Goal: Task Accomplishment & Management: Manage account settings

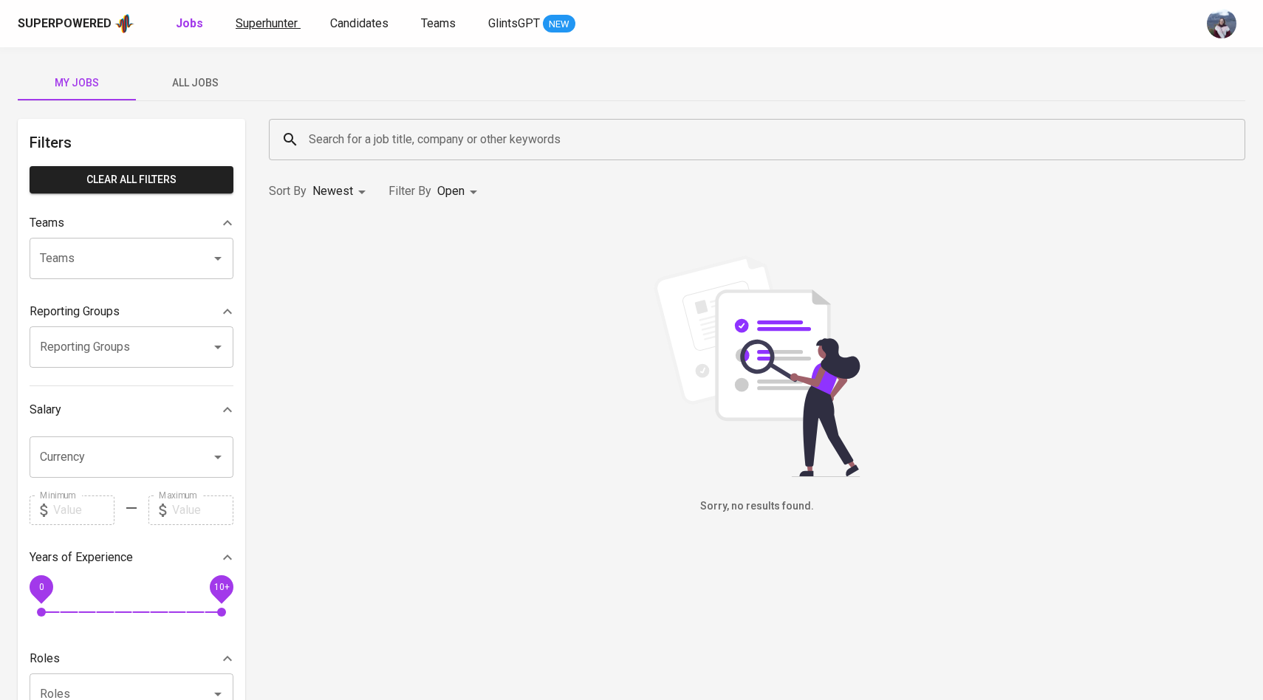
click at [265, 17] on span "Superhunter" at bounding box center [267, 23] width 62 height 14
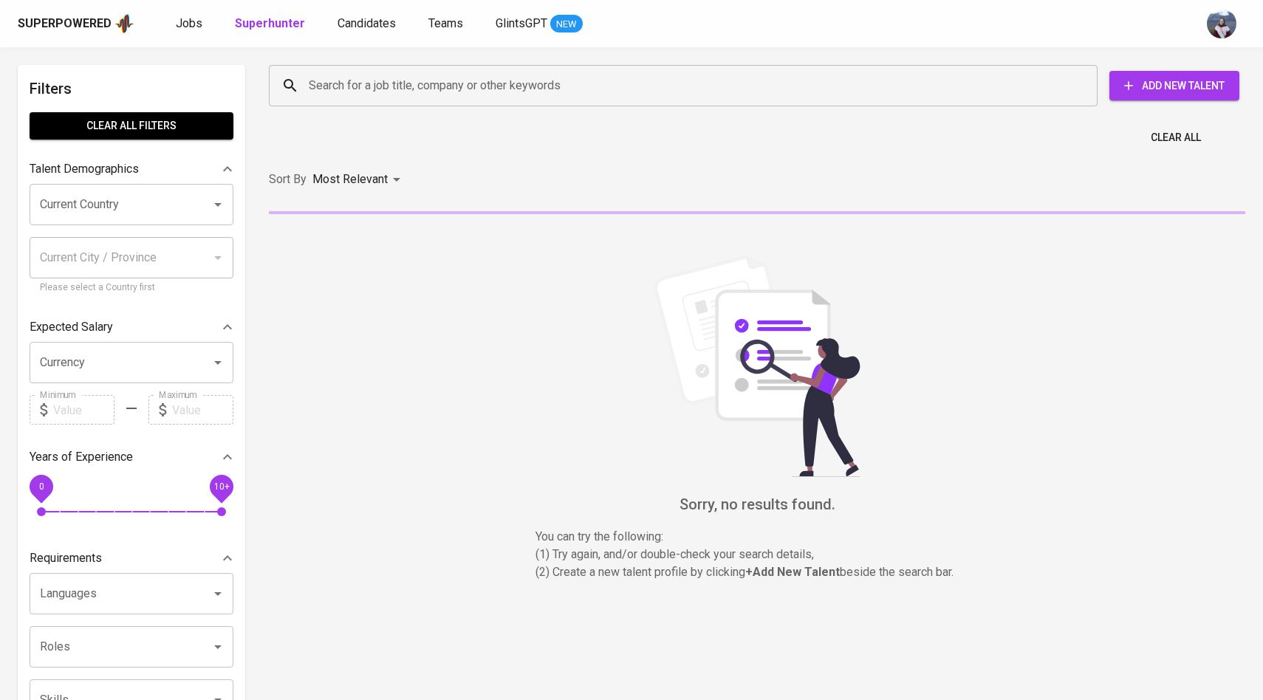
click at [326, 84] on input "Search for a job title, company or other keywords" at bounding box center [687, 86] width 764 height 28
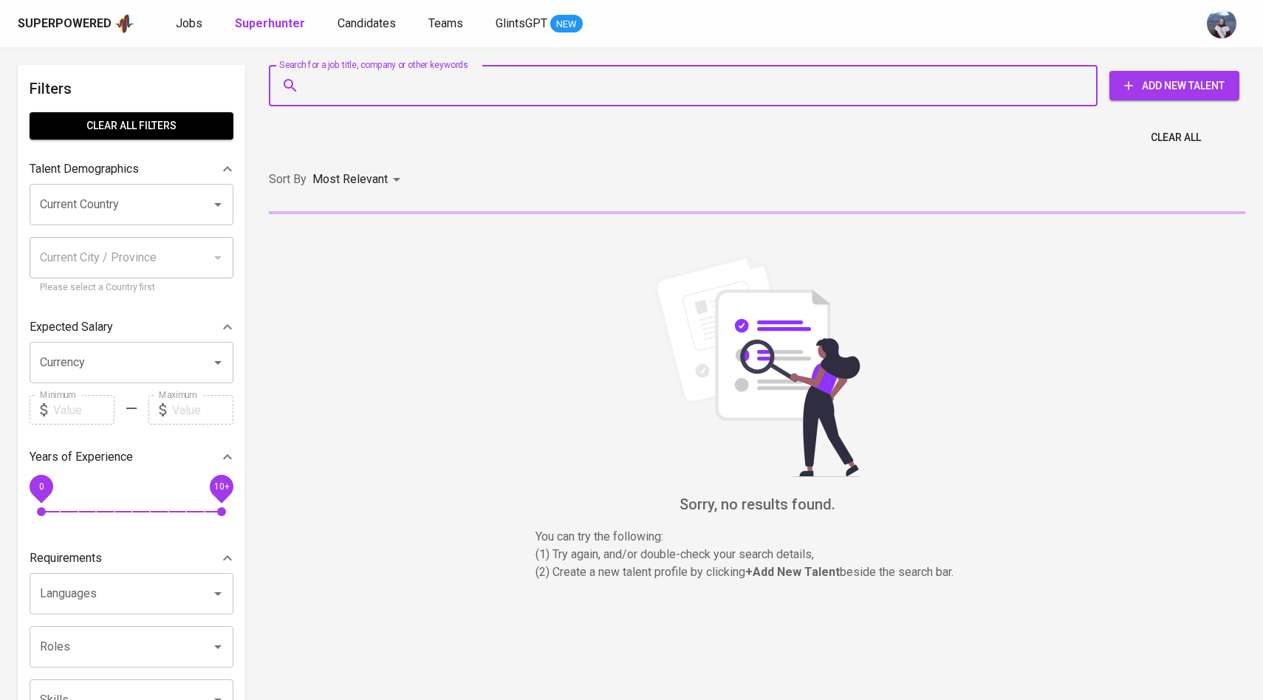
paste input "[EMAIL_ADDRESS][DOMAIN_NAME]"
type input "[EMAIL_ADDRESS][DOMAIN_NAME]"
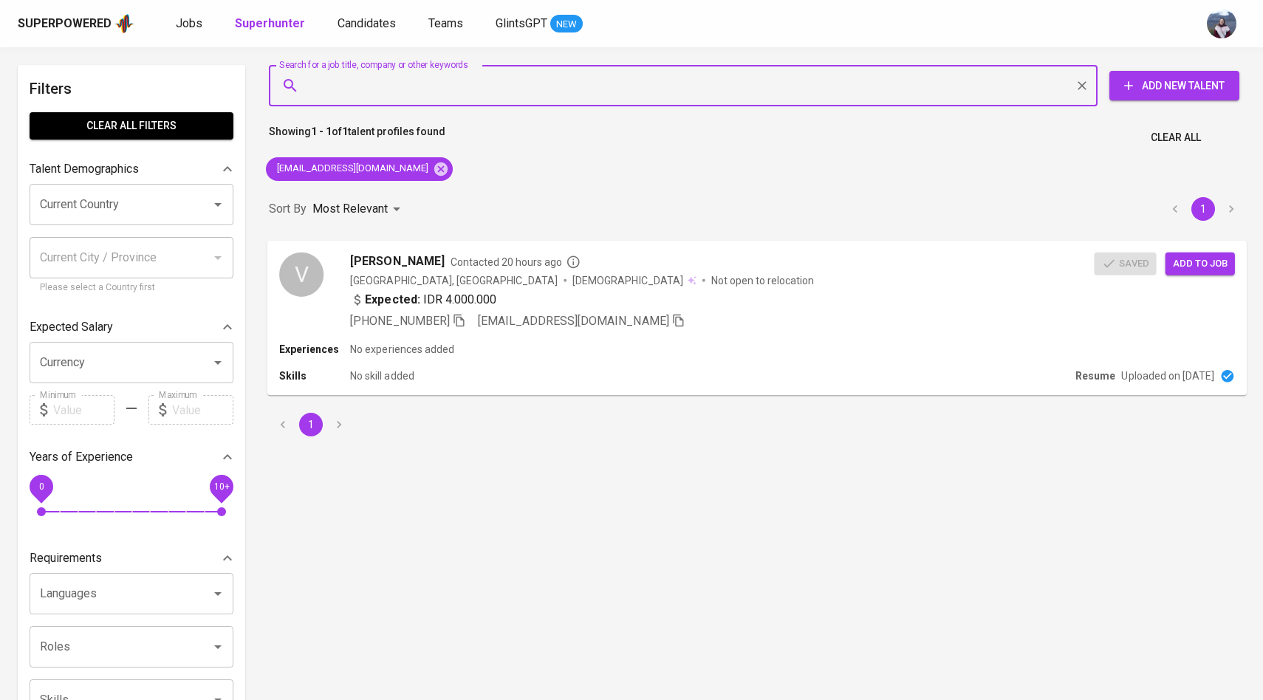
click at [1199, 267] on span "Add to job" at bounding box center [1200, 263] width 55 height 17
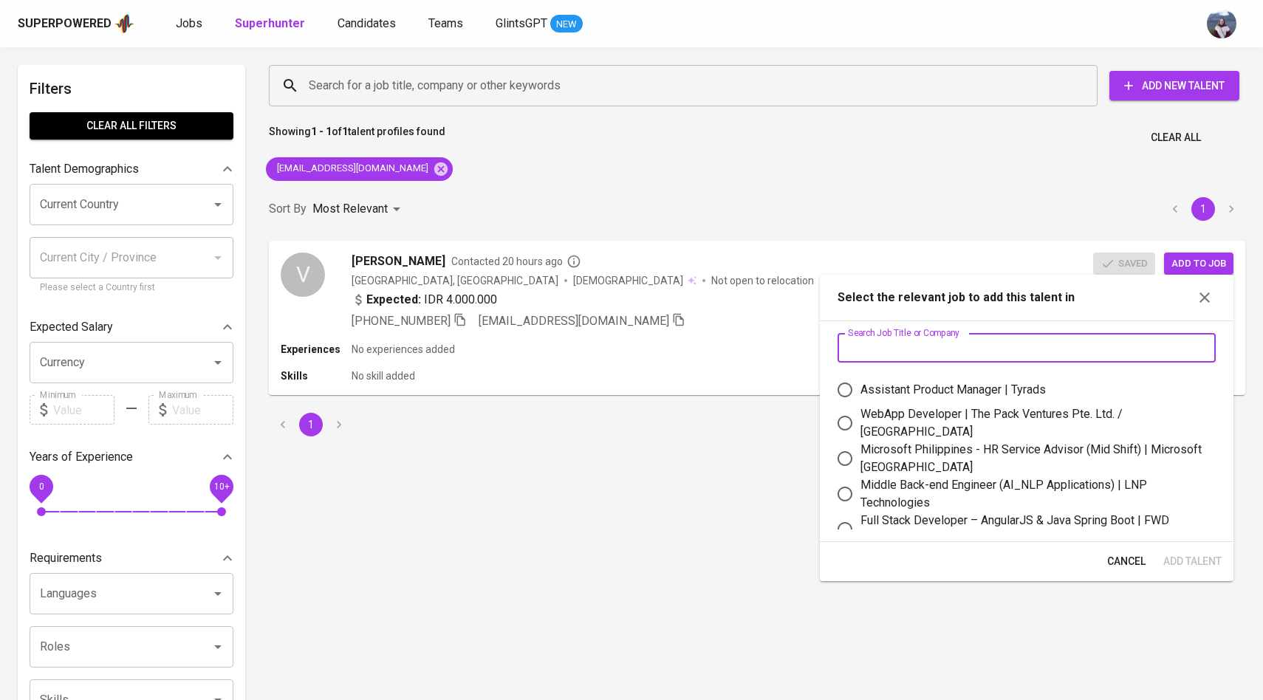
click at [1006, 335] on input "text" at bounding box center [1026, 348] width 378 height 30
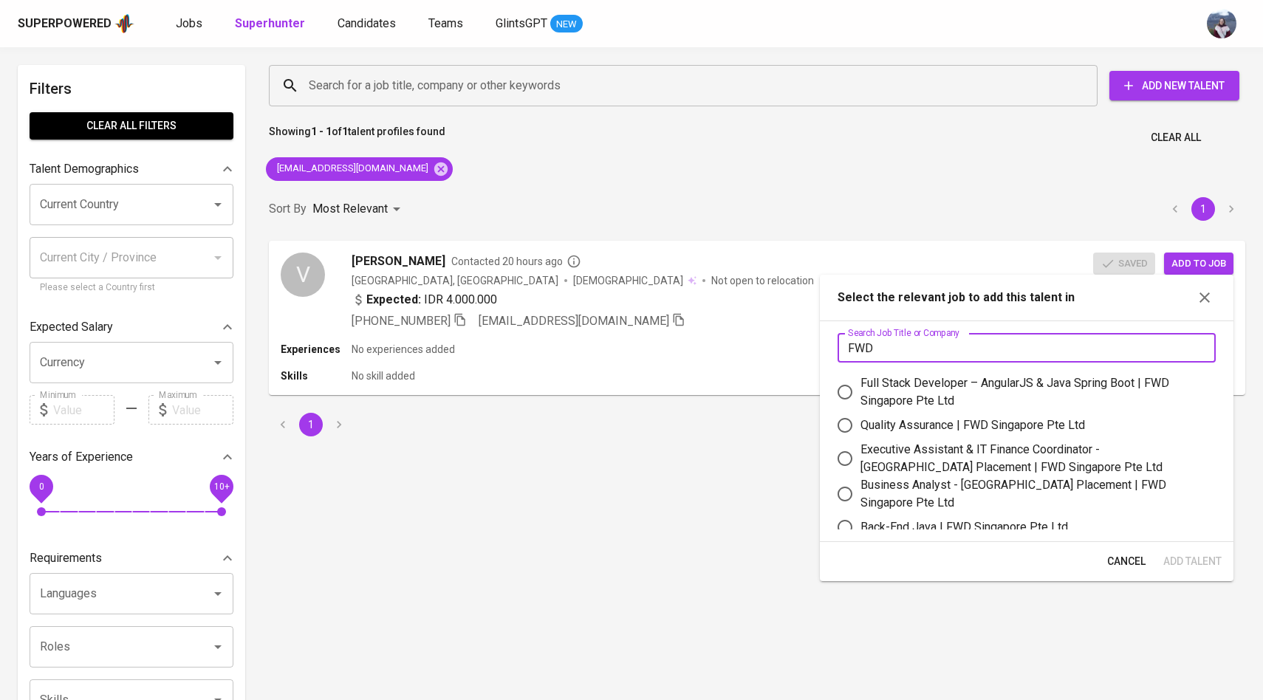
type input "FWD"
click at [843, 392] on input "Full Stack Developer – AngularJS & Java Spring Boot | FWD Singapore Pte Ltd" at bounding box center [844, 392] width 31 height 31
radio input "true"
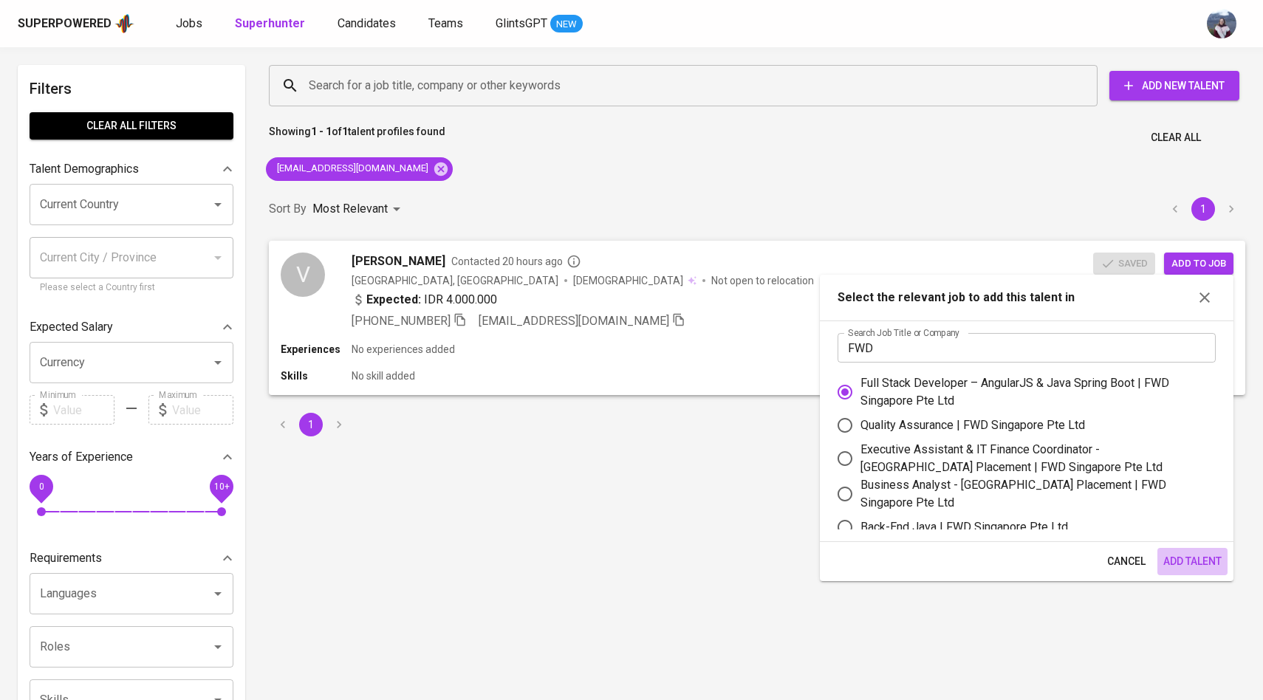
click at [1202, 562] on span "Add Talent" at bounding box center [1192, 561] width 58 height 18
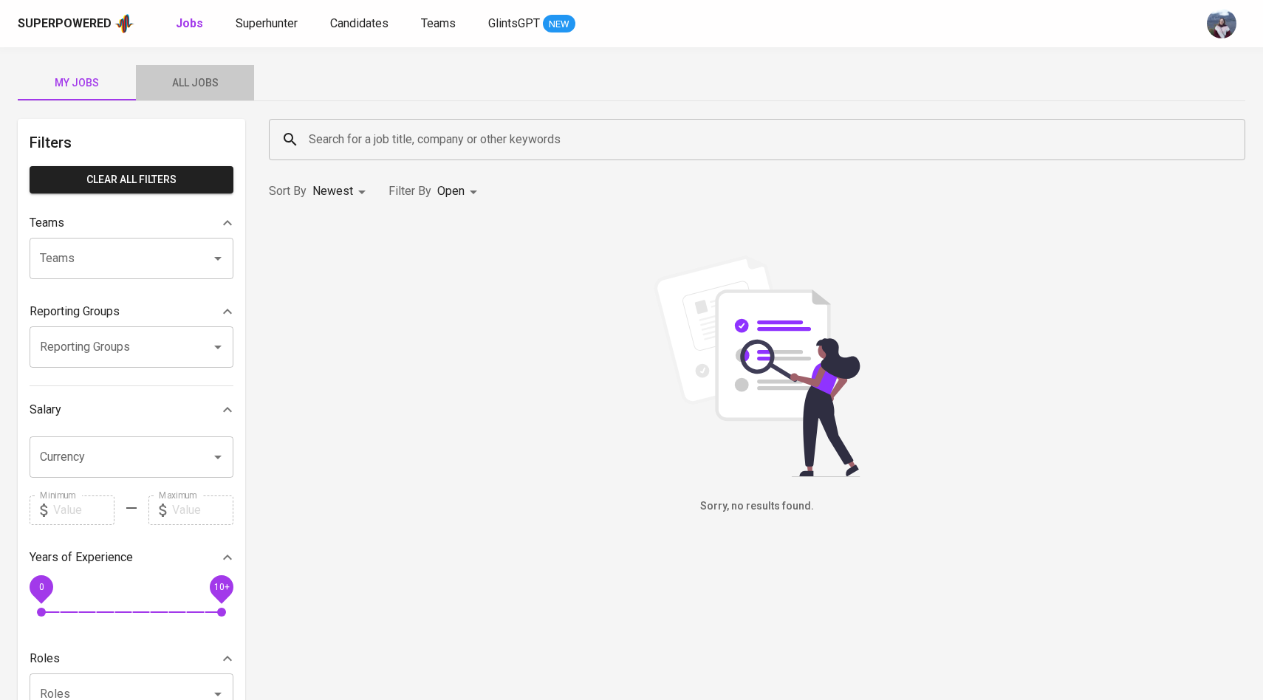
click at [199, 72] on button "All Jobs" at bounding box center [195, 82] width 118 height 35
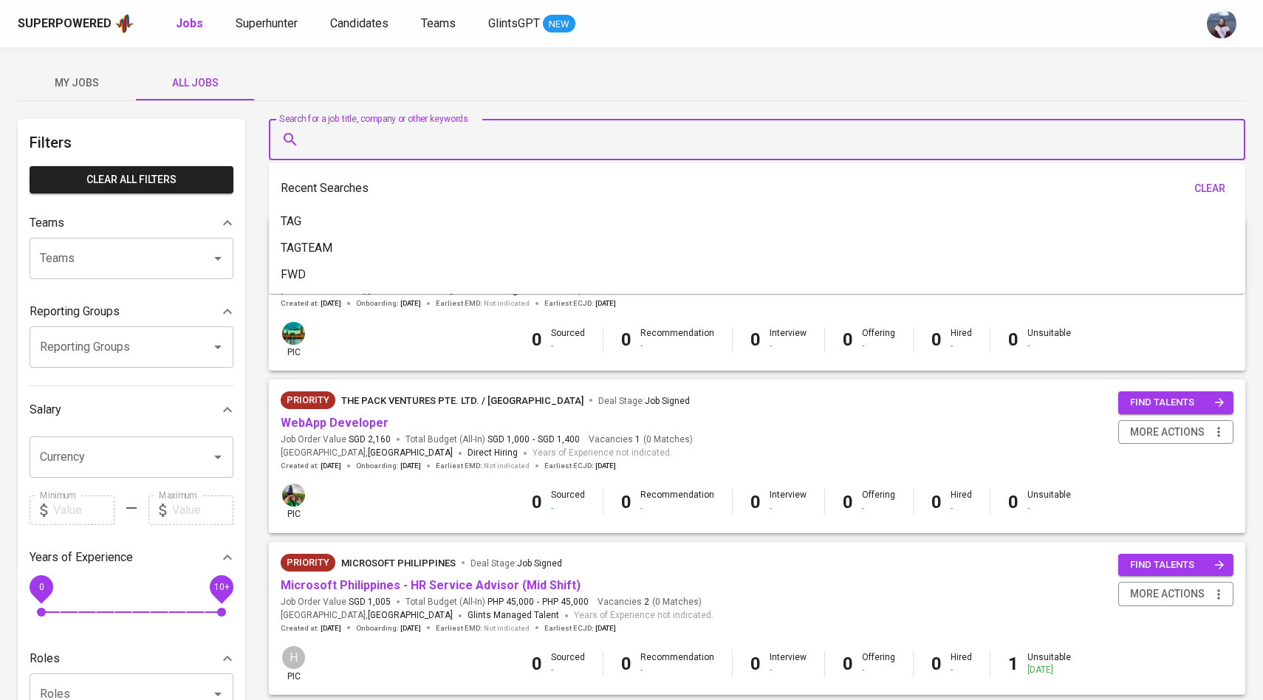
click at [325, 152] on input "Search for a job title, company or other keywords" at bounding box center [760, 140] width 911 height 28
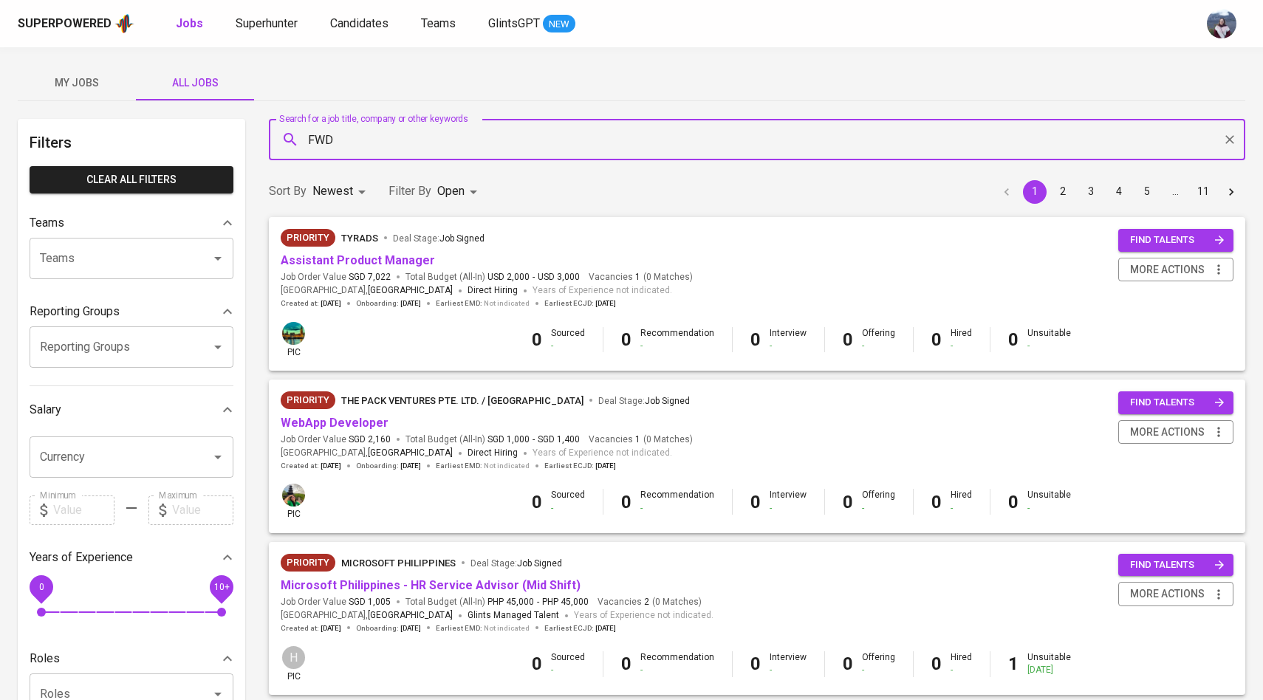
type input "FWD"
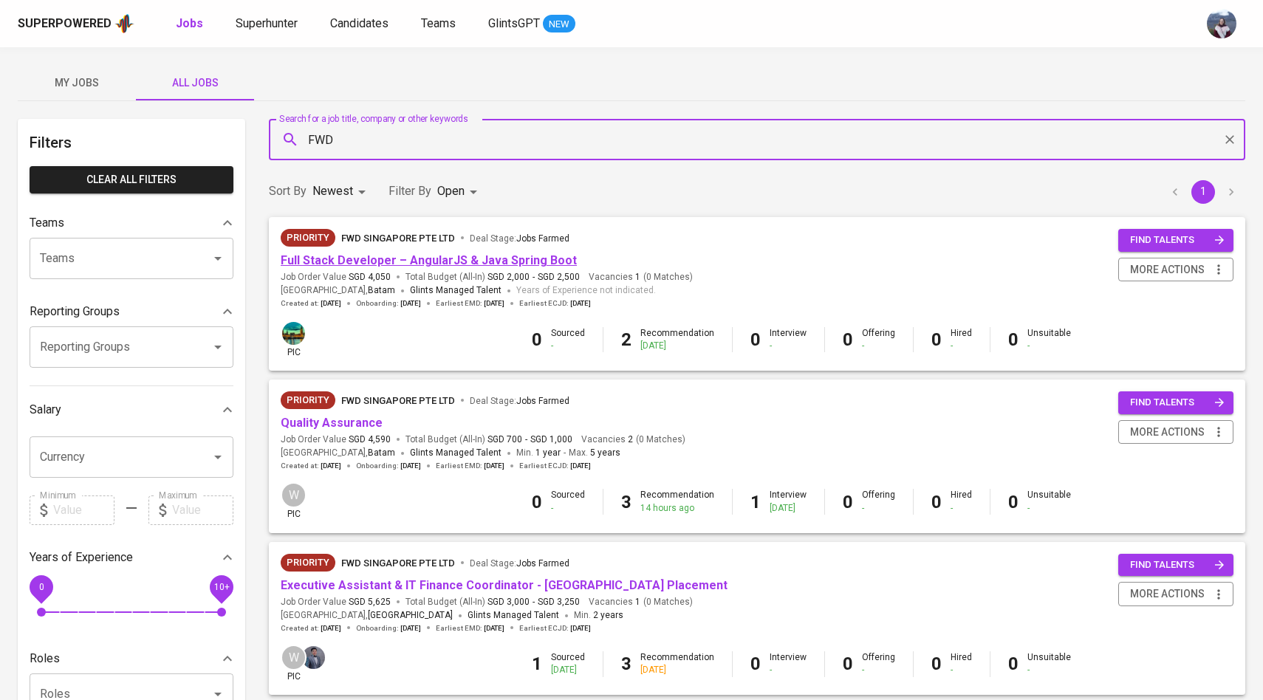
click at [365, 259] on link "Full Stack Developer – AngularJS & Java Spring Boot" at bounding box center [429, 260] width 296 height 14
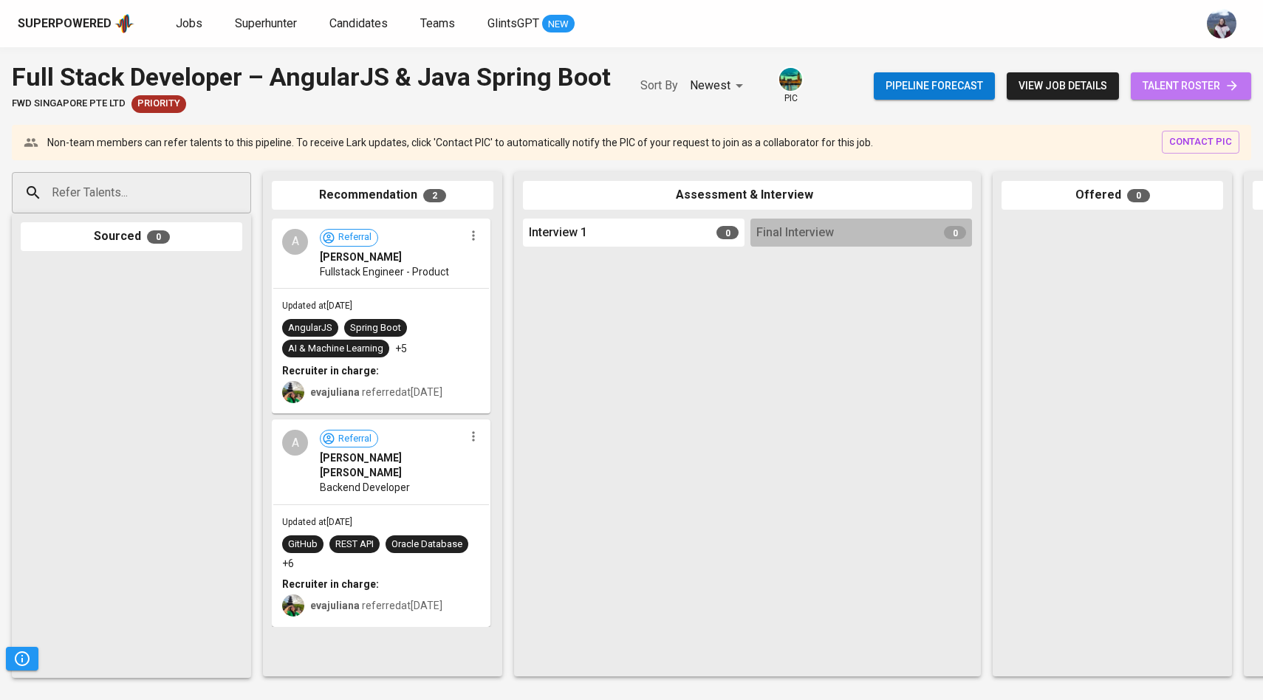
click at [1189, 88] on span "talent roster" at bounding box center [1190, 86] width 97 height 18
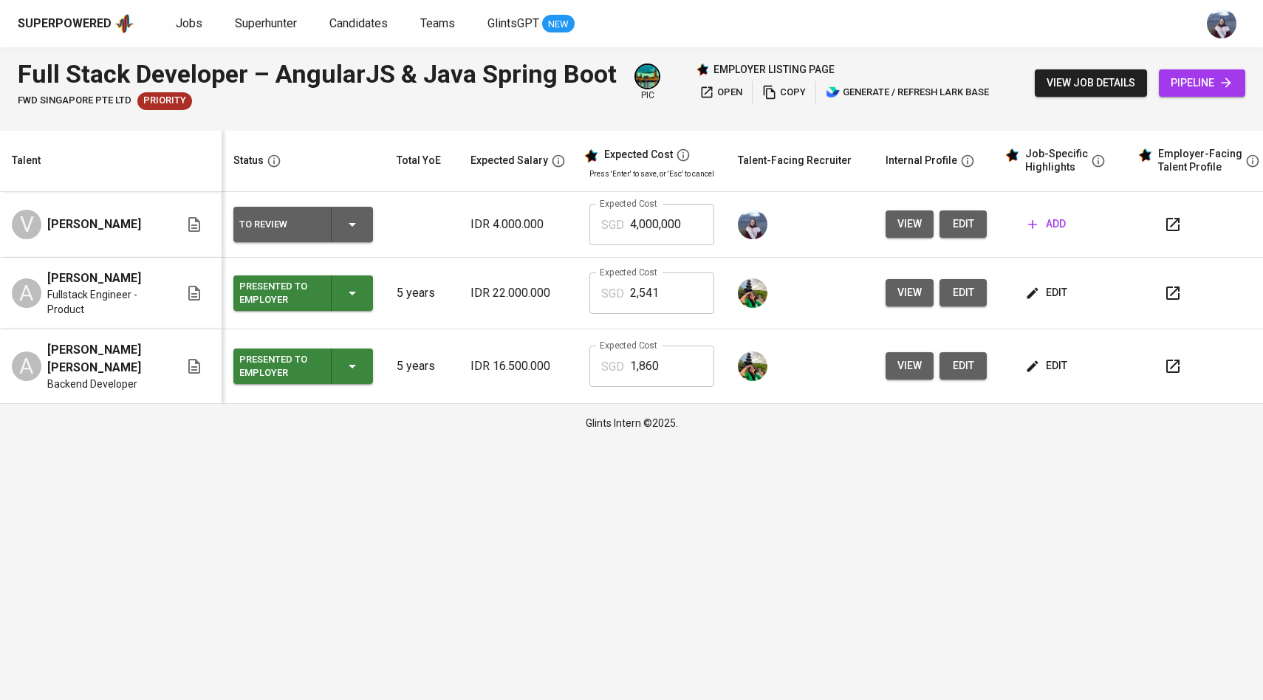
click at [1039, 294] on span "edit" at bounding box center [1047, 293] width 39 height 18
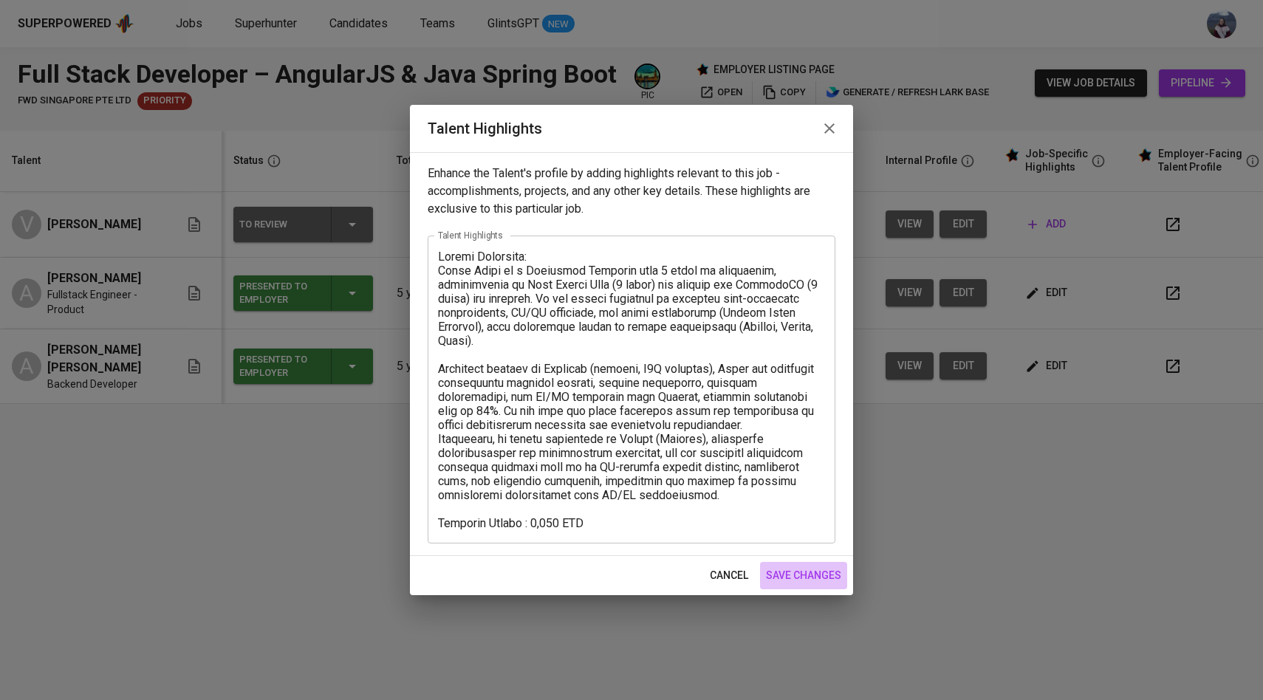
click at [789, 569] on span "save changes" at bounding box center [803, 575] width 75 height 18
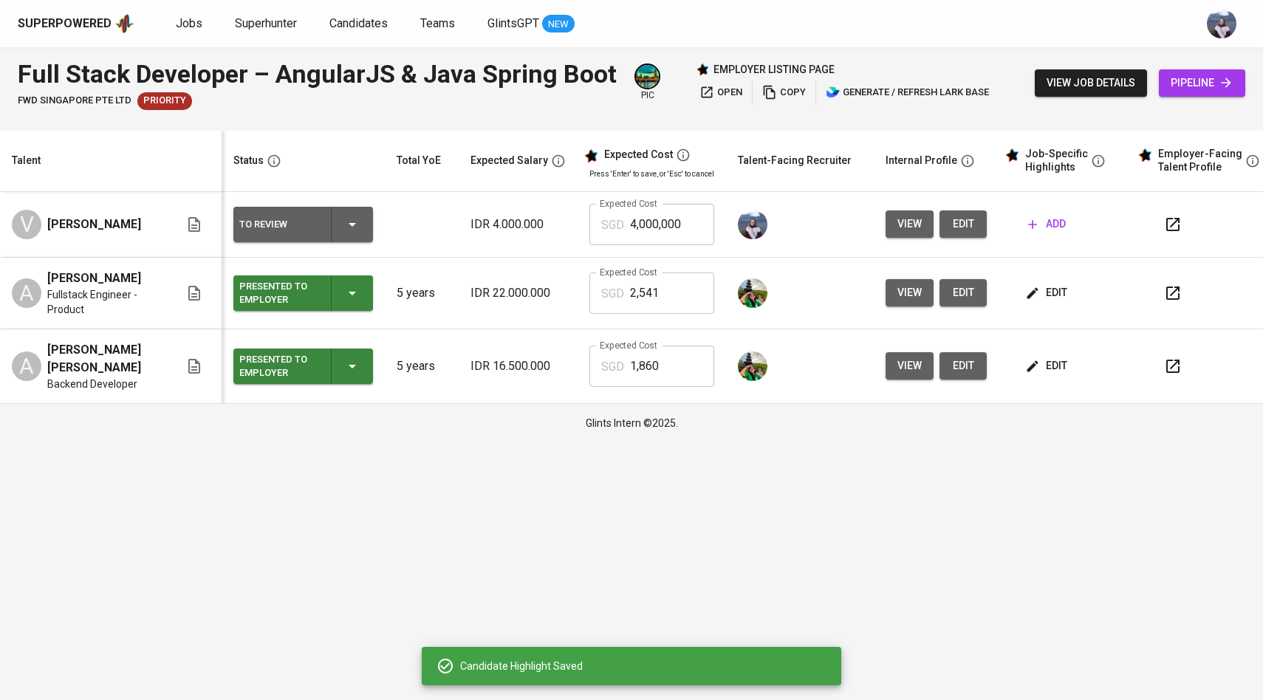
click at [1031, 360] on icon "button" at bounding box center [1032, 365] width 11 height 11
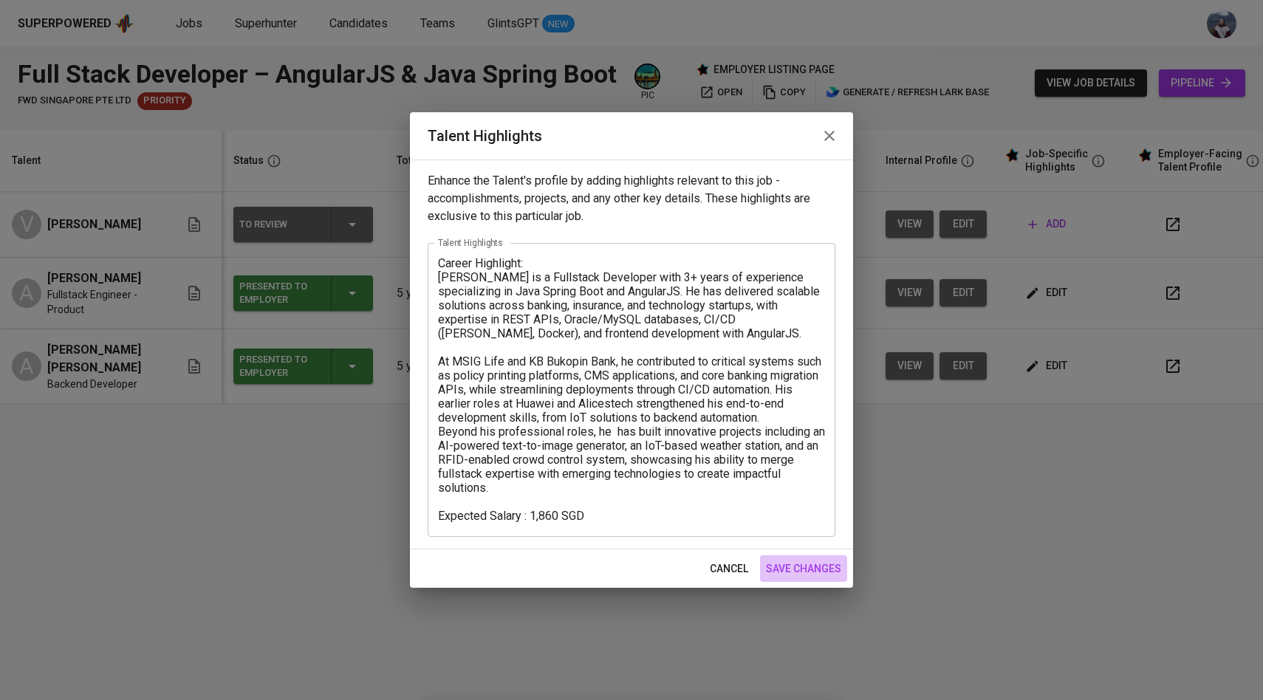
click at [803, 571] on span "save changes" at bounding box center [803, 569] width 75 height 18
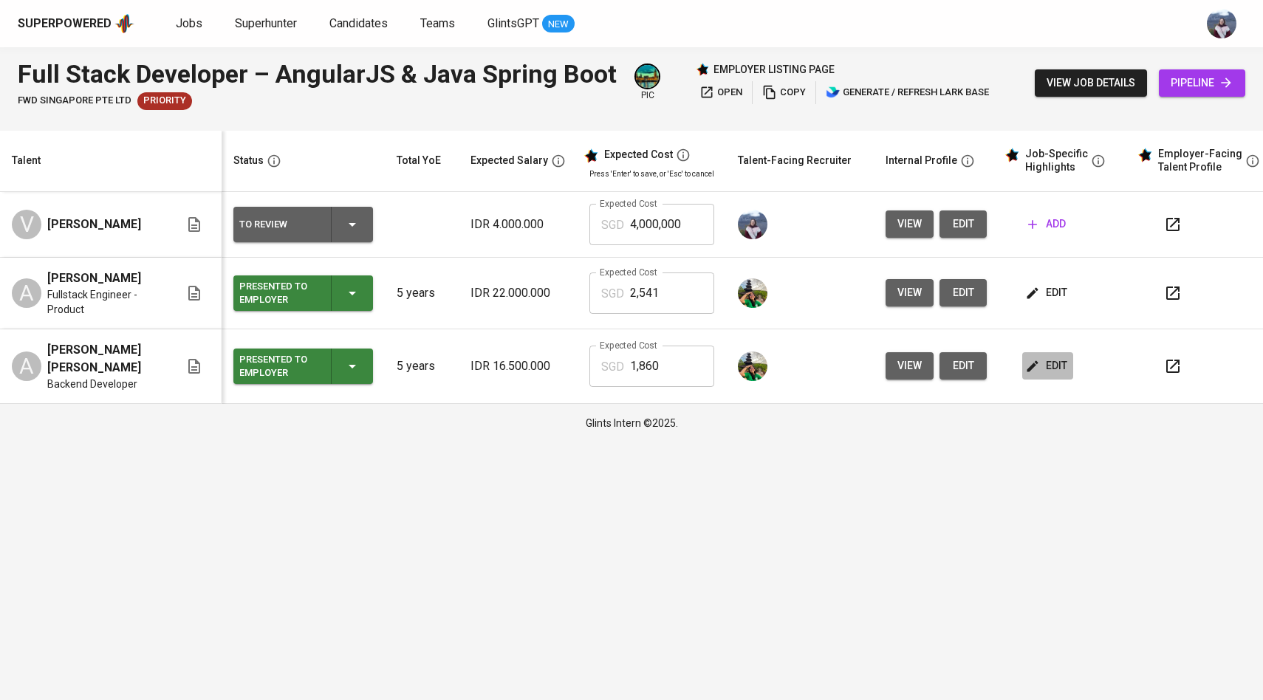
click at [1050, 364] on span "edit" at bounding box center [1047, 366] width 39 height 18
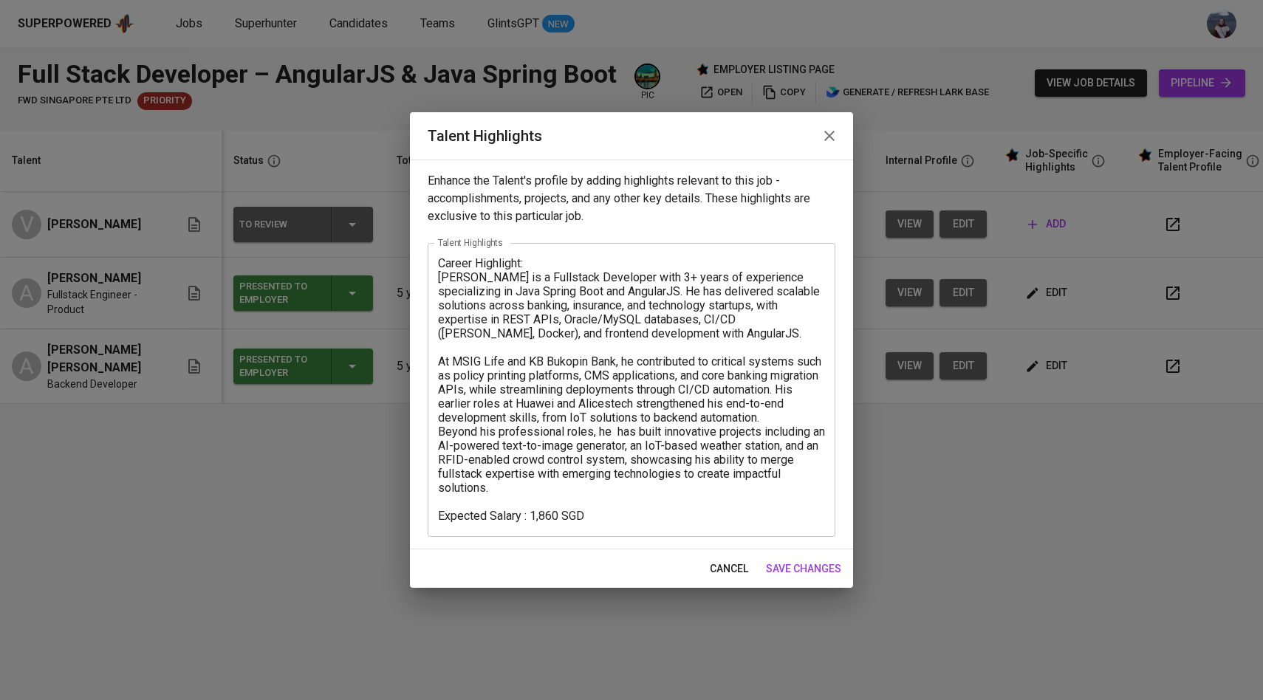
click at [806, 568] on span "save changes" at bounding box center [803, 569] width 75 height 18
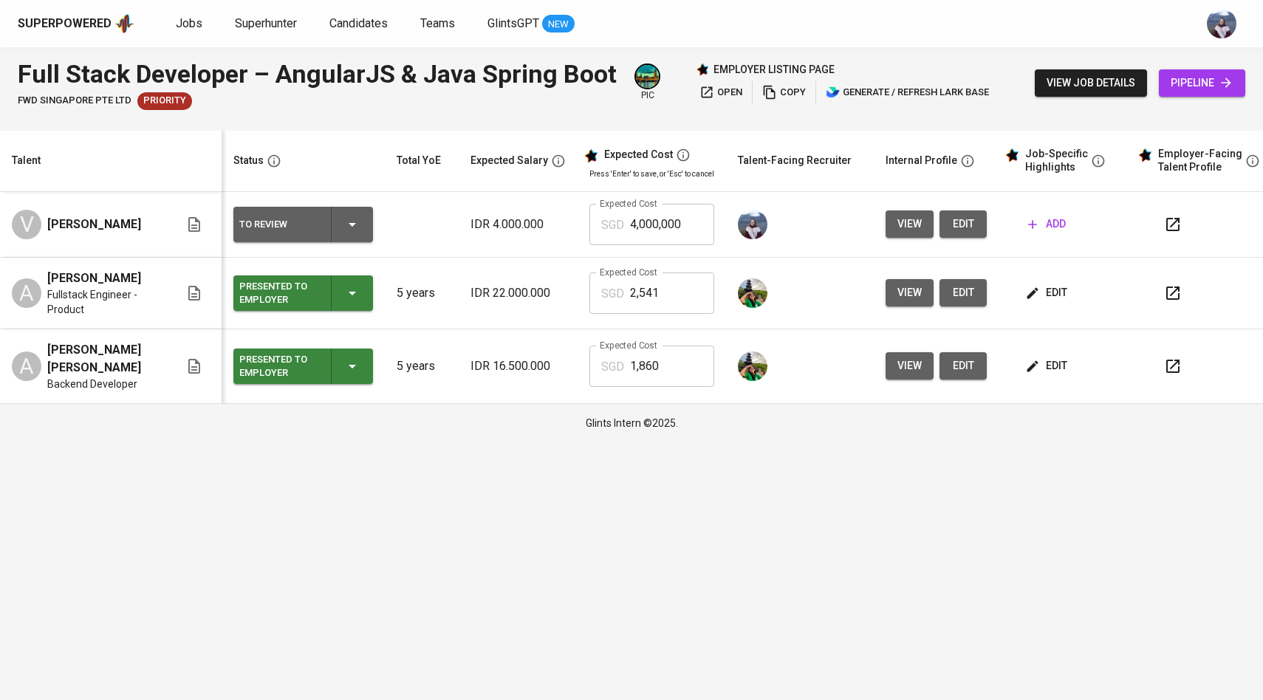
click at [954, 216] on span "edit" at bounding box center [963, 224] width 24 height 18
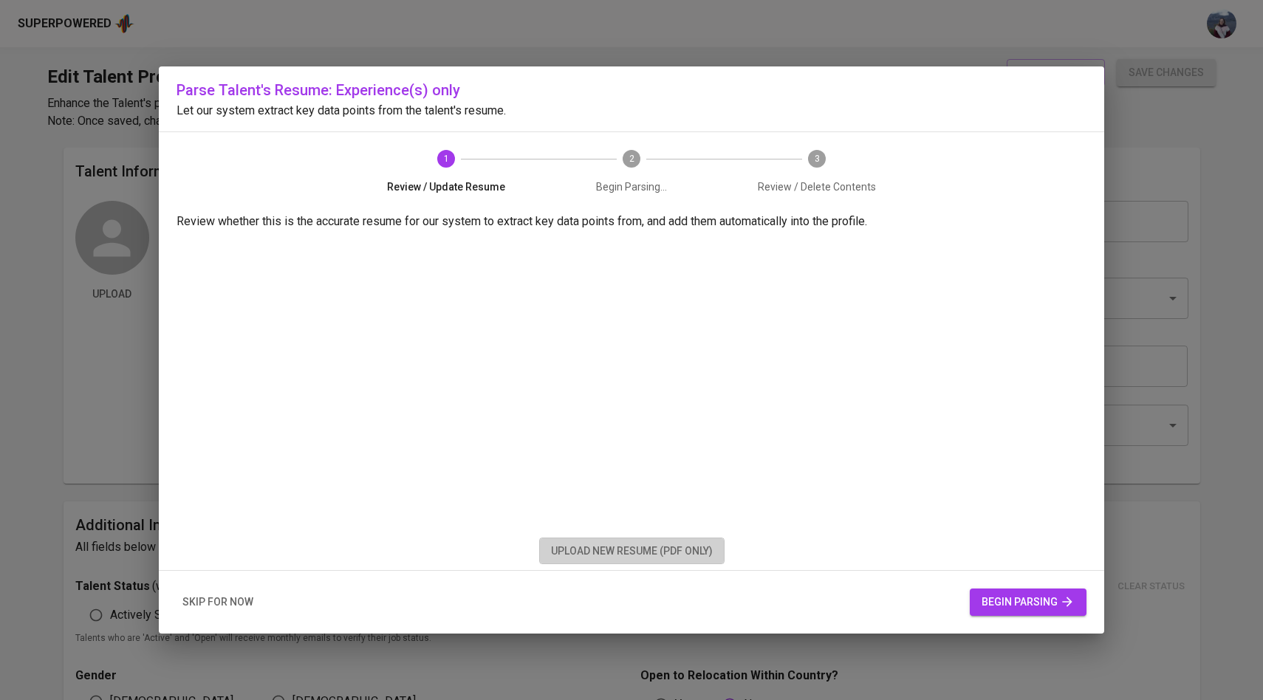
click at [629, 555] on span "upload new resume (pdf only)" at bounding box center [632, 551] width 162 height 18
click at [999, 602] on span "begin parsing" at bounding box center [1027, 602] width 93 height 18
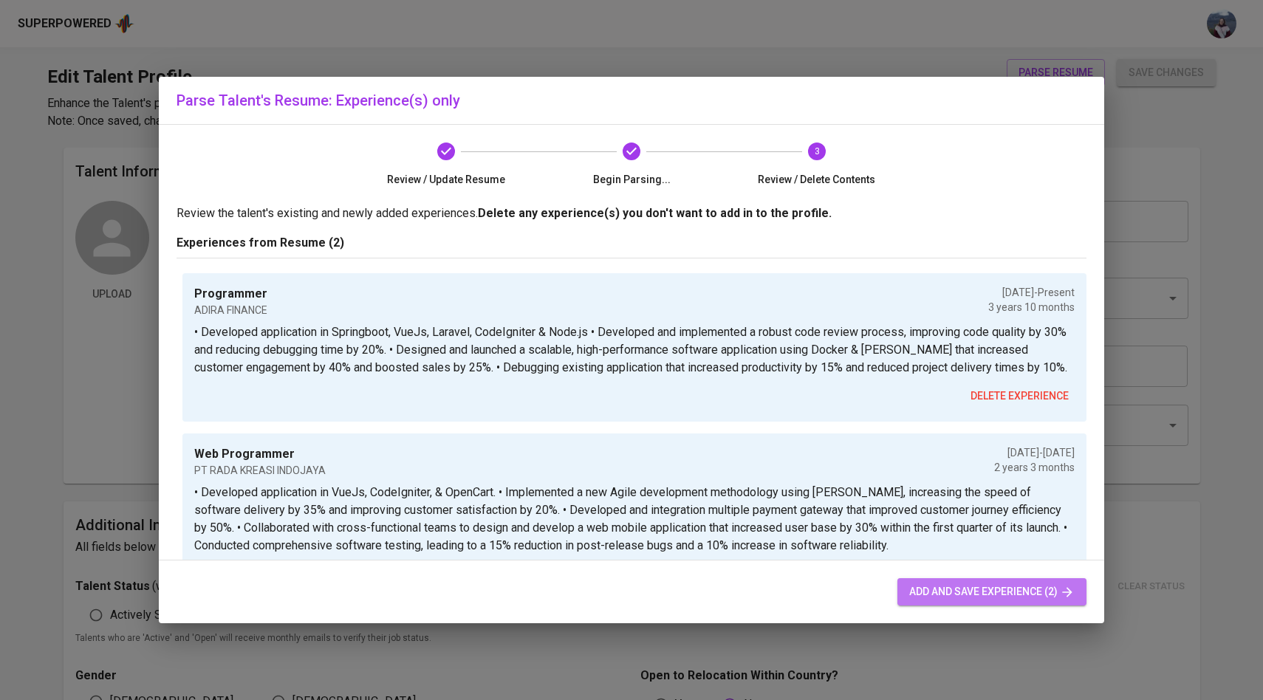
click at [939, 589] on span "add and save experience (2)" at bounding box center [991, 592] width 165 height 18
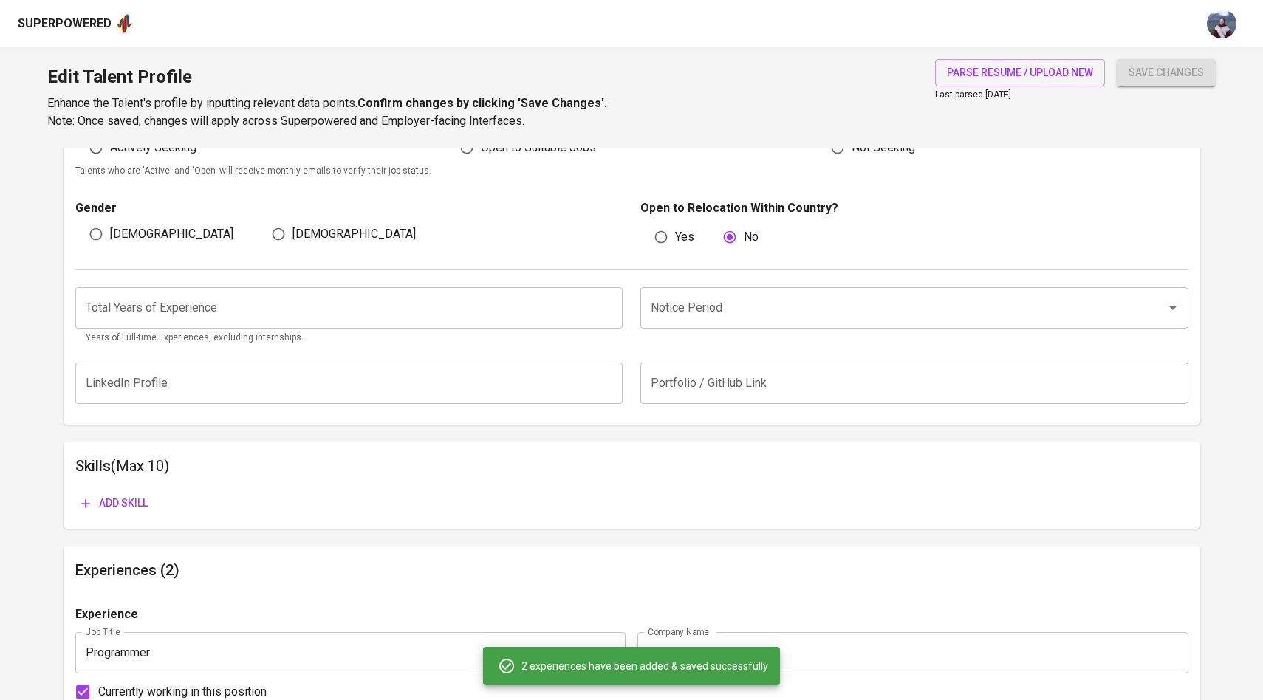
scroll to position [476, 0]
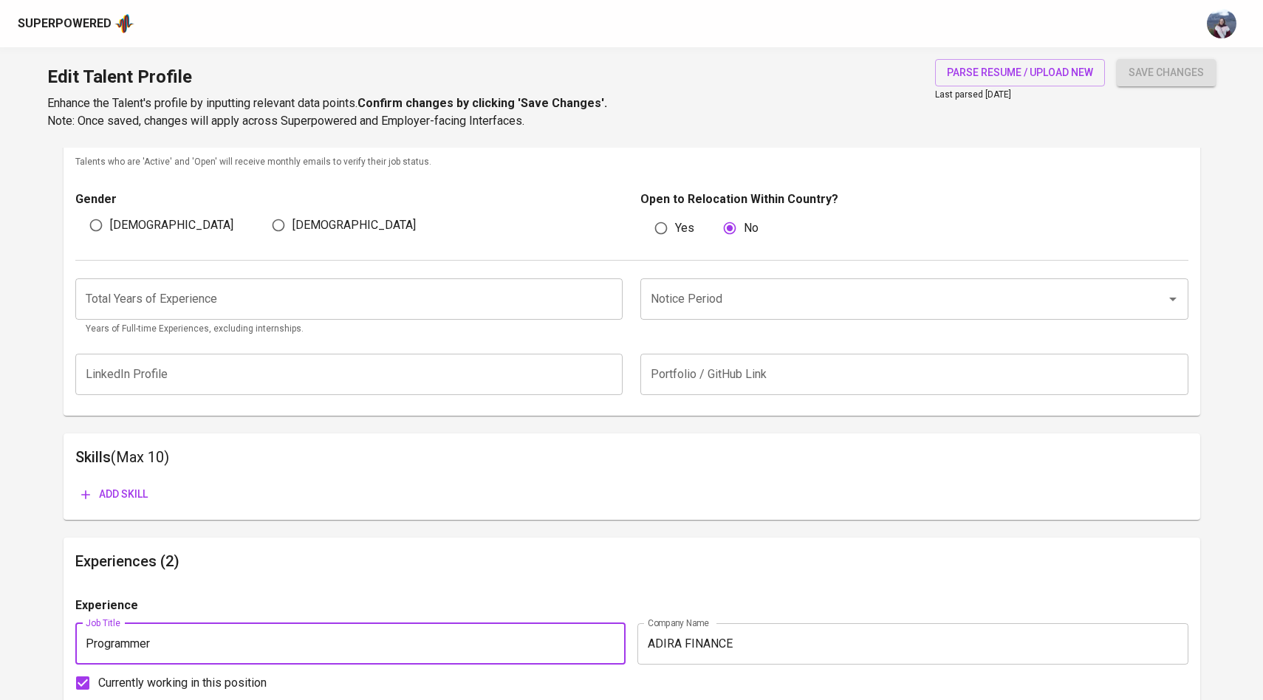
click at [205, 643] on input "Programmer" at bounding box center [350, 643] width 551 height 41
type input "Programmer (Full Stack Developer)"
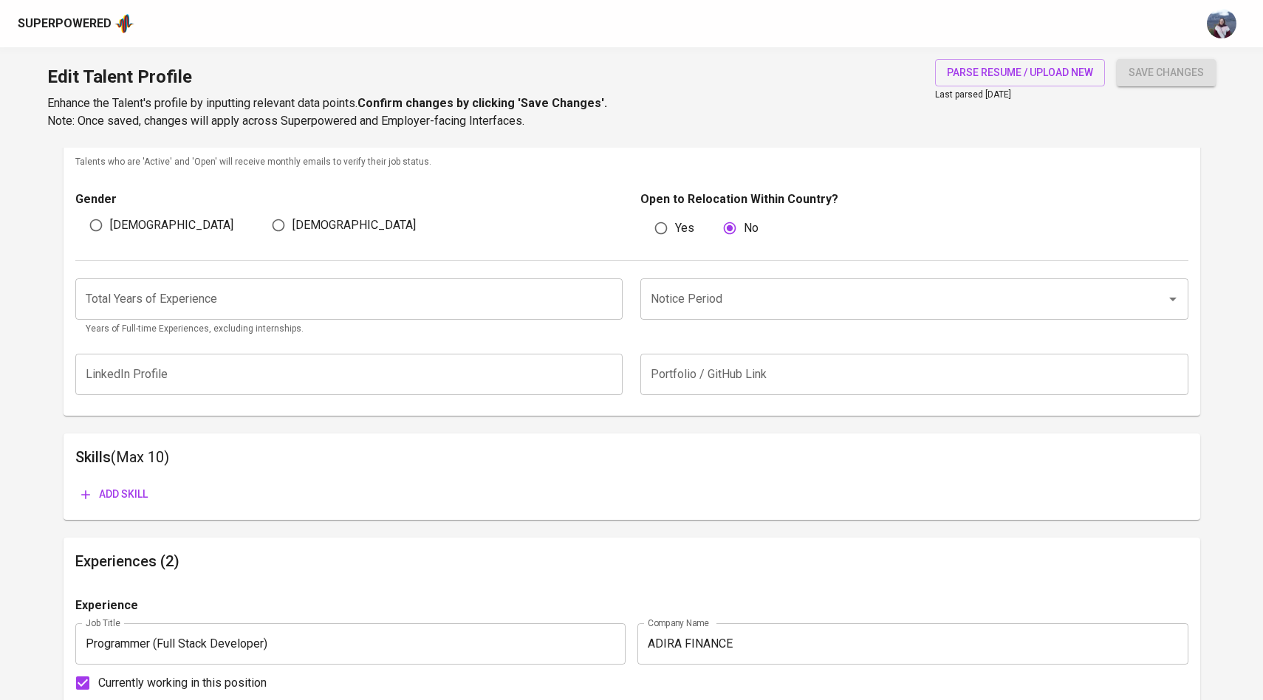
click at [281, 617] on div "Experience" at bounding box center [631, 610] width 1113 height 27
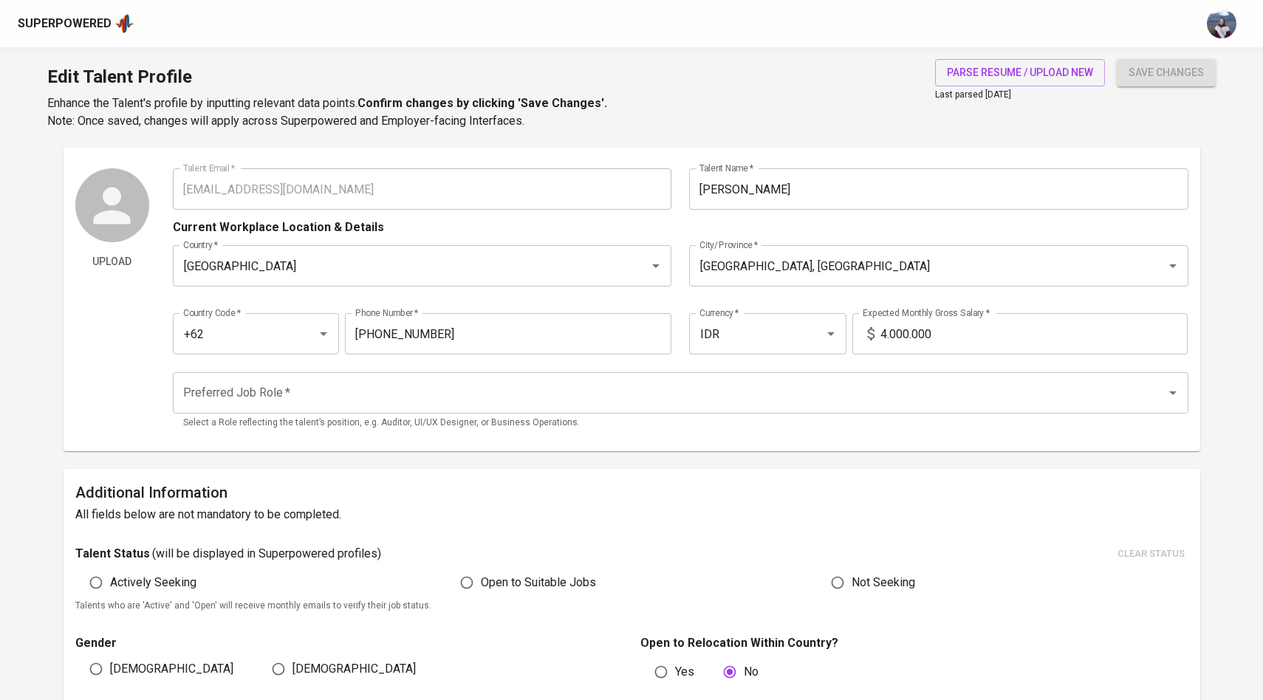
scroll to position [29, 0]
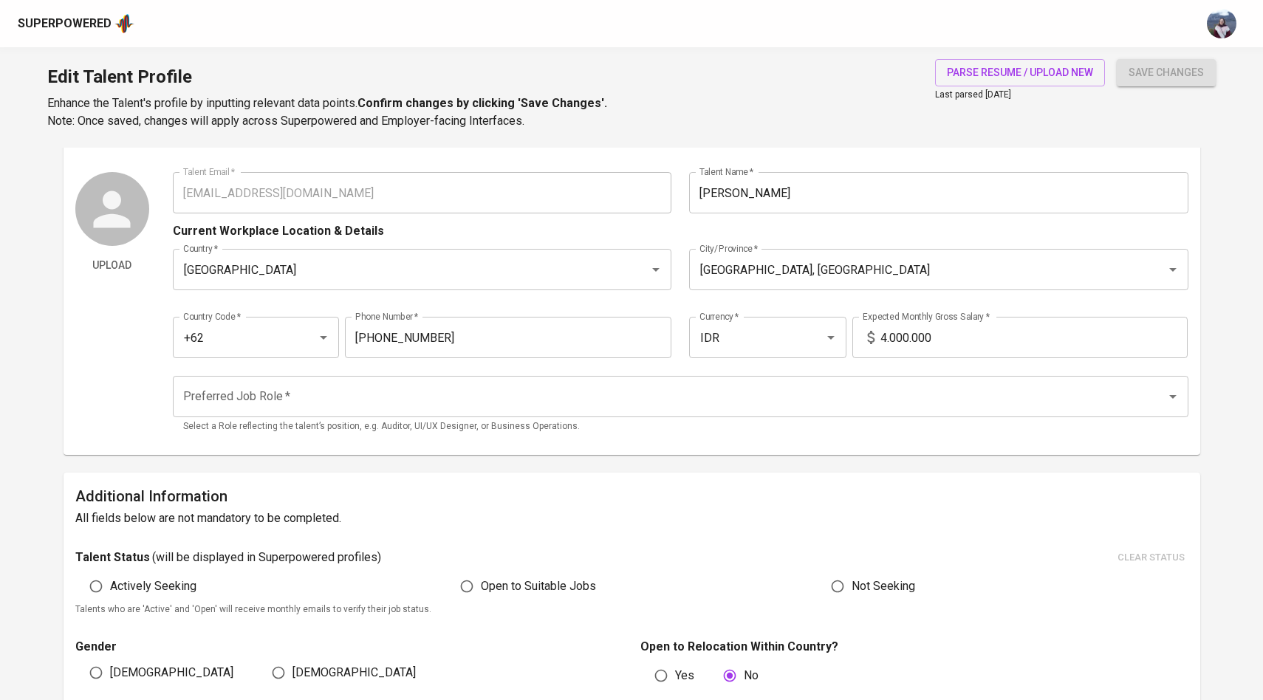
click at [841, 399] on input "Preferred Job Role   *" at bounding box center [659, 396] width 961 height 28
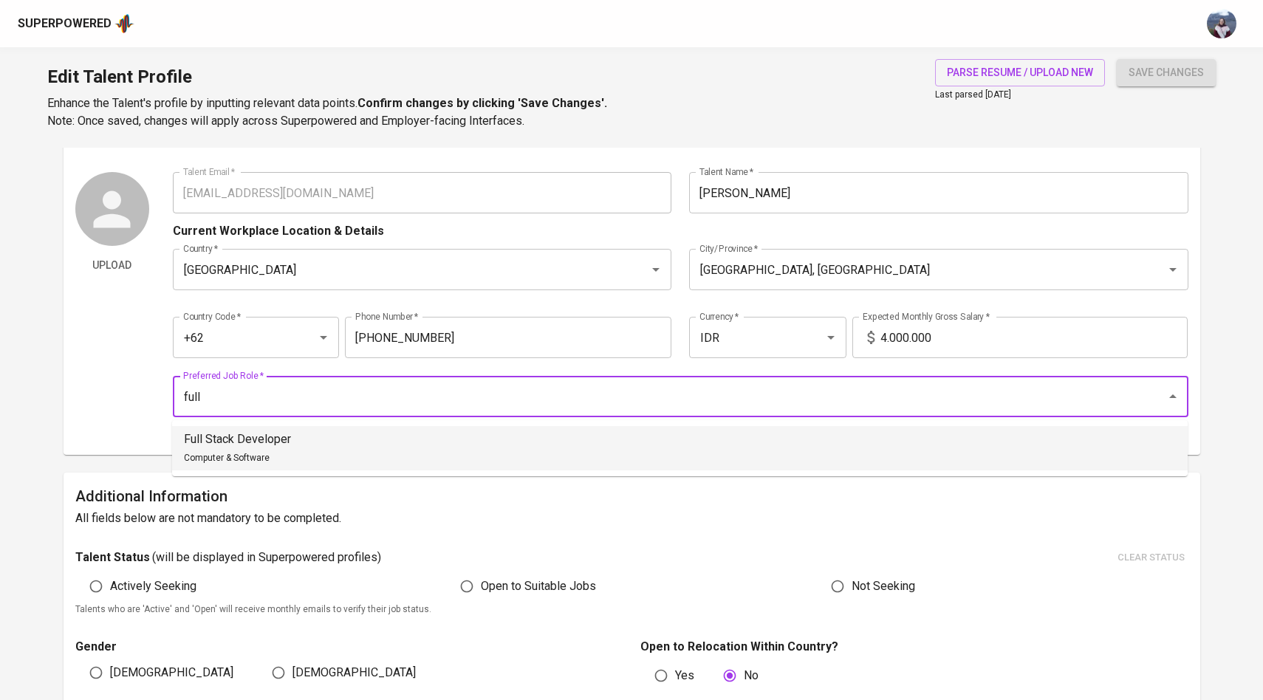
click at [631, 465] on li "Full Stack Developer Computer & Software" at bounding box center [679, 448] width 1015 height 44
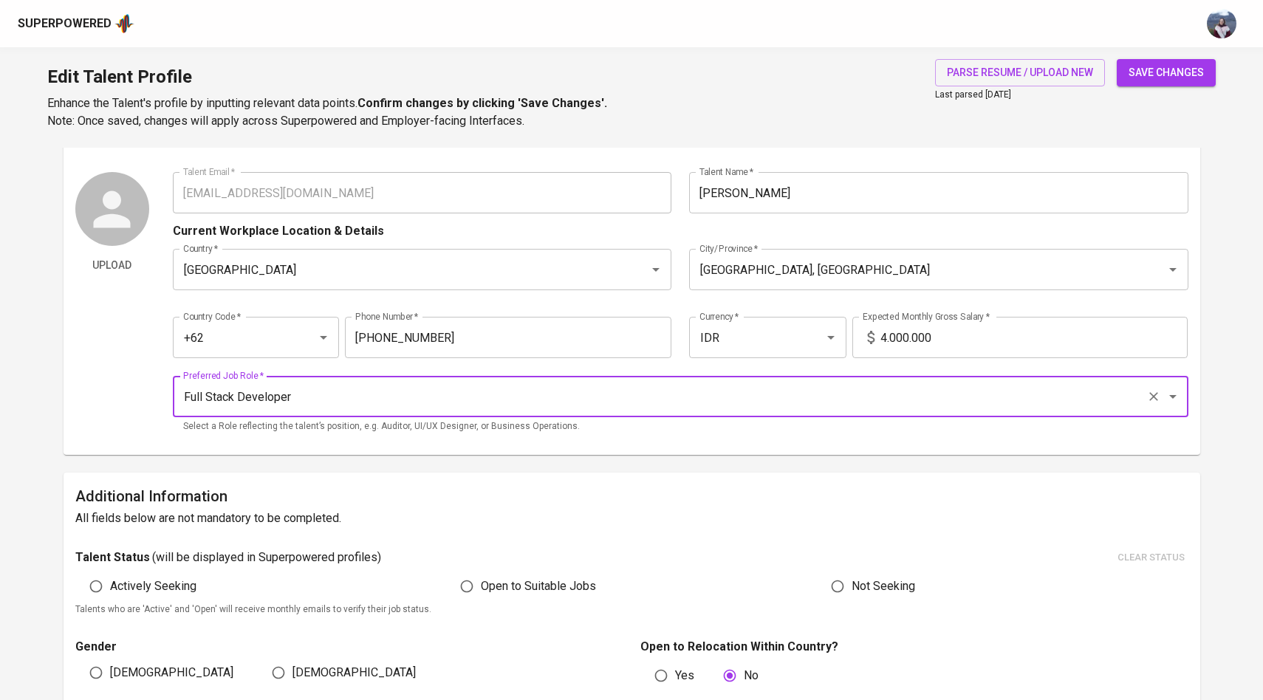
type input "Full Stack Developer"
click at [1178, 72] on span "save changes" at bounding box center [1165, 73] width 75 height 18
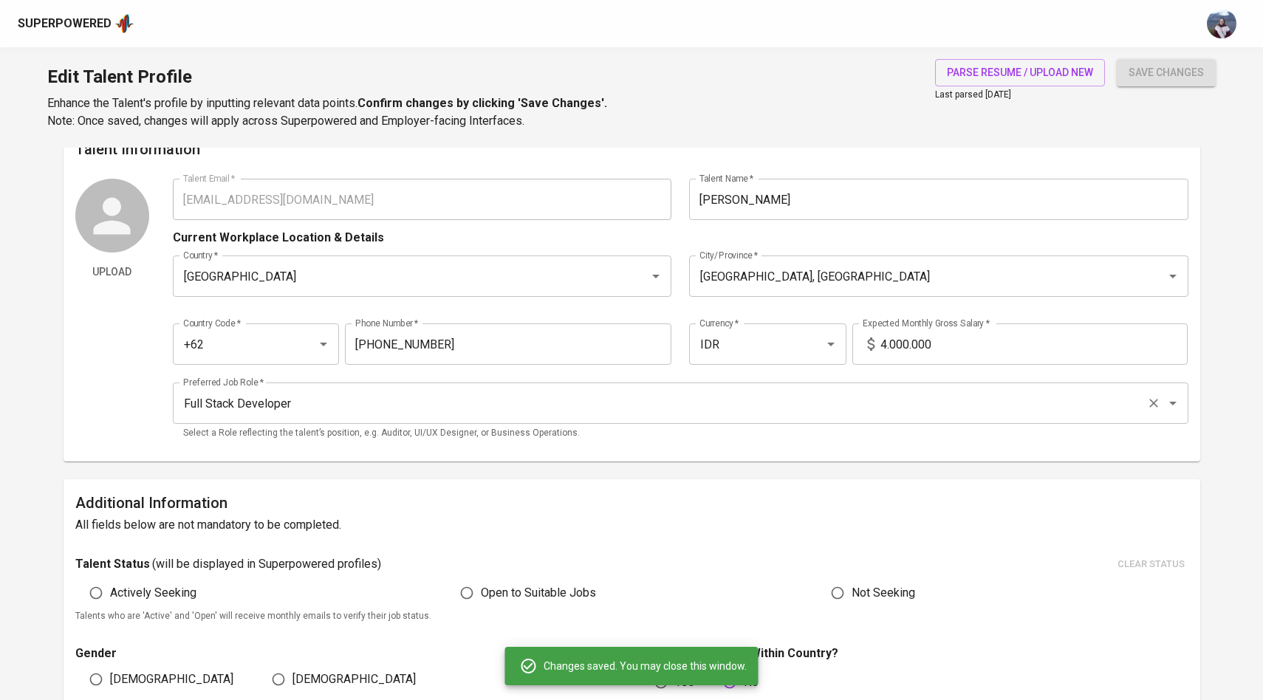
scroll to position [14, 0]
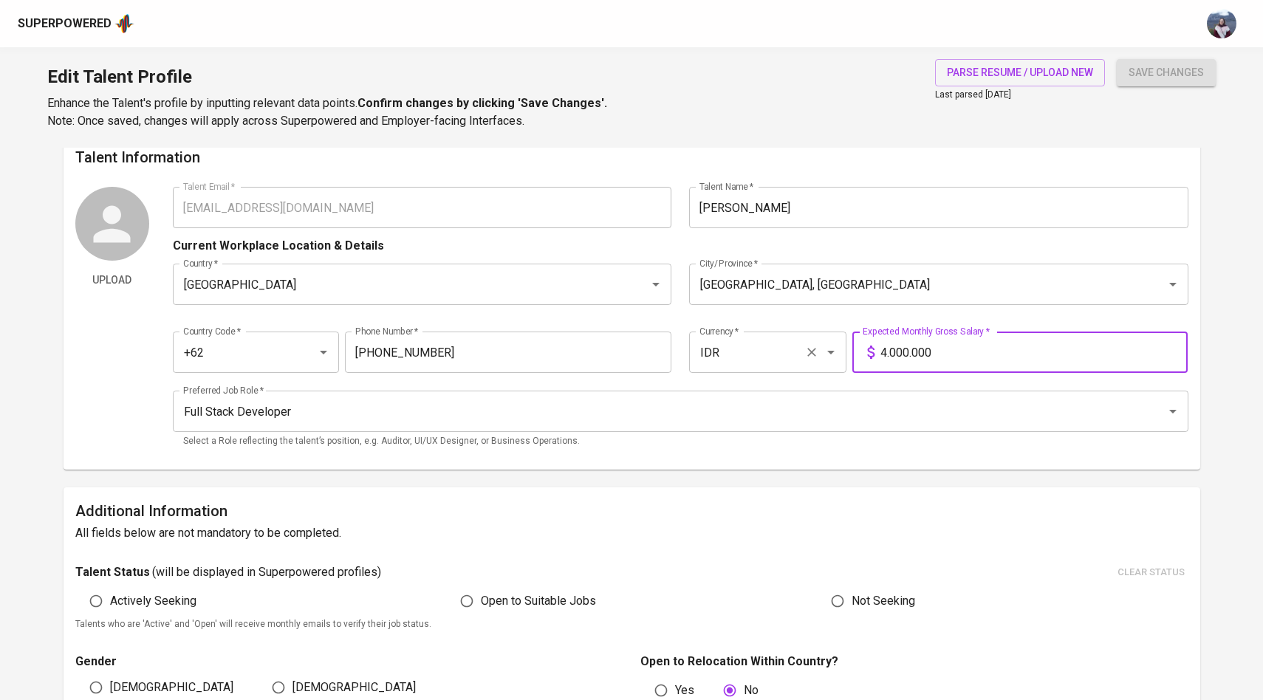
drag, startPoint x: 937, startPoint y: 350, endPoint x: 817, endPoint y: 350, distance: 119.6
click at [817, 350] on div "Country Code   * +62 Country Code * Phone Number   * 853-6067-8675 Phone Number…" at bounding box center [680, 348] width 1015 height 68
type input "21.000.000"
click at [1116, 59] on button "save changes" at bounding box center [1165, 72] width 99 height 27
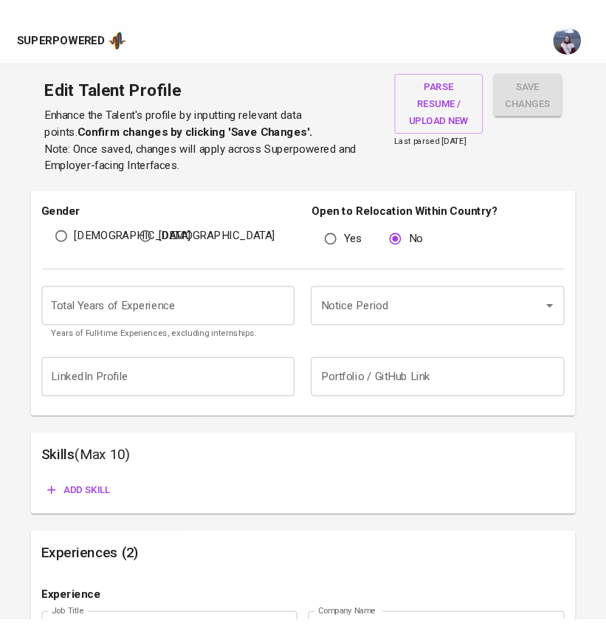
scroll to position [512, 0]
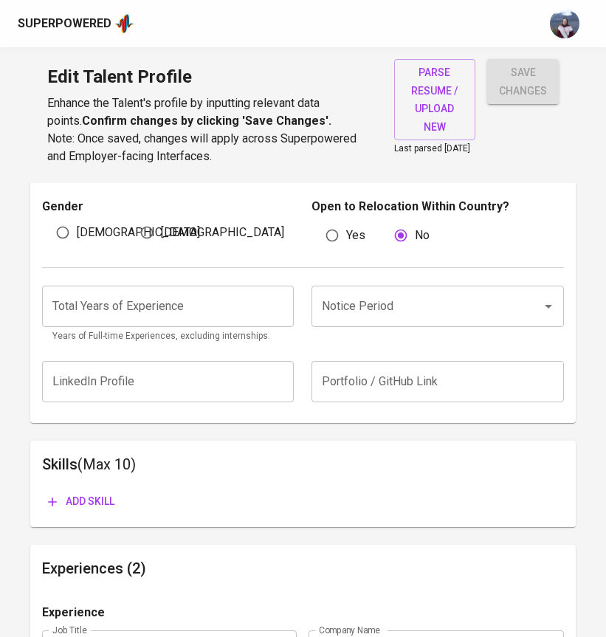
click at [95, 307] on input "number" at bounding box center [168, 306] width 252 height 41
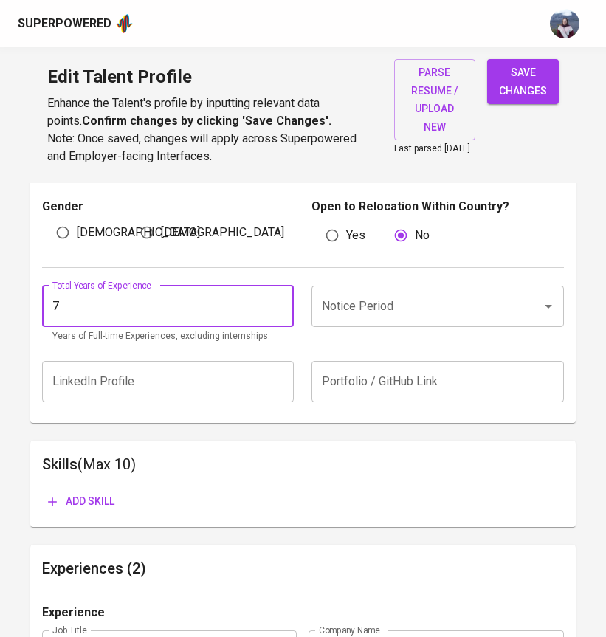
click at [374, 327] on div "Notice Period" at bounding box center [438, 306] width 252 height 41
type input "7"
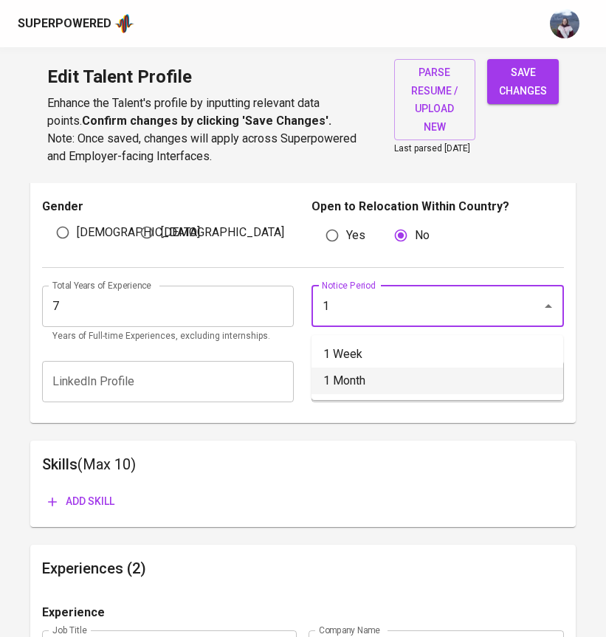
click at [364, 392] on li "1 Month" at bounding box center [438, 381] width 252 height 27
type input "1 Month"
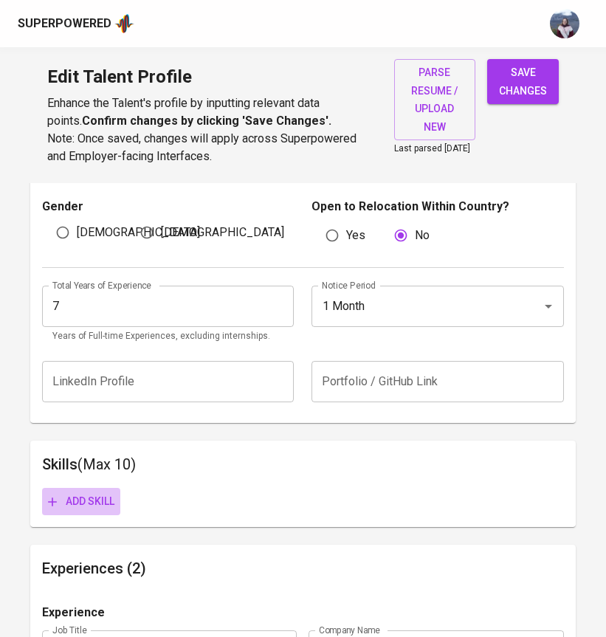
click at [109, 511] on span "Add skill" at bounding box center [81, 502] width 66 height 18
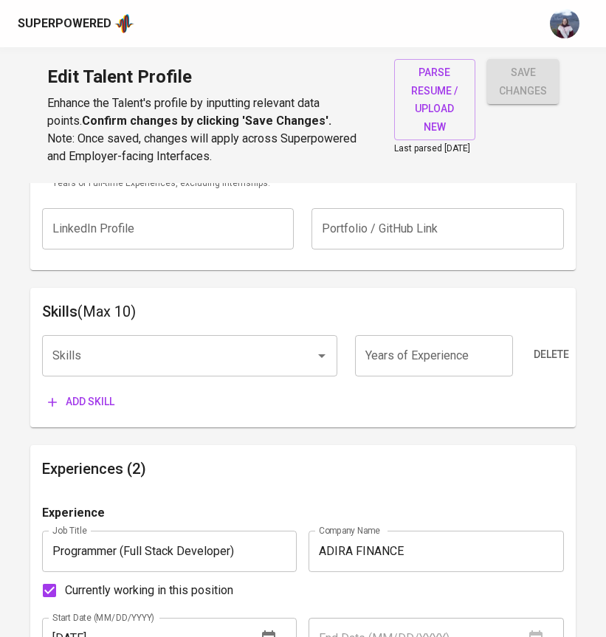
scroll to position [673, 0]
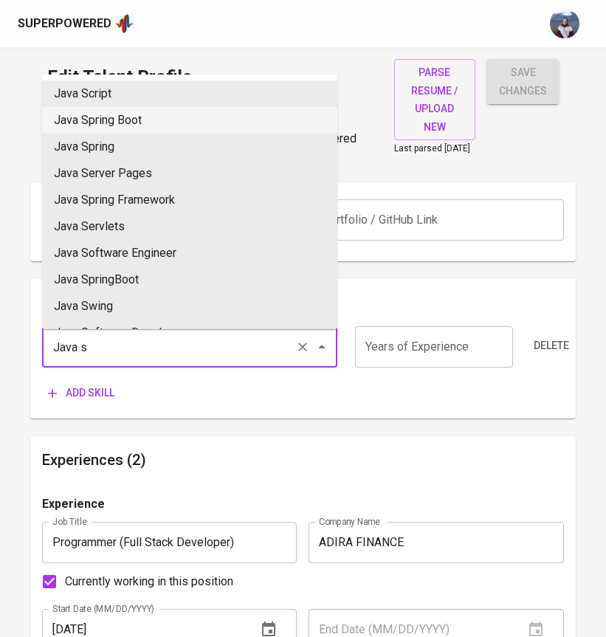
click at [250, 120] on li "Java Spring Boot" at bounding box center [189, 120] width 295 height 27
type input "Java Spring Boot"
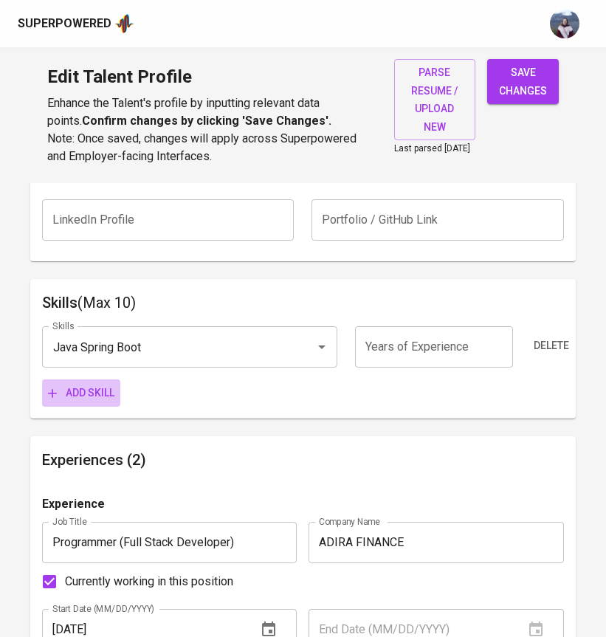
click at [91, 402] on span "Add skill" at bounding box center [81, 393] width 66 height 18
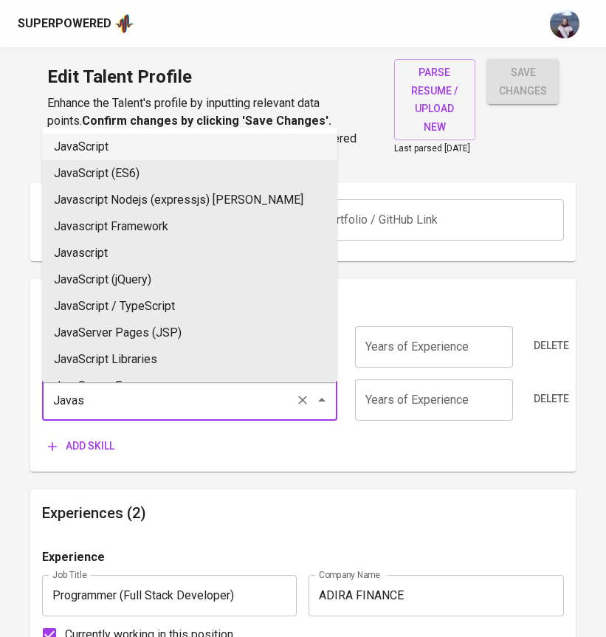
click at [157, 148] on li "JavaScript" at bounding box center [189, 147] width 295 height 27
type input "JavaScript"
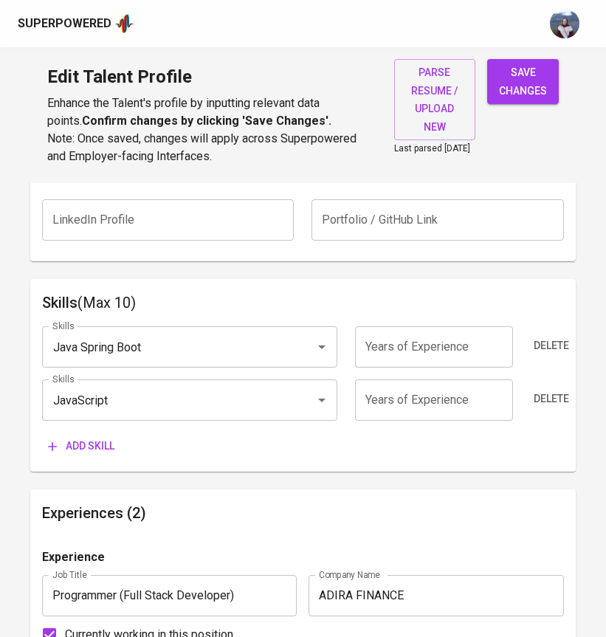
click at [100, 449] on span "Add skill" at bounding box center [81, 446] width 66 height 18
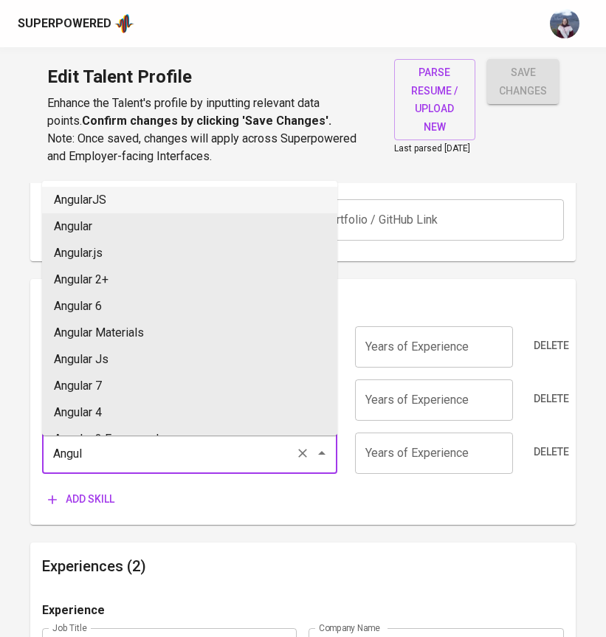
click at [138, 208] on li "AngularJS" at bounding box center [189, 200] width 295 height 27
type input "AngularJS"
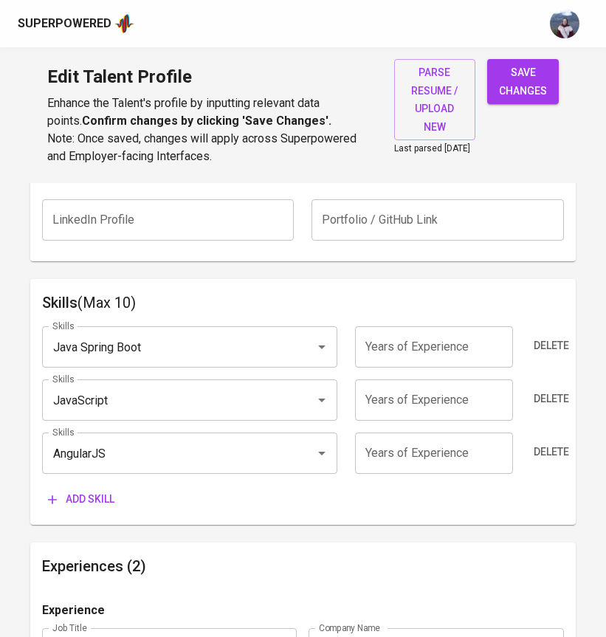
click at [97, 504] on span "Add skill" at bounding box center [81, 499] width 66 height 18
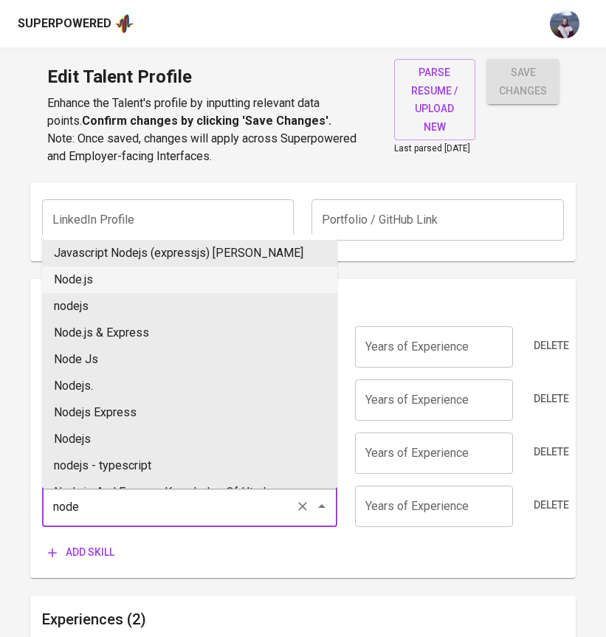
click at [103, 279] on li "Node.js" at bounding box center [189, 280] width 295 height 27
type input "Node.js"
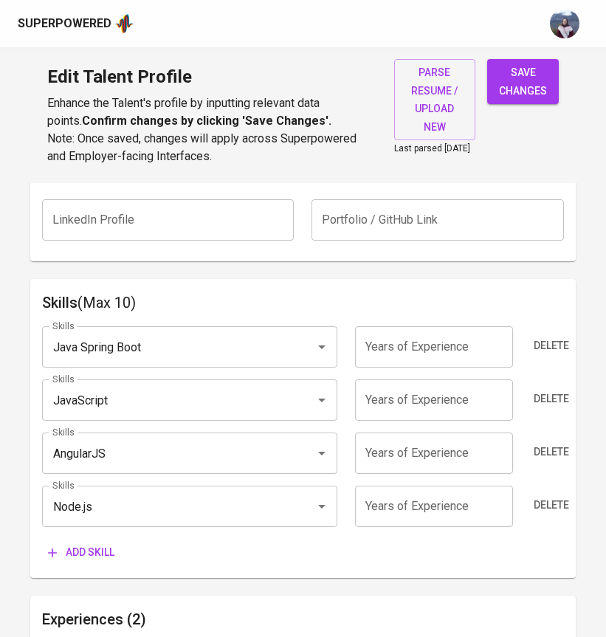
click at [84, 556] on span "Add skill" at bounding box center [81, 552] width 66 height 18
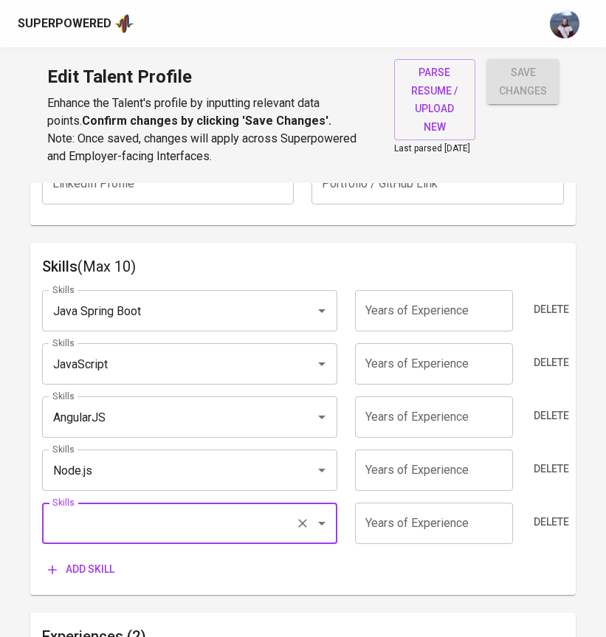
scroll to position [734, 0]
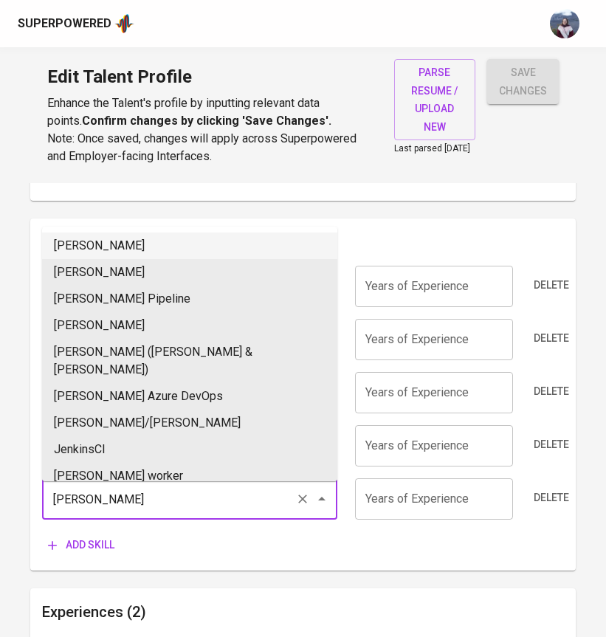
click at [106, 245] on li "Jenkins" at bounding box center [189, 246] width 295 height 27
type input "Jenkins"
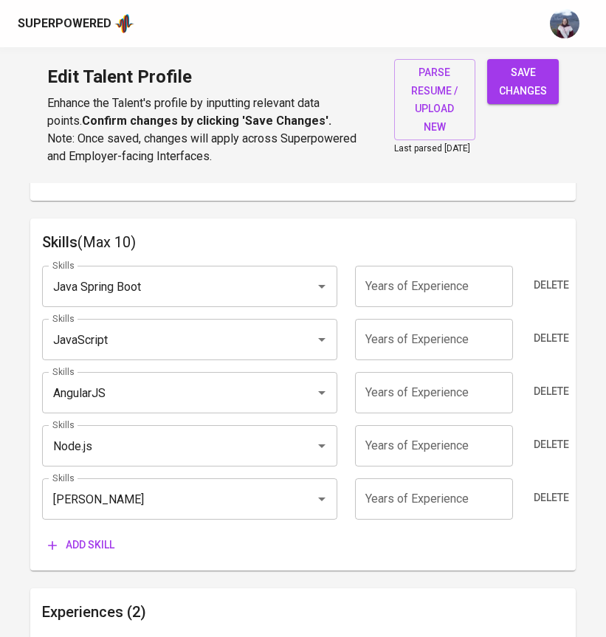
click at [106, 546] on span "Add skill" at bounding box center [81, 545] width 66 height 18
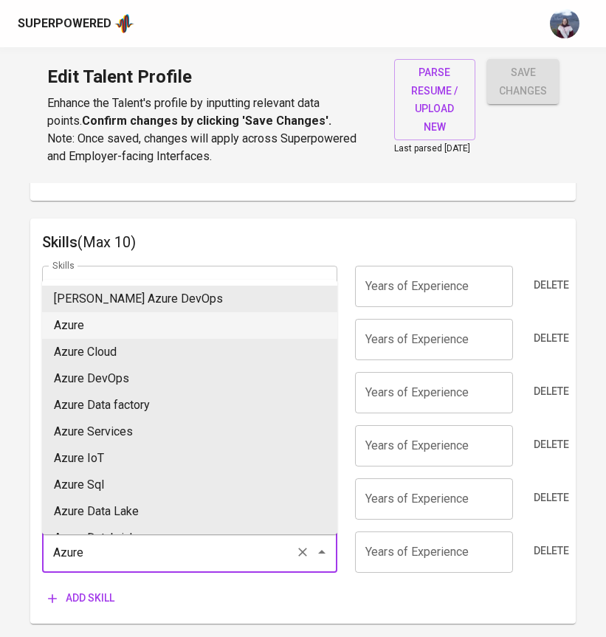
click at [134, 327] on li "Azure" at bounding box center [189, 325] width 295 height 27
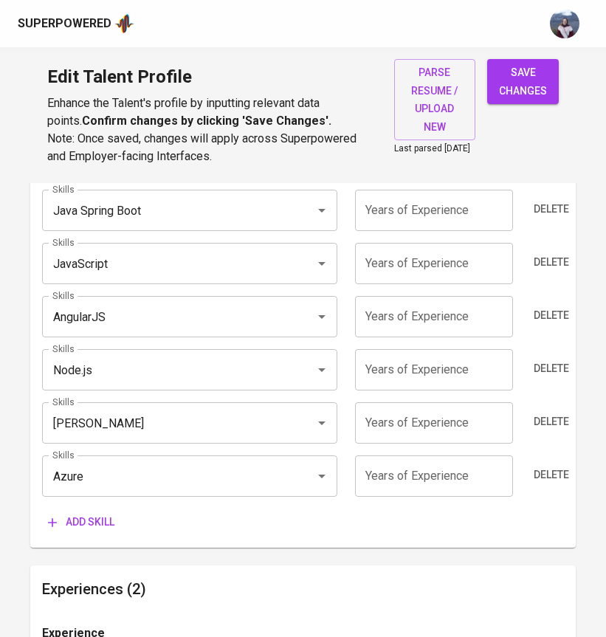
scroll to position [831, 0]
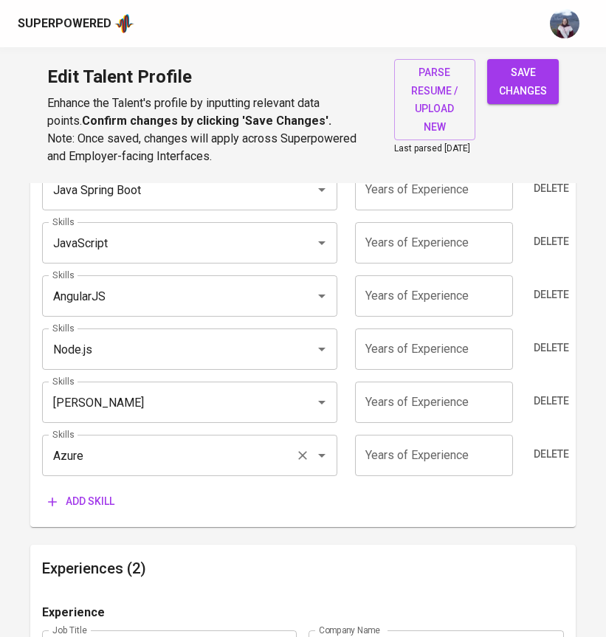
click at [107, 470] on input "Azure" at bounding box center [169, 456] width 241 height 28
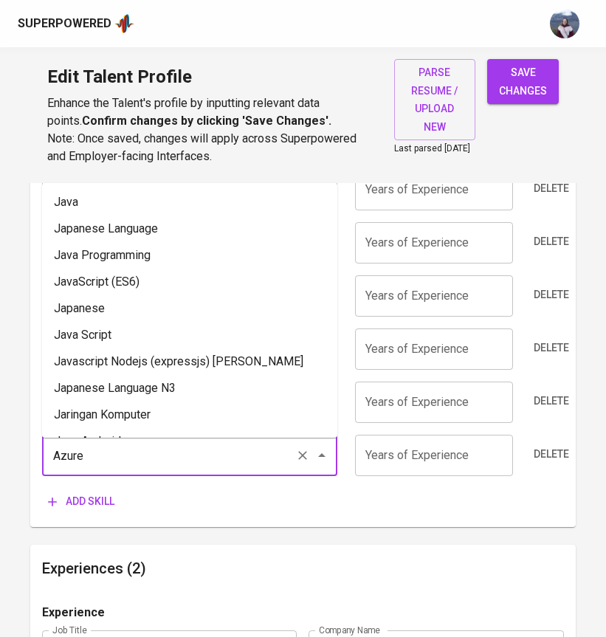
click at [107, 470] on input "Azure" at bounding box center [169, 456] width 241 height 28
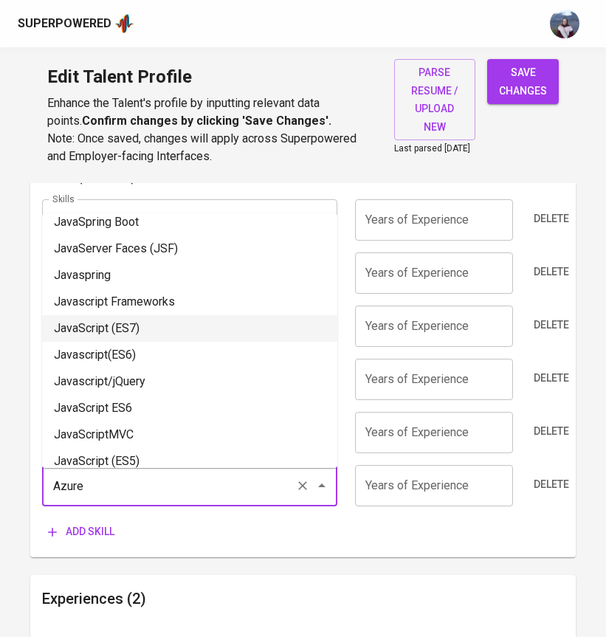
scroll to position [0, 0]
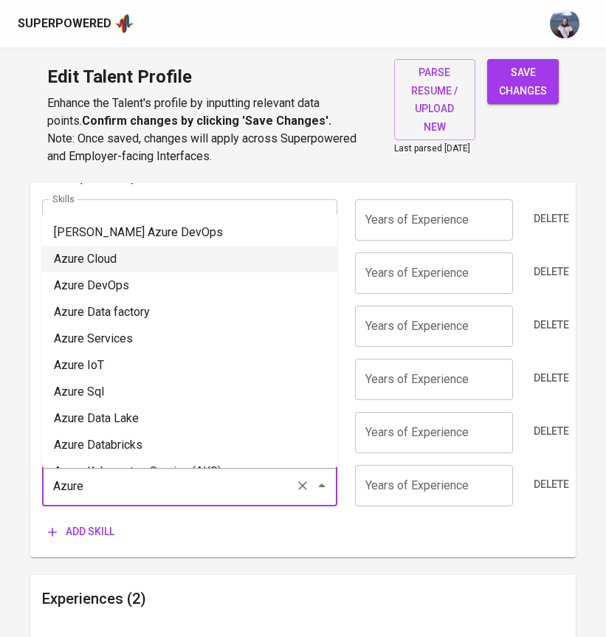
click at [139, 256] on li "Azure Cloud" at bounding box center [189, 259] width 295 height 27
type input "Azure Cloud"
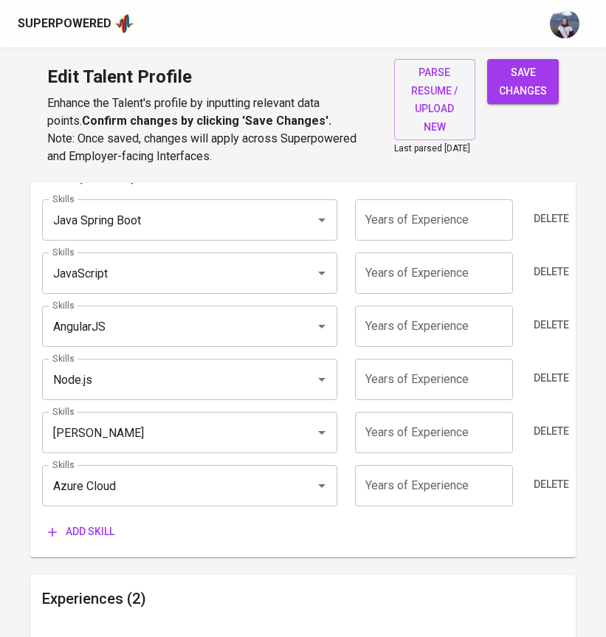
click at [99, 538] on span "Add skill" at bounding box center [81, 532] width 66 height 18
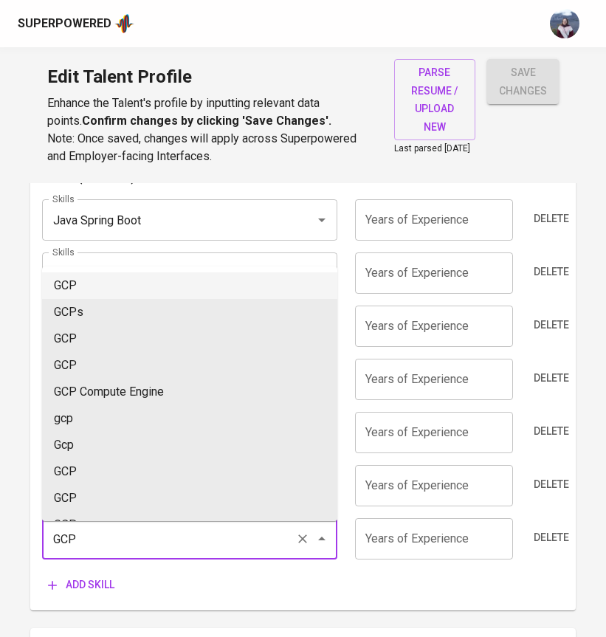
click at [152, 277] on li "GCP" at bounding box center [189, 285] width 295 height 27
type input "GCP"
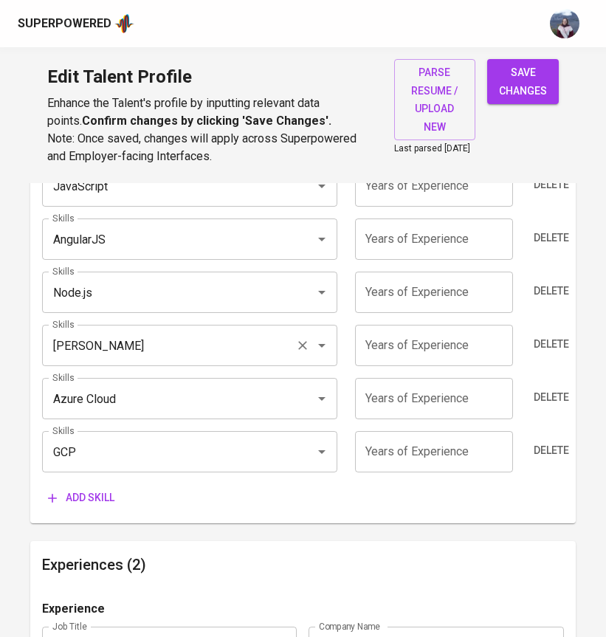
scroll to position [884, 0]
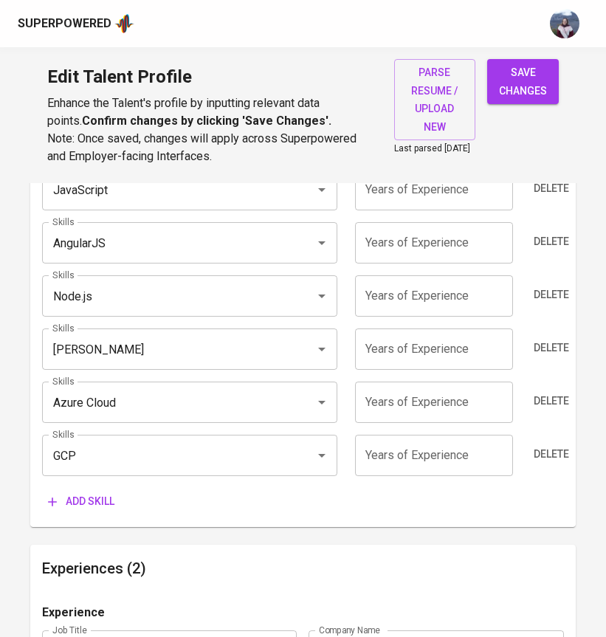
click at [96, 509] on span "Add skill" at bounding box center [81, 502] width 66 height 18
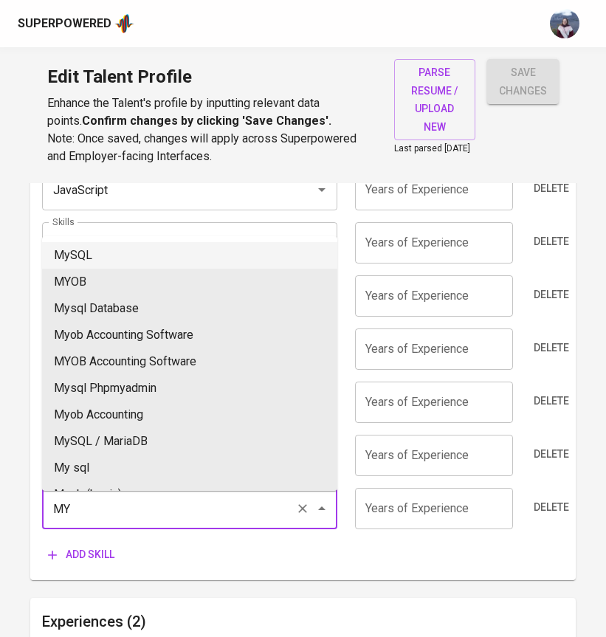
click at [115, 250] on li "MySQL" at bounding box center [189, 255] width 295 height 27
type input "MySQL"
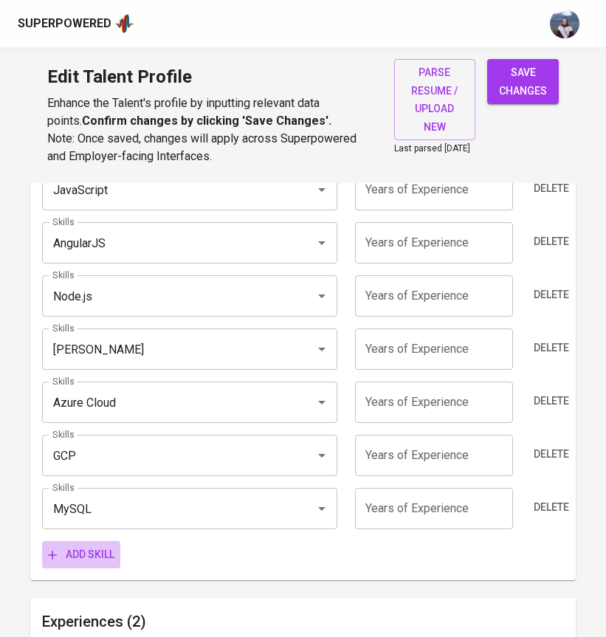
click at [76, 557] on span "Add skill" at bounding box center [81, 555] width 66 height 18
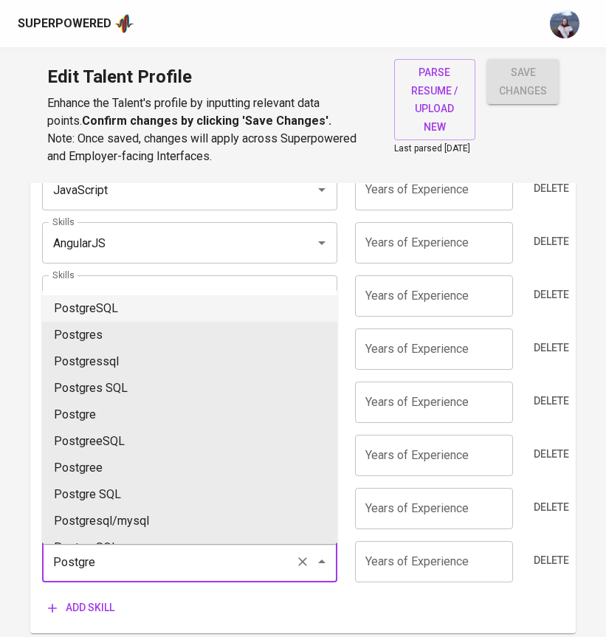
click at [122, 303] on li "PostgreSQL" at bounding box center [189, 308] width 295 height 27
type input "PostgreSQL"
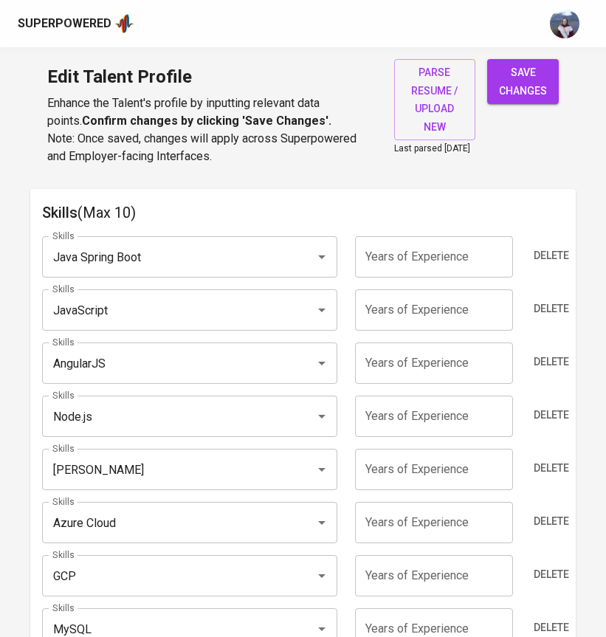
scroll to position [742, 0]
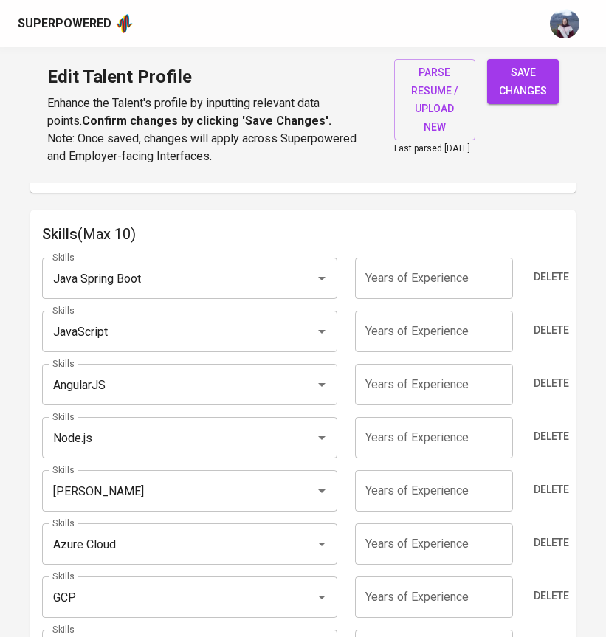
click at [404, 297] on input "number" at bounding box center [434, 278] width 158 height 41
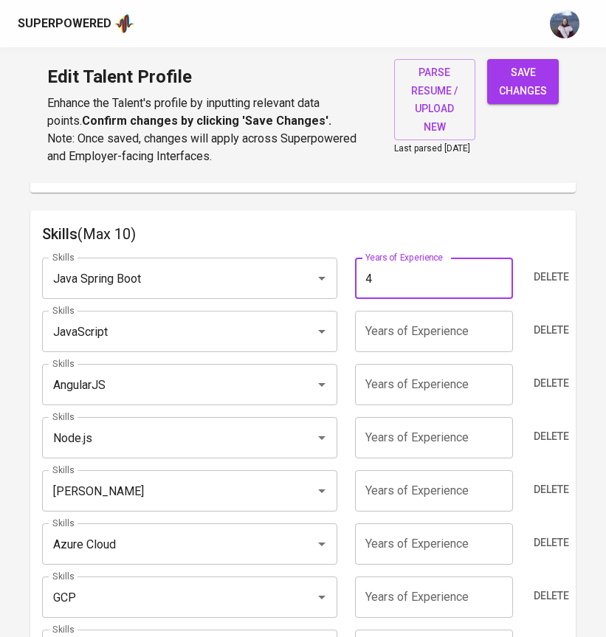
type input "4"
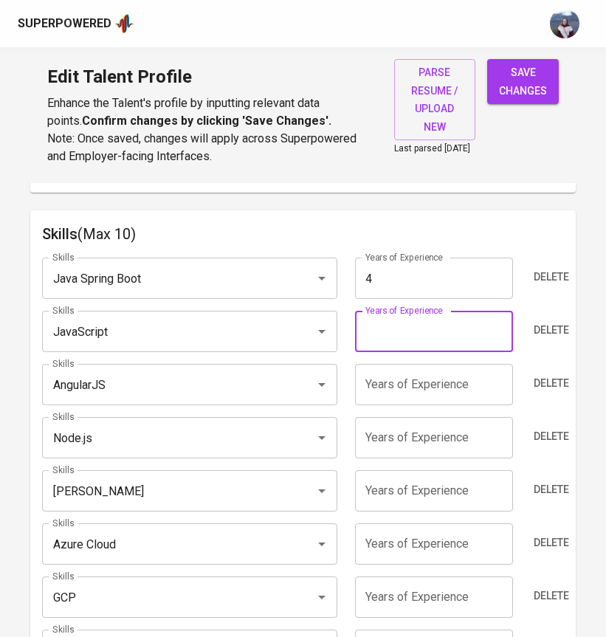
click at [376, 340] on input "number" at bounding box center [434, 331] width 158 height 41
type input "4"
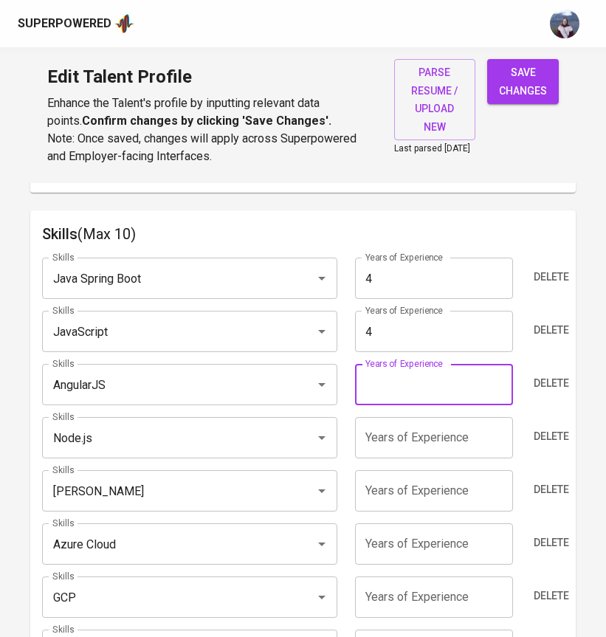
click at [378, 393] on input "number" at bounding box center [434, 384] width 158 height 41
type input "2"
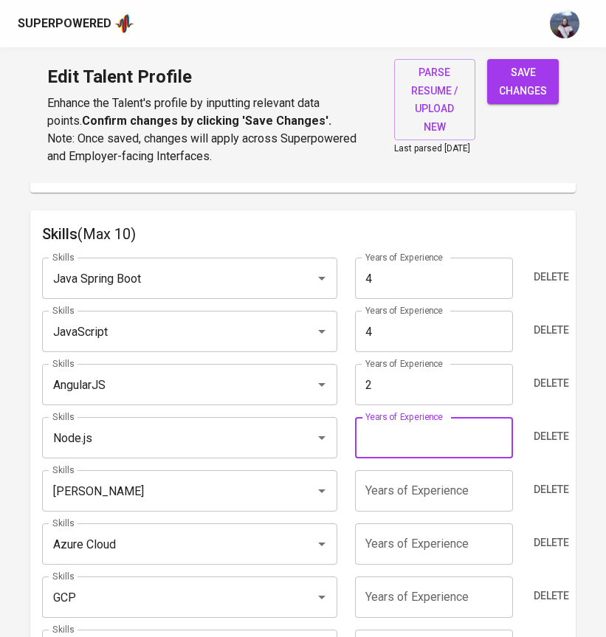
click at [399, 444] on input "number" at bounding box center [434, 437] width 158 height 41
type input "3"
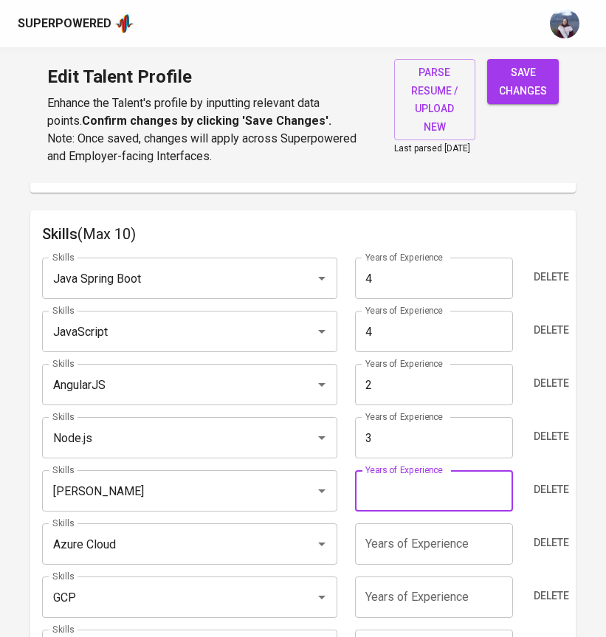
click at [411, 500] on input "number" at bounding box center [434, 490] width 158 height 41
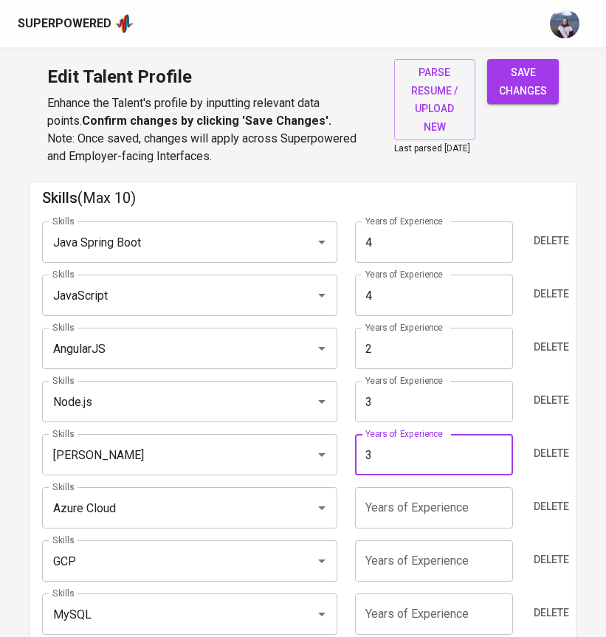
scroll to position [784, 0]
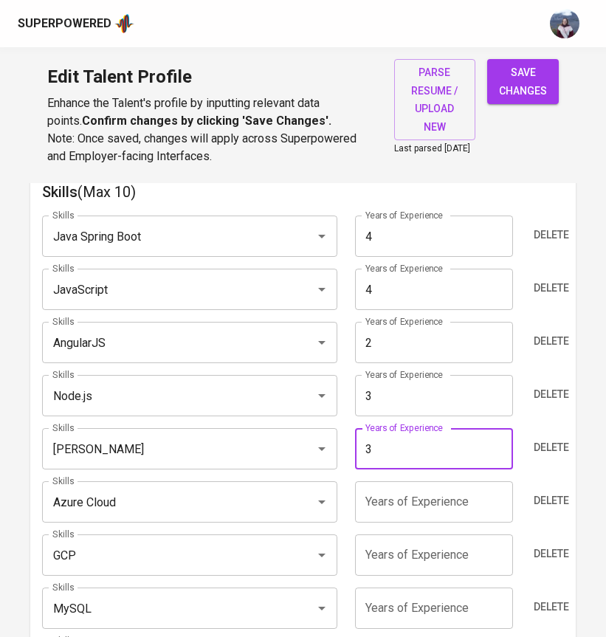
type input "3"
click at [430, 511] on input "number" at bounding box center [434, 501] width 158 height 41
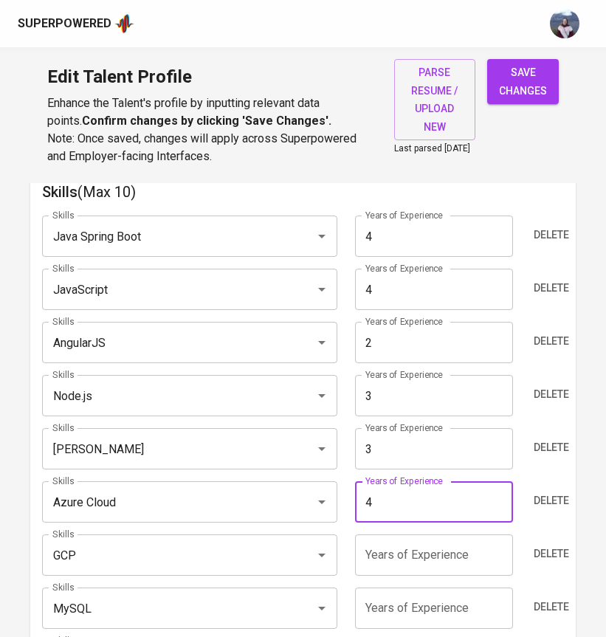
type input "4"
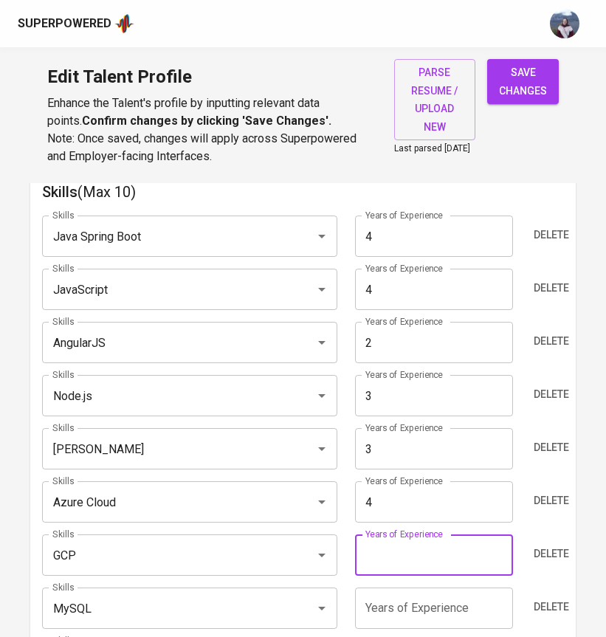
click at [443, 560] on input "number" at bounding box center [434, 555] width 158 height 41
type input "1"
click at [422, 591] on div "Skills Java Spring Boot Skills Years of Experience 4 Years of Experience Delete…" at bounding box center [303, 463] width 522 height 518
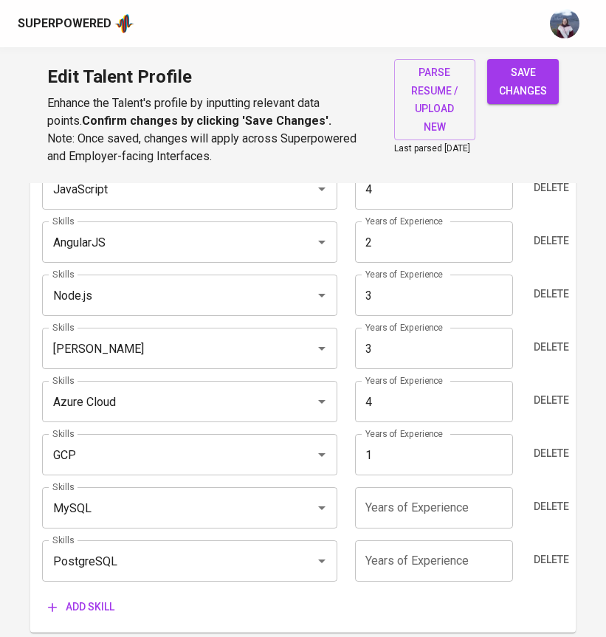
scroll to position [886, 0]
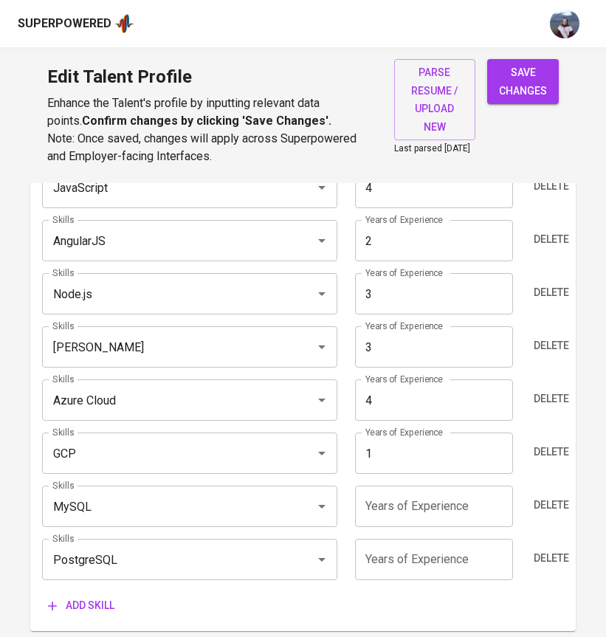
click at [421, 519] on input "number" at bounding box center [434, 506] width 158 height 41
type input "5"
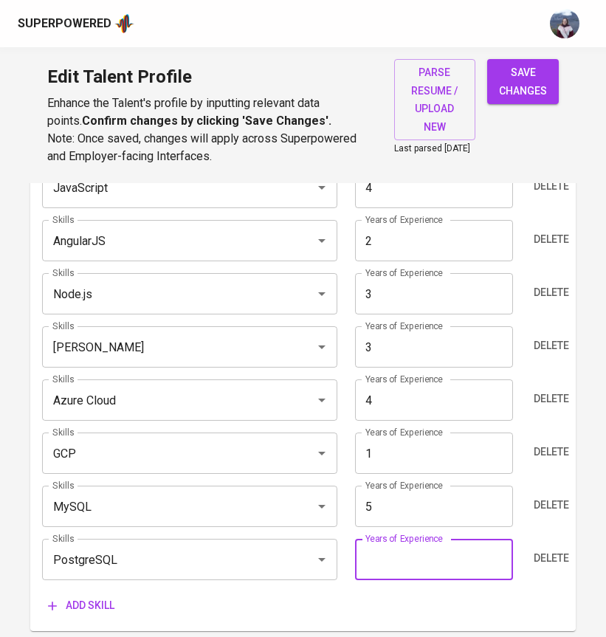
click at [407, 562] on input "number" at bounding box center [434, 559] width 158 height 41
type input "5"
click at [538, 82] on span "save changes" at bounding box center [523, 82] width 48 height 36
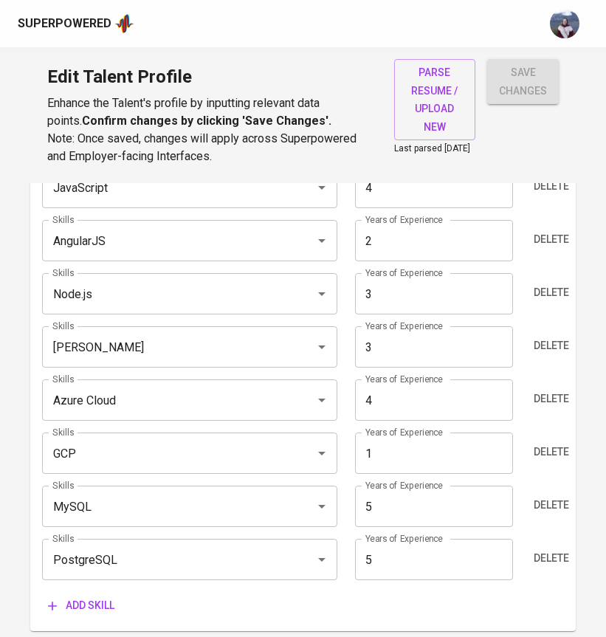
type input "PostgreSQL"
type input "5"
type input "MySQL"
type input "5"
type input "Java Spring Boot"
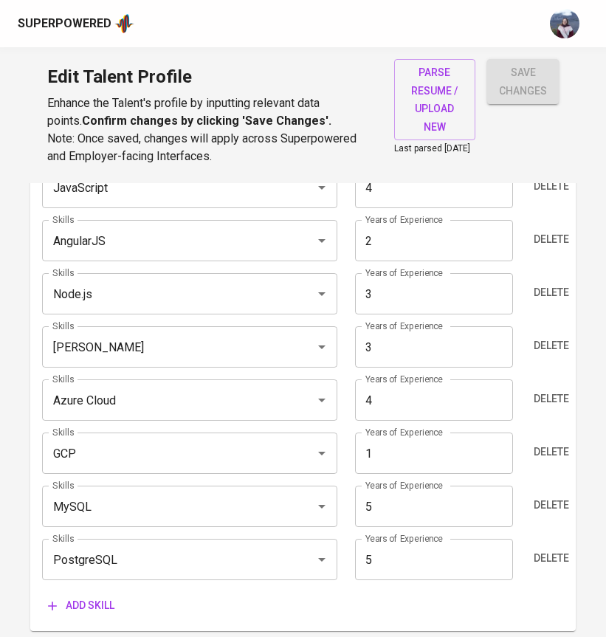
type input "4"
type input "Azure Cloud"
type input "4"
type input "JavaScript"
type input "4"
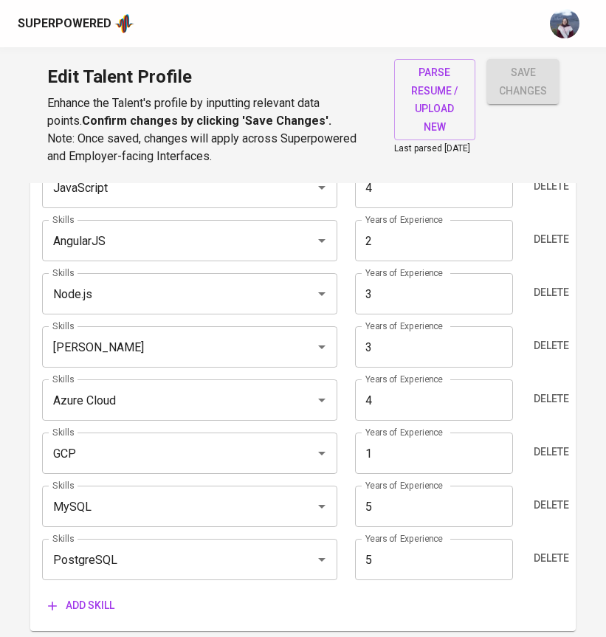
type input "Node.js"
type input "3"
type input "Jenkins"
type input "3"
type input "AngularJS"
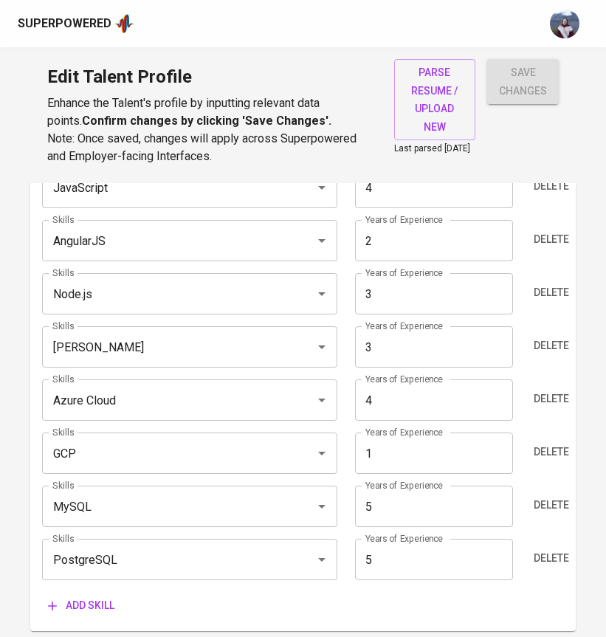
type input "2"
type input "GCP"
type input "1"
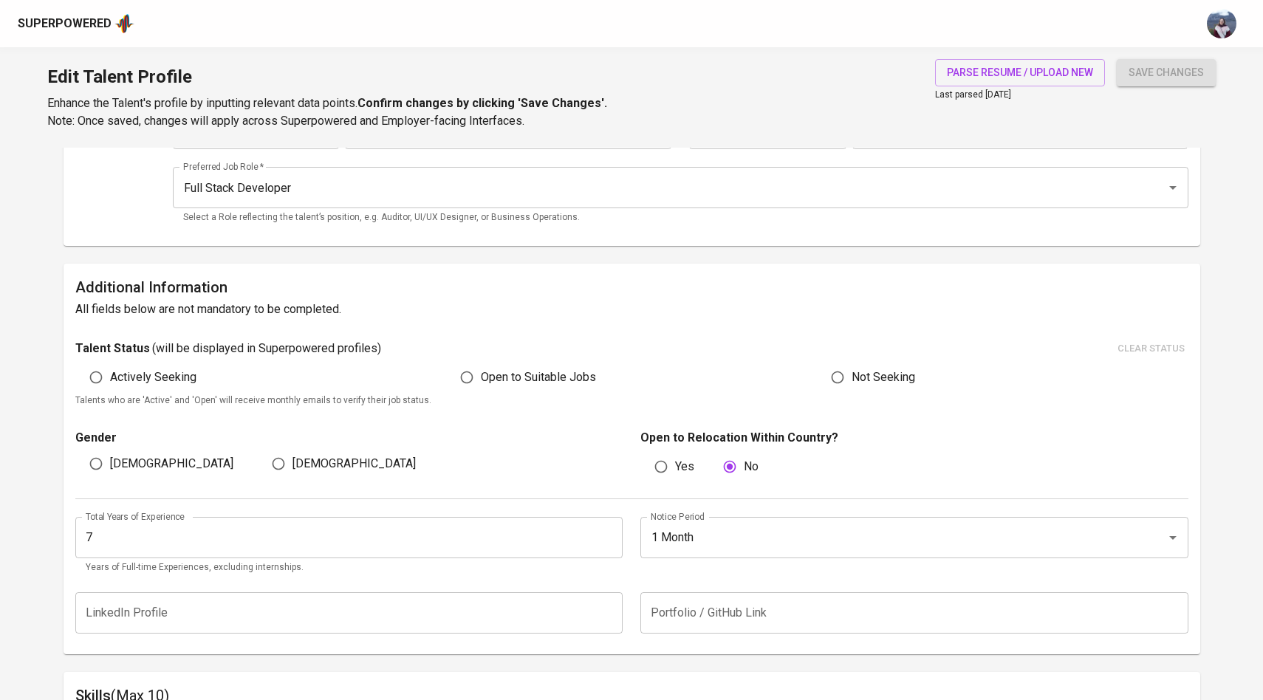
scroll to position [298, 0]
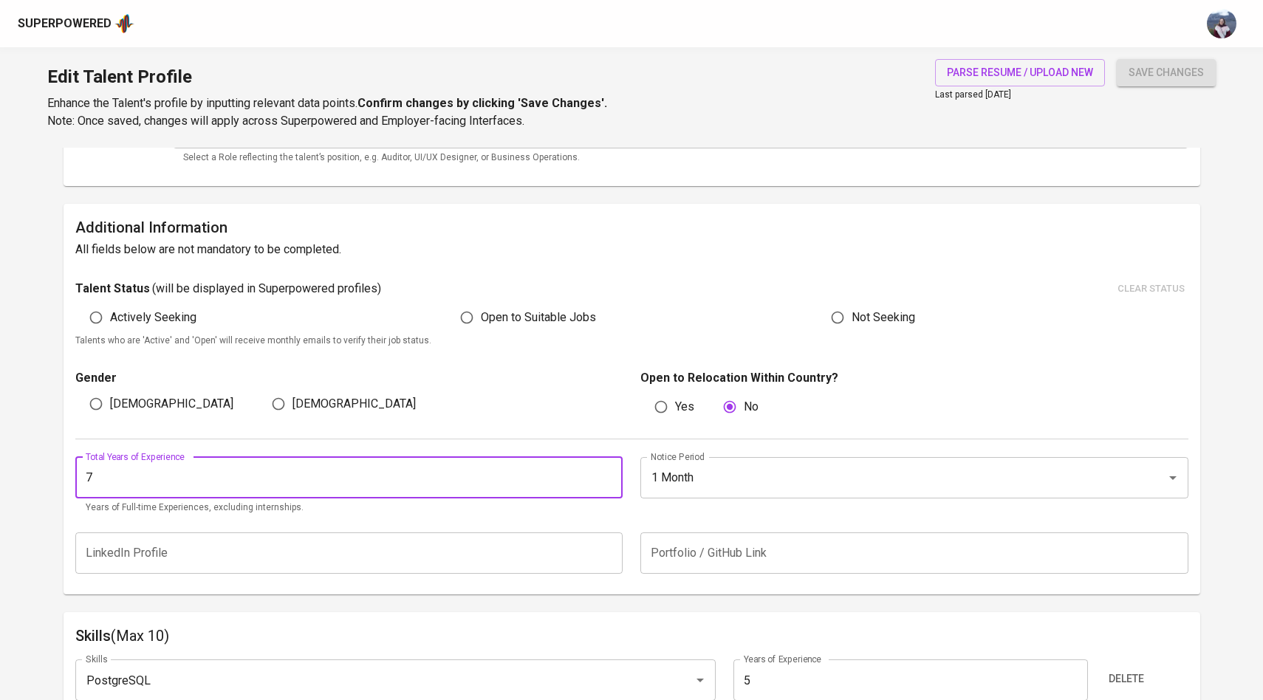
drag, startPoint x: 113, startPoint y: 481, endPoint x: 53, endPoint y: 479, distance: 59.9
type input "5"
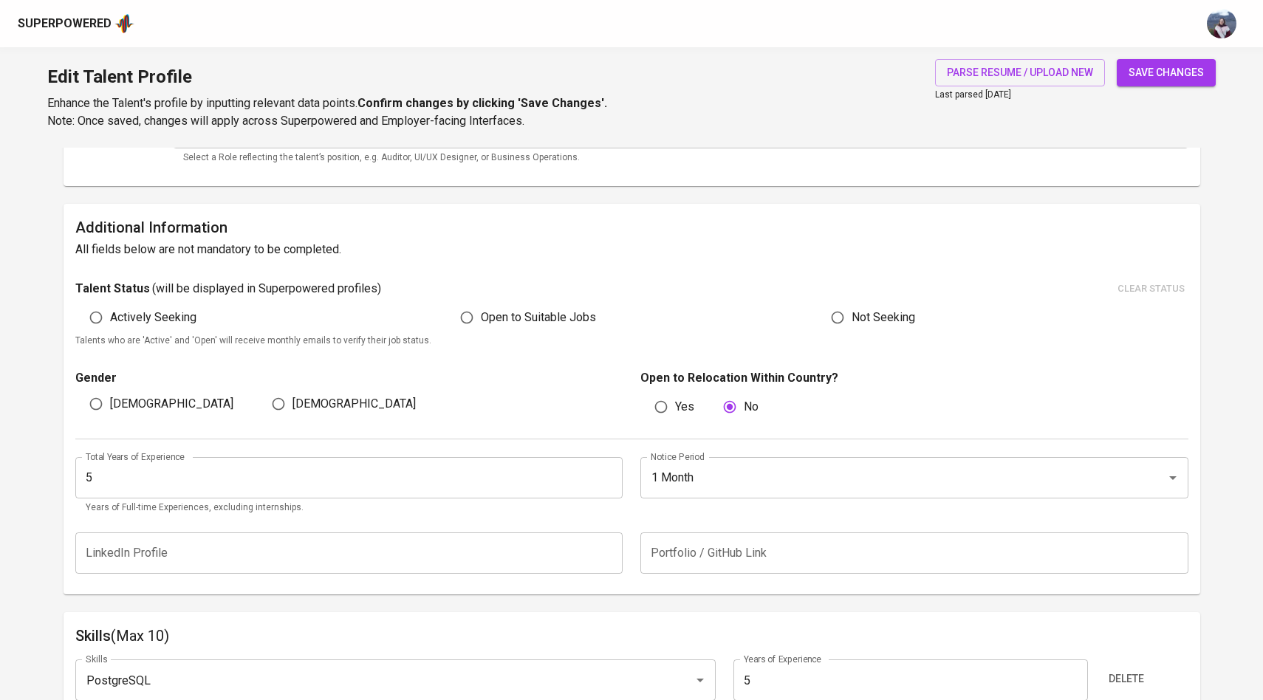
click at [1201, 74] on span "save changes" at bounding box center [1165, 73] width 75 height 18
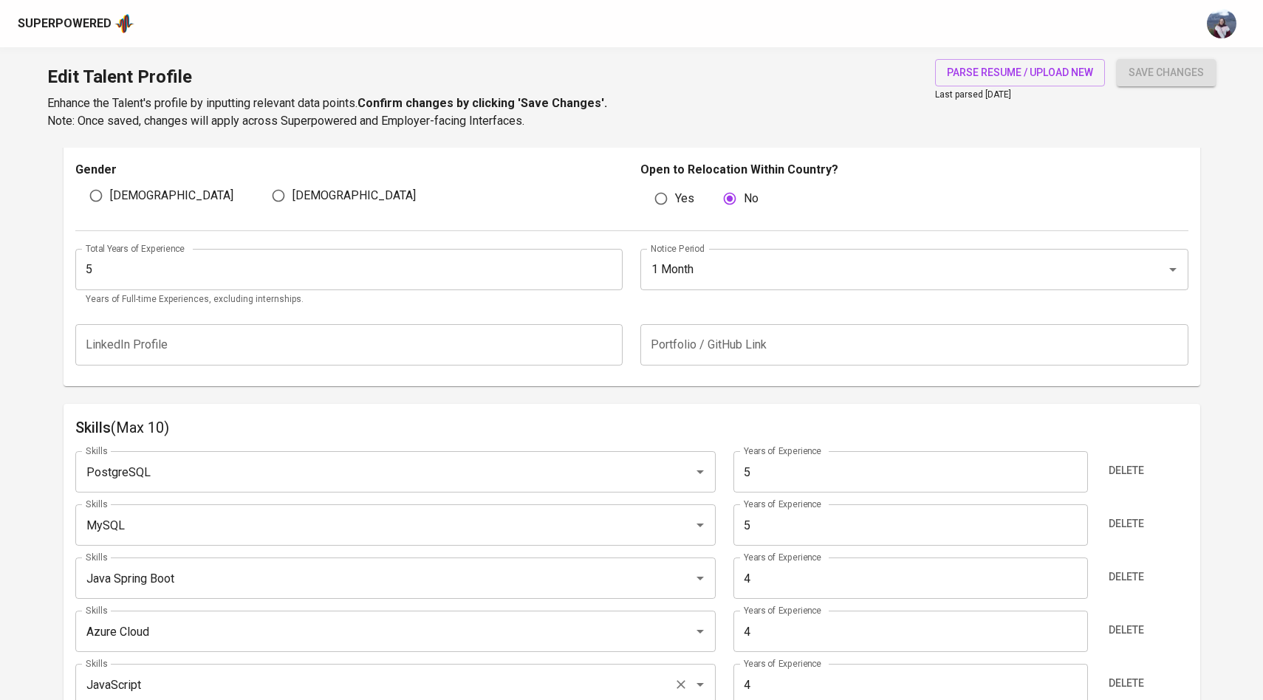
scroll to position [400, 0]
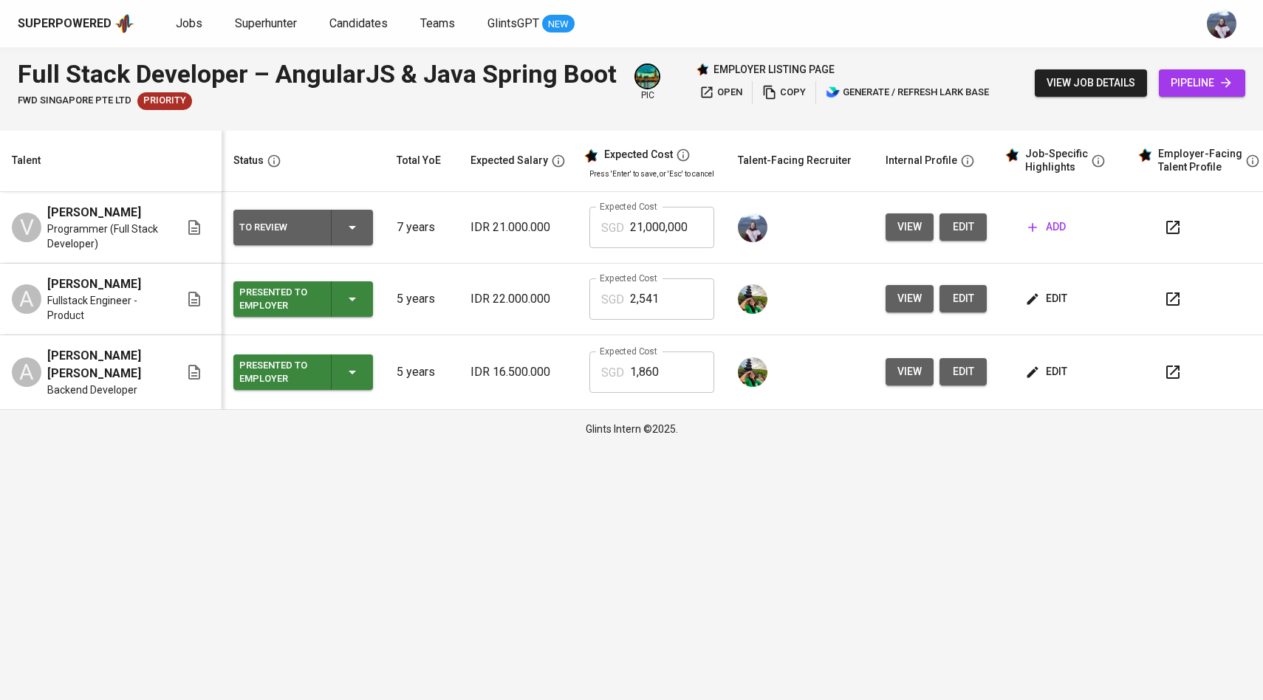
click at [913, 233] on span "view" at bounding box center [909, 227] width 24 height 18
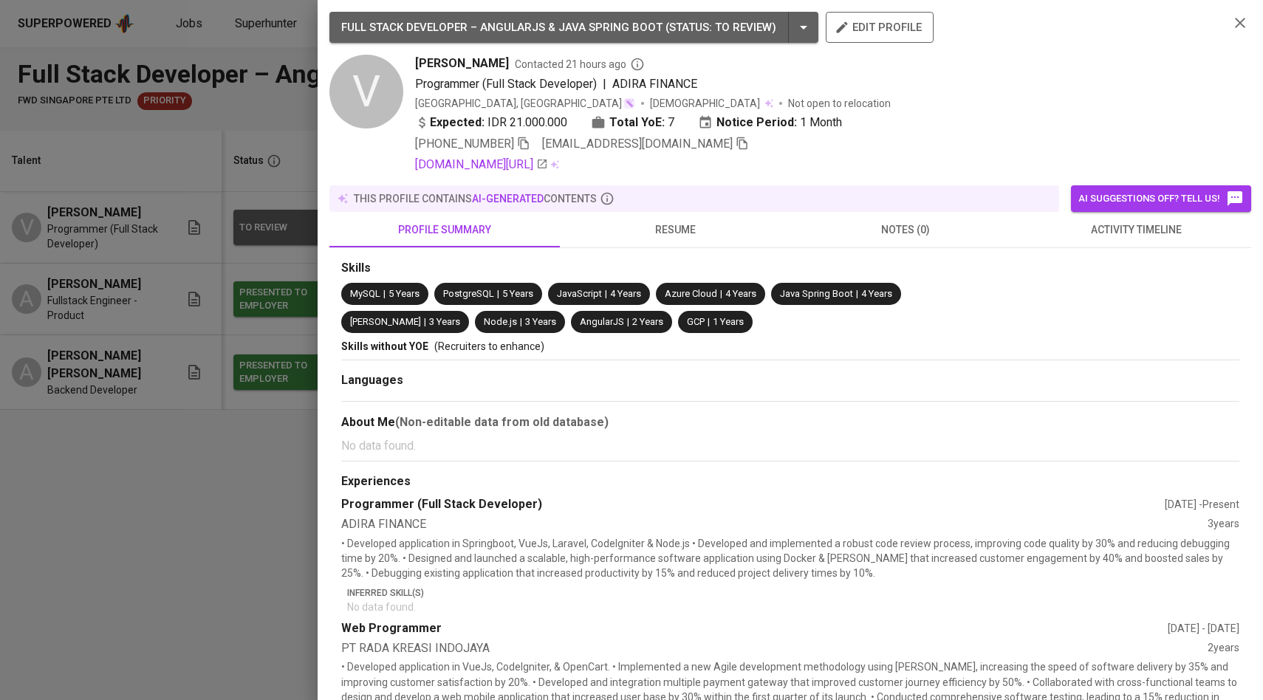
click at [253, 270] on div at bounding box center [631, 350] width 1263 height 700
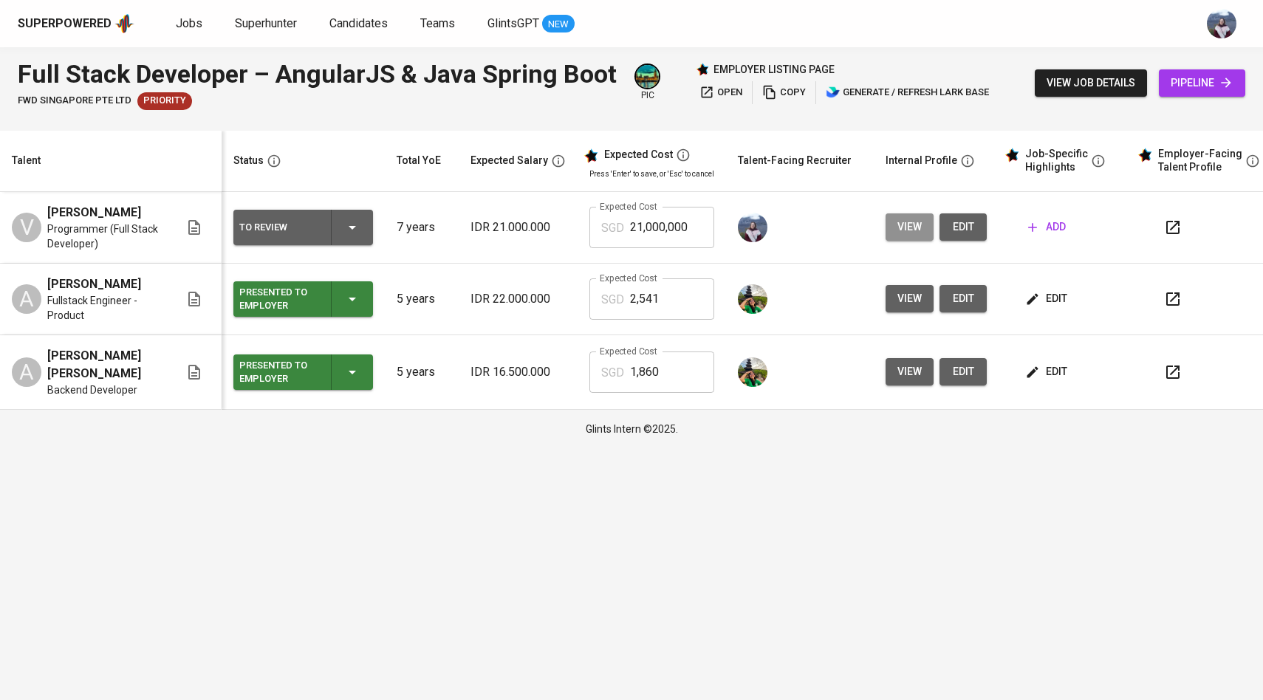
click at [909, 233] on span "view" at bounding box center [909, 227] width 24 height 18
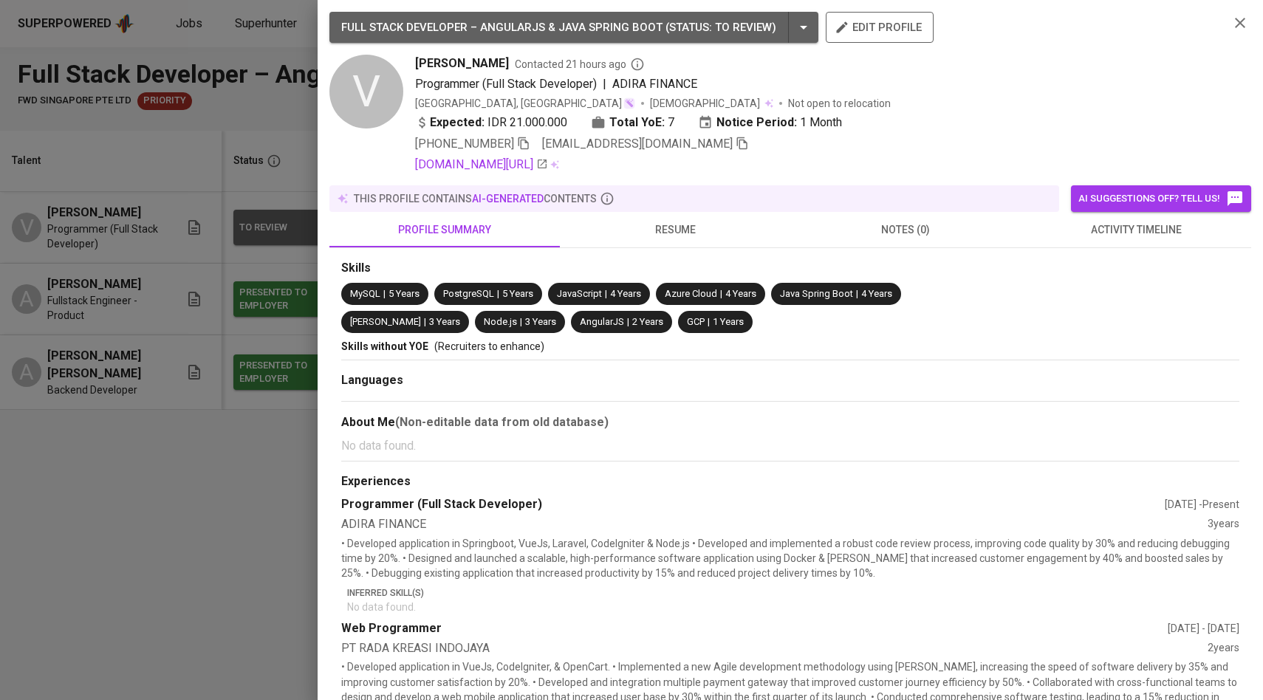
click at [264, 425] on div at bounding box center [631, 350] width 1263 height 700
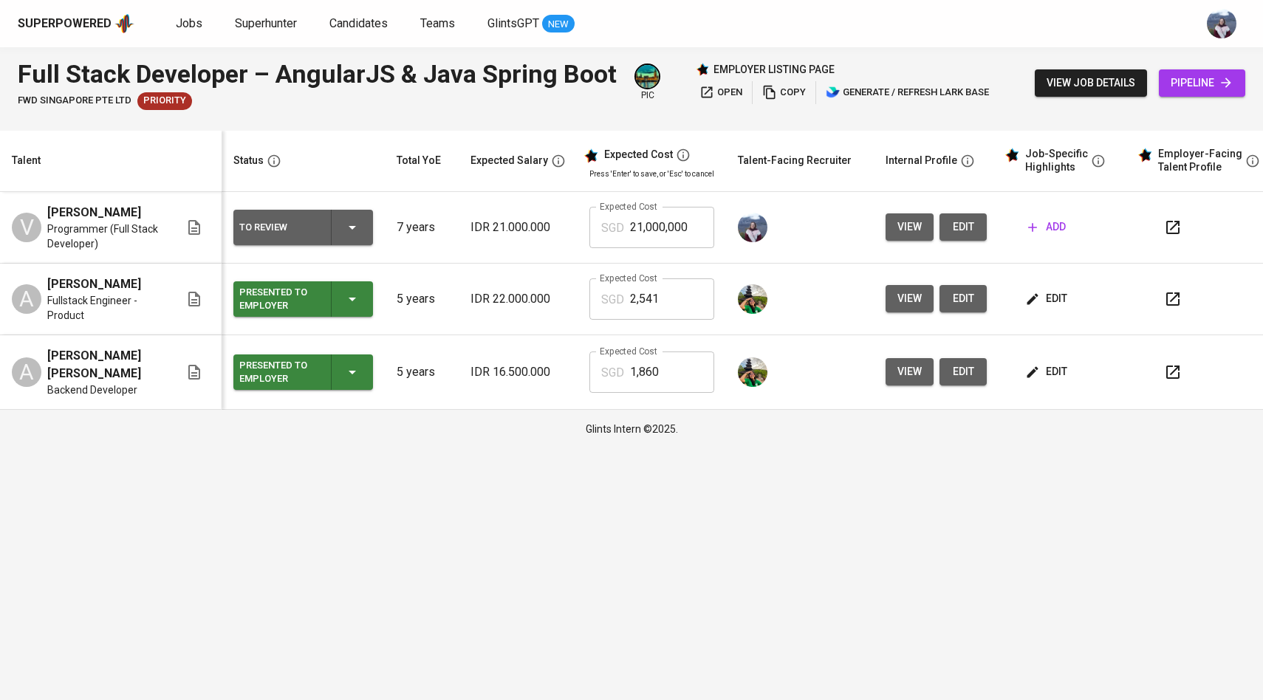
click at [351, 247] on td "To Review" at bounding box center [303, 228] width 163 height 72
click at [351, 231] on icon "button" at bounding box center [352, 228] width 18 height 18
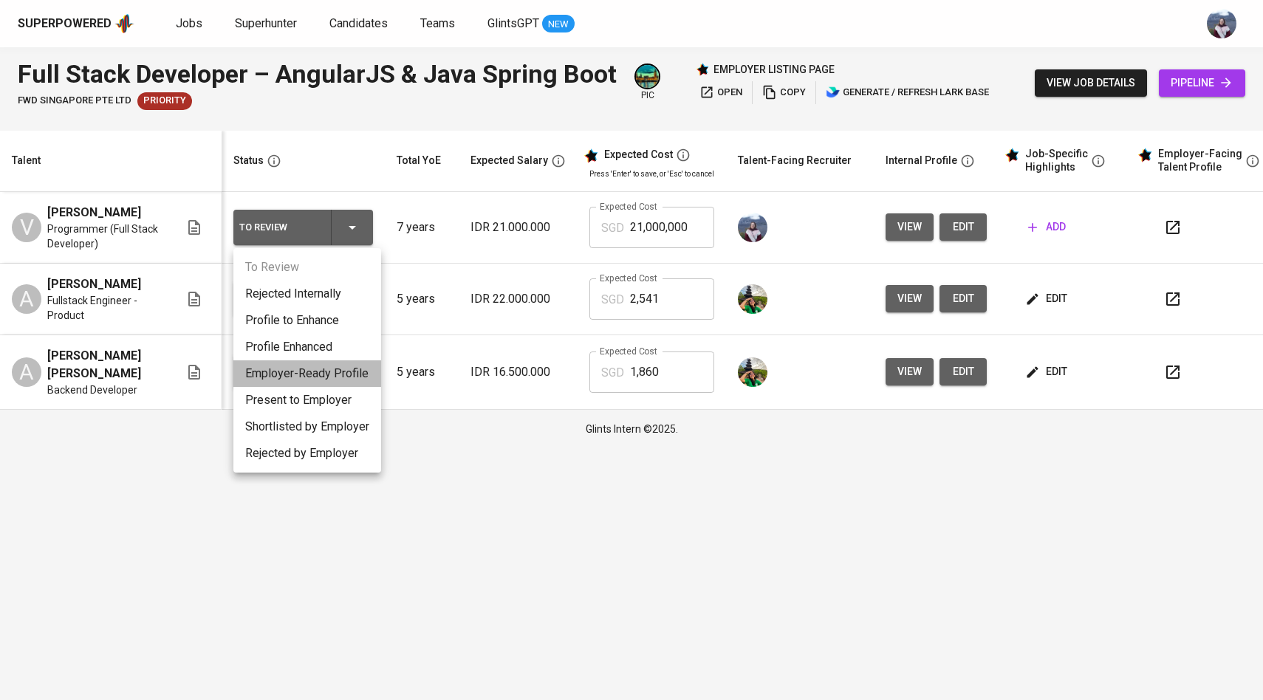
click at [328, 374] on li "Employer-Ready Profile" at bounding box center [307, 373] width 148 height 27
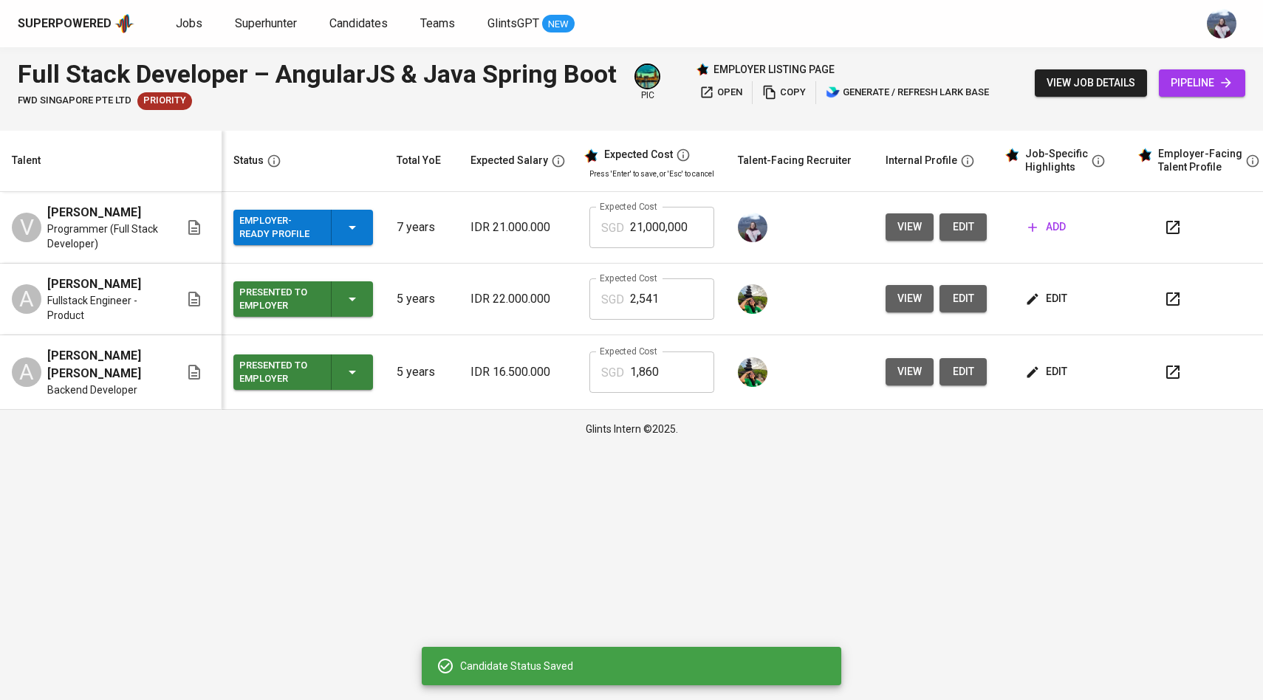
click at [1042, 226] on span "add" at bounding box center [1047, 227] width 38 height 18
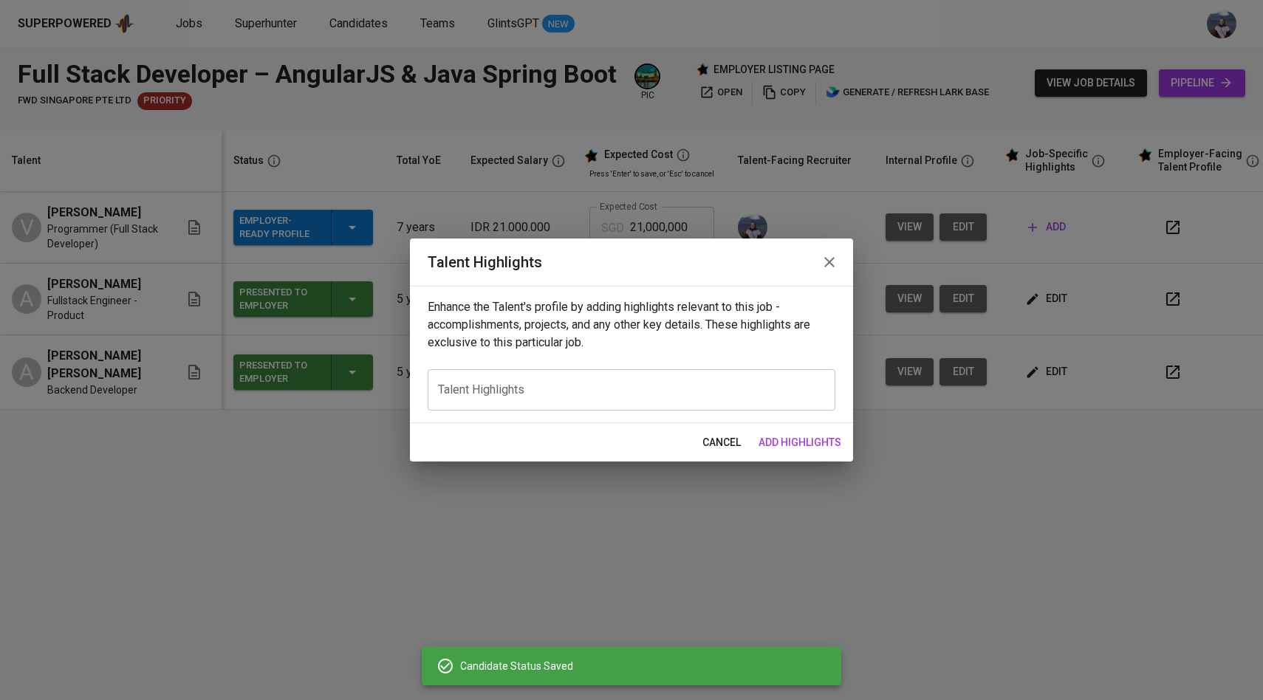
click at [736, 442] on span "cancel" at bounding box center [721, 442] width 38 height 18
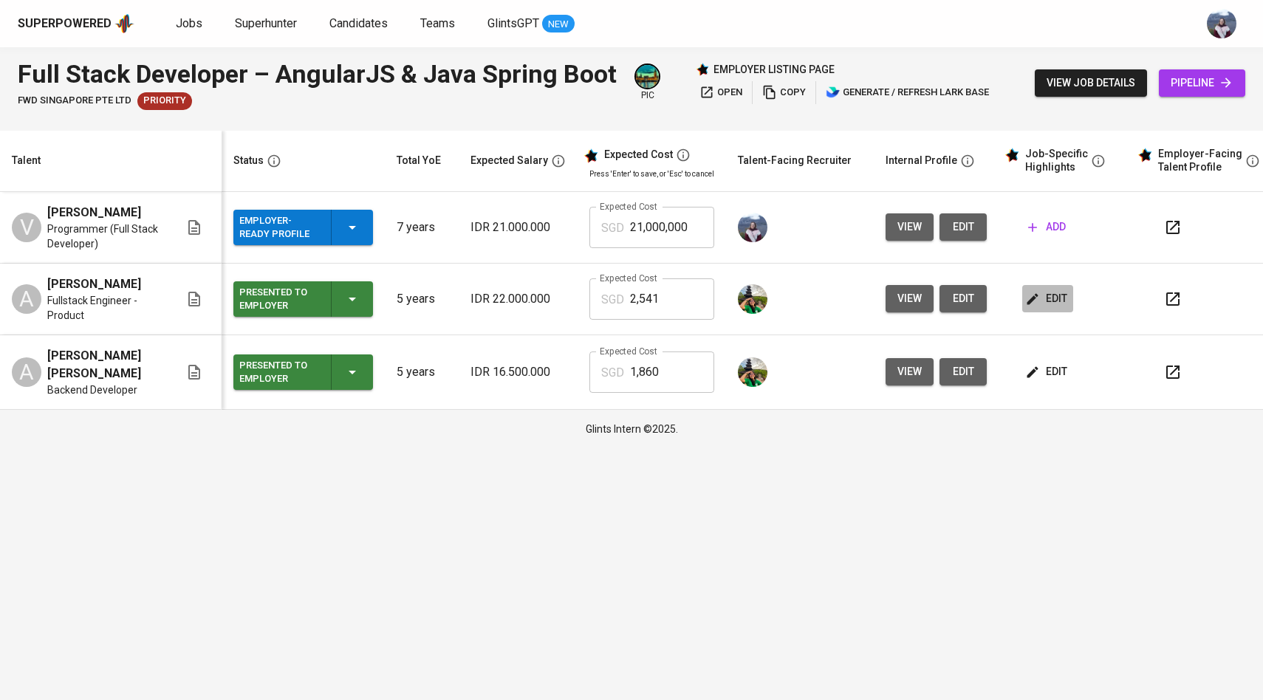
click at [1031, 286] on button "edit" at bounding box center [1047, 298] width 51 height 27
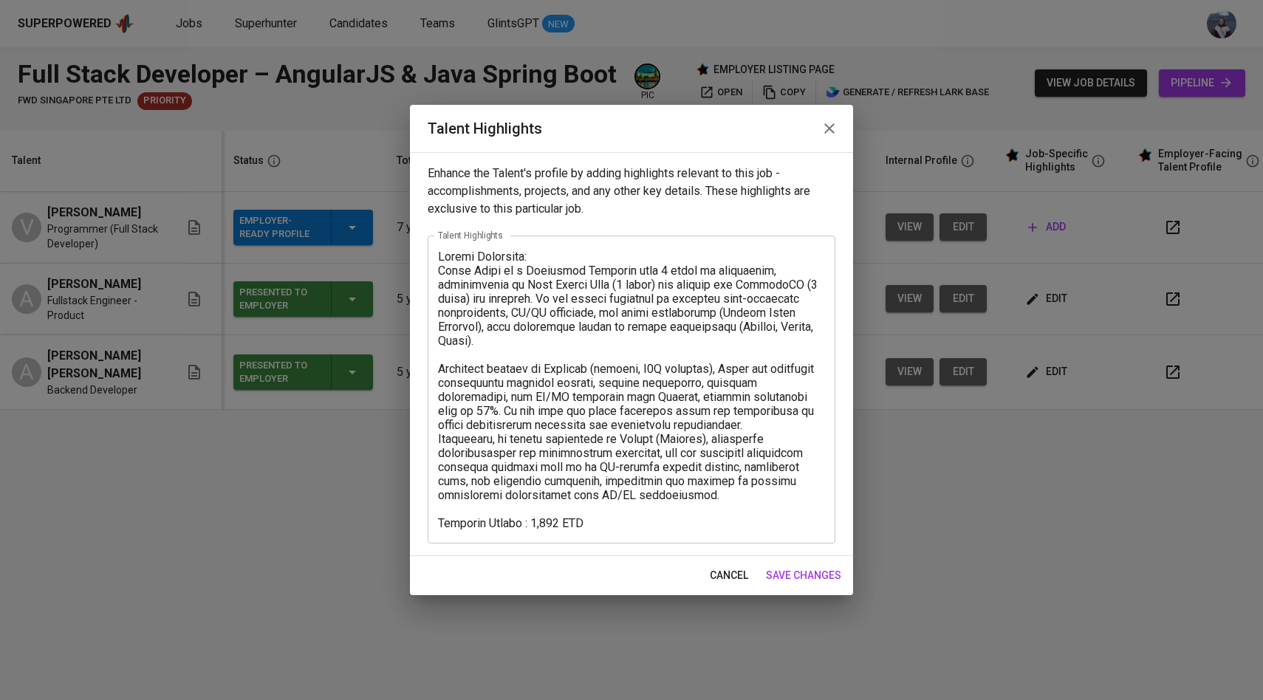
click at [834, 132] on icon "button" at bounding box center [829, 128] width 10 height 10
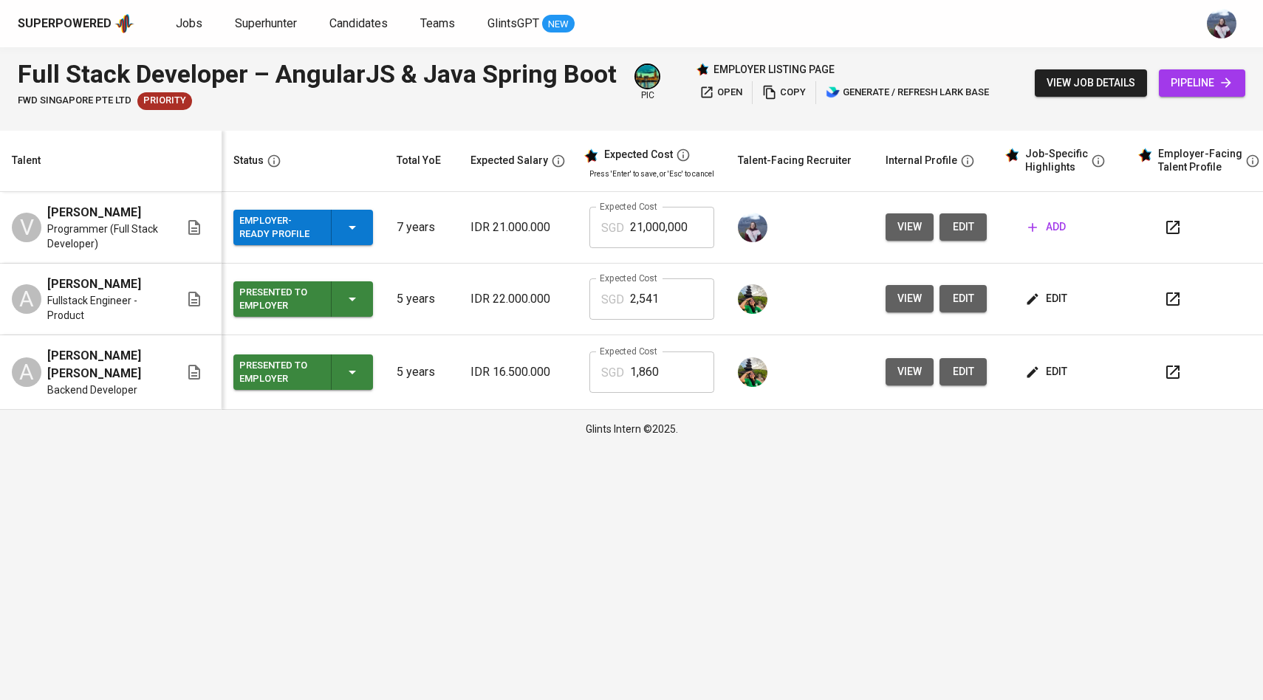
click at [1032, 222] on icon "button" at bounding box center [1032, 227] width 15 height 15
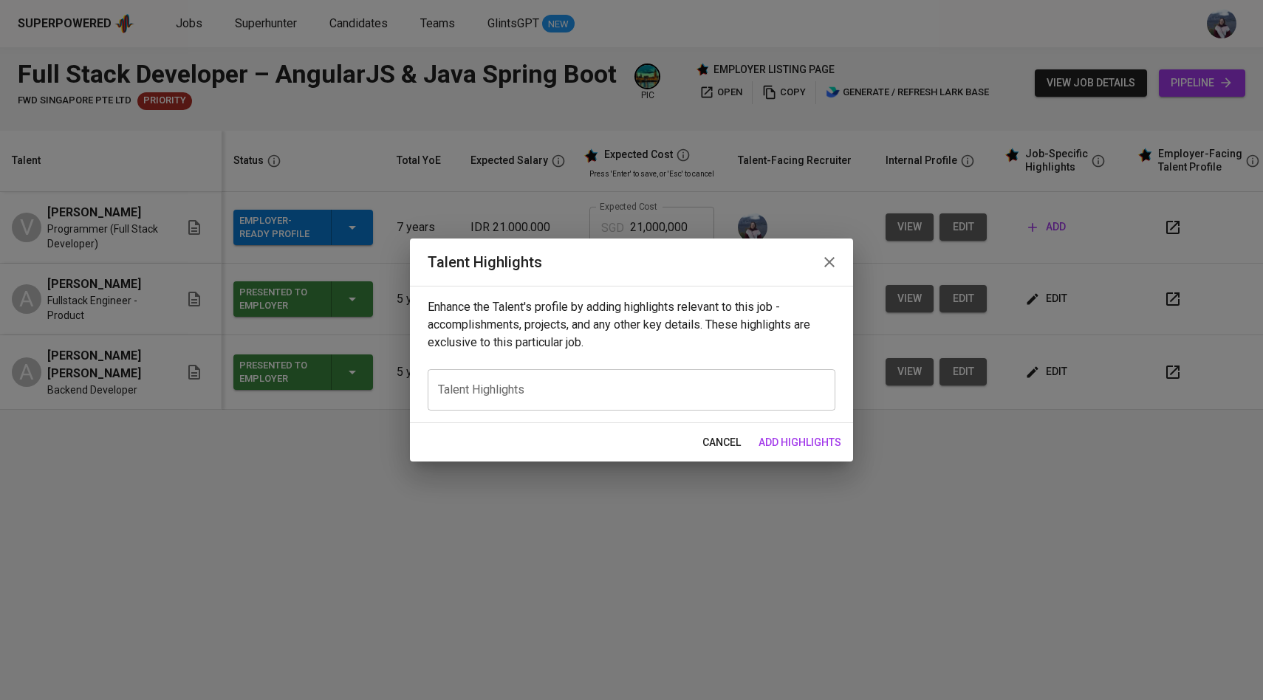
click at [648, 387] on textarea at bounding box center [631, 389] width 387 height 14
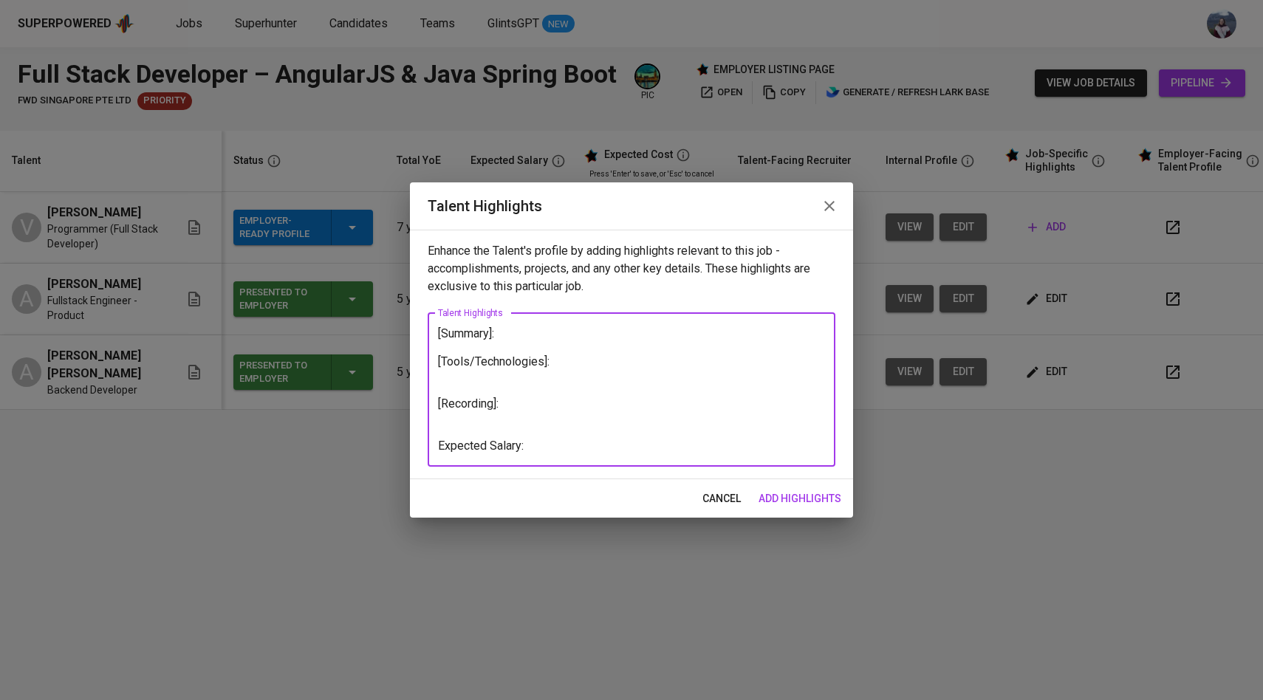
type textarea "[Summary]: [Tools/Technologies]: [Recording]: Expected Salary:"
click at [776, 496] on span "add highlights" at bounding box center [799, 499] width 83 height 18
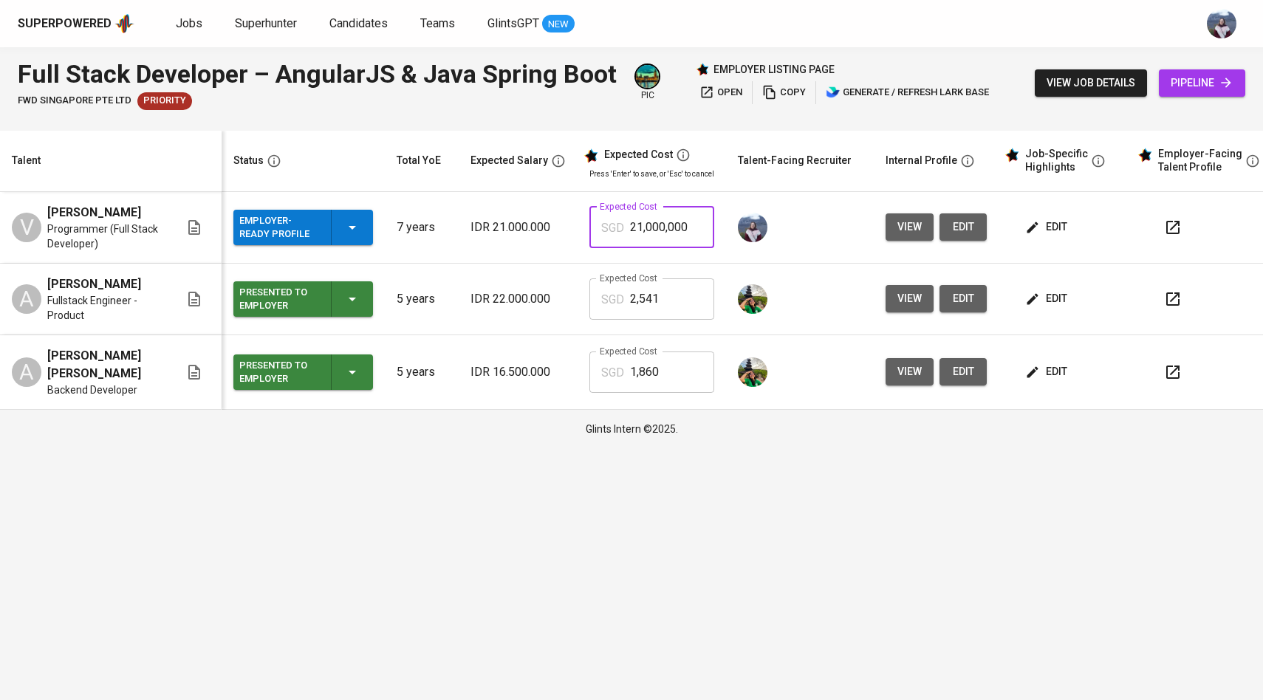
drag, startPoint x: 694, startPoint y: 232, endPoint x: 557, endPoint y: 230, distance: 137.3
click at [557, 230] on tr "V Vikram Zaini Programmer (Full Stack Developer) Employer-Ready Profile 7 years…" at bounding box center [639, 228] width 1279 height 72
type input "2,410"
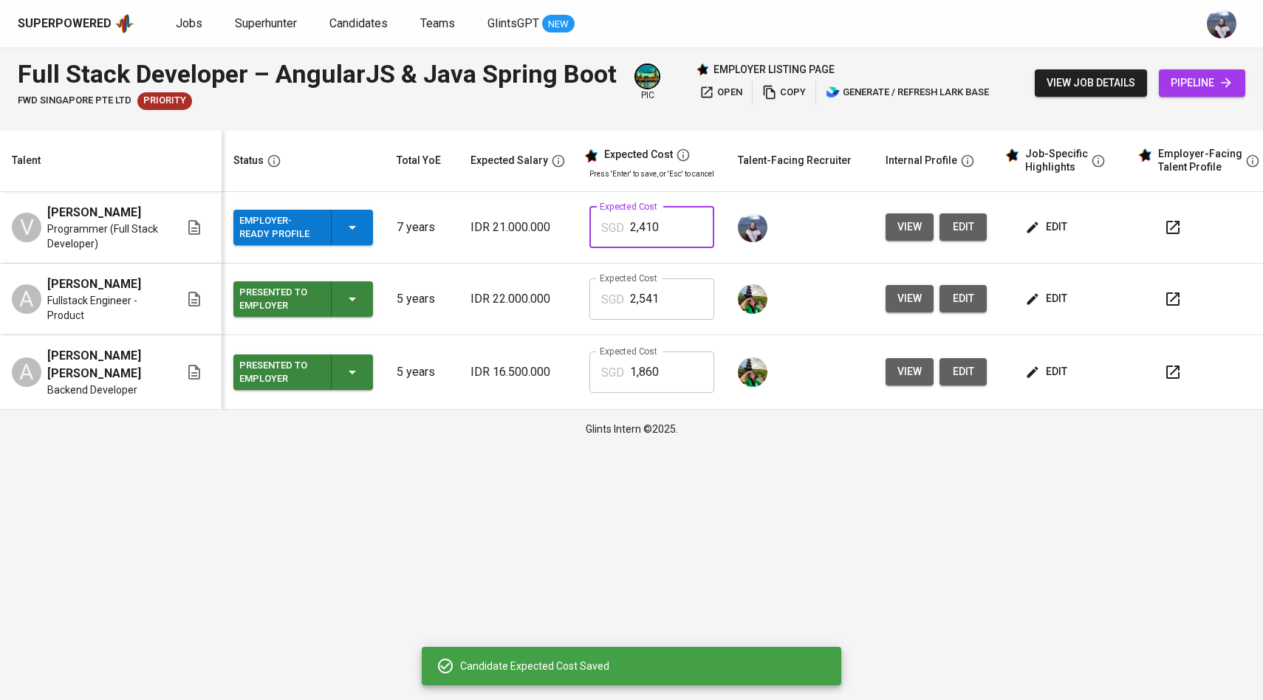
drag, startPoint x: 666, startPoint y: 228, endPoint x: 606, endPoint y: 228, distance: 59.8
click at [606, 228] on div "SGD 2,410 Expected Cost" at bounding box center [651, 227] width 125 height 41
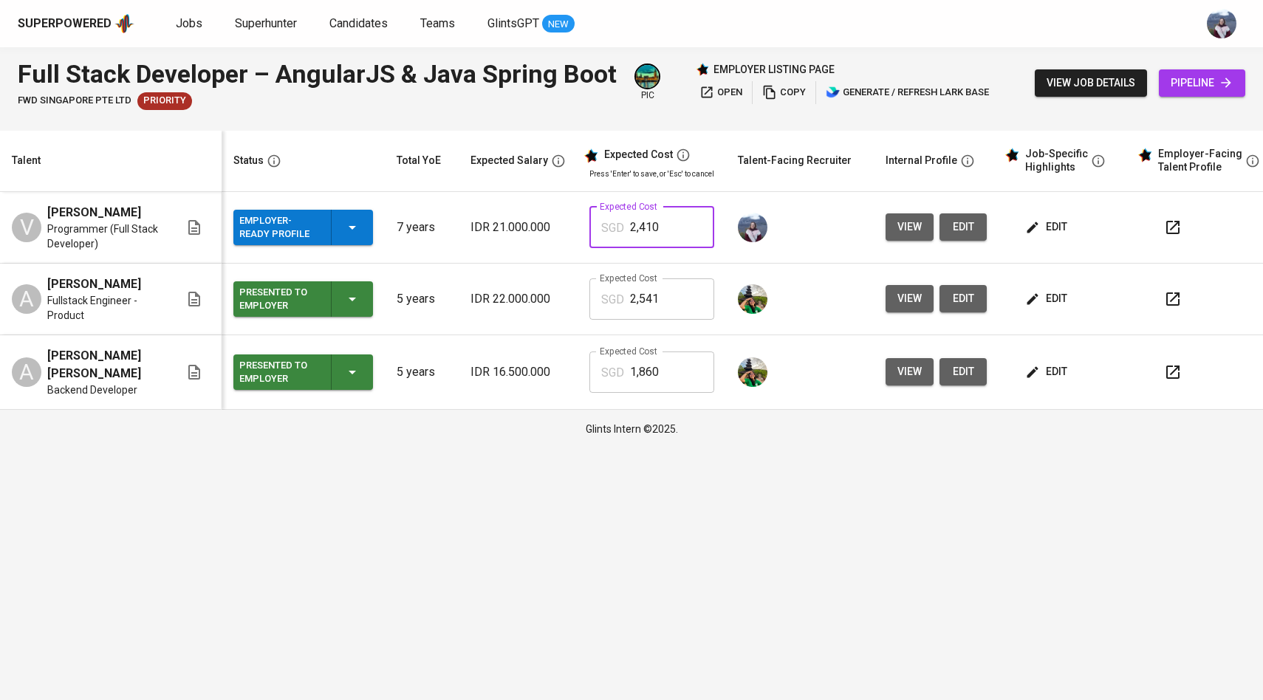
click at [1049, 231] on span "edit" at bounding box center [1047, 227] width 39 height 18
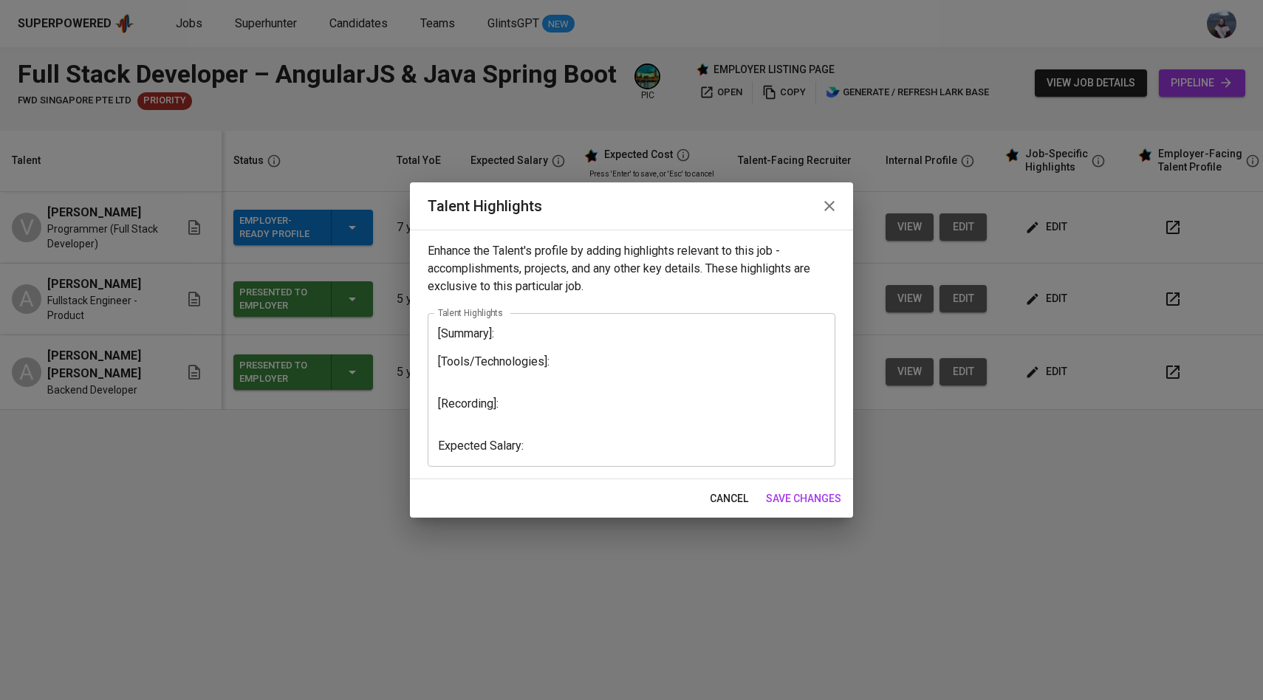
click at [625, 453] on div "[Summary]: [Tools/Technologies]: [Recording]: Expected Salary: x Talent Highlig…" at bounding box center [632, 390] width 408 height 154
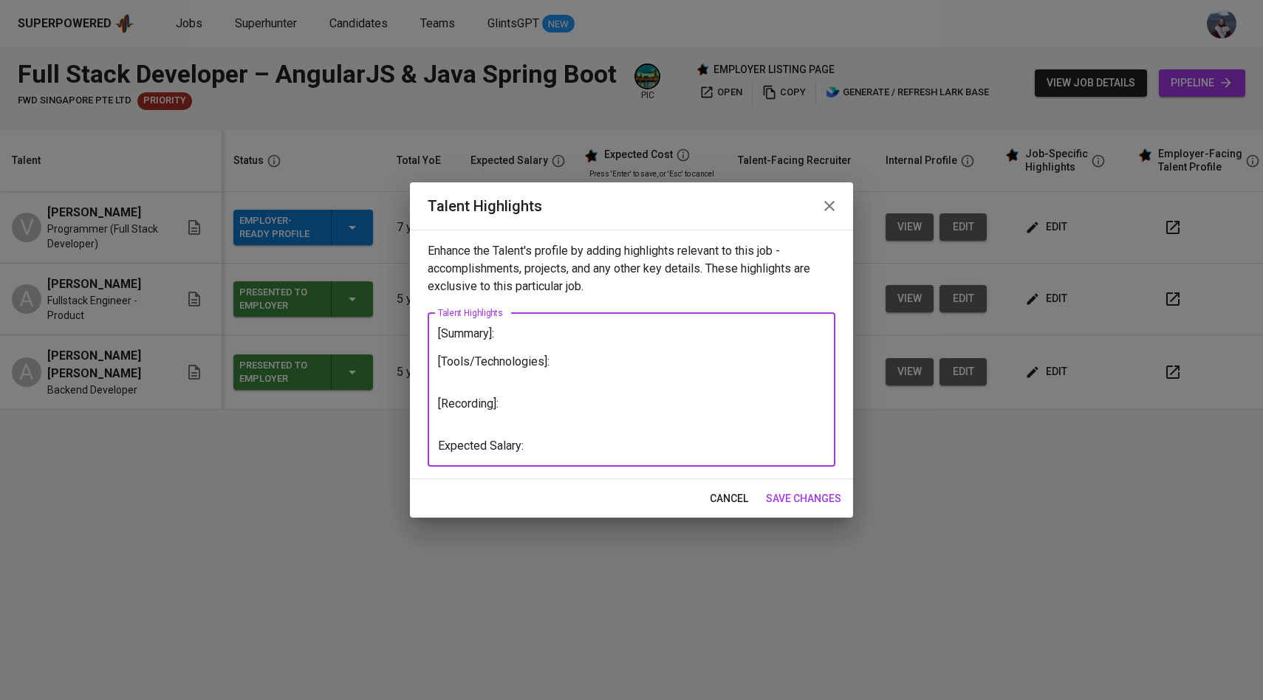
click at [580, 447] on textarea "[Summary]: [Tools/Technologies]: [Recording]: Expected Salary:" at bounding box center [631, 389] width 387 height 126
paste textarea "2,410"
click at [521, 447] on textarea "[Summary]: [Tools/Technologies]: [Recording]: Expected Salary: 2,410" at bounding box center [631, 389] width 387 height 126
click at [439, 445] on textarea "[Summary]: [Tools/Technologies]: [Recording]: Expected Salary]: 2,410" at bounding box center [631, 389] width 387 height 126
click at [597, 450] on textarea "[Summary]: [Tools/Technologies]: [Recording]: [Expected Salary]: 2,410" at bounding box center [631, 389] width 387 height 126
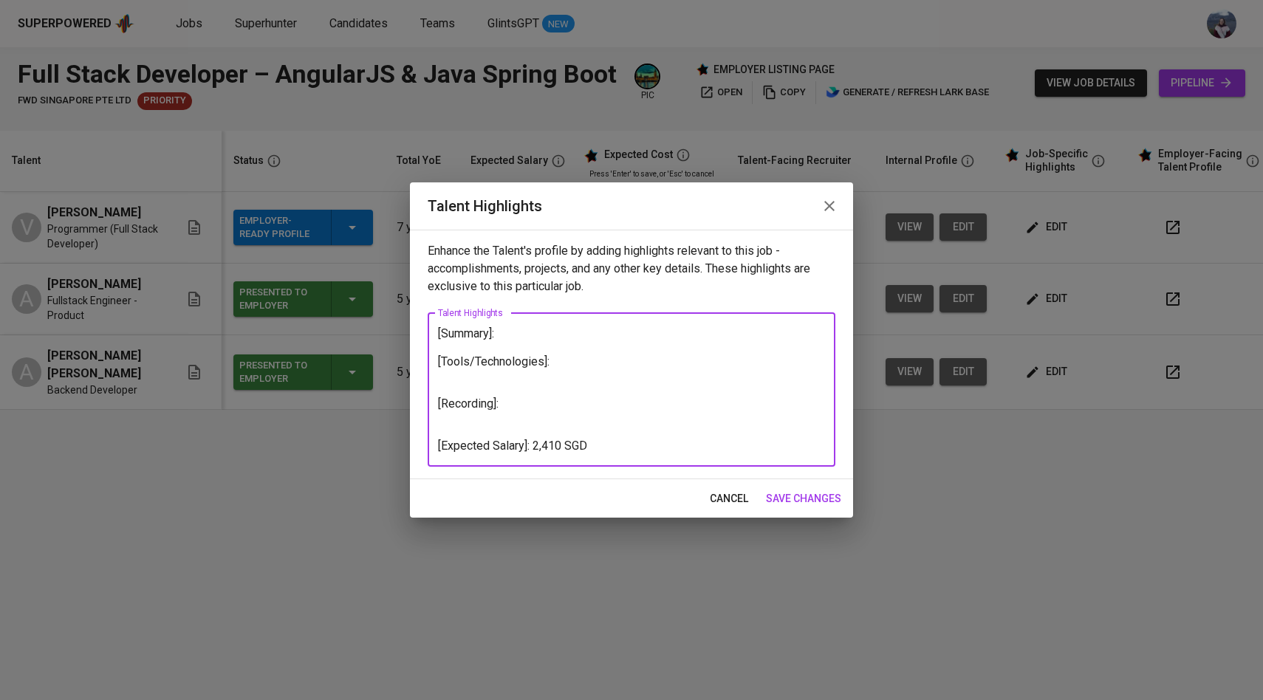
type textarea "[Summary]: [Tools/Technologies]: [Recording]: [Expected Salary]: 2,410 SGD"
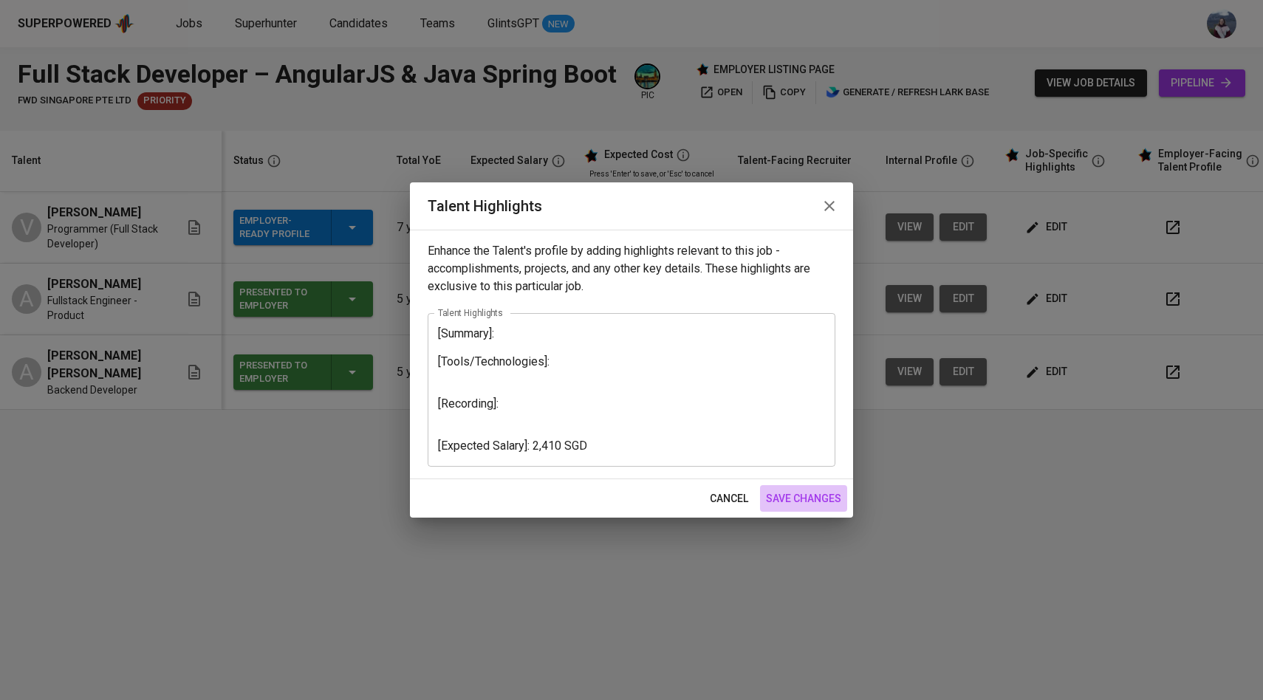
click at [802, 492] on span "save changes" at bounding box center [803, 499] width 75 height 18
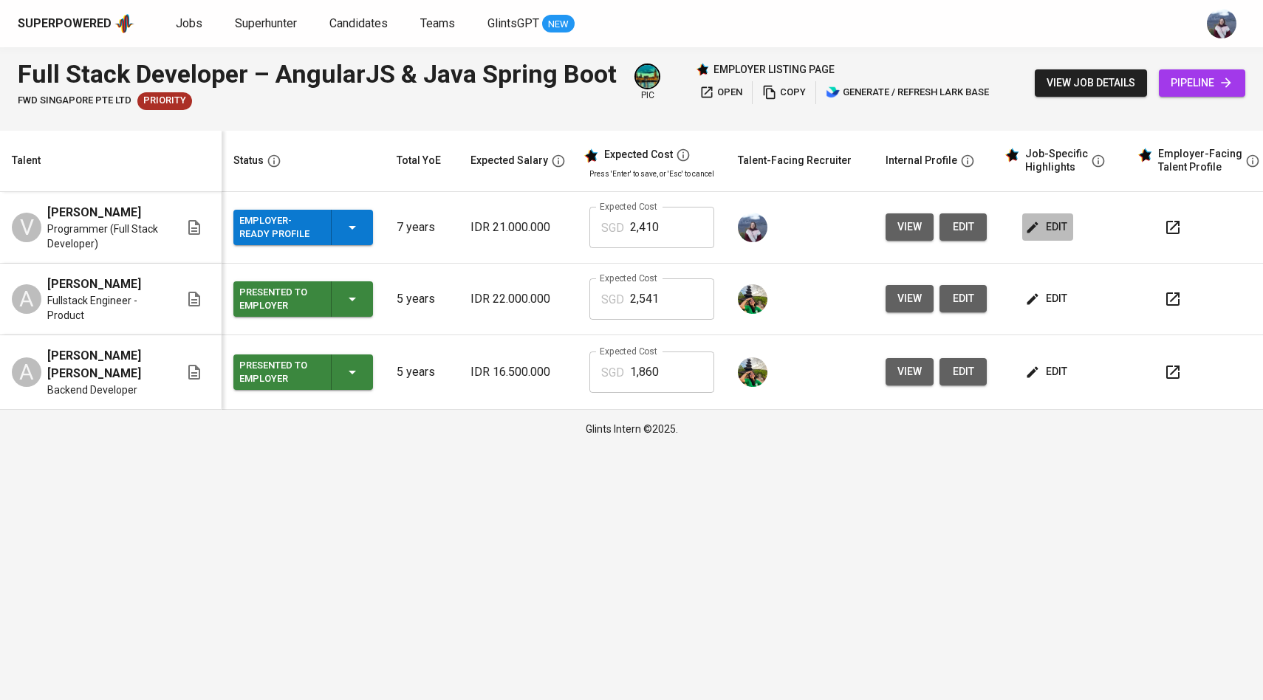
click at [1053, 225] on span "edit" at bounding box center [1047, 227] width 39 height 18
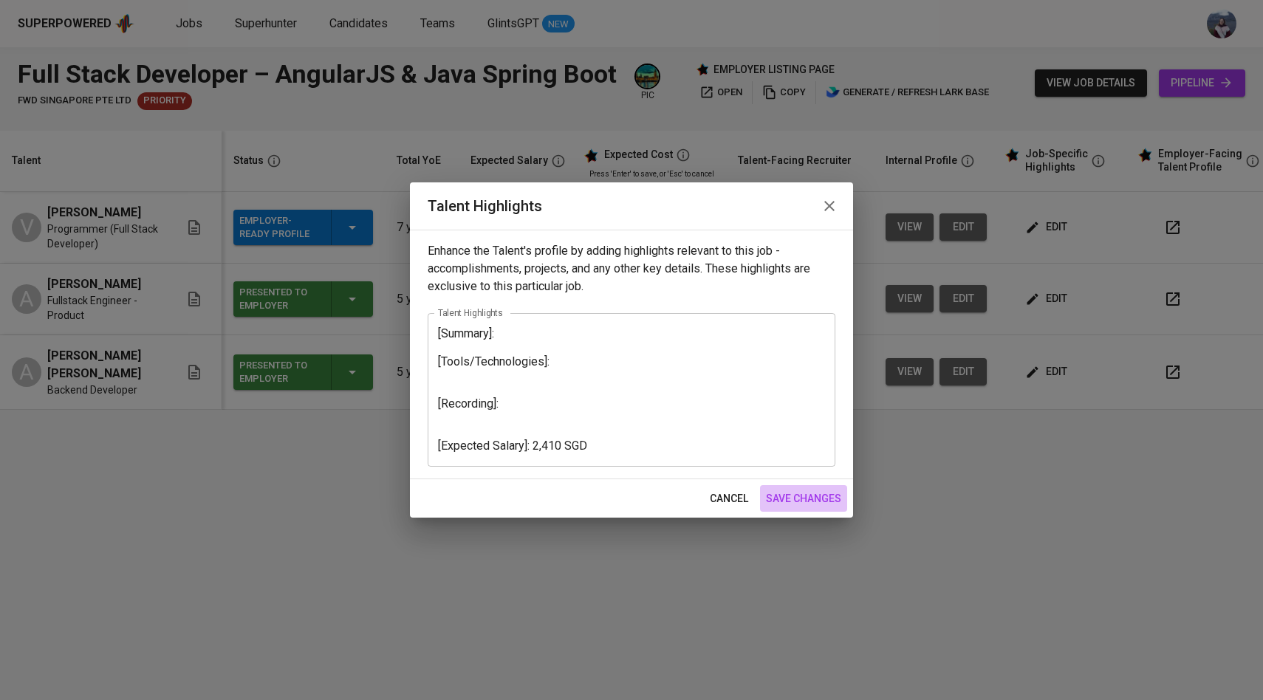
click at [824, 492] on span "save changes" at bounding box center [803, 499] width 75 height 18
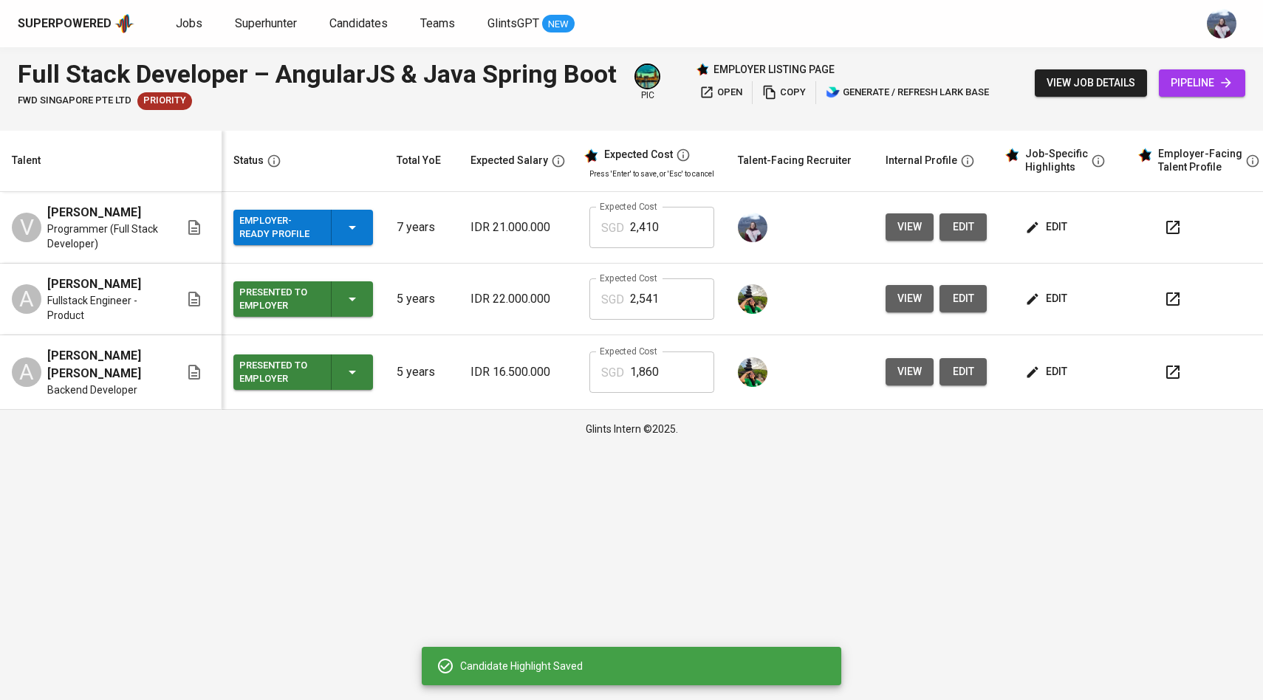
click at [1030, 224] on icon "button" at bounding box center [1032, 227] width 15 height 15
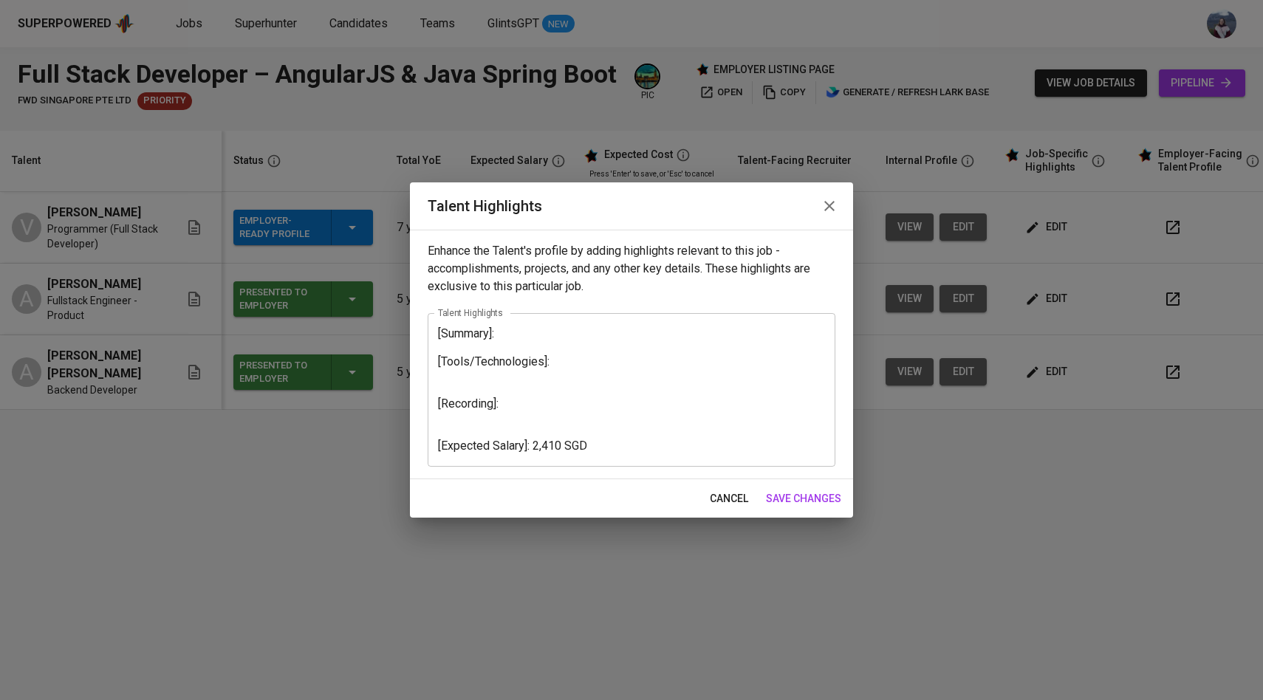
click at [554, 418] on textarea "[Summary]: [Tools/Technologies]: [Recording]: [Expected Salary]: 2,410 SGD" at bounding box center [631, 389] width 387 height 126
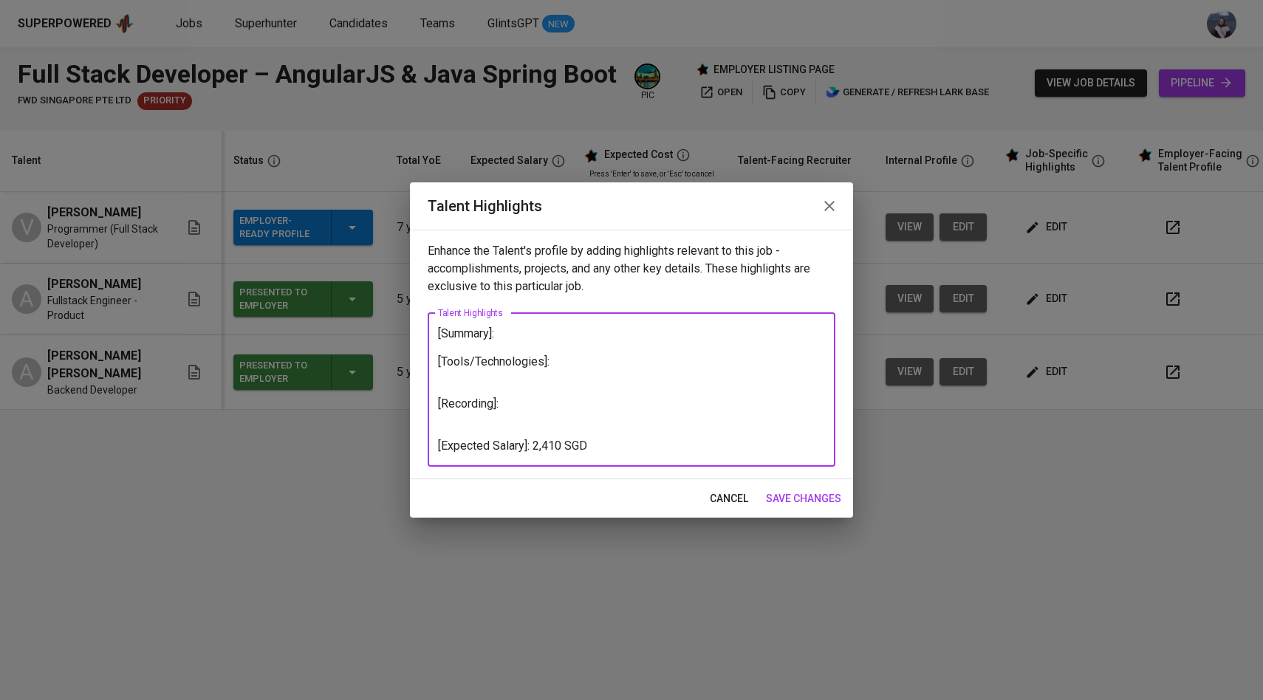
paste textarea "https://glints.sg.larksuite.com/minutes/obsg4f537fffby38rpb4l7a5?from=from_copy…"
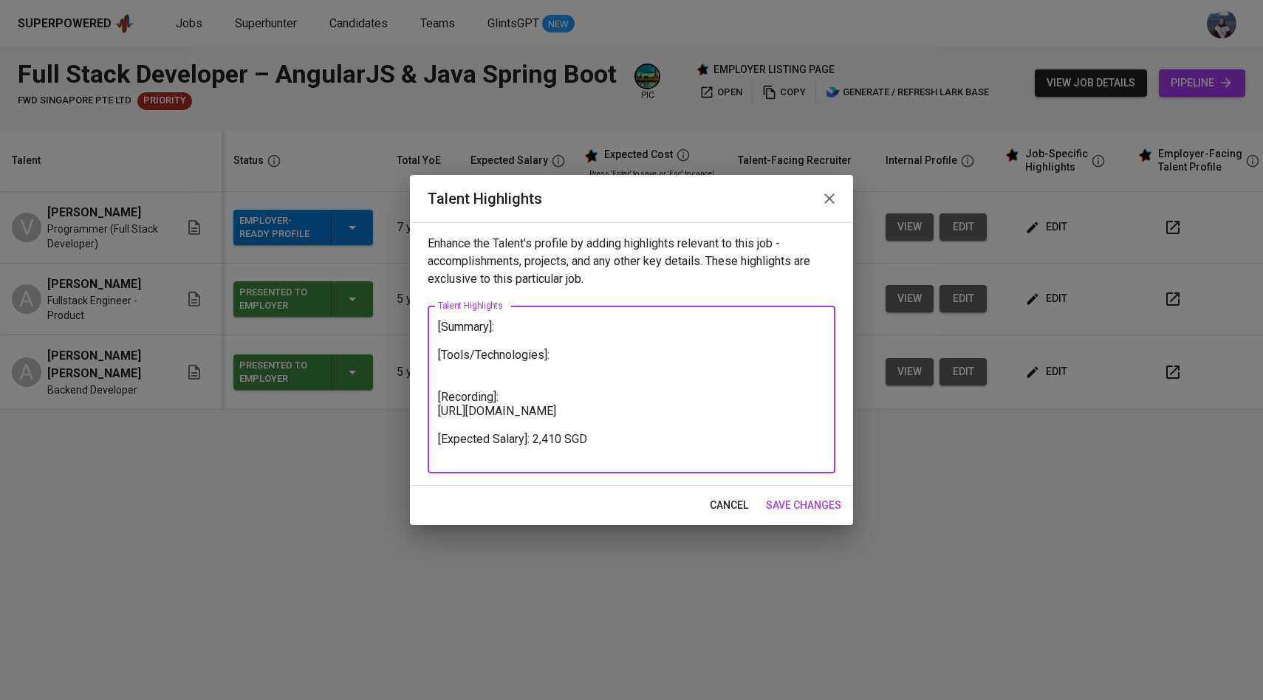
click at [535, 370] on textarea "[Summary]: [Tools/Technologies]: [Recording]: https://glints.sg.larksuite.com/m…" at bounding box center [631, 390] width 387 height 140
paste textarea "• Programming Languages: Java, Springboot, C++, JavaScript, VueJS, AngularJS, P…"
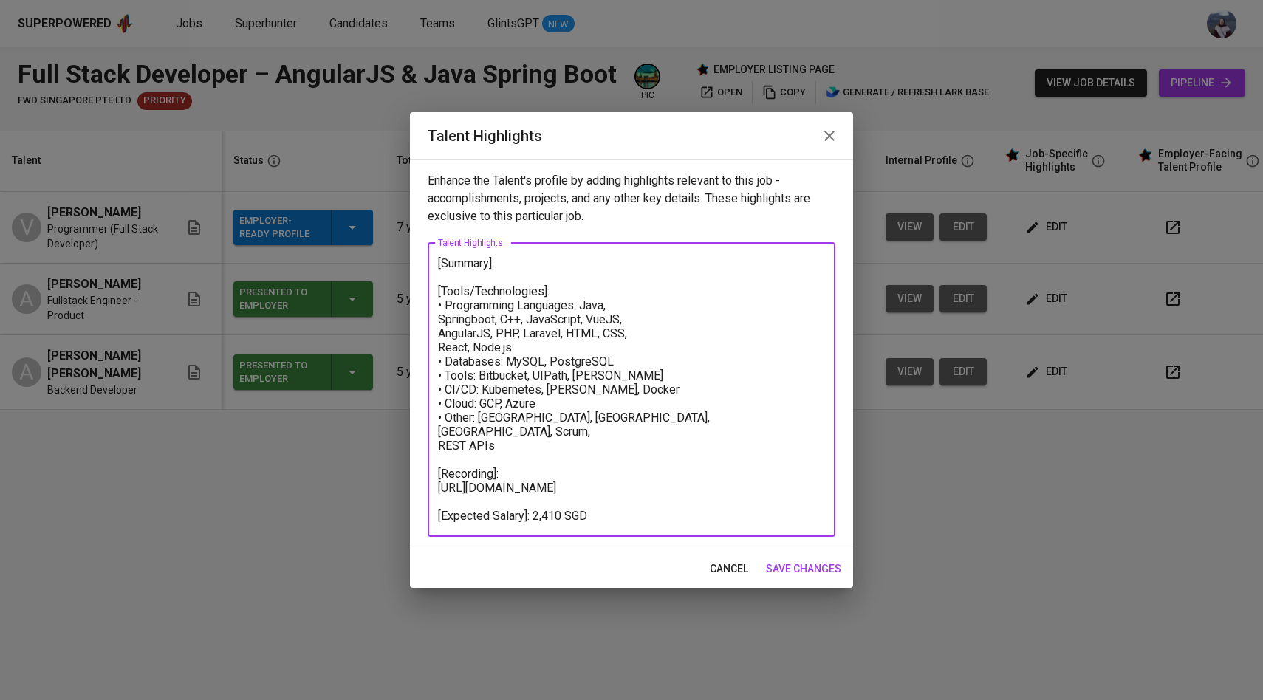
click at [448, 303] on textarea "[Summary]: [Tools/Technologies]: • Programming Languages: Java, Springboot, C++…" at bounding box center [631, 389] width 387 height 267
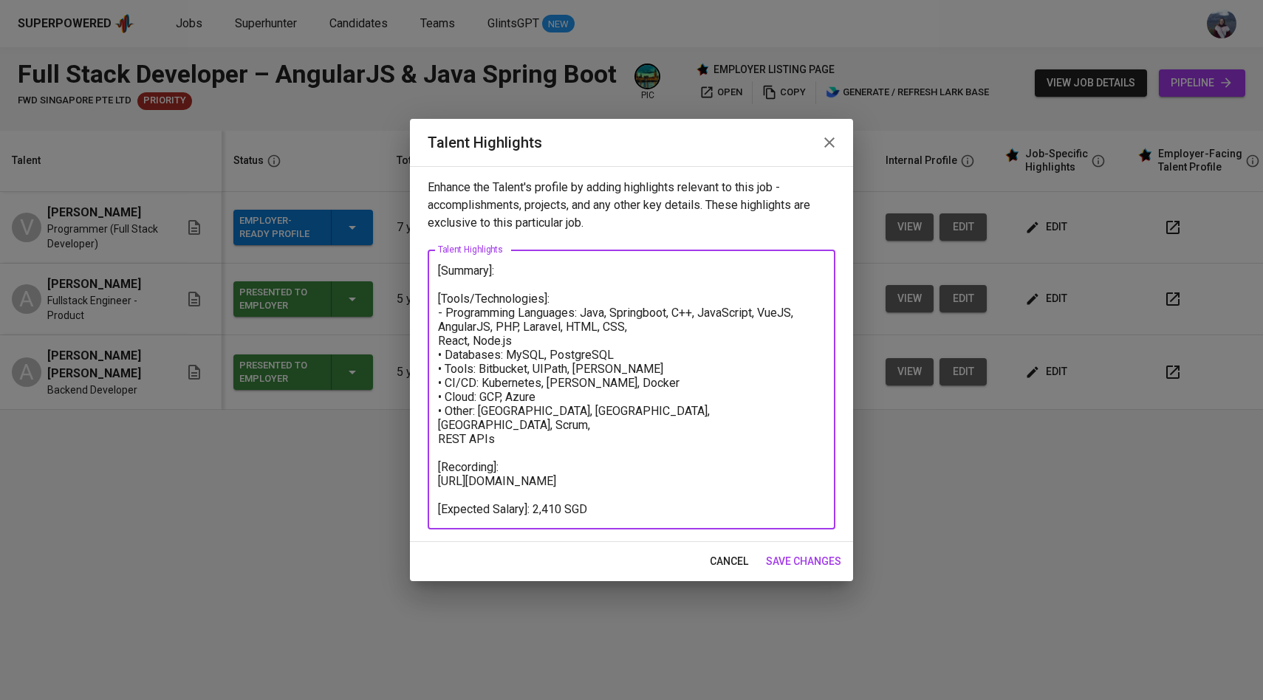
click at [439, 326] on textarea "[Summary]: [Tools/Technologies]: - Programming Languages: Java, Springboot, C++…" at bounding box center [631, 390] width 387 height 253
click at [442, 344] on textarea "[Summary]: [Tools/Technologies]: - Programming Languages: Java, Springboot, C++…" at bounding box center [631, 390] width 387 height 253
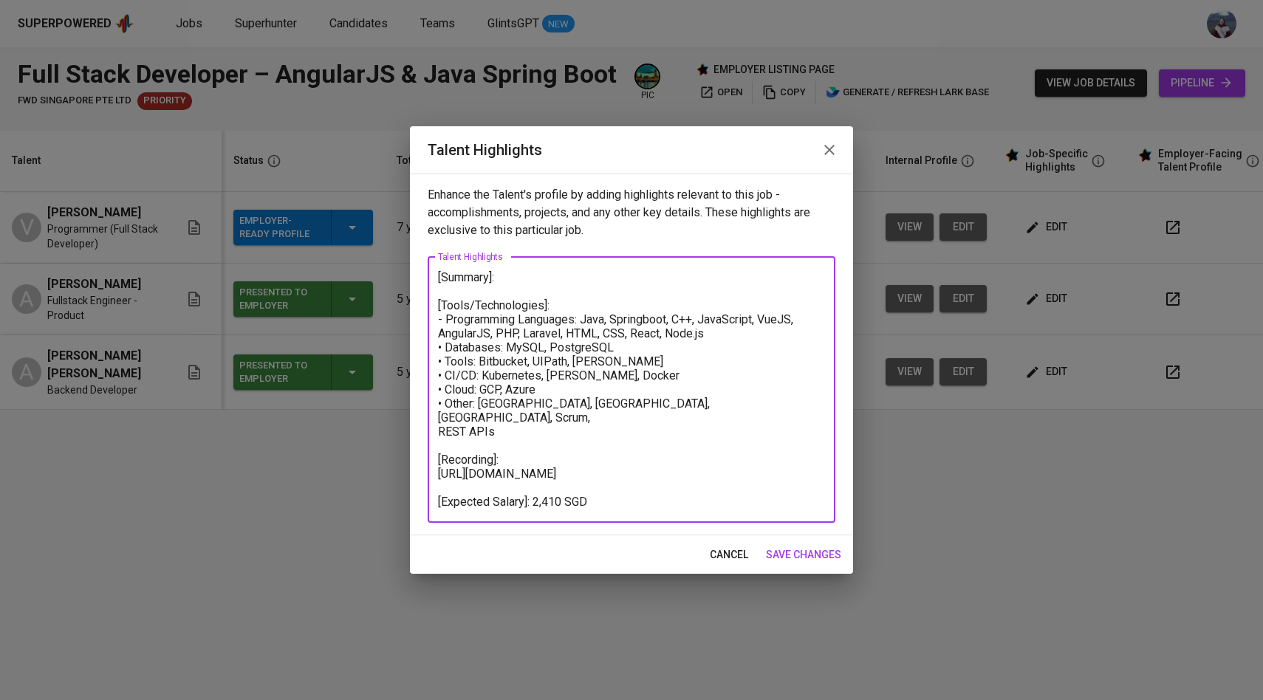
click at [446, 352] on textarea "[Summary]: [Tools/Technologies]: - Programming Languages: Java, Springboot, C++…" at bounding box center [631, 389] width 387 height 239
click at [447, 357] on textarea "[Summary]: [Tools/Technologies]: - Programming Languages: Java, Springboot, C++…" at bounding box center [631, 389] width 387 height 239
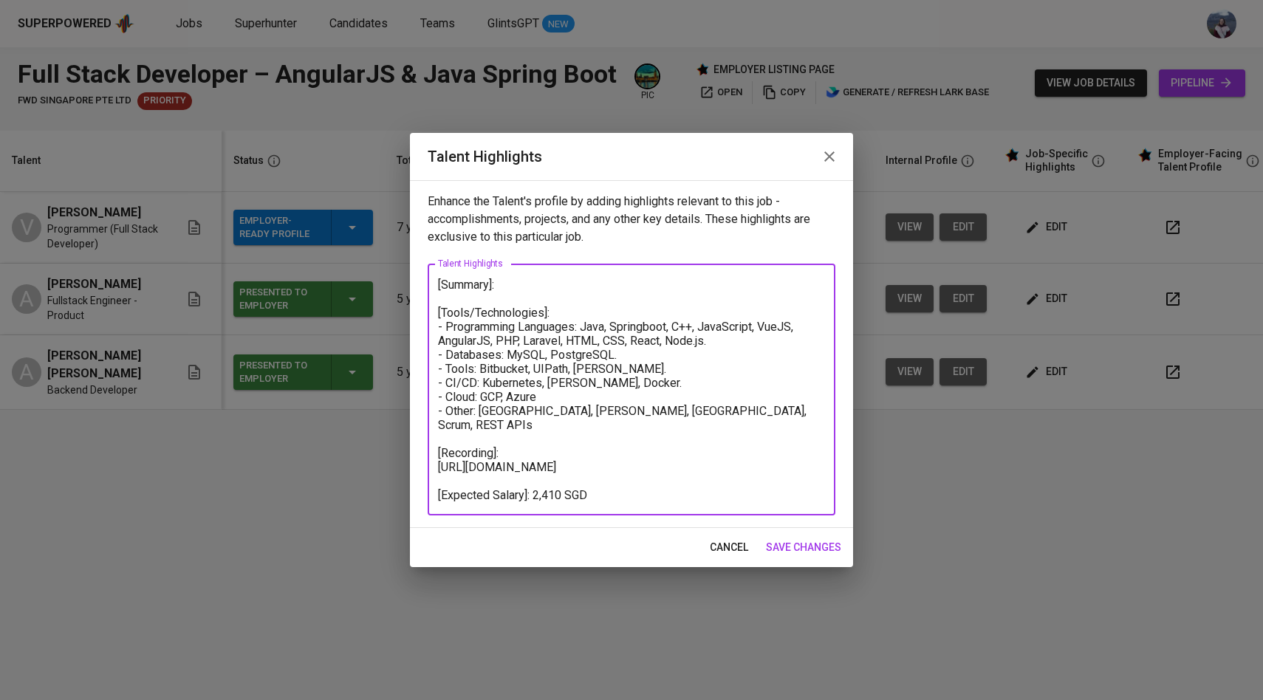
click at [501, 294] on textarea "[Summary]: [Tools/Technologies]: - Programming Languages: Java, Springboot, C++…" at bounding box center [631, 390] width 387 height 224
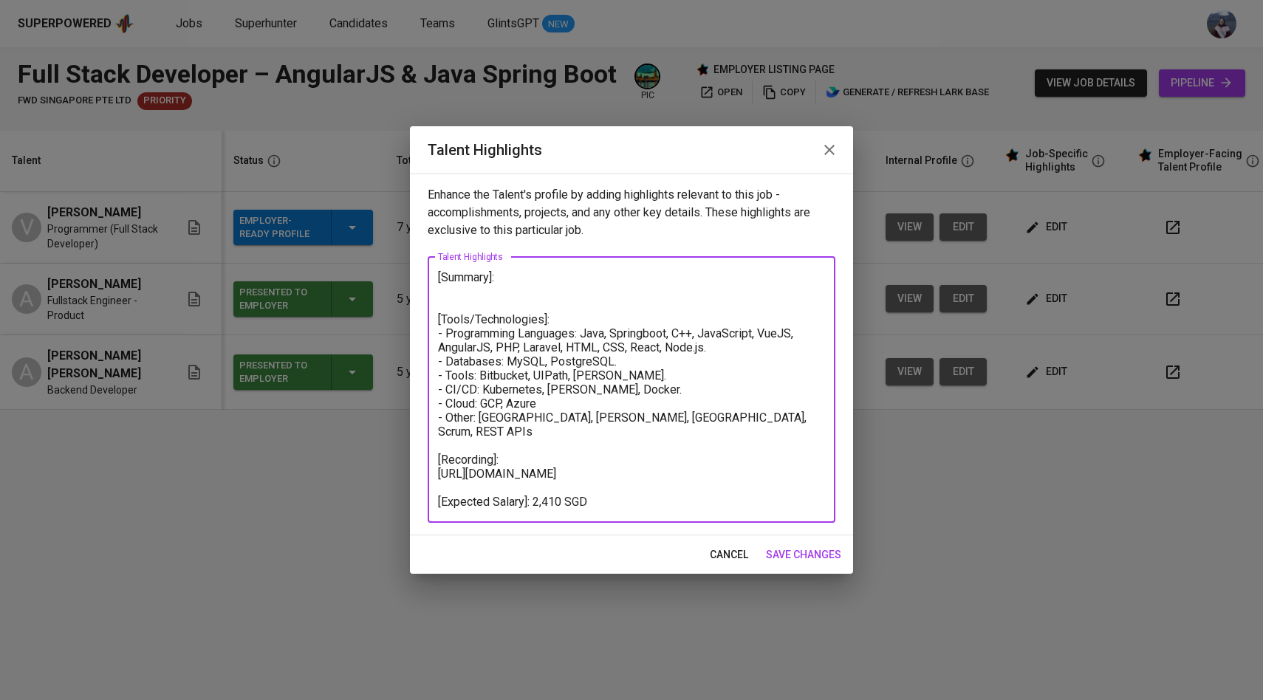
paste textarea "Experienced Fullstack Developer with strong expertise in both front-end and bac…"
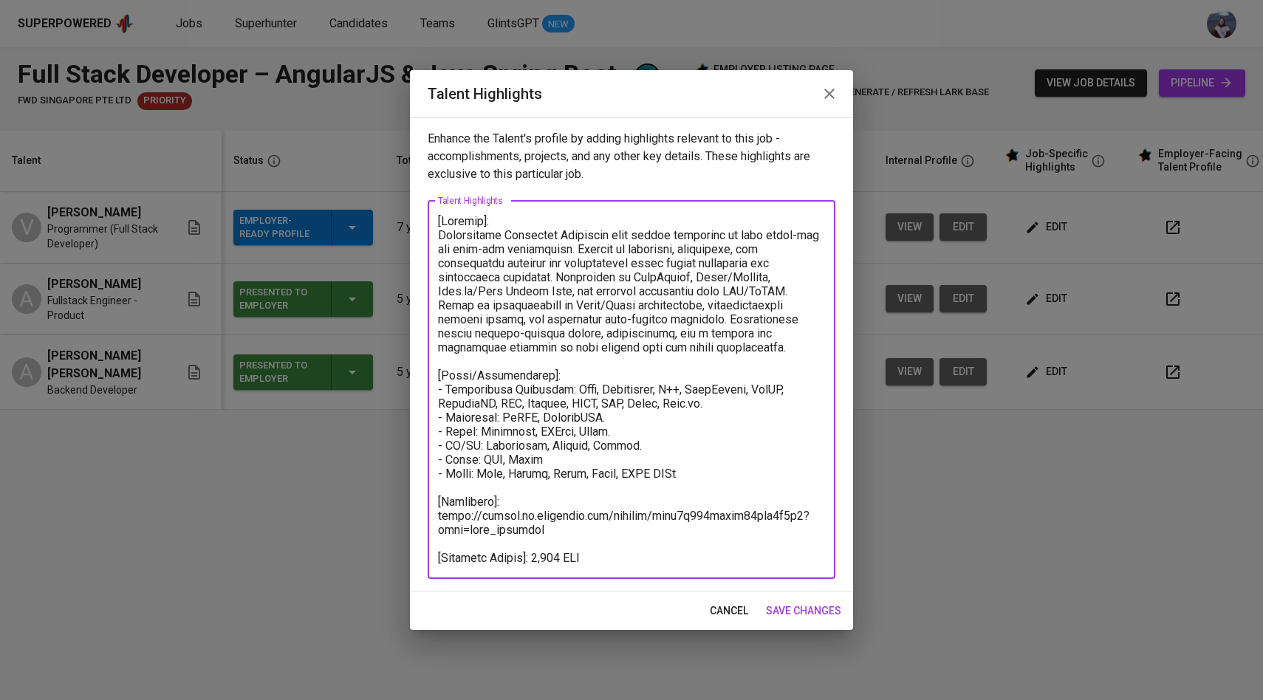
click at [440, 233] on textarea at bounding box center [631, 389] width 387 height 351
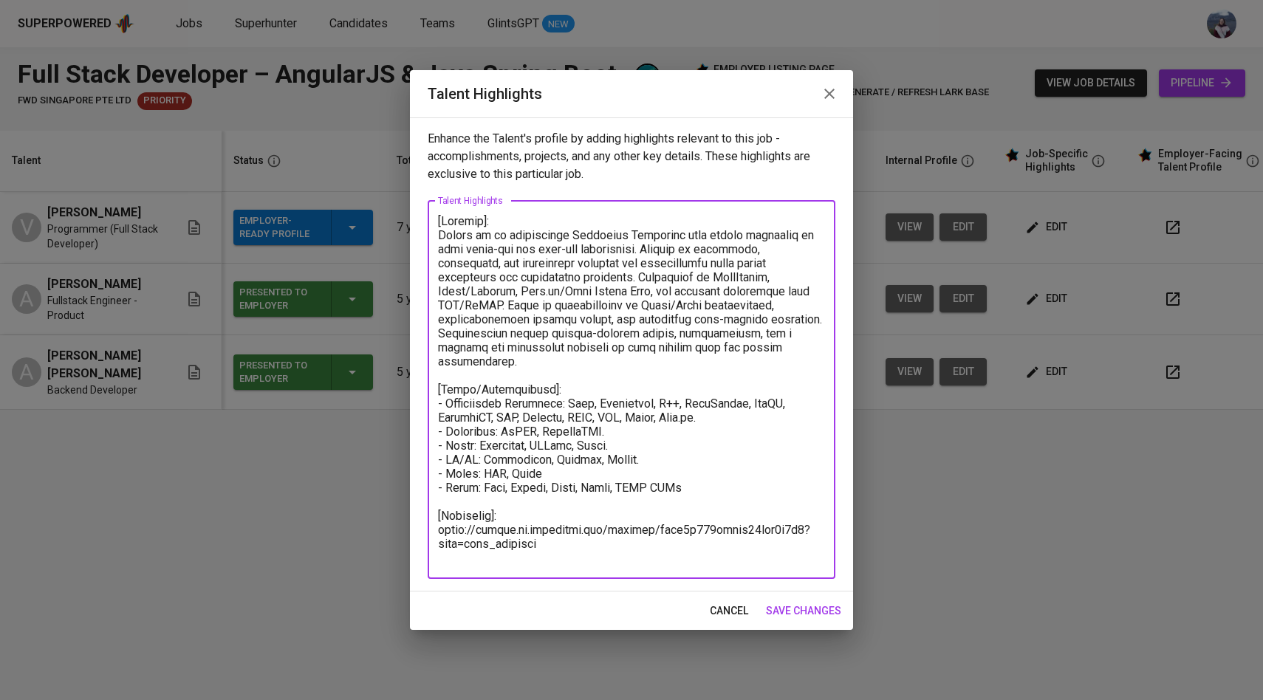
click at [625, 255] on textarea at bounding box center [631, 389] width 387 height 351
click at [721, 270] on textarea at bounding box center [631, 389] width 387 height 351
click at [662, 279] on textarea at bounding box center [631, 389] width 387 height 351
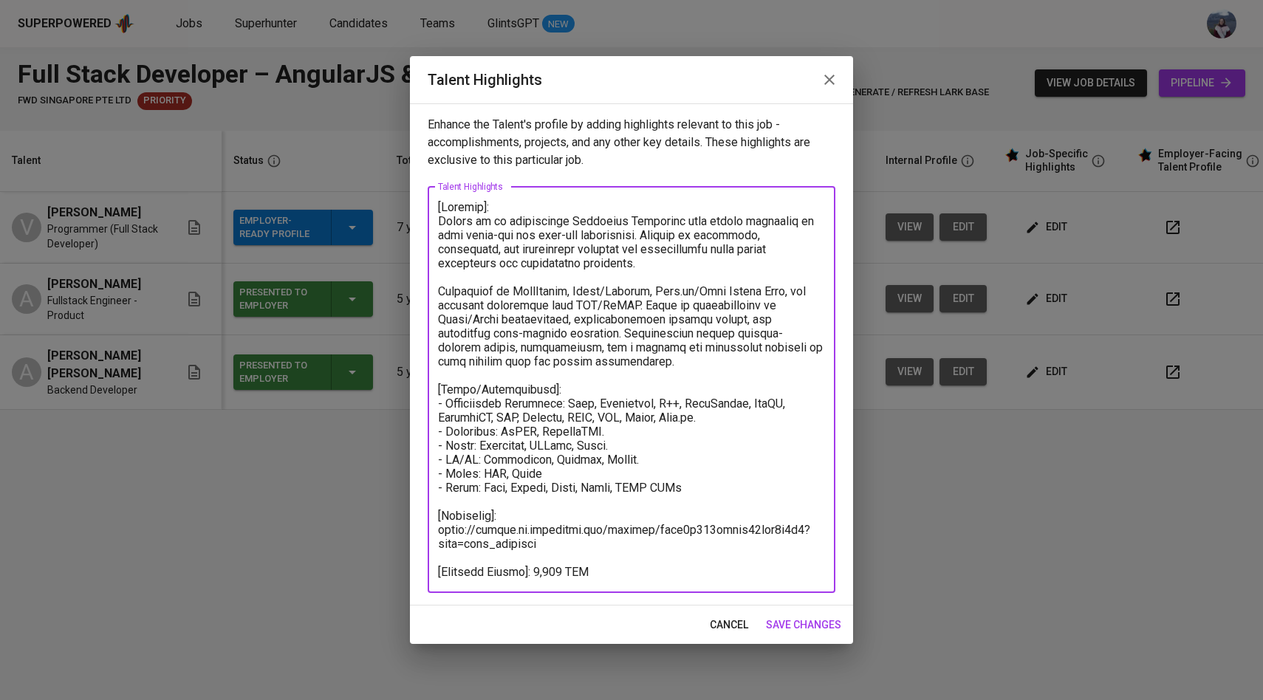
click at [628, 289] on textarea at bounding box center [631, 389] width 387 height 379
click at [598, 291] on textarea at bounding box center [631, 389] width 387 height 379
click at [650, 293] on textarea at bounding box center [631, 389] width 387 height 379
click at [691, 294] on textarea at bounding box center [631, 389] width 387 height 379
click at [733, 289] on textarea at bounding box center [631, 389] width 387 height 379
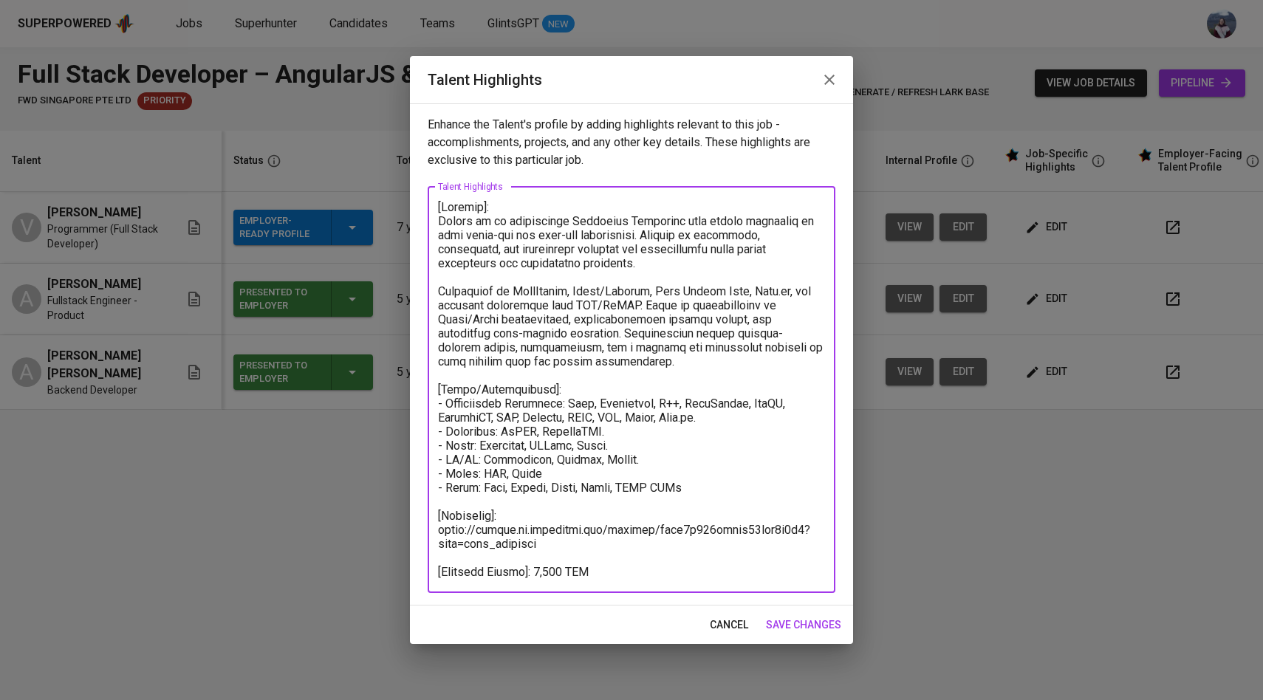
drag, startPoint x: 645, startPoint y: 304, endPoint x: 603, endPoint y: 310, distance: 41.8
click at [603, 310] on textarea at bounding box center [631, 389] width 387 height 379
click at [608, 342] on textarea at bounding box center [631, 389] width 387 height 379
click at [622, 335] on textarea at bounding box center [631, 389] width 387 height 379
drag, startPoint x: 599, startPoint y: 366, endPoint x: 619, endPoint y: 332, distance: 39.4
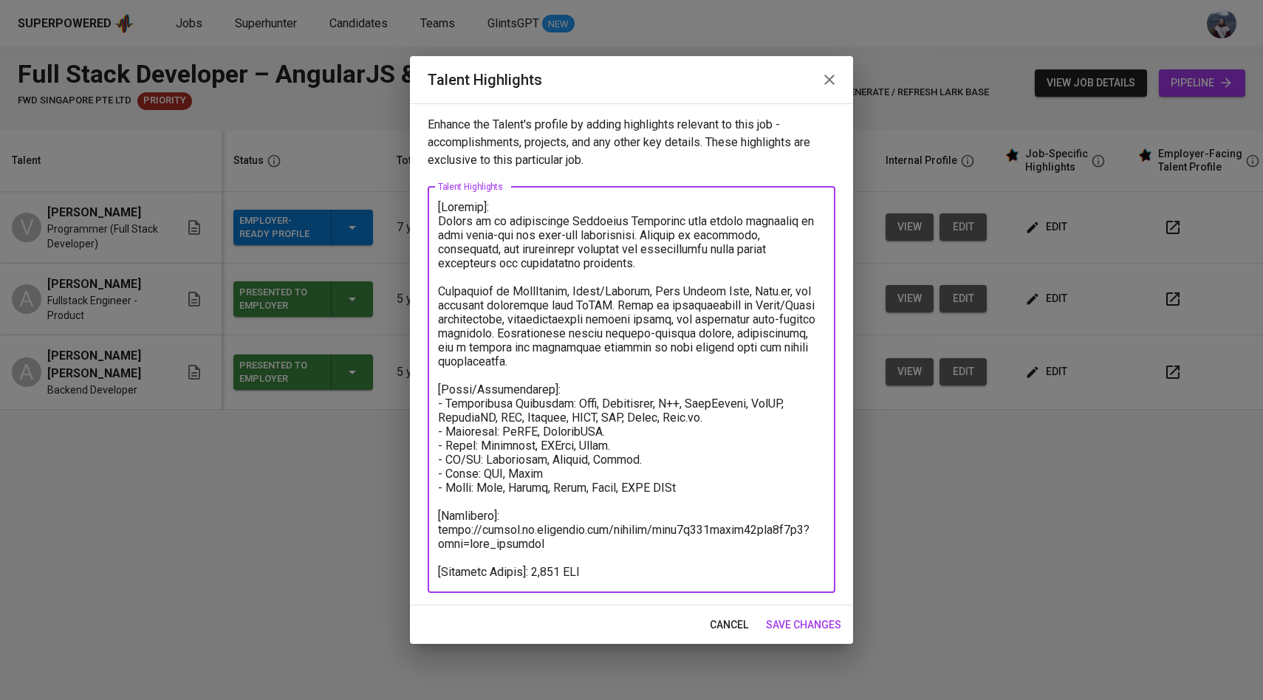
click at [619, 332] on textarea at bounding box center [631, 389] width 387 height 379
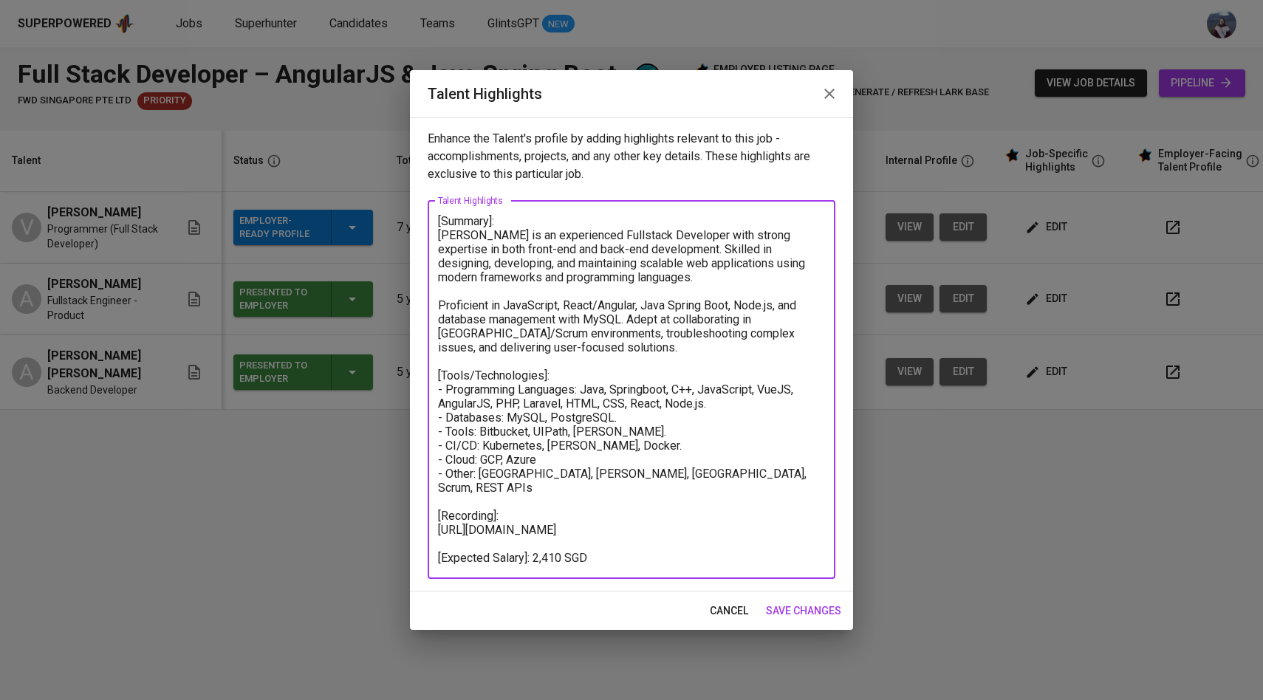
type textarea "[Summary]: Vikram is an experienced Fullstack Developer with strong expertise i…"
click at [793, 615] on span "save changes" at bounding box center [803, 611] width 75 height 18
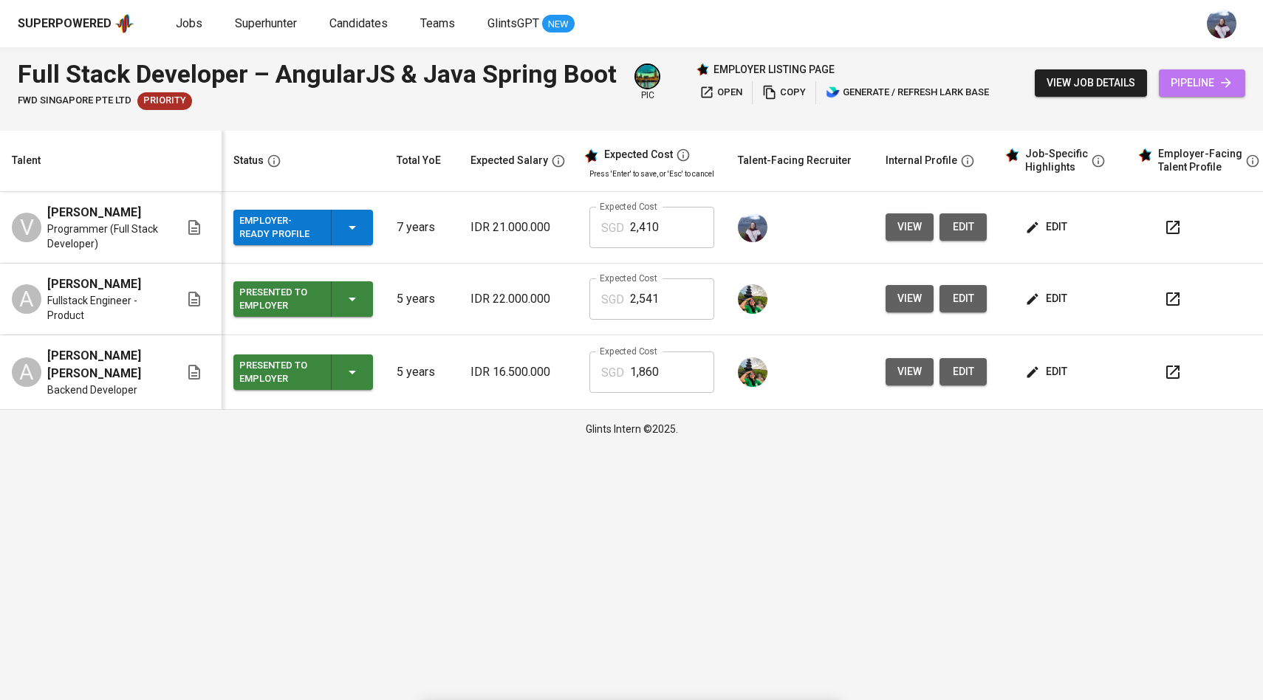
click at [1198, 86] on span "pipeline" at bounding box center [1201, 83] width 63 height 18
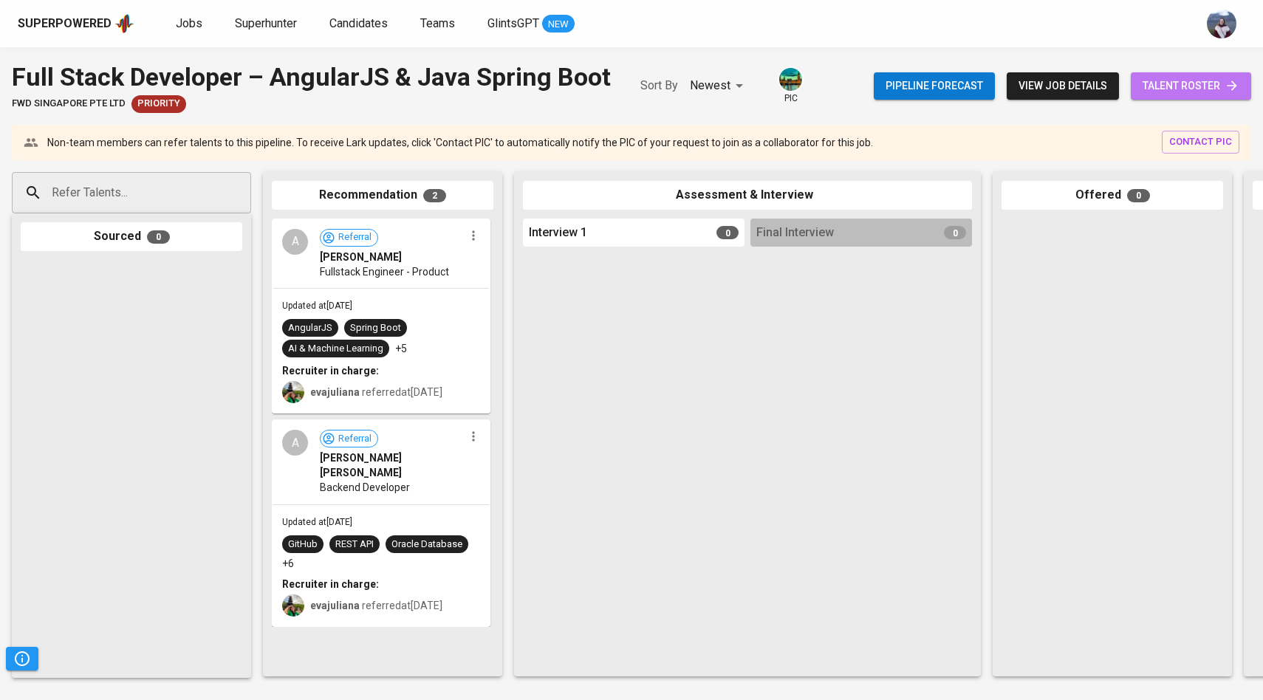
click at [1169, 90] on span "talent roster" at bounding box center [1190, 86] width 97 height 18
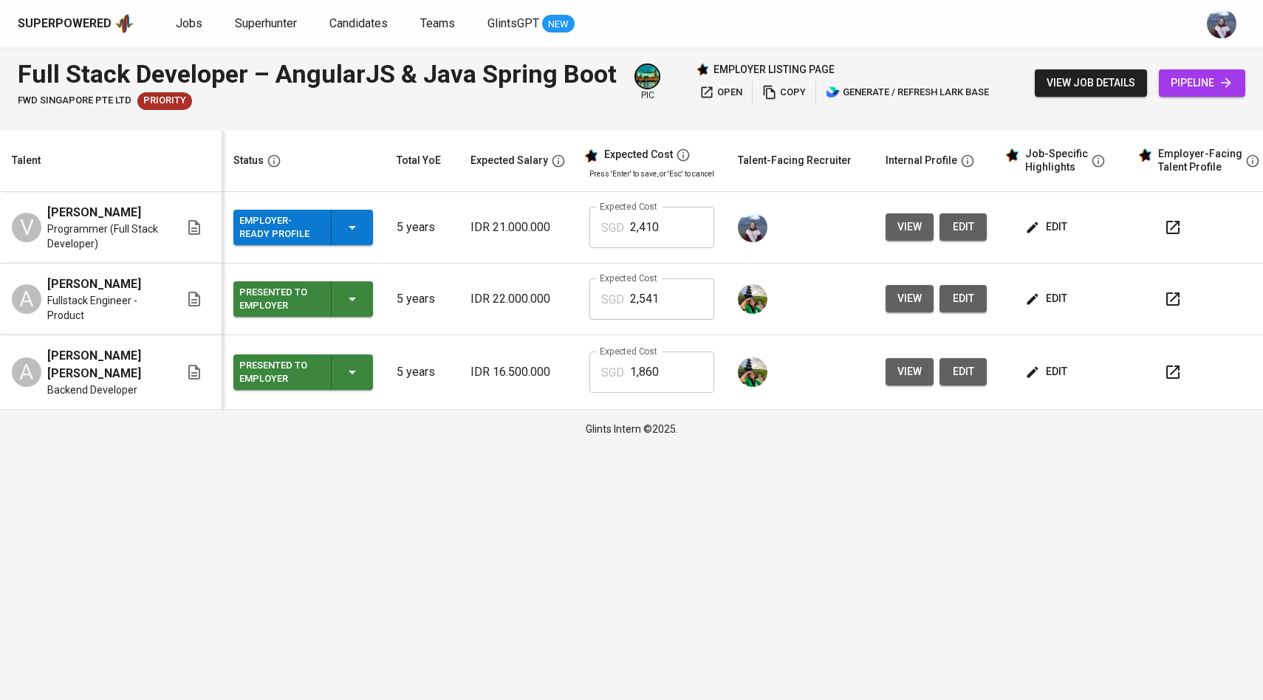
click at [921, 228] on button "view" at bounding box center [909, 226] width 48 height 27
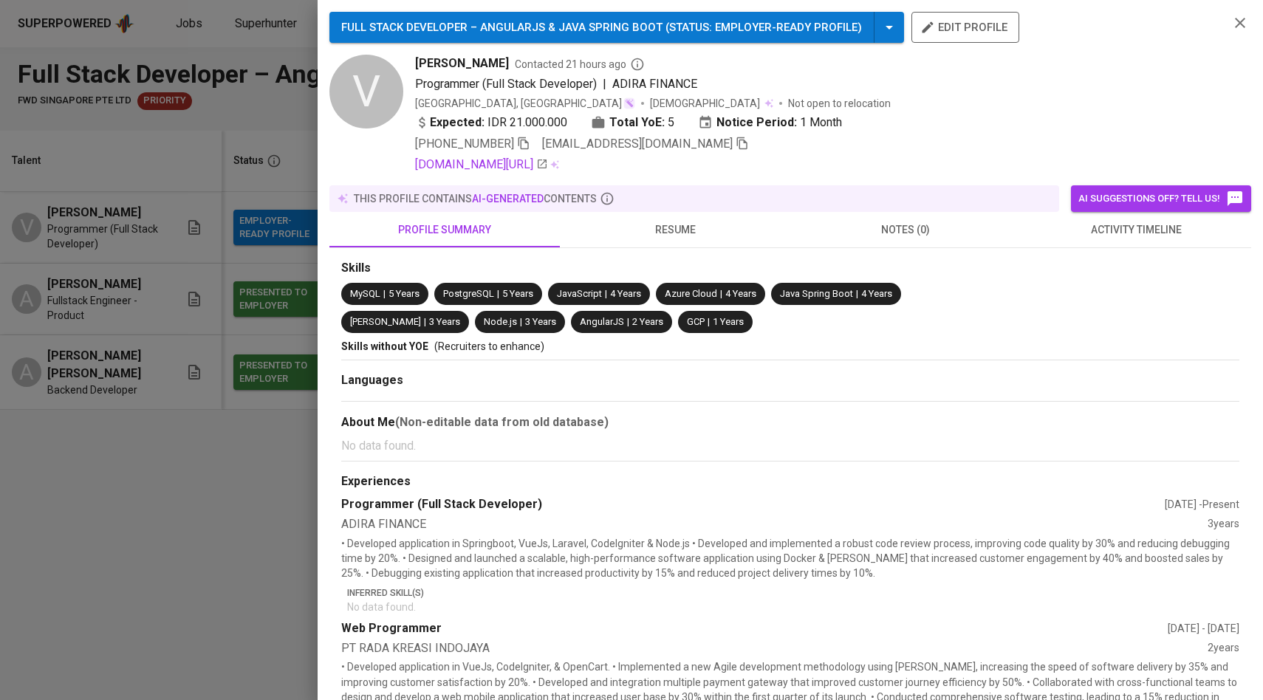
click at [735, 141] on icon "button" at bounding box center [741, 143] width 13 height 13
click at [189, 253] on div at bounding box center [631, 350] width 1263 height 700
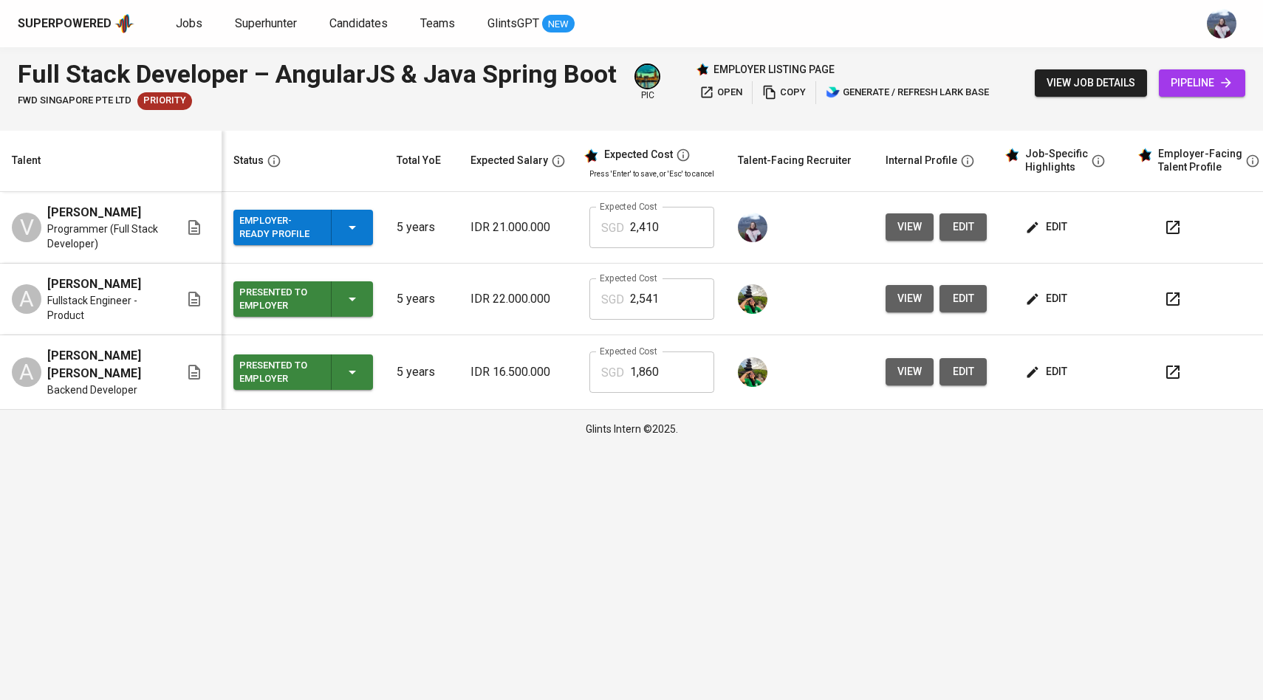
click at [1198, 94] on link "pipeline" at bounding box center [1202, 82] width 86 height 27
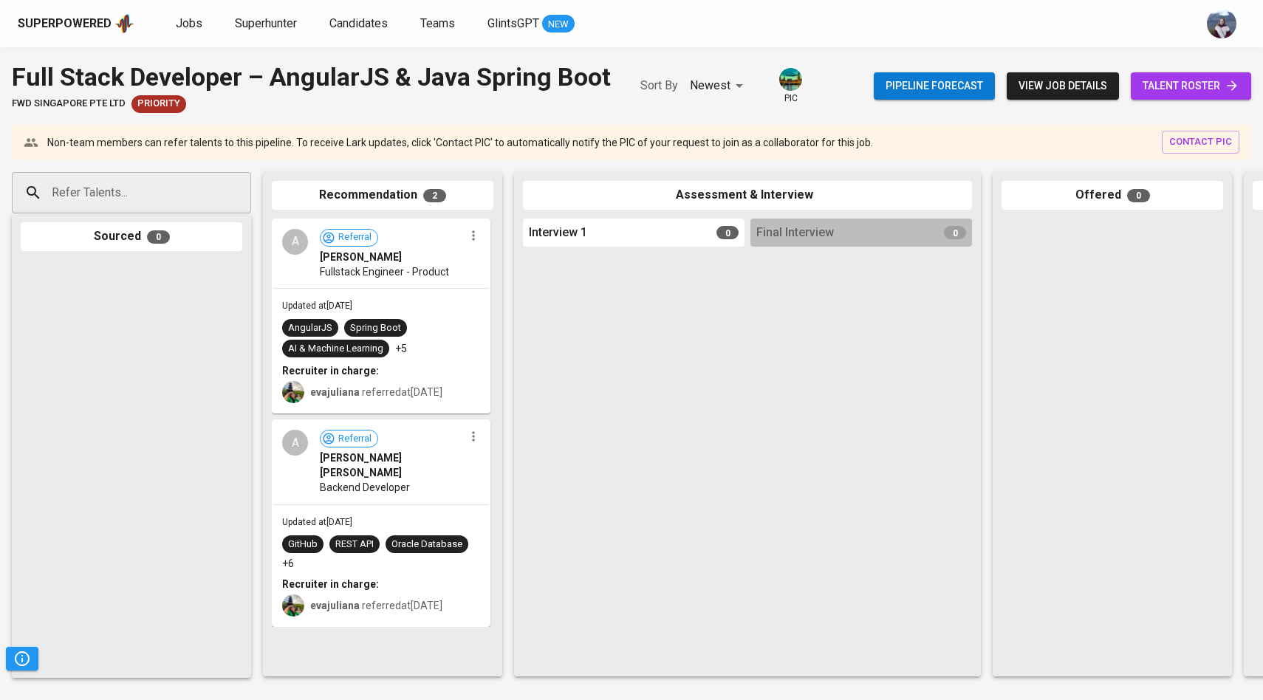
click at [162, 191] on input "Refer Talents..." at bounding box center [125, 193] width 155 height 28
paste input "[EMAIL_ADDRESS][DOMAIN_NAME]"
type input "[EMAIL_ADDRESS][DOMAIN_NAME]"
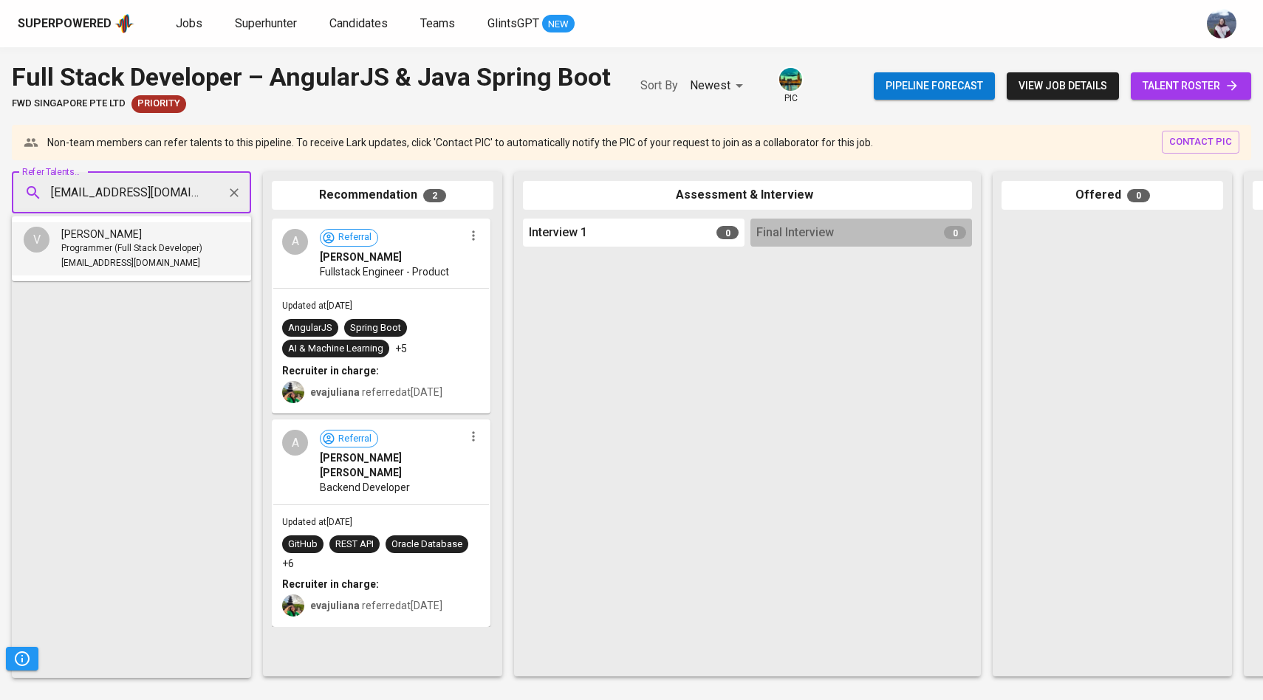
click at [142, 236] on div "[PERSON_NAME]" at bounding box center [131, 234] width 141 height 15
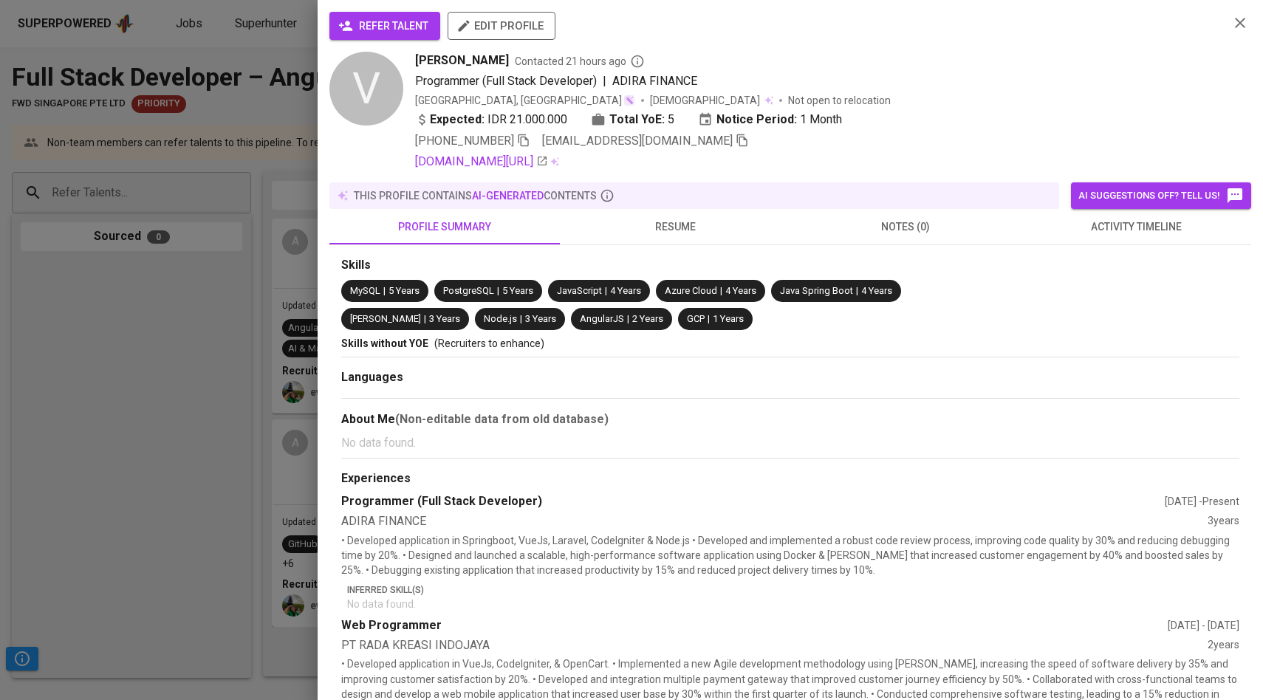
click at [357, 35] on button "refer talent" at bounding box center [384, 26] width 111 height 28
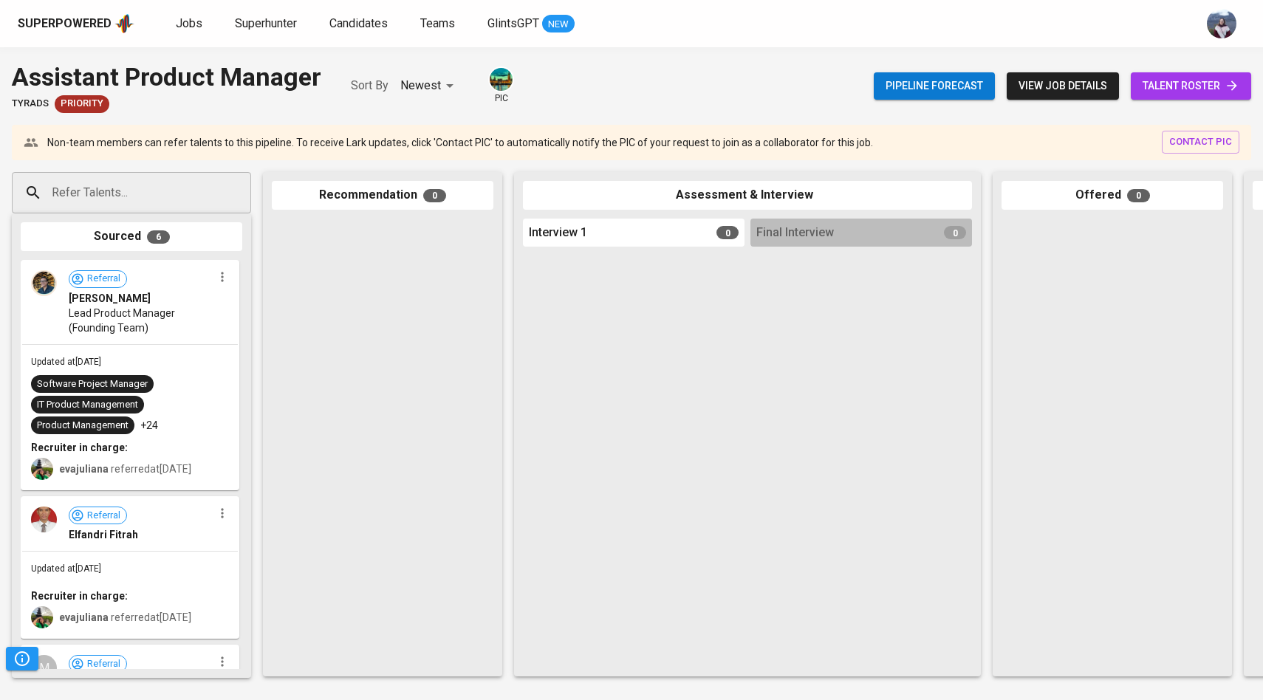
click at [1156, 87] on span "talent roster" at bounding box center [1190, 86] width 97 height 18
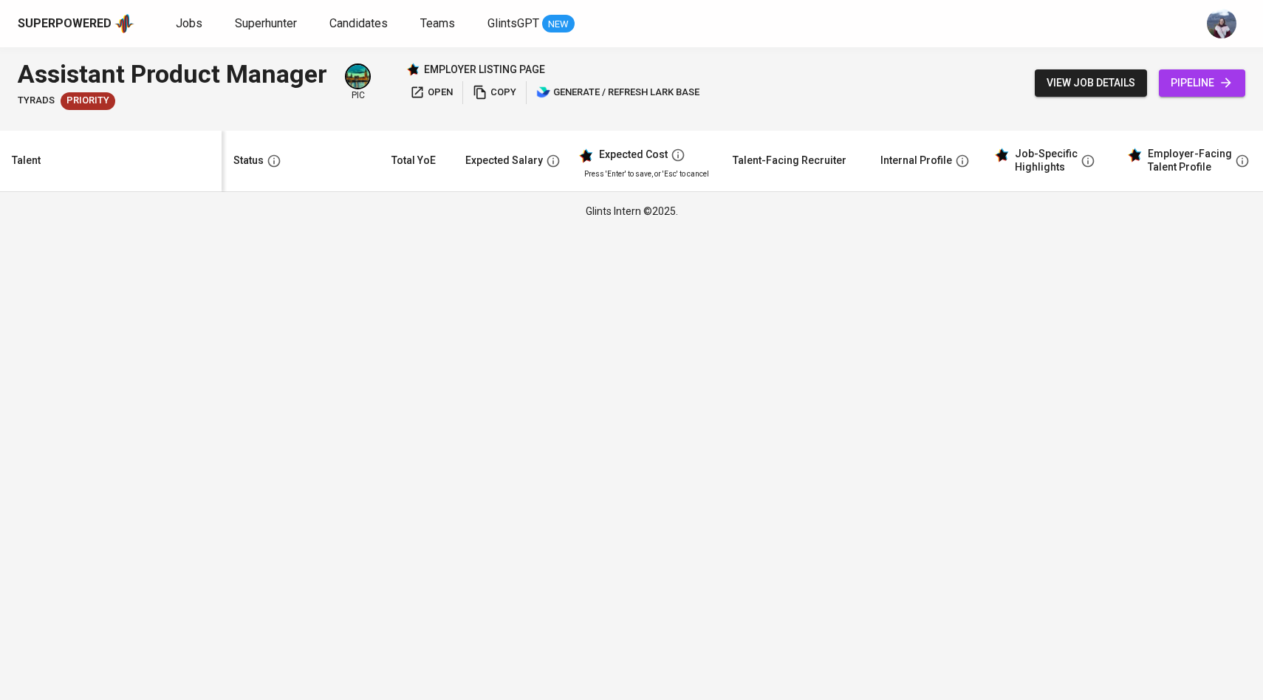
click at [1104, 83] on span "view job details" at bounding box center [1090, 83] width 89 height 18
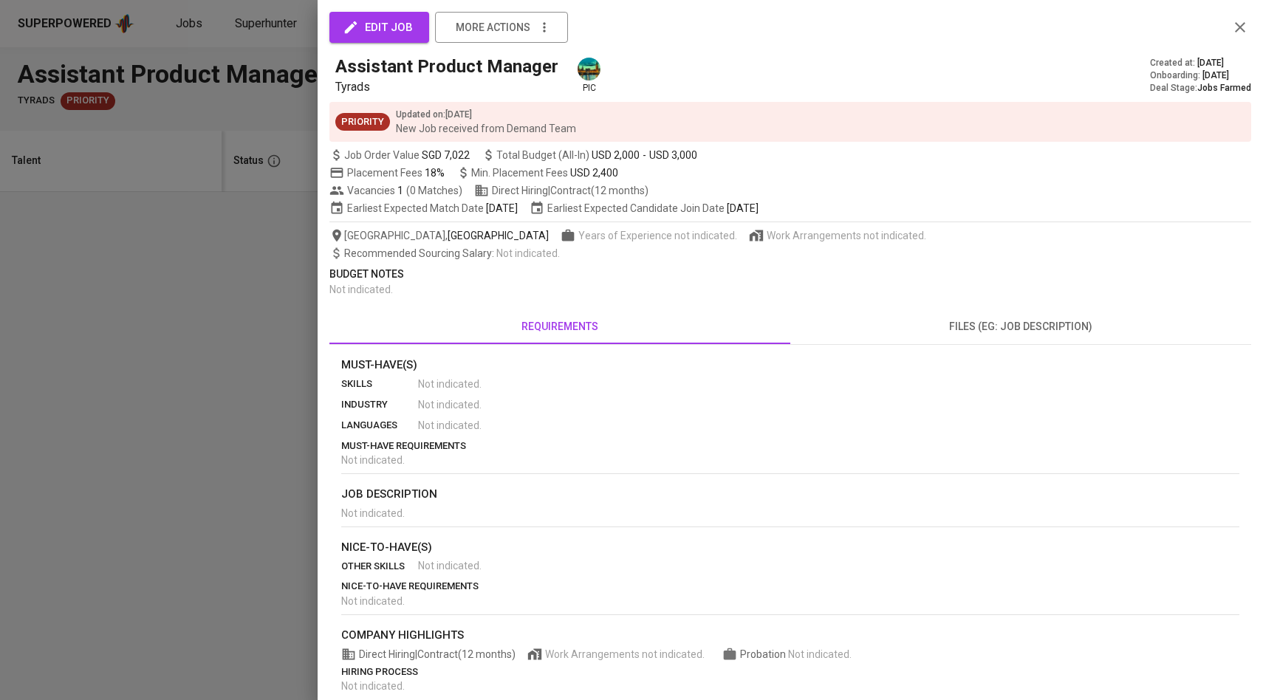
click at [206, 237] on div at bounding box center [631, 350] width 1263 height 700
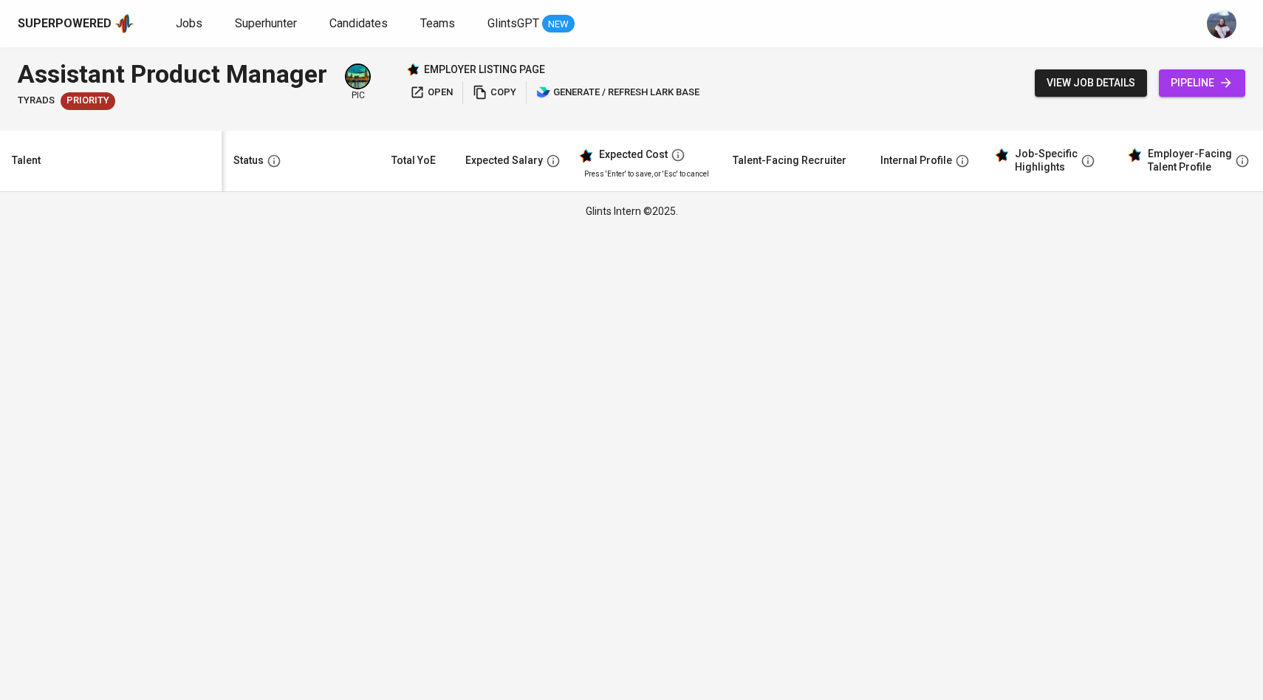
click at [1177, 90] on span "pipeline" at bounding box center [1201, 83] width 63 height 18
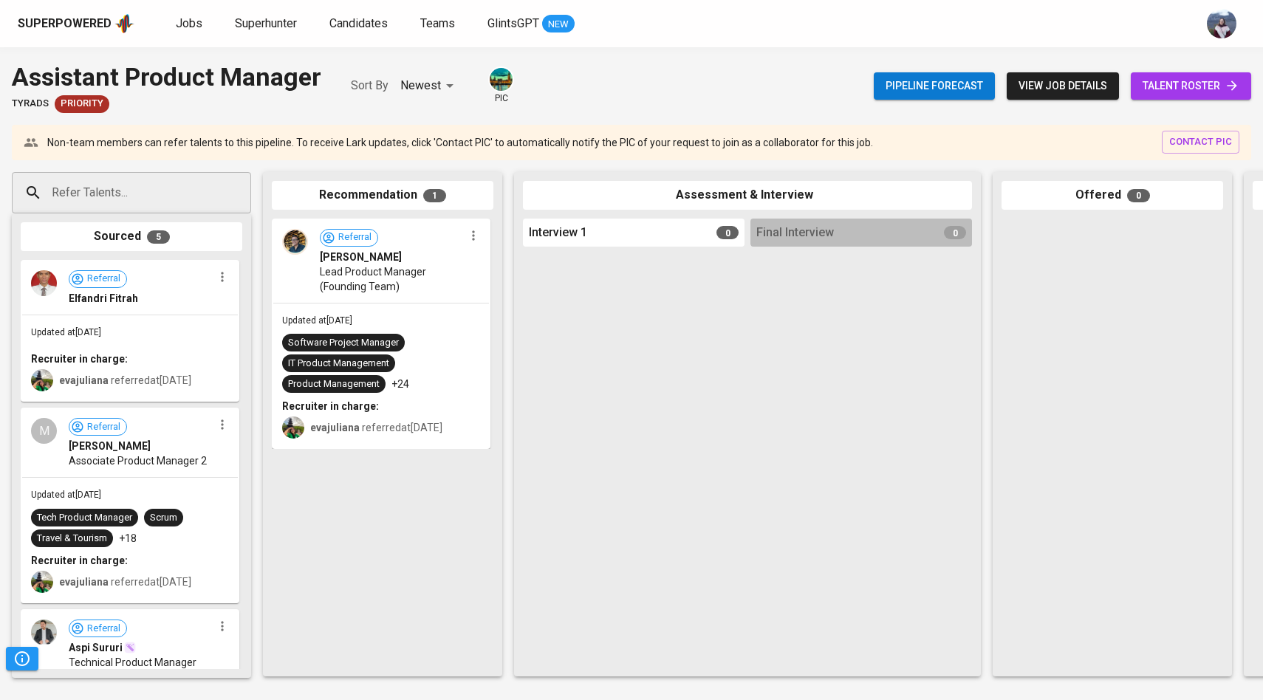
click at [117, 190] on input "Refer Talents..." at bounding box center [125, 193] width 155 height 28
paste input "[EMAIL_ADDRESS][DOMAIN_NAME]"
type input "[EMAIL_ADDRESS][DOMAIN_NAME]"
click at [121, 234] on div "[PERSON_NAME]" at bounding box center [130, 234] width 139 height 15
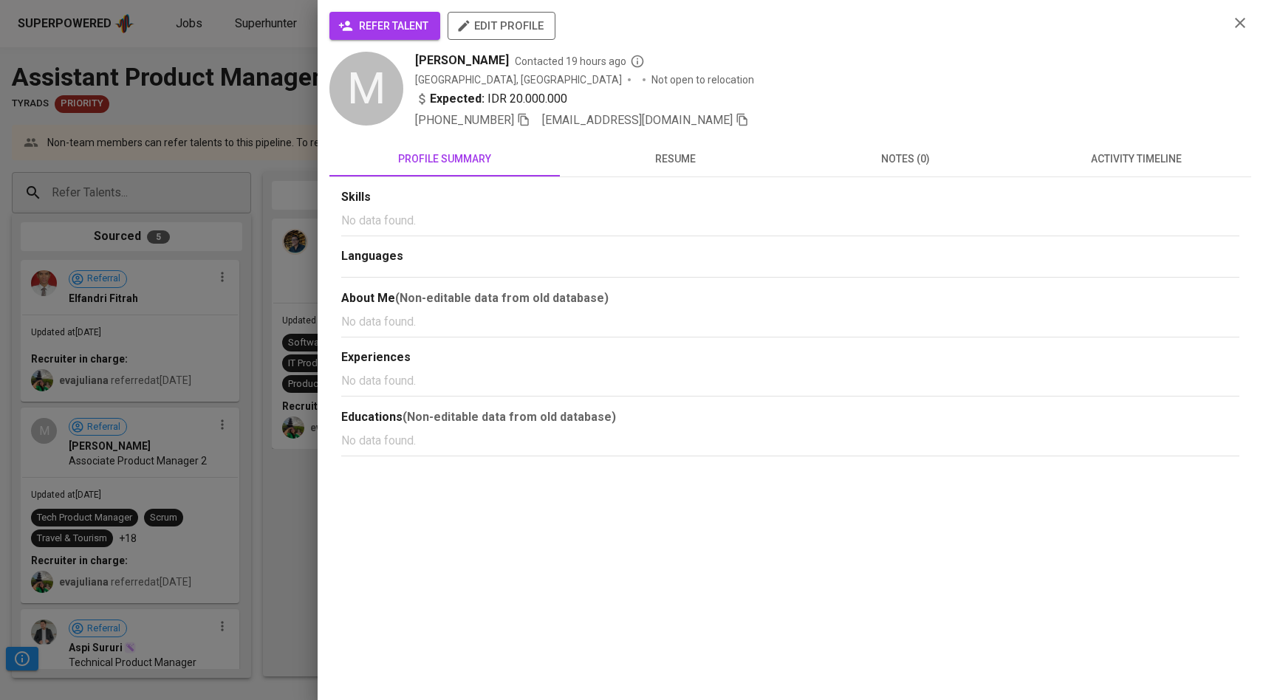
click at [404, 29] on span "refer talent" at bounding box center [384, 26] width 87 height 18
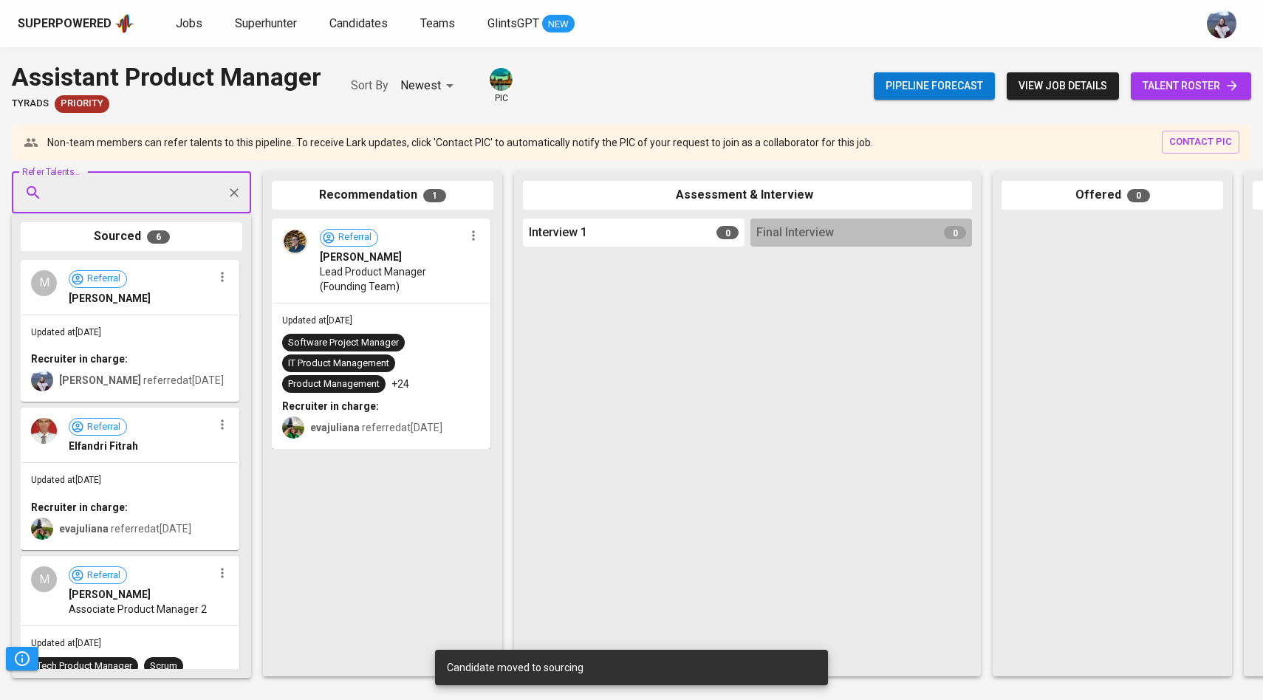
click at [126, 188] on input "Refer Talents..." at bounding box center [125, 193] width 155 height 28
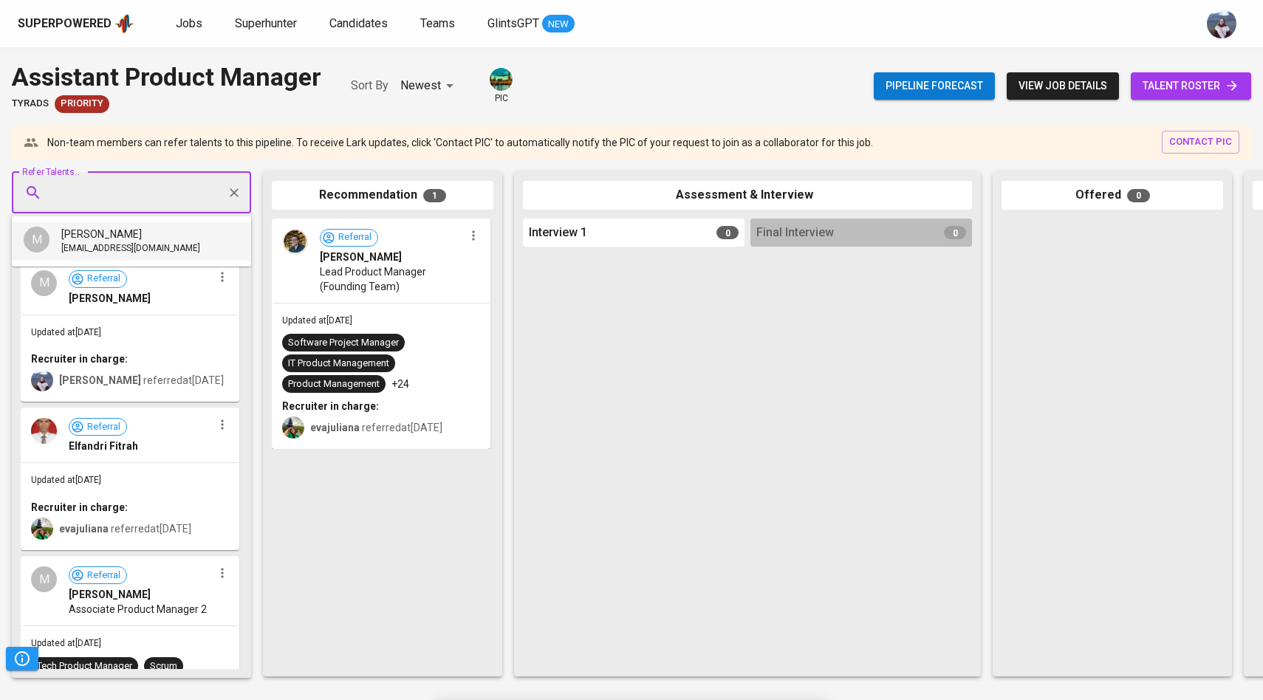
paste input "[EMAIL_ADDRESS][DOMAIN_NAME]"
type input "[EMAIL_ADDRESS][DOMAIN_NAME]"
click at [89, 232] on div "[PERSON_NAME]" at bounding box center [130, 234] width 139 height 15
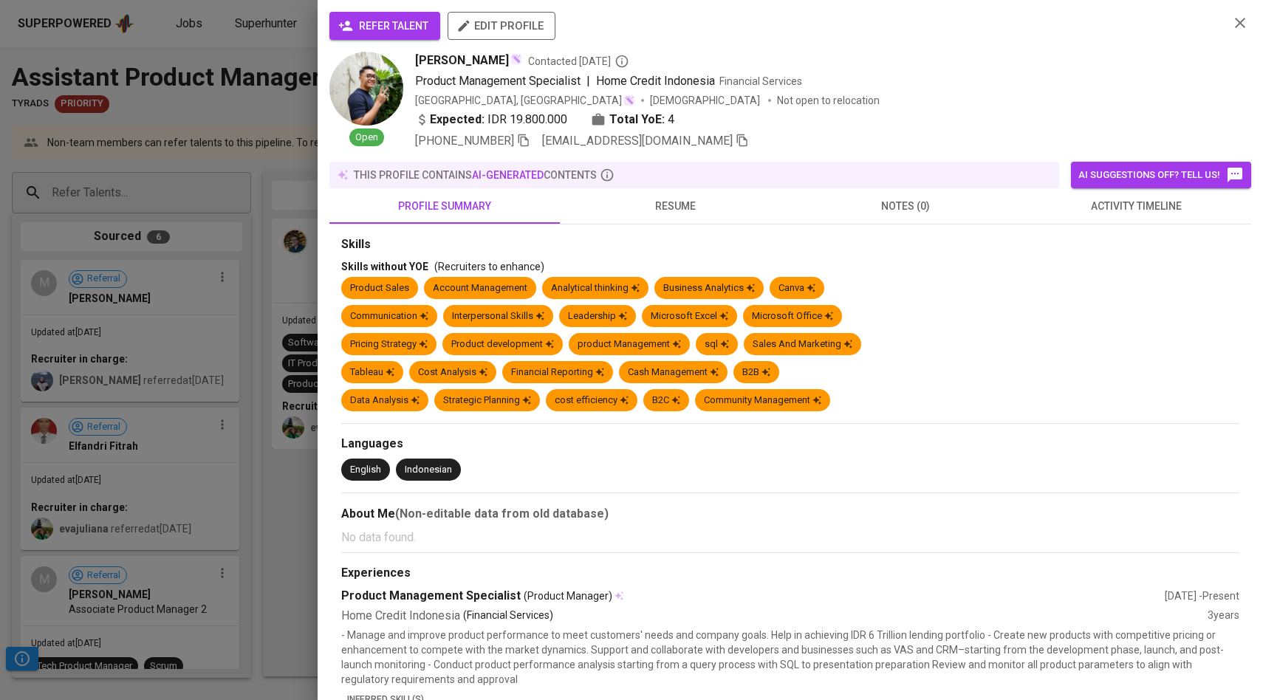
click at [365, 33] on span "refer talent" at bounding box center [384, 26] width 87 height 18
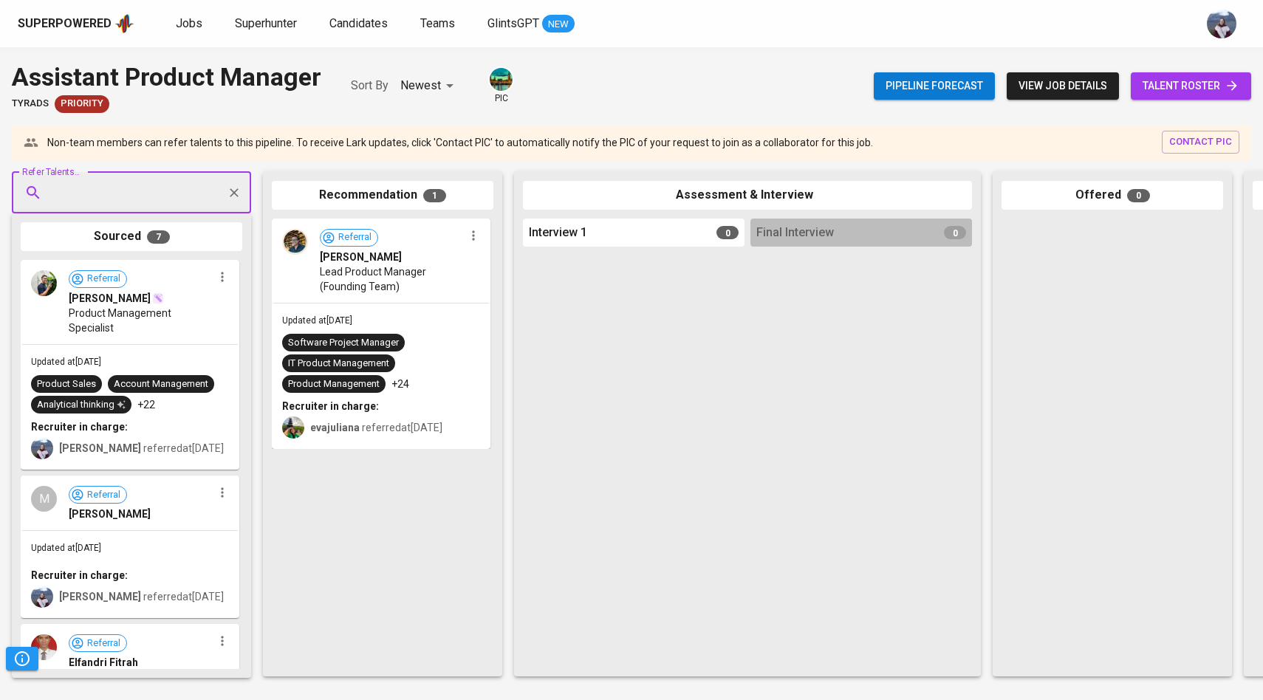
click at [86, 196] on input "Refer Talents..." at bounding box center [125, 193] width 155 height 28
paste input "[EMAIL_ADDRESS][DOMAIN_NAME]"
type input "[EMAIL_ADDRESS][DOMAIN_NAME]"
click at [103, 227] on span "[PERSON_NAME]" at bounding box center [101, 234] width 80 height 15
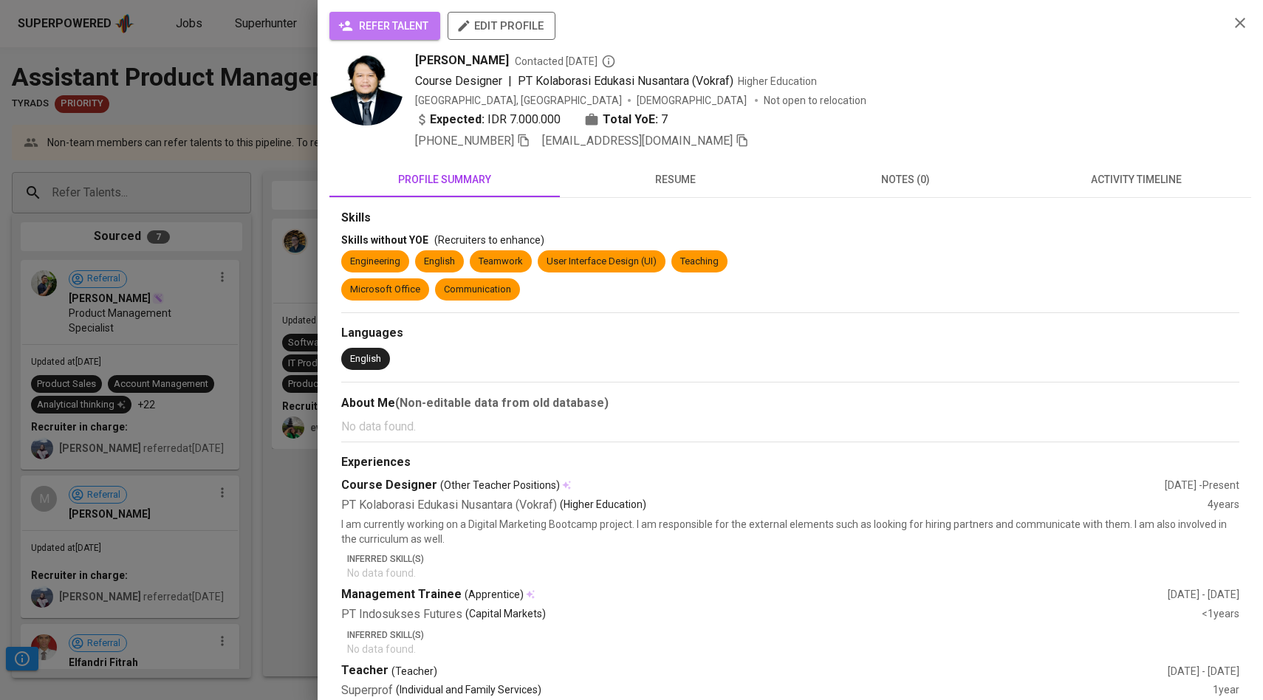
click at [403, 35] on button "refer talent" at bounding box center [384, 26] width 111 height 28
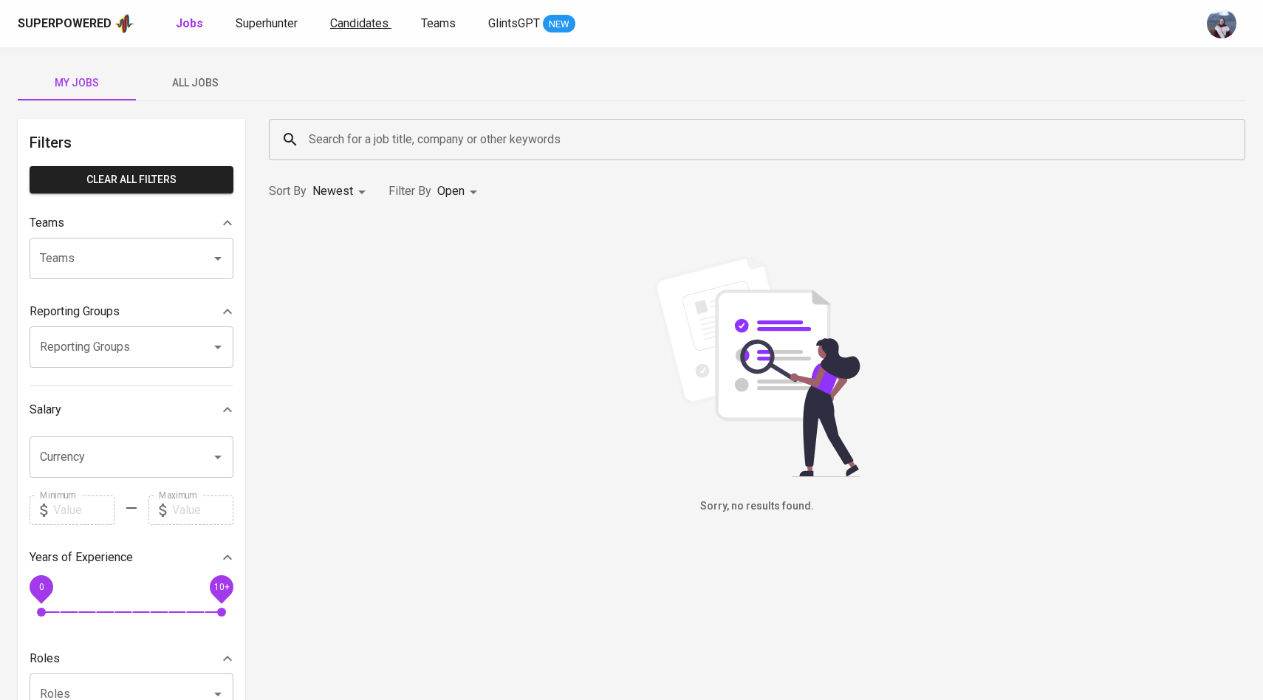
click at [341, 27] on span "Candidates" at bounding box center [359, 23] width 58 height 14
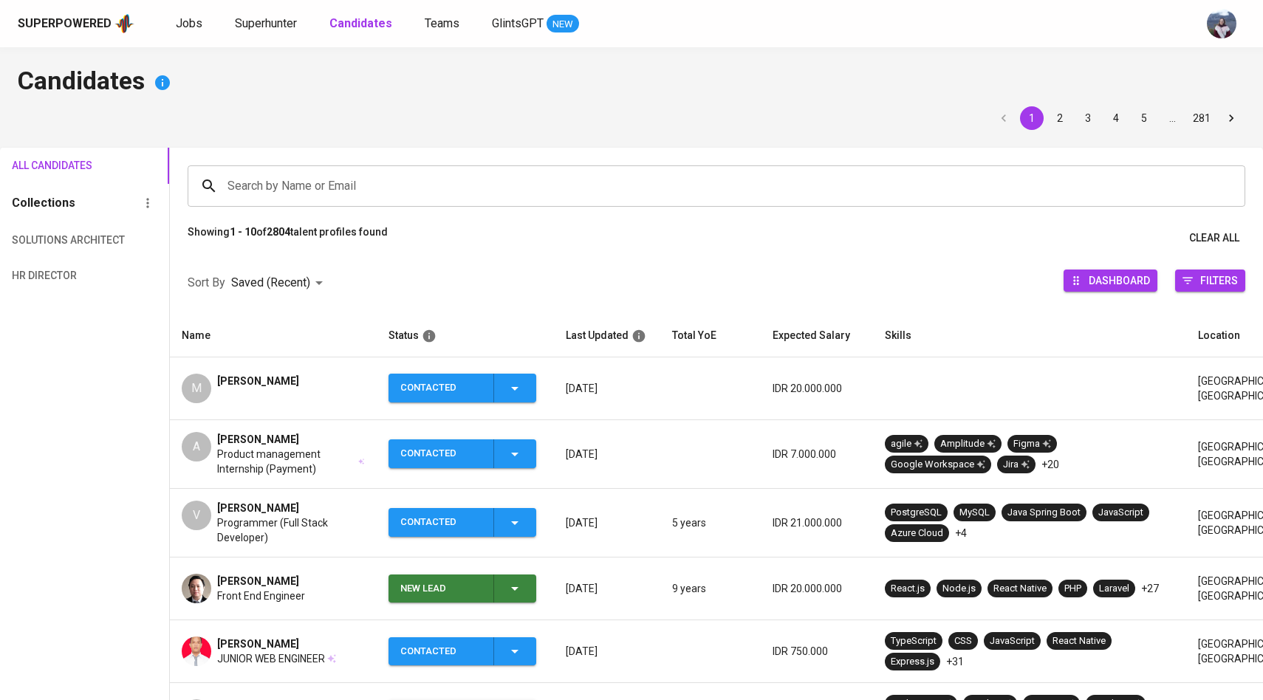
click at [216, 381] on div "M Martin Evan" at bounding box center [273, 389] width 183 height 30
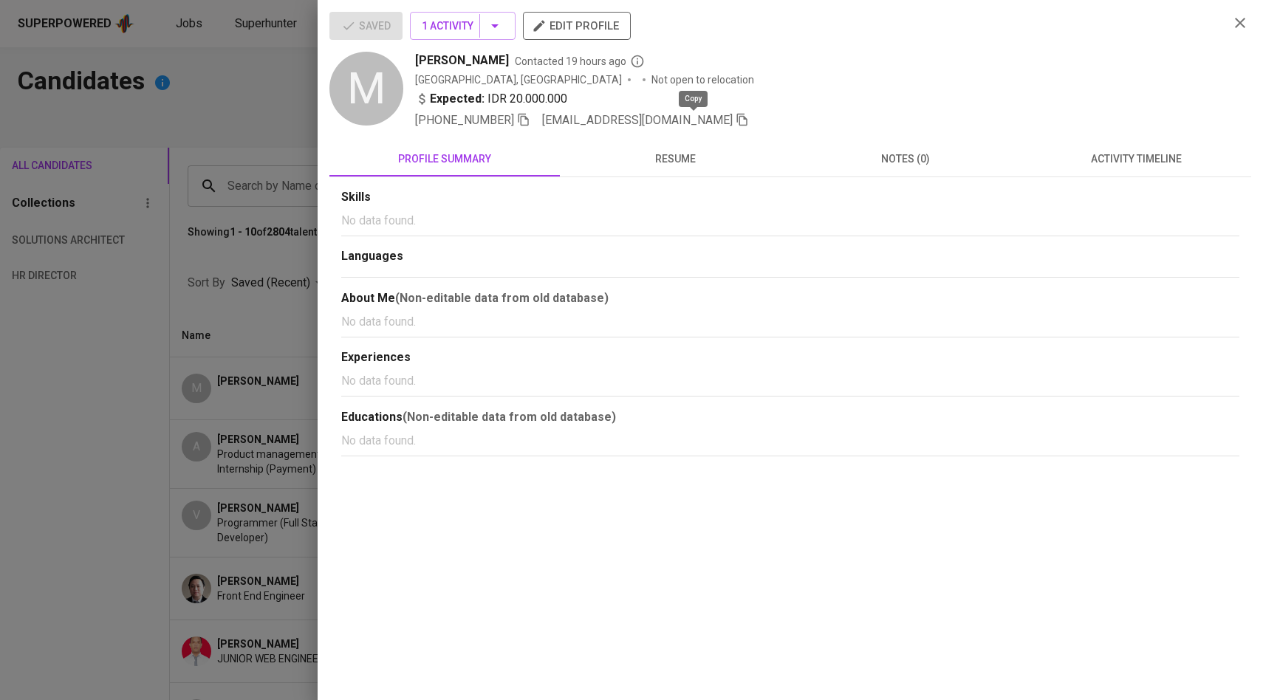
click at [735, 126] on span at bounding box center [741, 120] width 13 height 14
click at [267, 92] on div at bounding box center [631, 350] width 1263 height 700
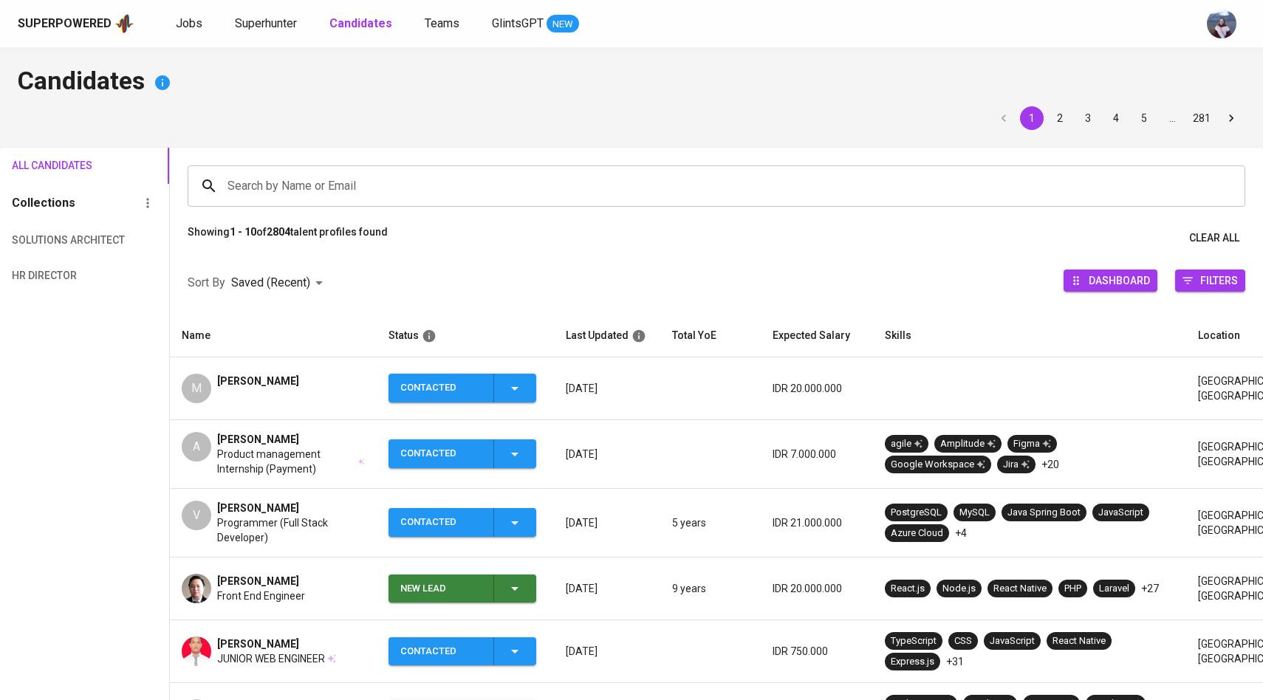
click at [295, 199] on input "Search by Name or Email" at bounding box center [720, 186] width 992 height 28
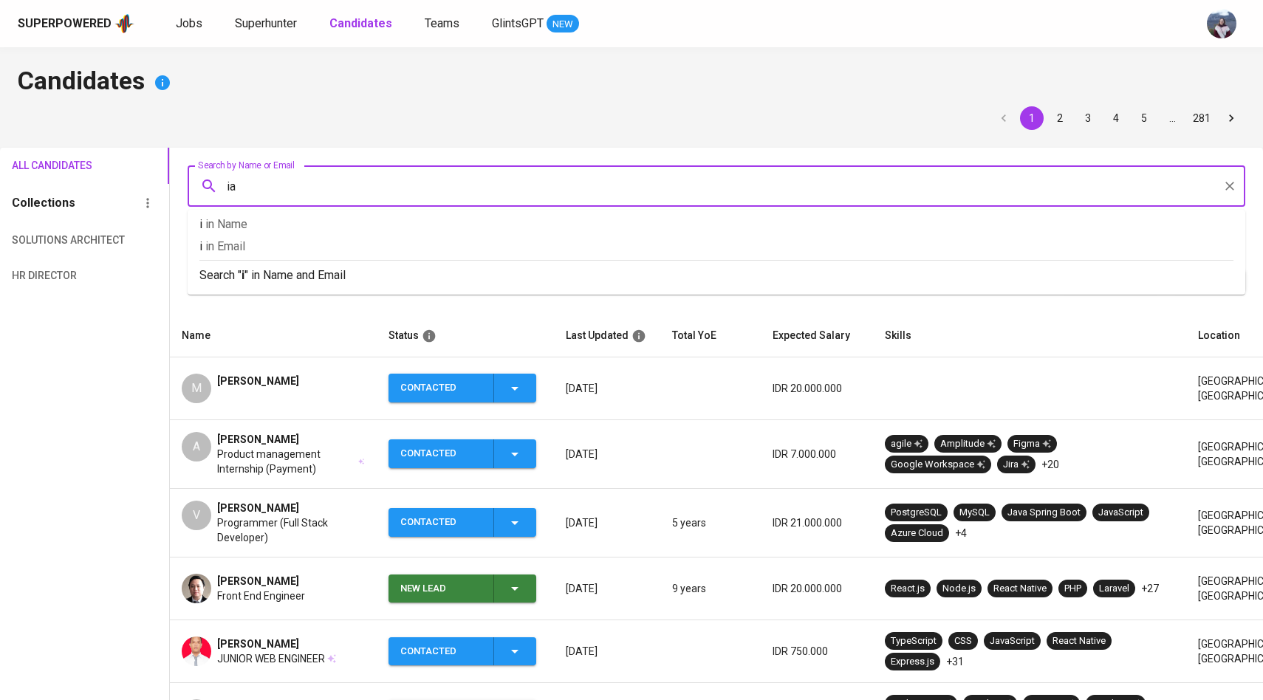
type input "ian"
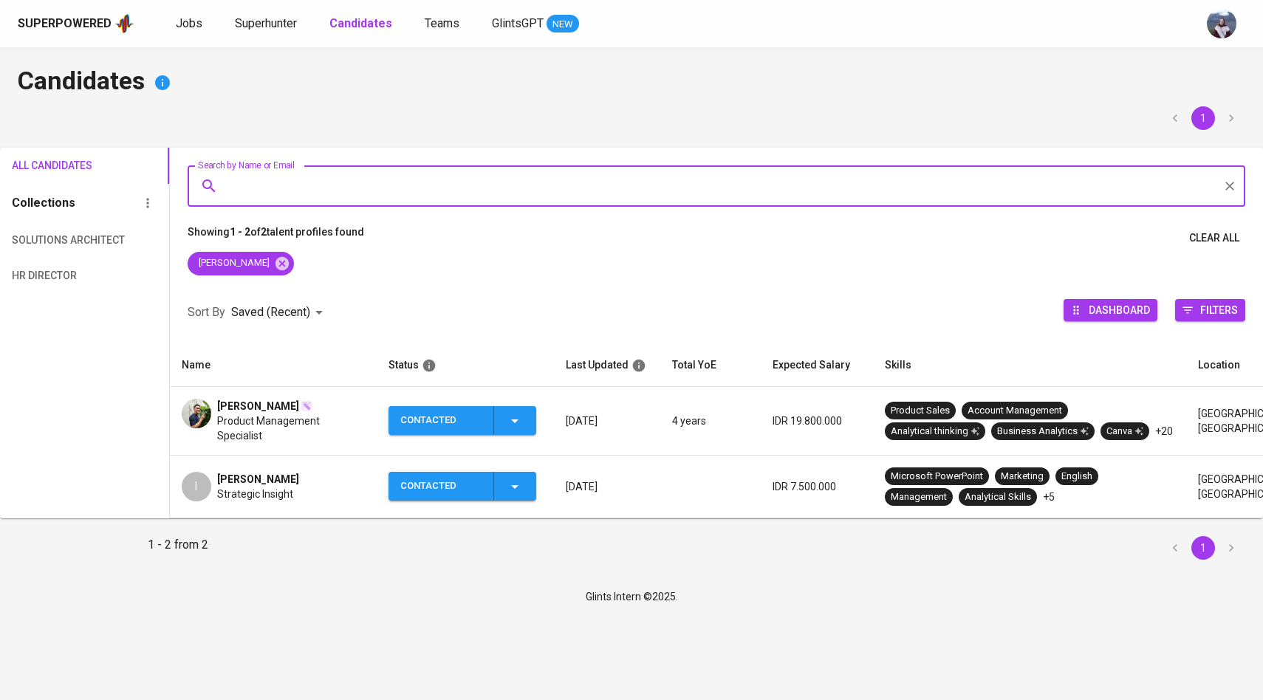
click at [206, 418] on img at bounding box center [197, 414] width 30 height 30
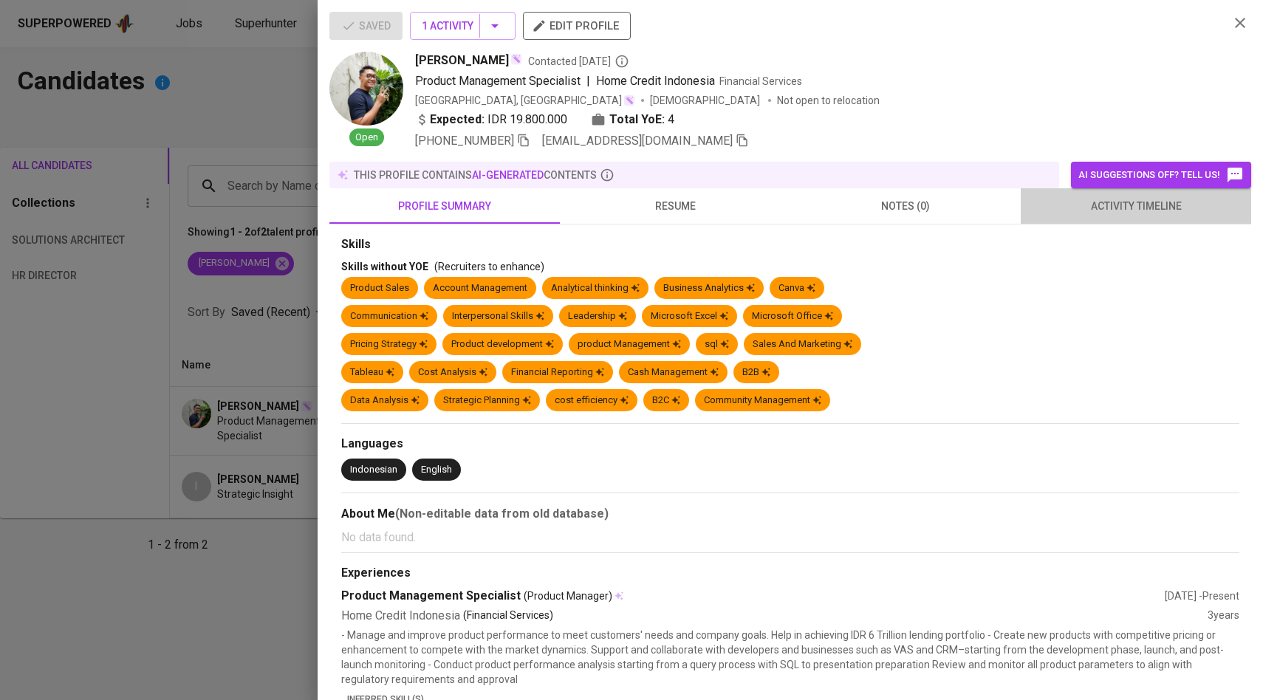
click at [1097, 200] on span "activity timeline" at bounding box center [1135, 206] width 213 height 18
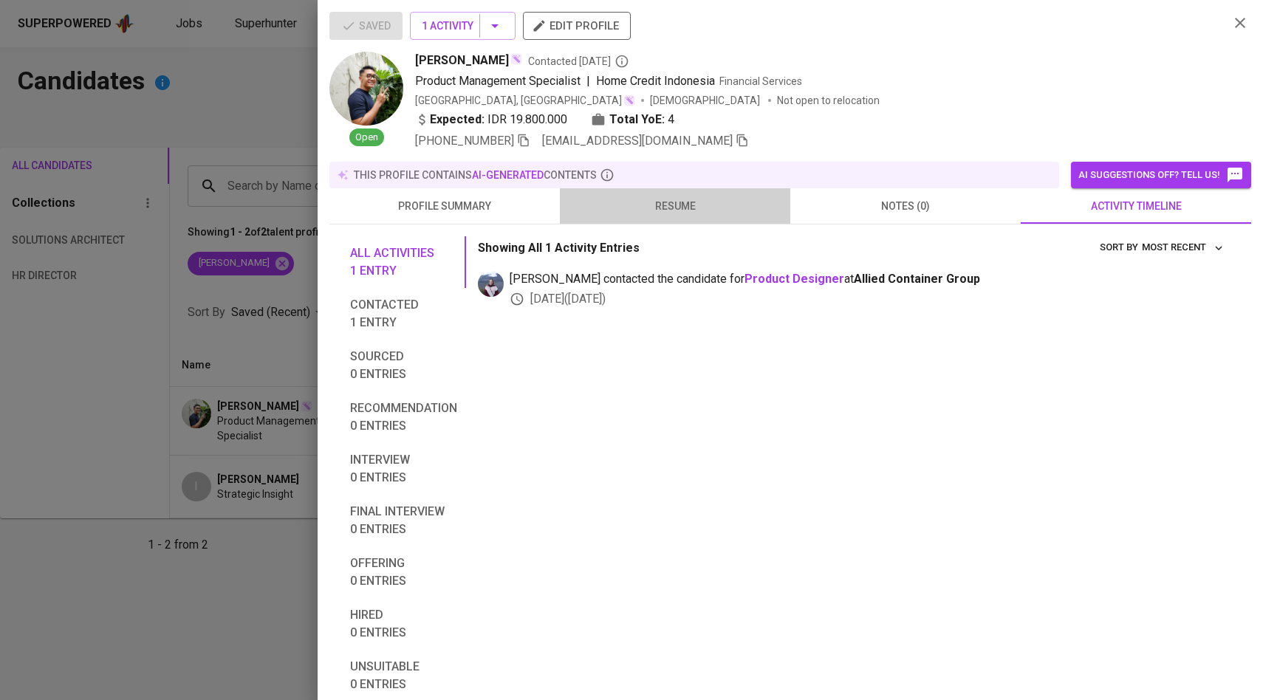
click at [657, 201] on span "resume" at bounding box center [675, 206] width 213 height 18
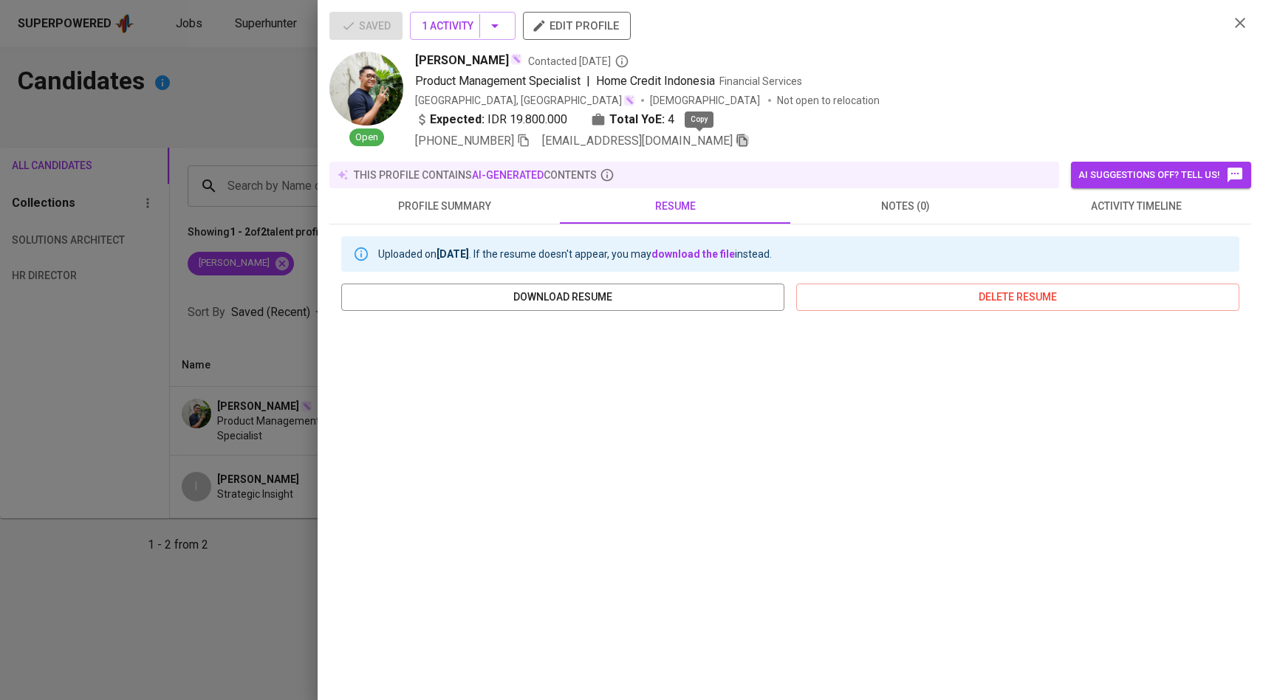
click at [735, 144] on icon "button" at bounding box center [741, 140] width 13 height 13
click at [278, 113] on div at bounding box center [631, 350] width 1263 height 700
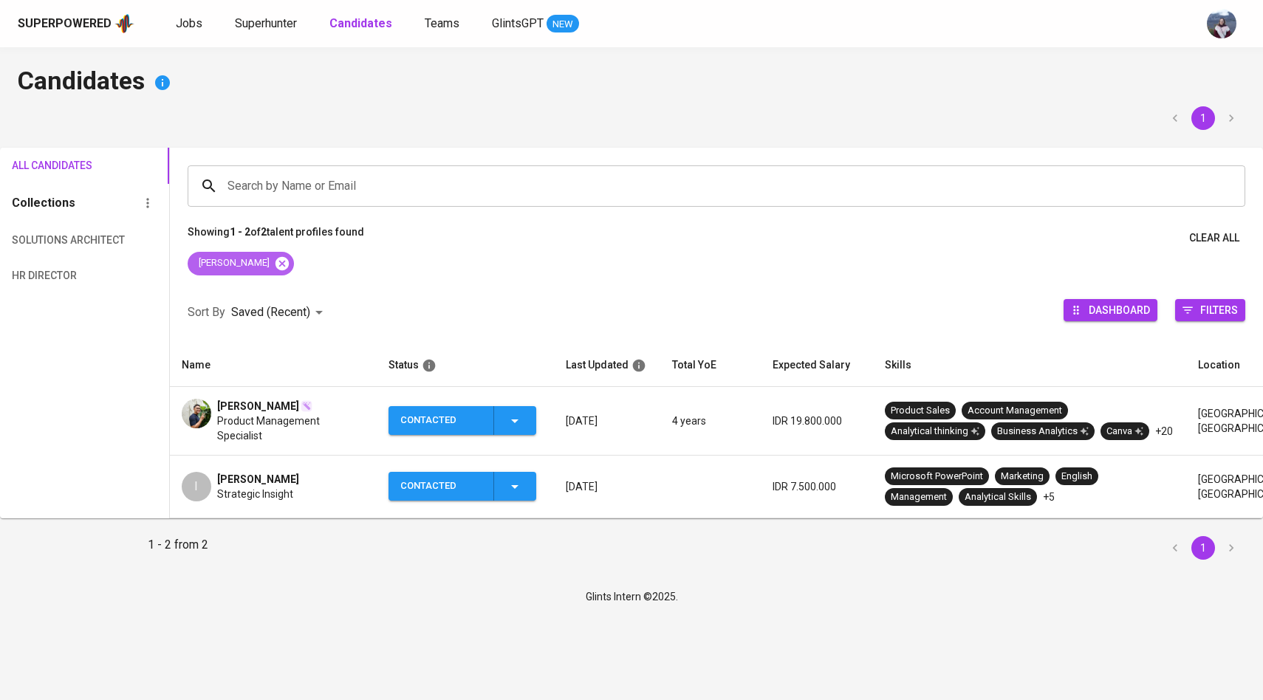
click at [274, 270] on icon at bounding box center [282, 263] width 16 height 16
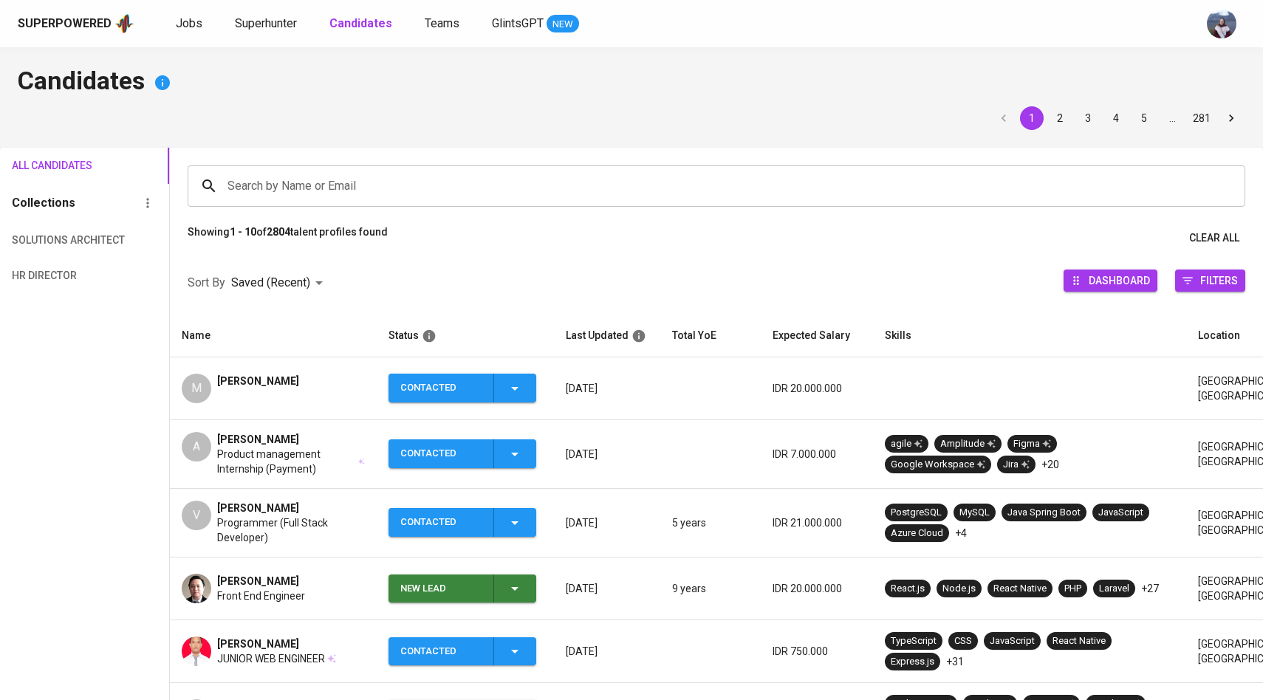
click at [305, 182] on input "Search by Name or Email" at bounding box center [720, 186] width 992 height 28
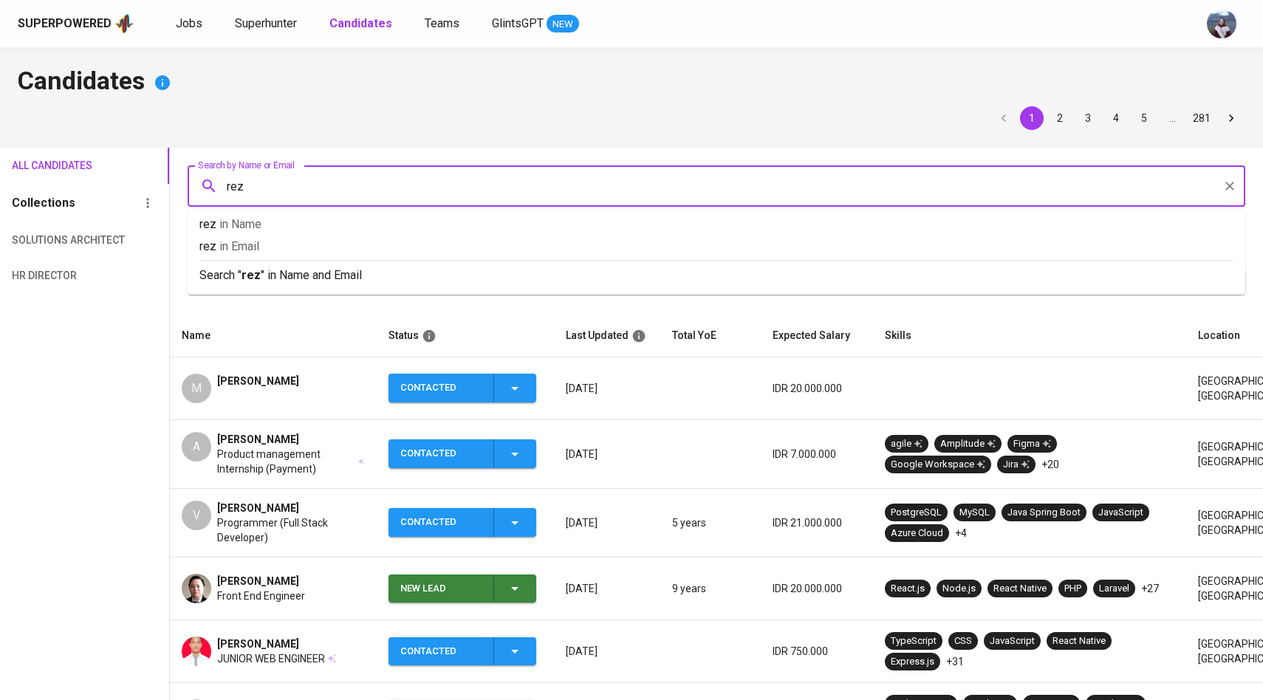
type input "reza"
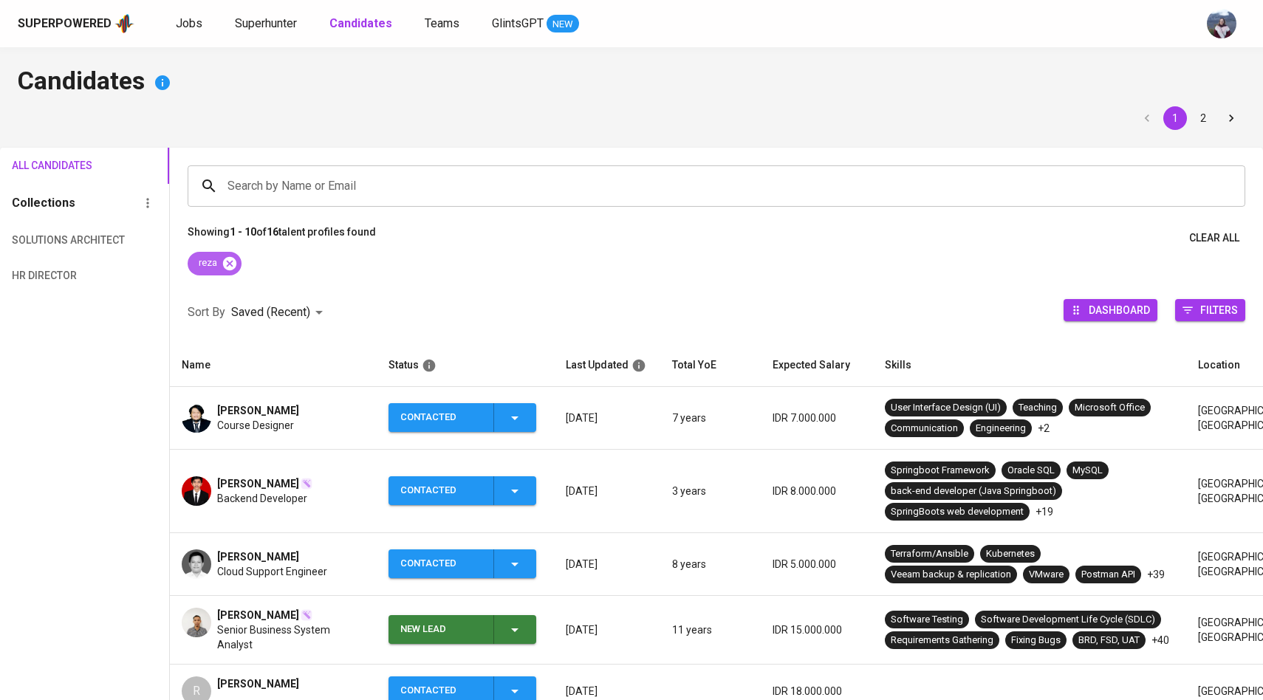
click at [233, 256] on icon at bounding box center [230, 263] width 16 height 16
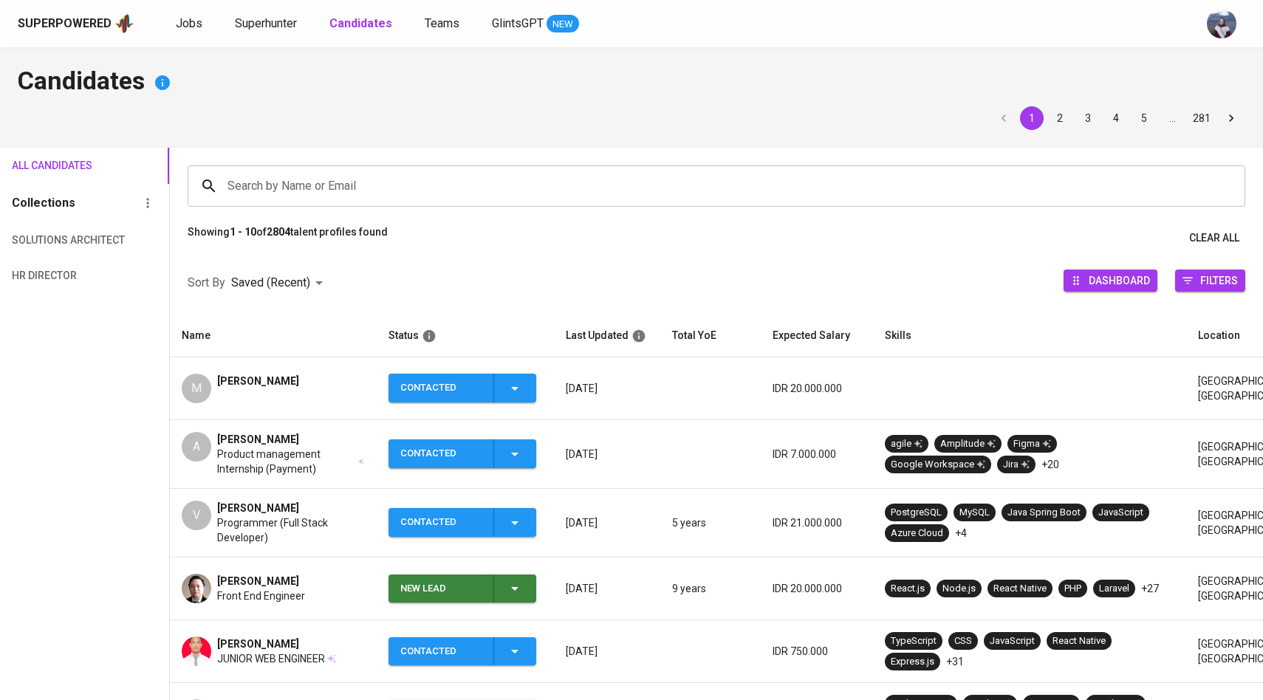
click at [293, 199] on input "Search by Name or Email" at bounding box center [720, 186] width 992 height 28
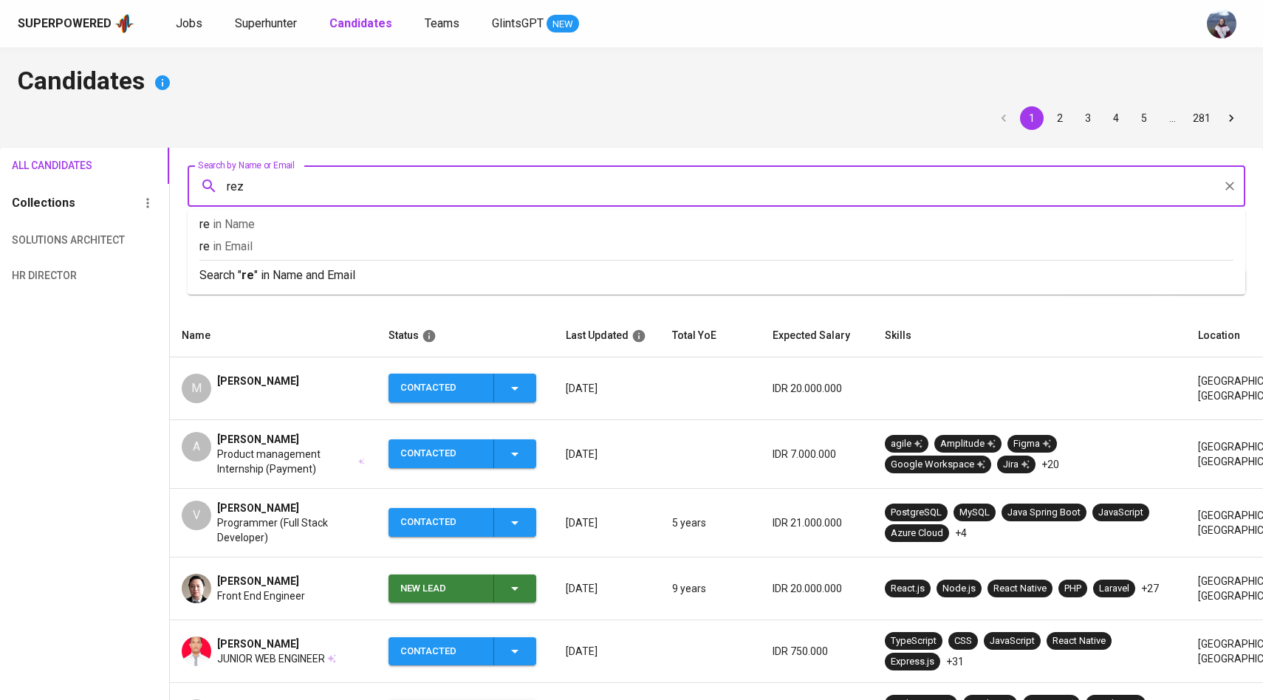
type input "reza"
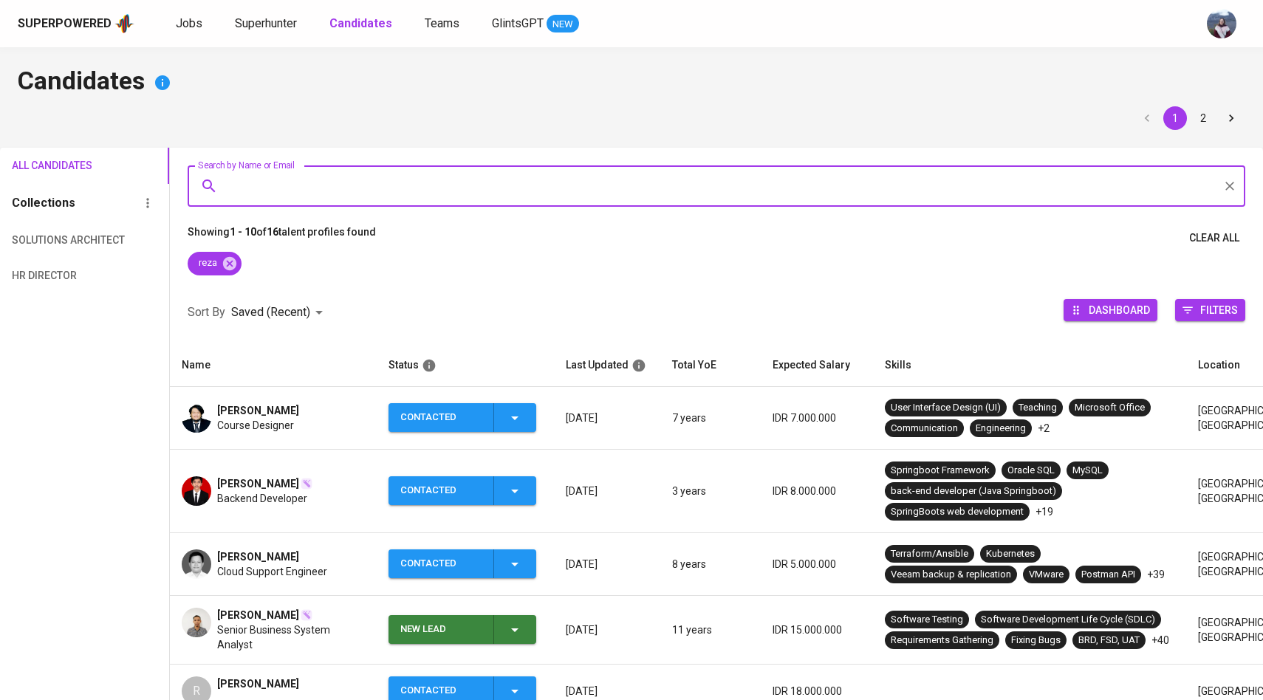
click at [198, 415] on img at bounding box center [197, 418] width 30 height 30
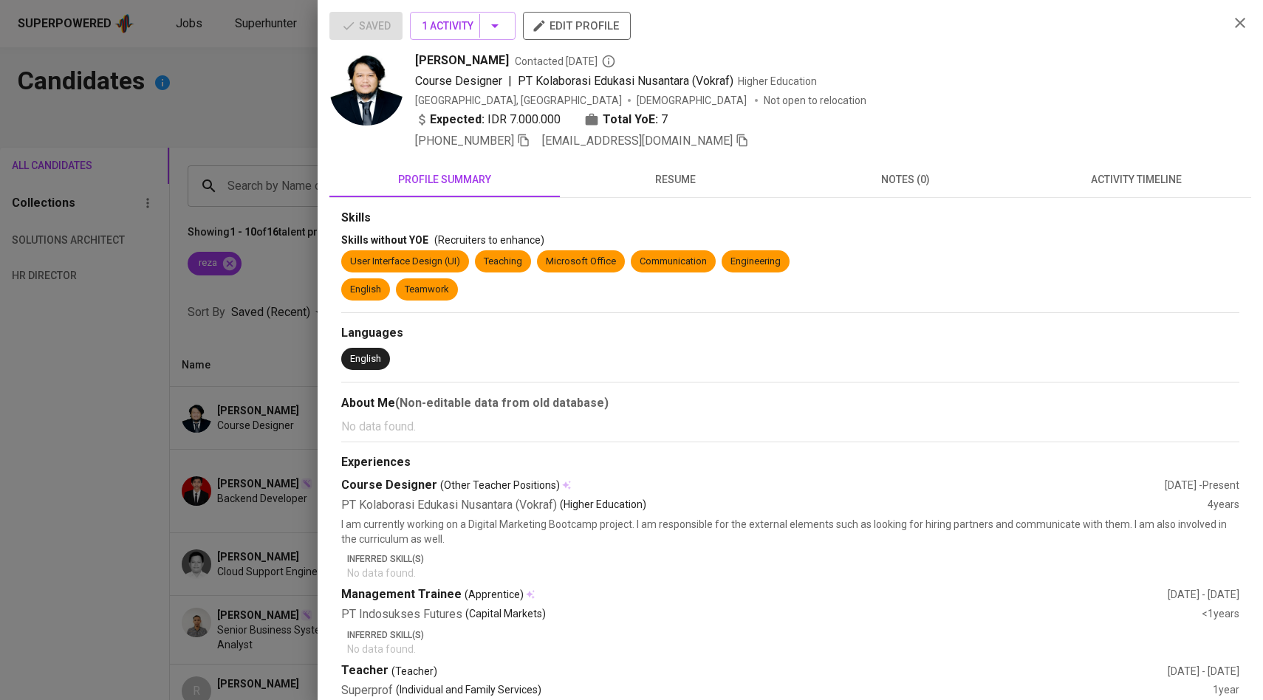
click at [670, 171] on span "resume" at bounding box center [675, 180] width 213 height 18
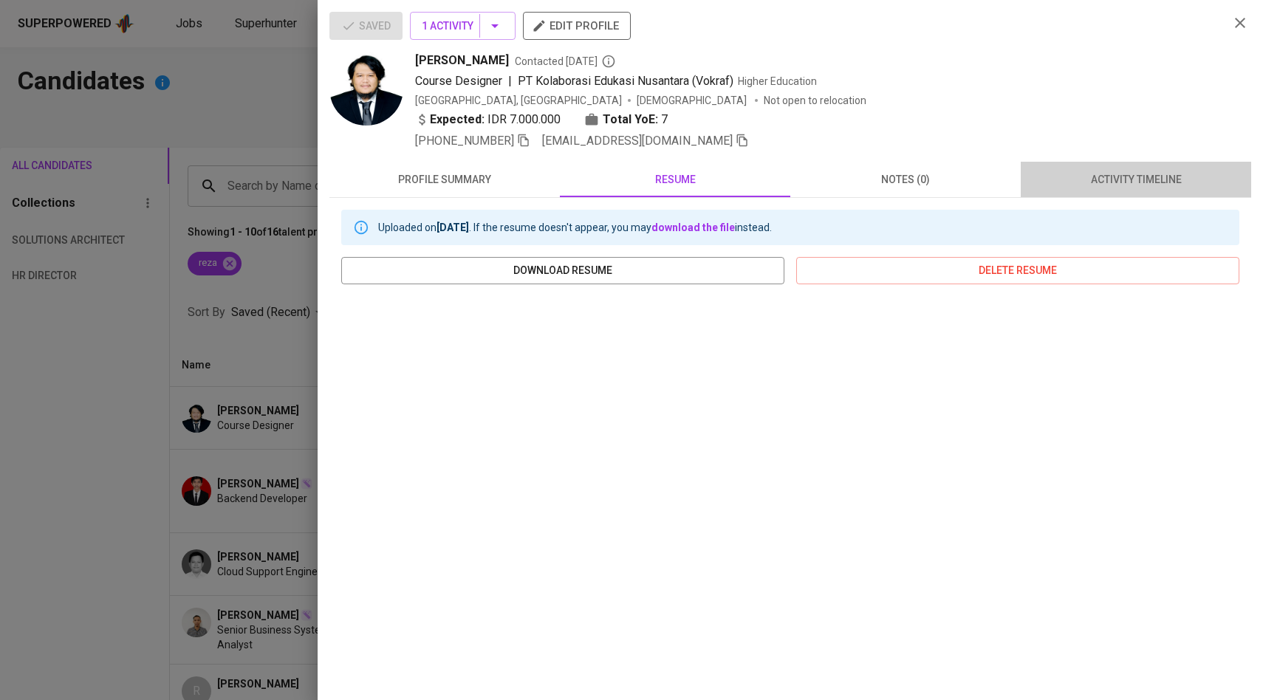
click at [1102, 181] on span "activity timeline" at bounding box center [1135, 180] width 213 height 18
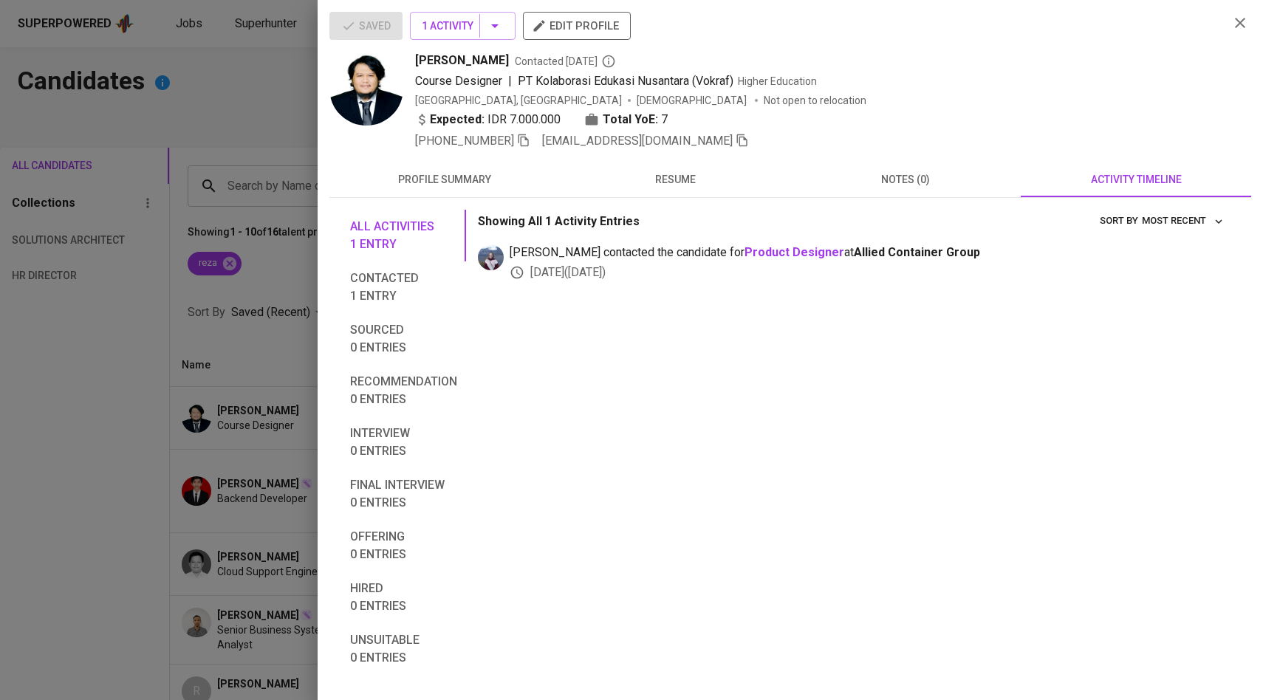
click at [737, 140] on icon "button" at bounding box center [742, 140] width 10 height 13
click at [272, 150] on div at bounding box center [631, 350] width 1263 height 700
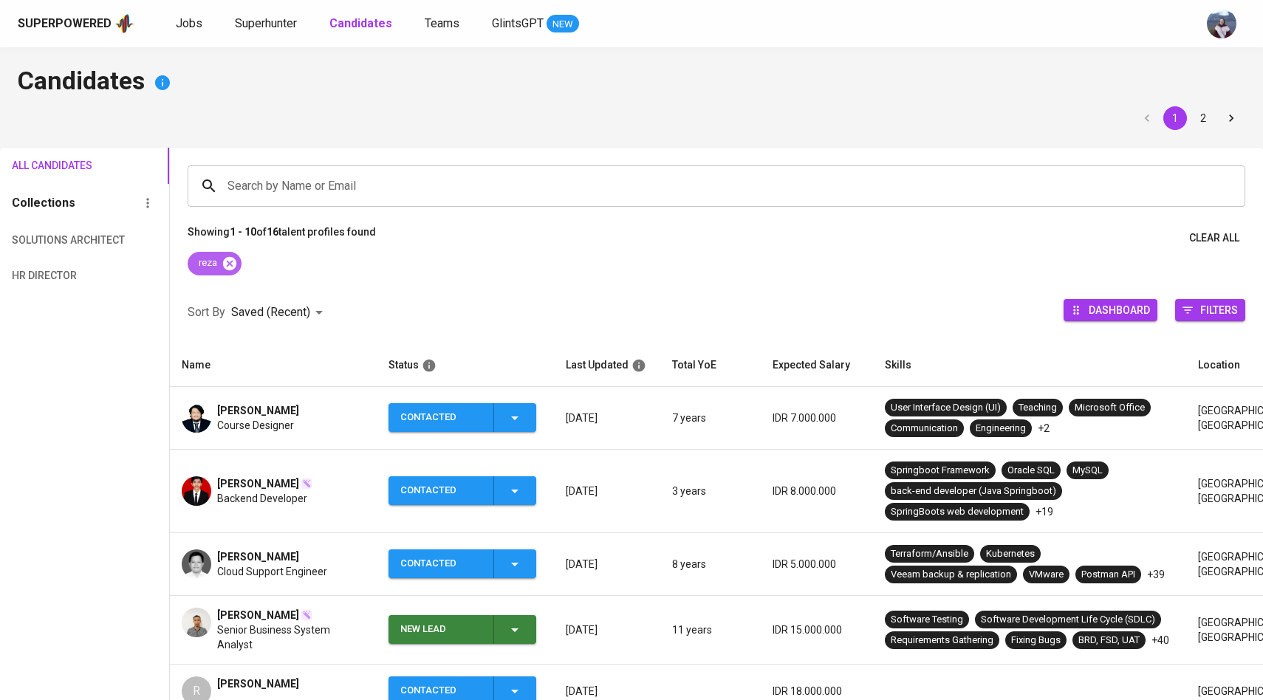
click at [227, 268] on icon at bounding box center [228, 262] width 13 height 13
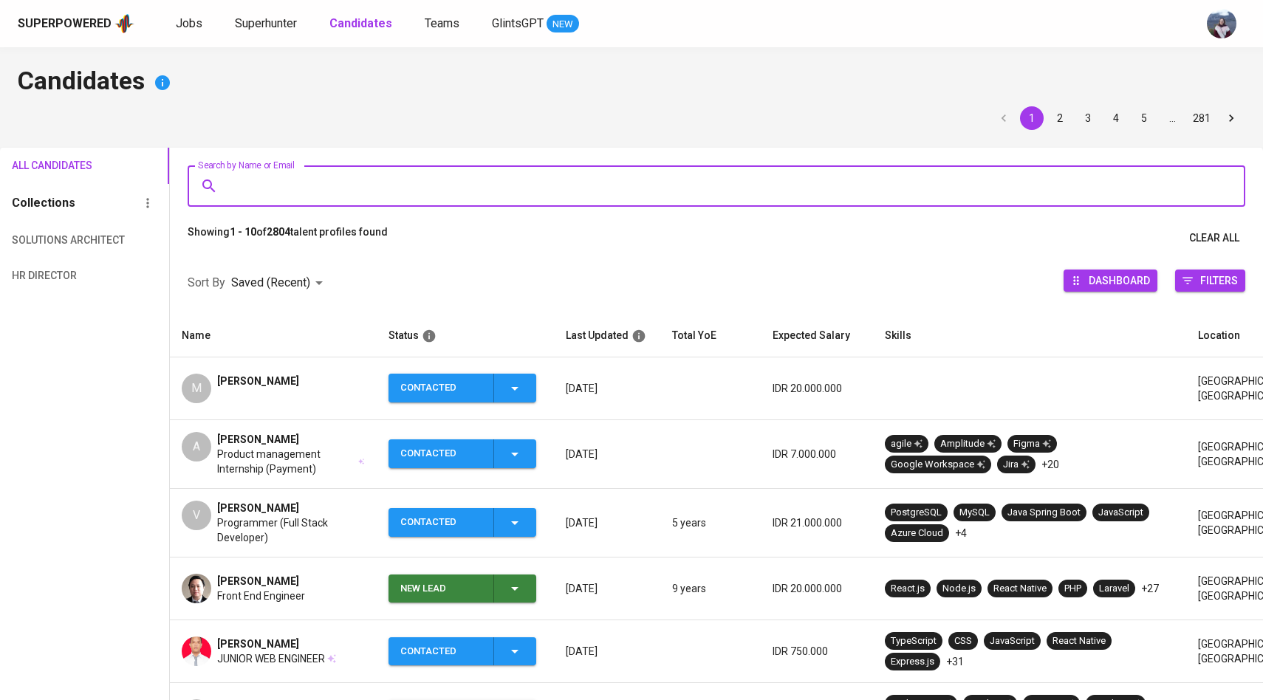
click at [302, 185] on input "Search by Name or Email" at bounding box center [720, 186] width 992 height 28
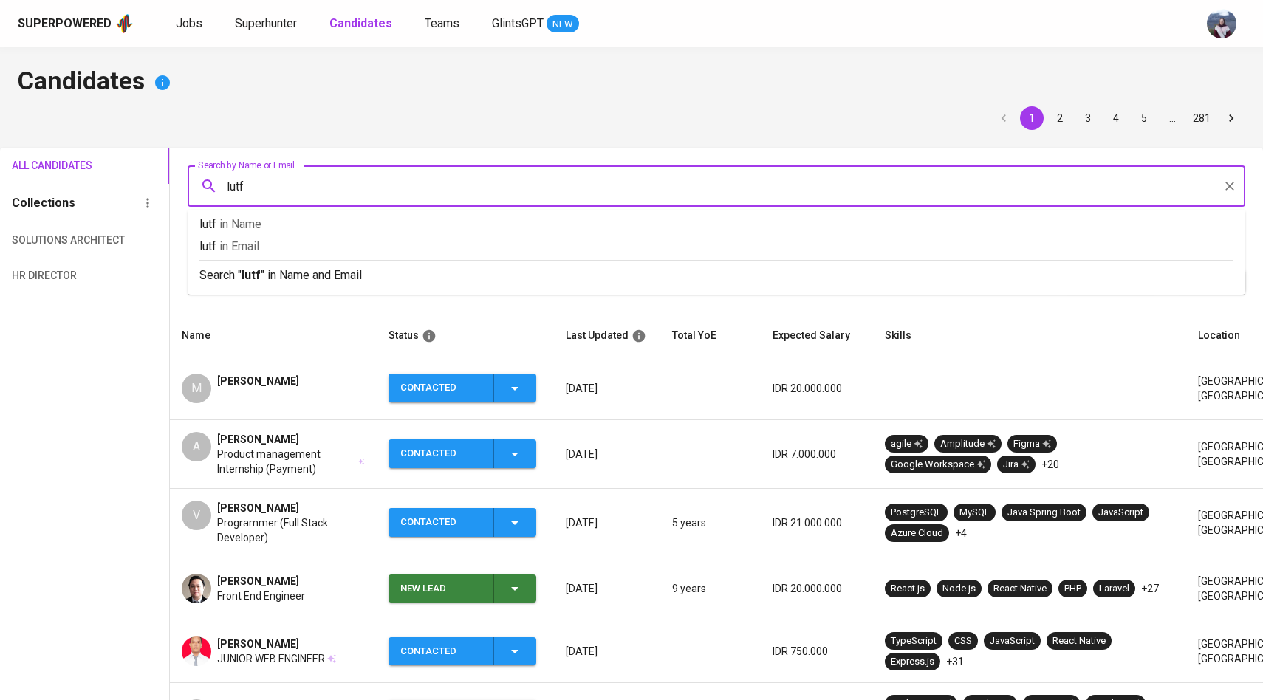
type input "lutfi"
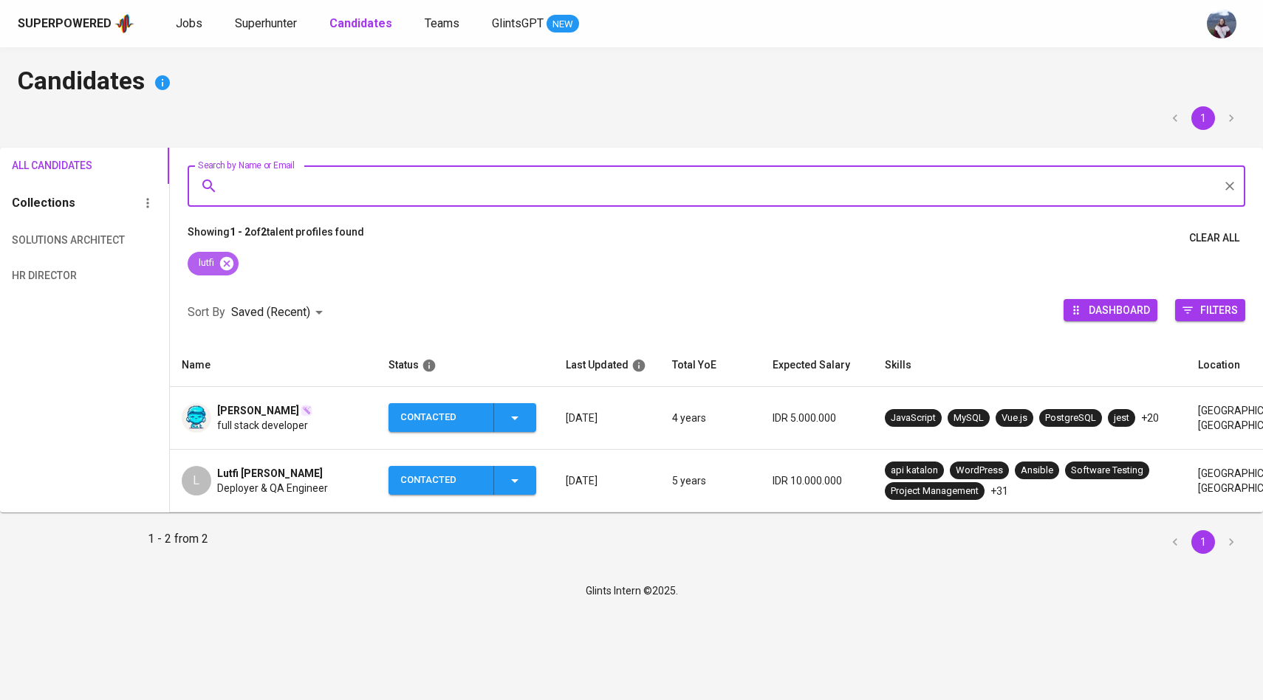
click at [228, 262] on icon at bounding box center [227, 263] width 16 height 16
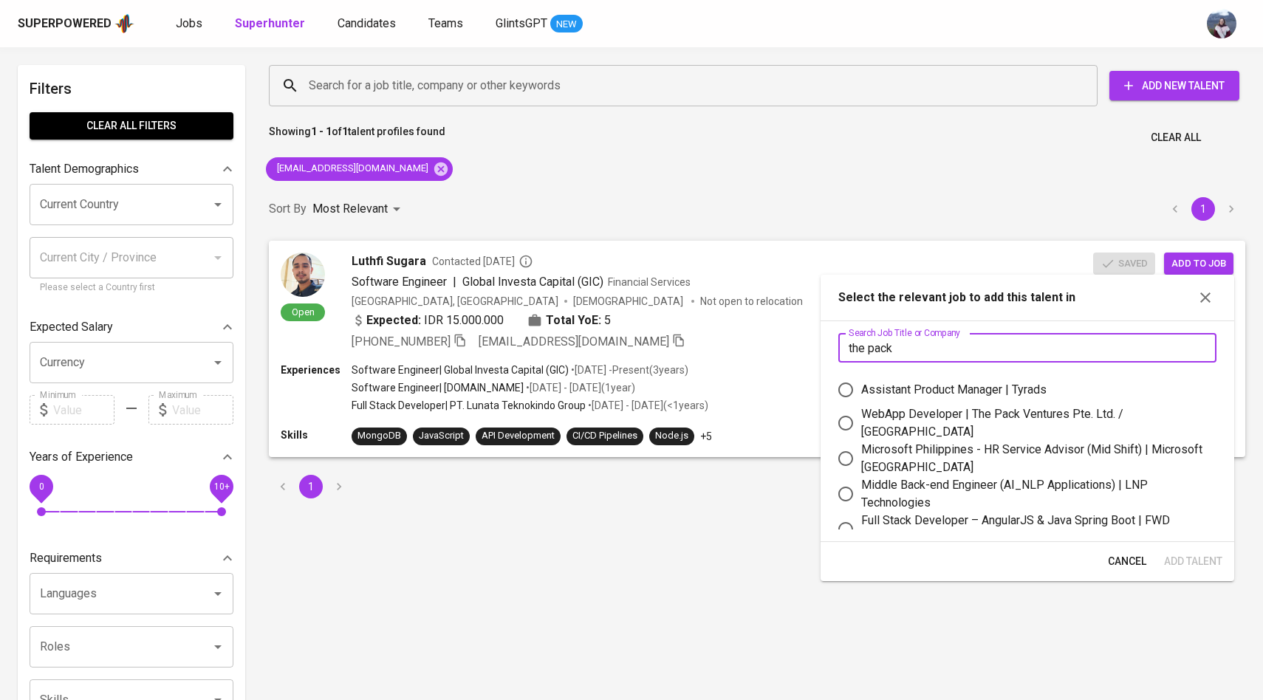
type input "the pack"
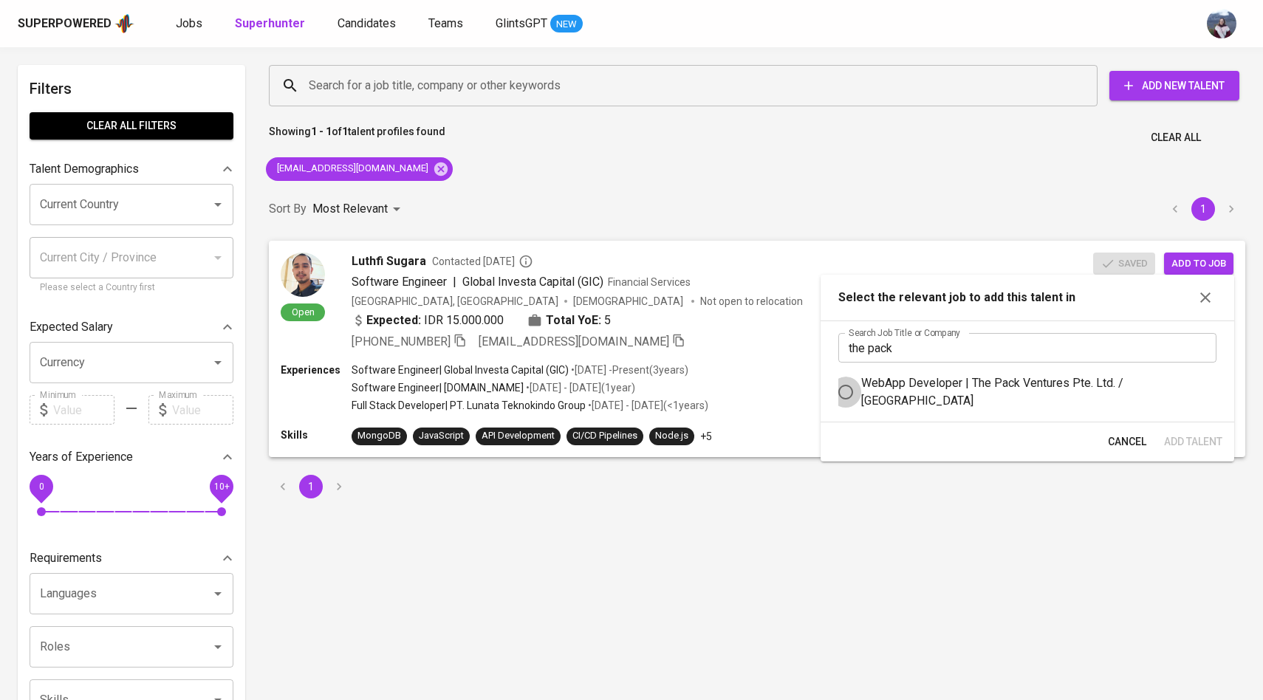
click at [856, 394] on input "WebApp Developer | The Pack Ventures Pte. Ltd. / [GEOGRAPHIC_DATA]" at bounding box center [845, 392] width 31 height 31
radio input "true"
click at [1184, 437] on span "Add Talent" at bounding box center [1193, 442] width 58 height 18
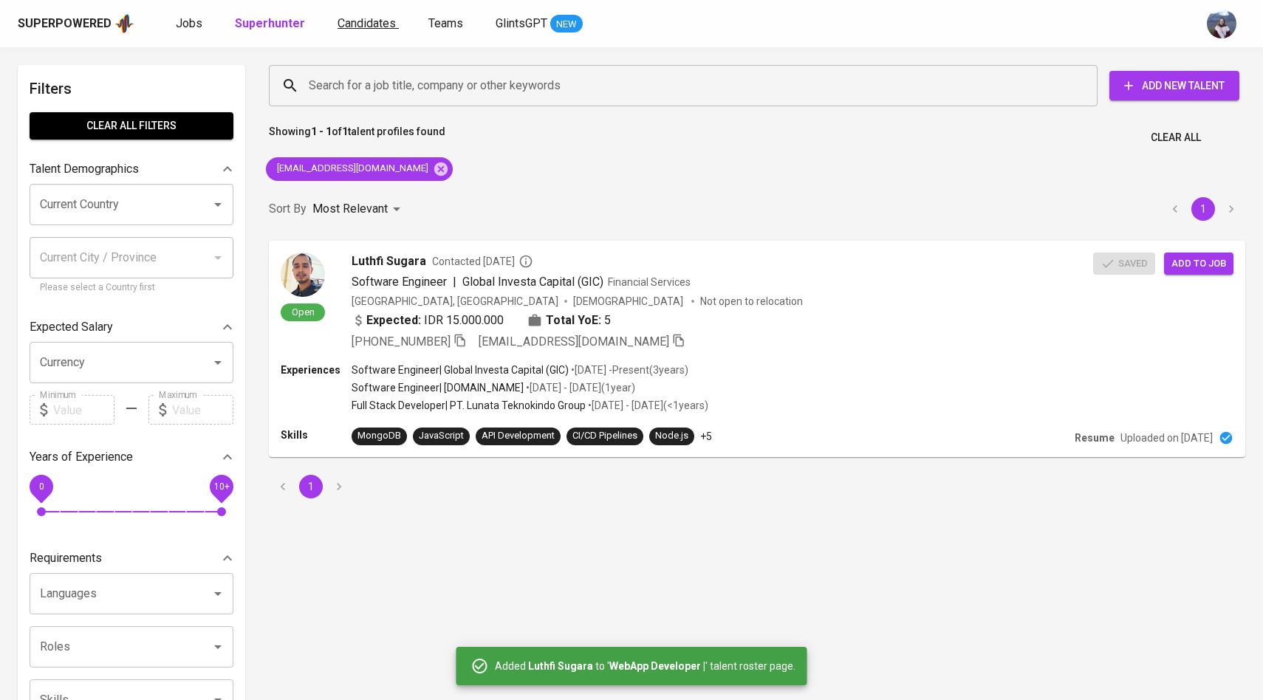
click at [390, 27] on link "Candidates" at bounding box center [367, 24] width 61 height 18
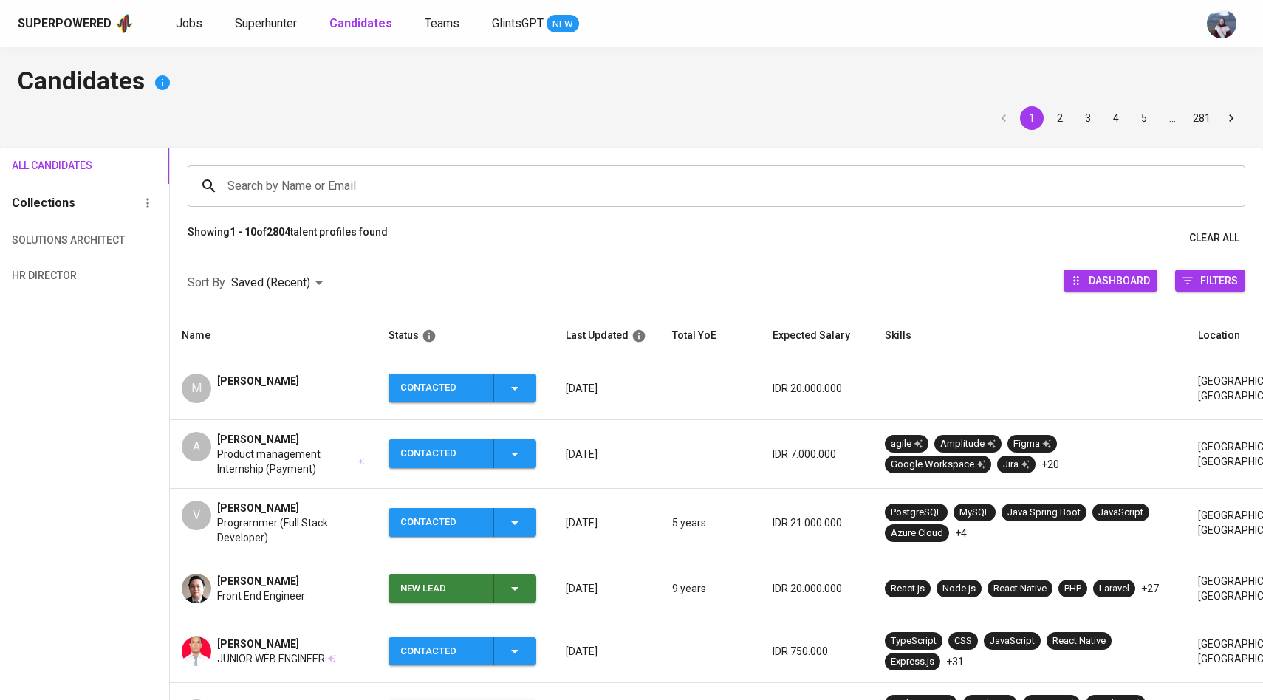
click at [348, 204] on div "Search by Name or Email" at bounding box center [716, 185] width 1057 height 41
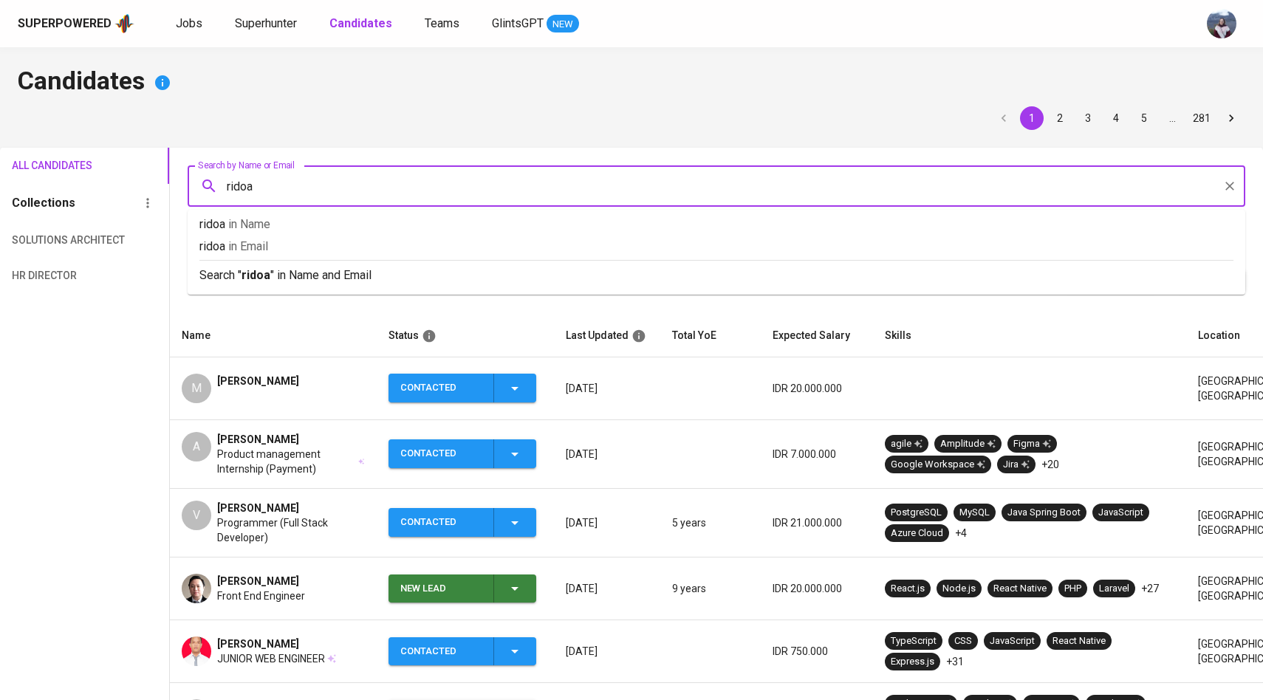
type input "ridoan"
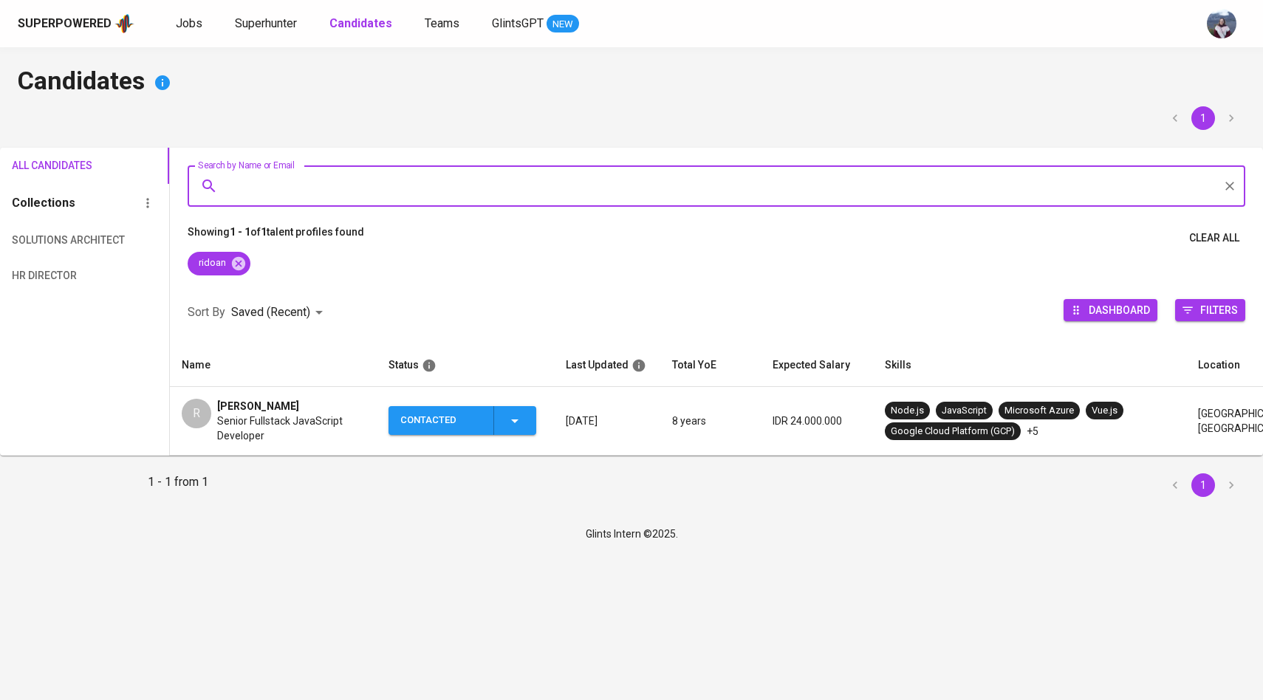
click at [198, 417] on div "R" at bounding box center [197, 414] width 30 height 30
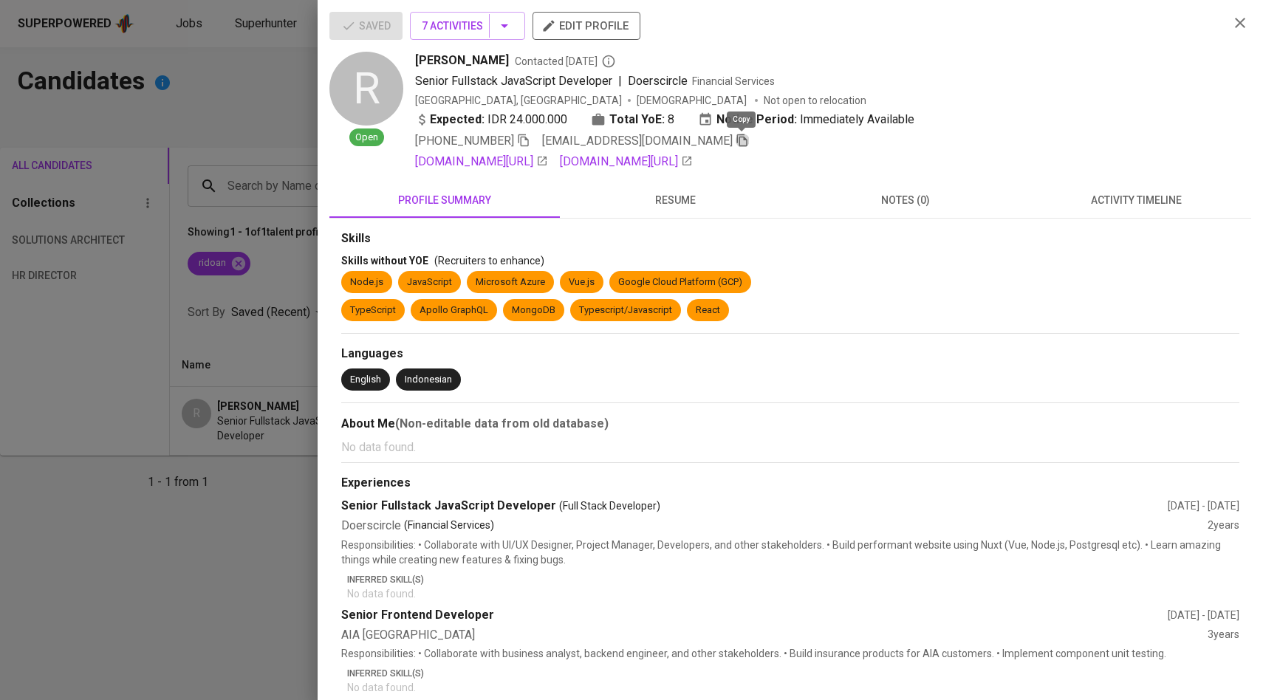
click at [747, 138] on icon "button" at bounding box center [741, 140] width 13 height 13
click at [186, 250] on div at bounding box center [631, 350] width 1263 height 700
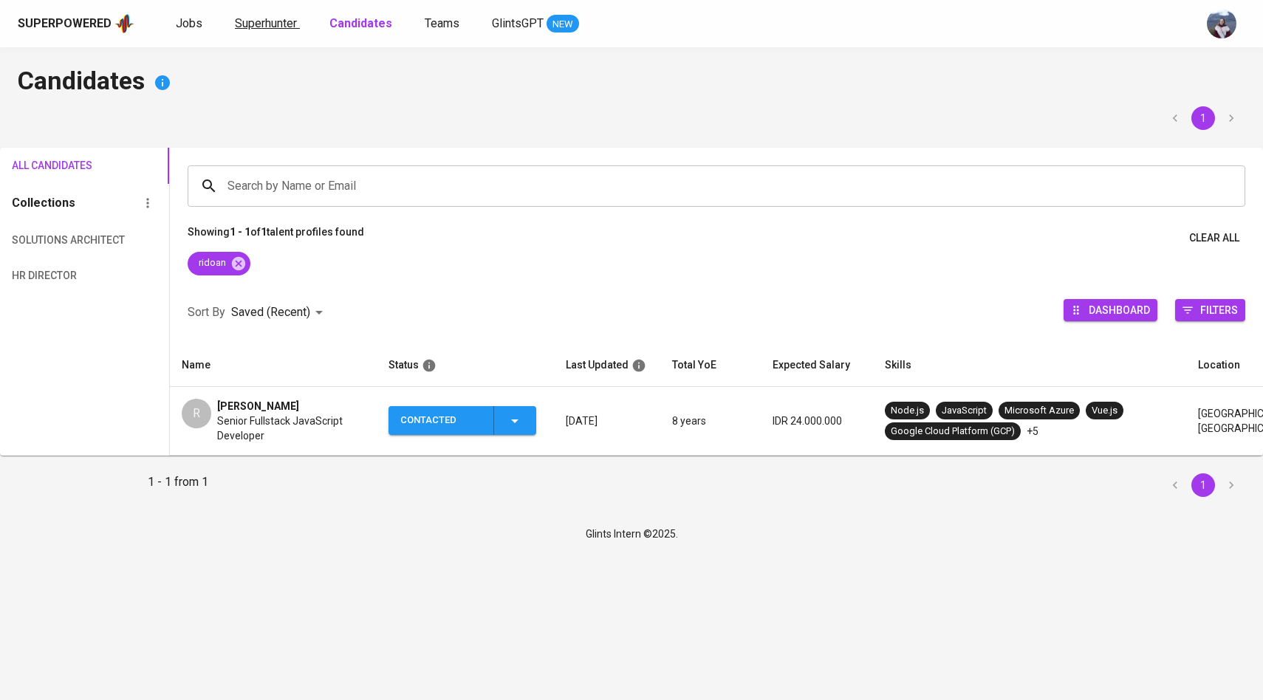
click at [284, 21] on span "Superhunter" at bounding box center [266, 23] width 62 height 14
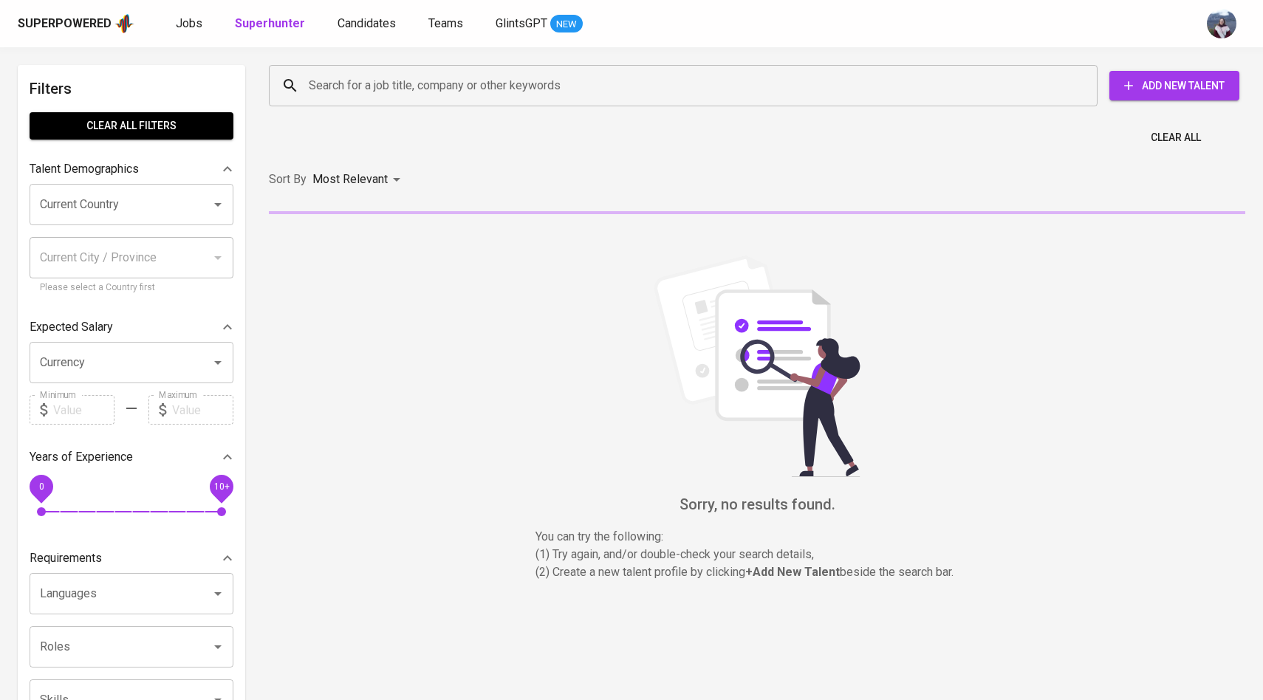
click at [318, 87] on input "Search for a job title, company or other keywords" at bounding box center [687, 86] width 764 height 28
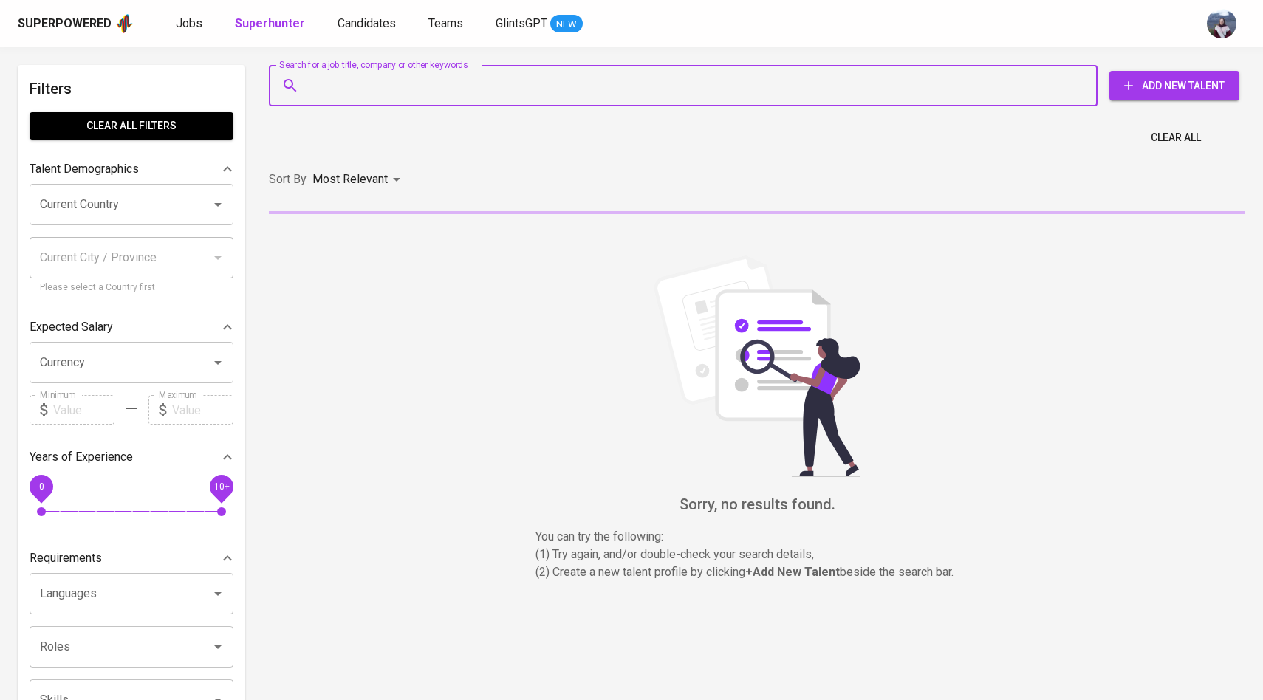
paste input "[EMAIL_ADDRESS][DOMAIN_NAME]"
type input "[EMAIL_ADDRESS][DOMAIN_NAME]"
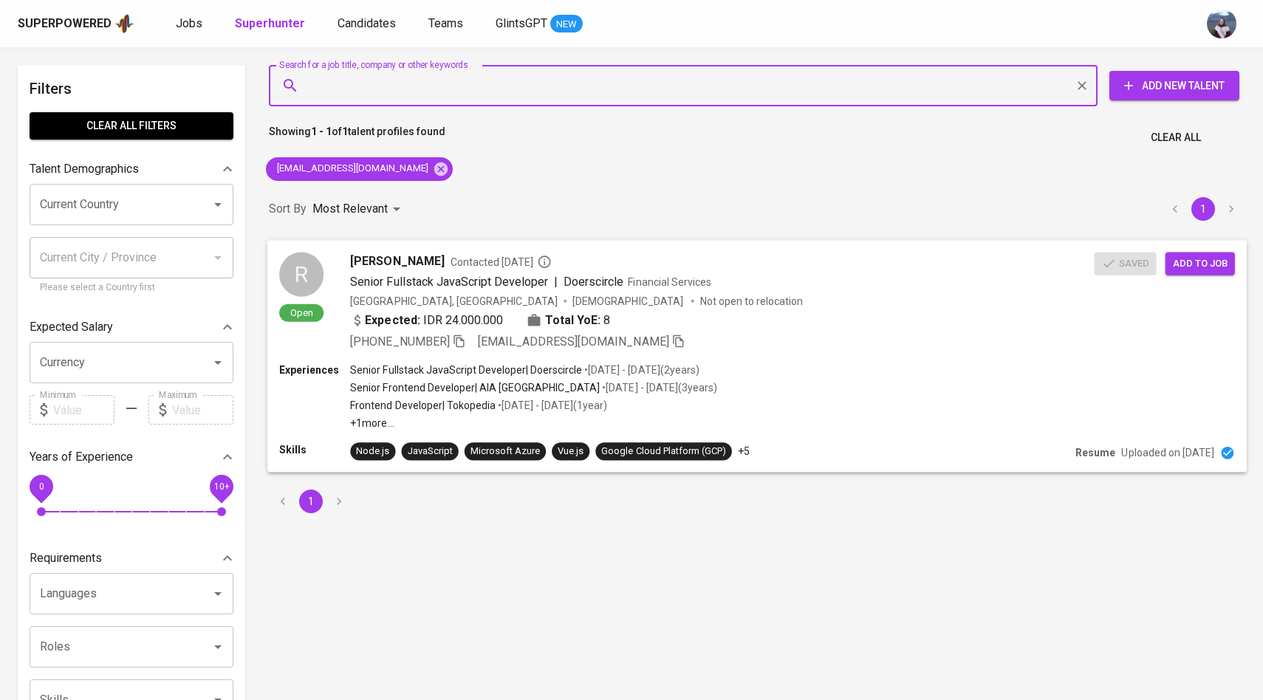
click at [1190, 262] on span "Add to job" at bounding box center [1200, 263] width 55 height 17
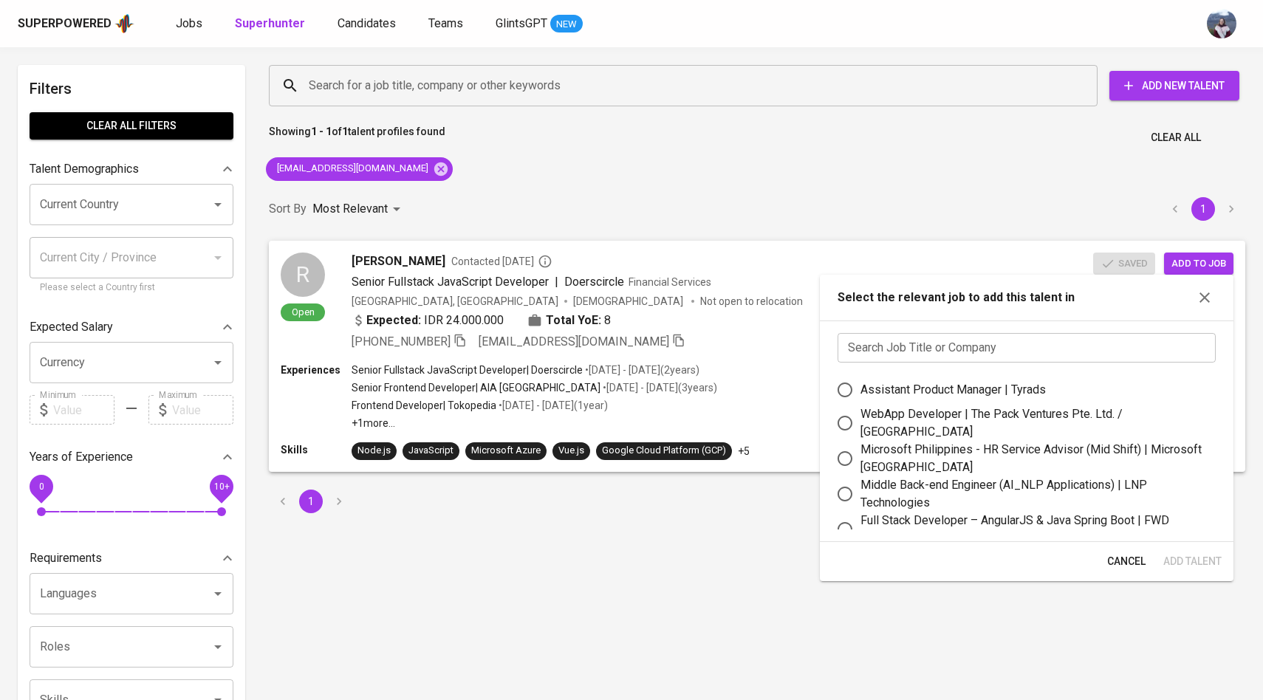
click at [1040, 357] on input "text" at bounding box center [1026, 348] width 378 height 30
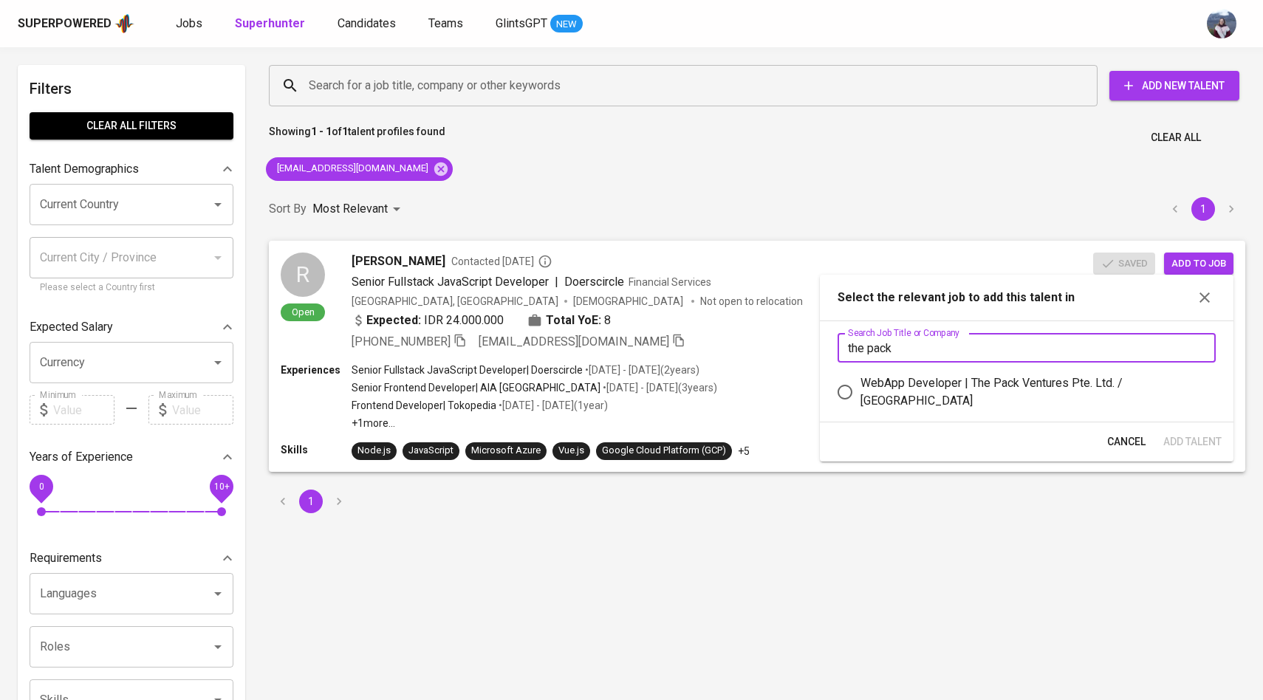
type input "the pack"
click at [859, 388] on input "WebApp Developer | The Pack Ventures Pte. Ltd. / Impcubate" at bounding box center [844, 392] width 31 height 31
radio input "true"
click at [1184, 436] on span "Add Talent" at bounding box center [1192, 442] width 58 height 18
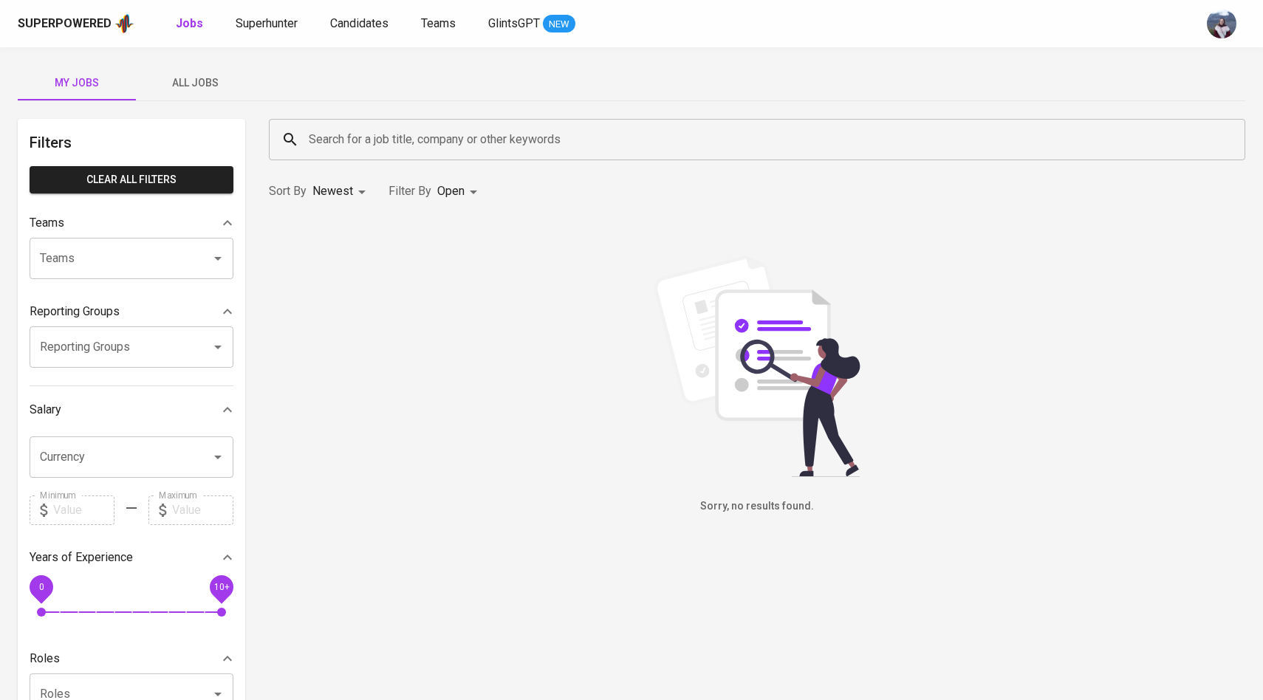
click at [201, 75] on span "All Jobs" at bounding box center [195, 83] width 100 height 18
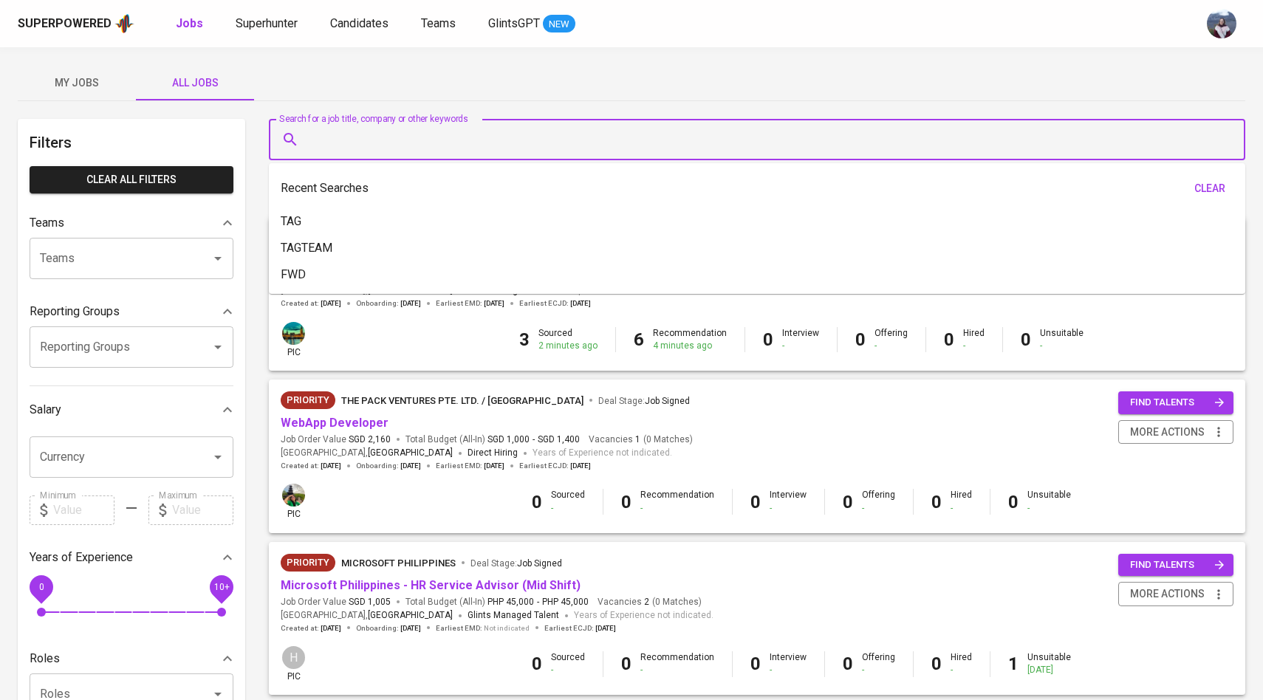
click at [349, 151] on input "Search for a job title, company or other keywords" at bounding box center [760, 140] width 911 height 28
click at [357, 419] on link "WebApp Developer" at bounding box center [335, 423] width 108 height 14
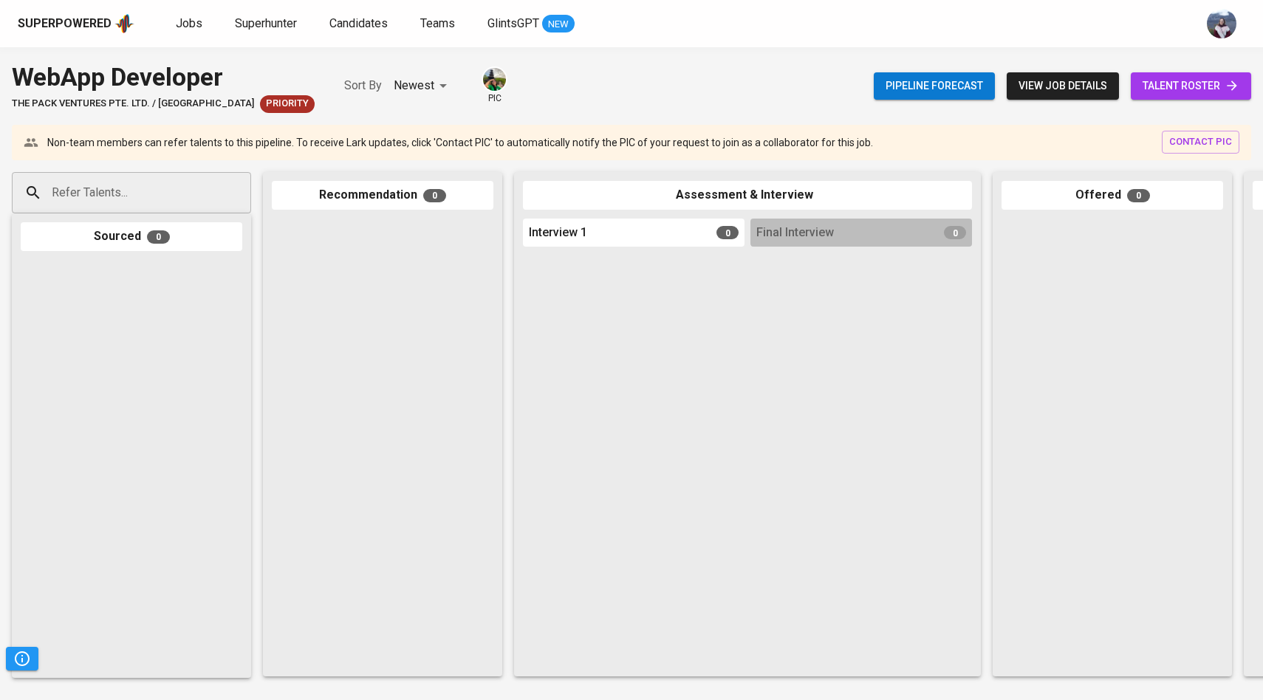
click at [1153, 82] on span "talent roster" at bounding box center [1190, 86] width 97 height 18
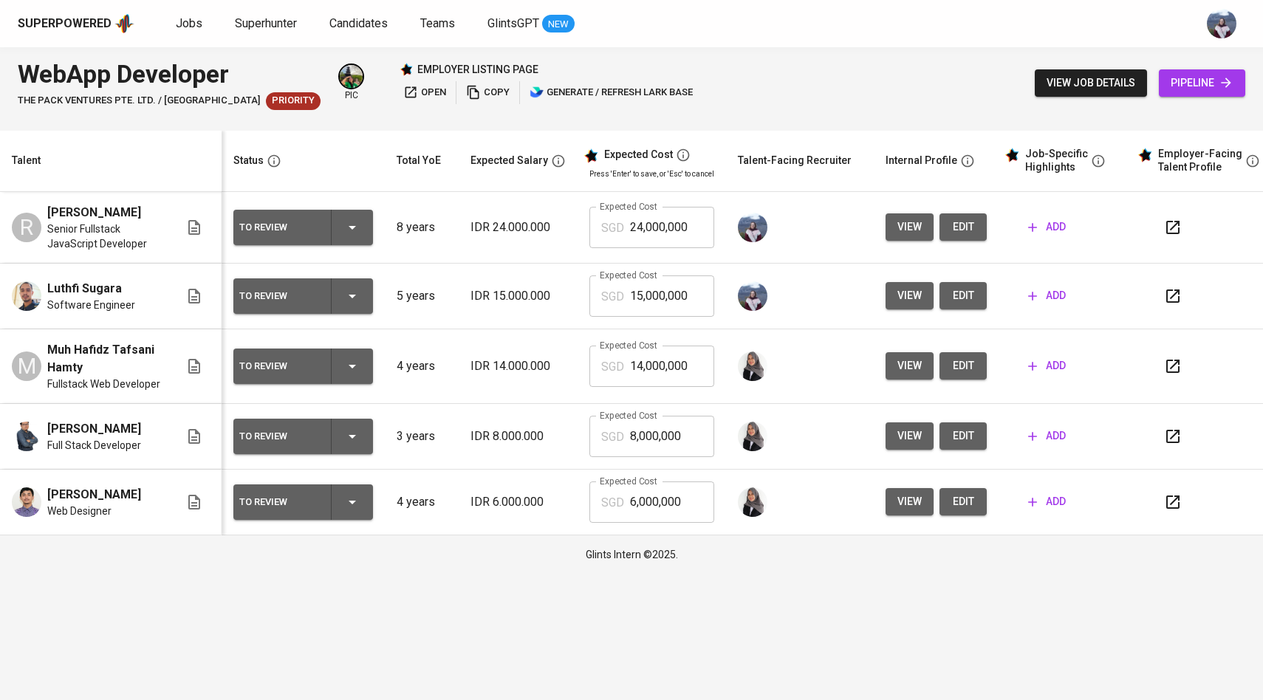
click at [953, 236] on span "edit" at bounding box center [963, 227] width 24 height 18
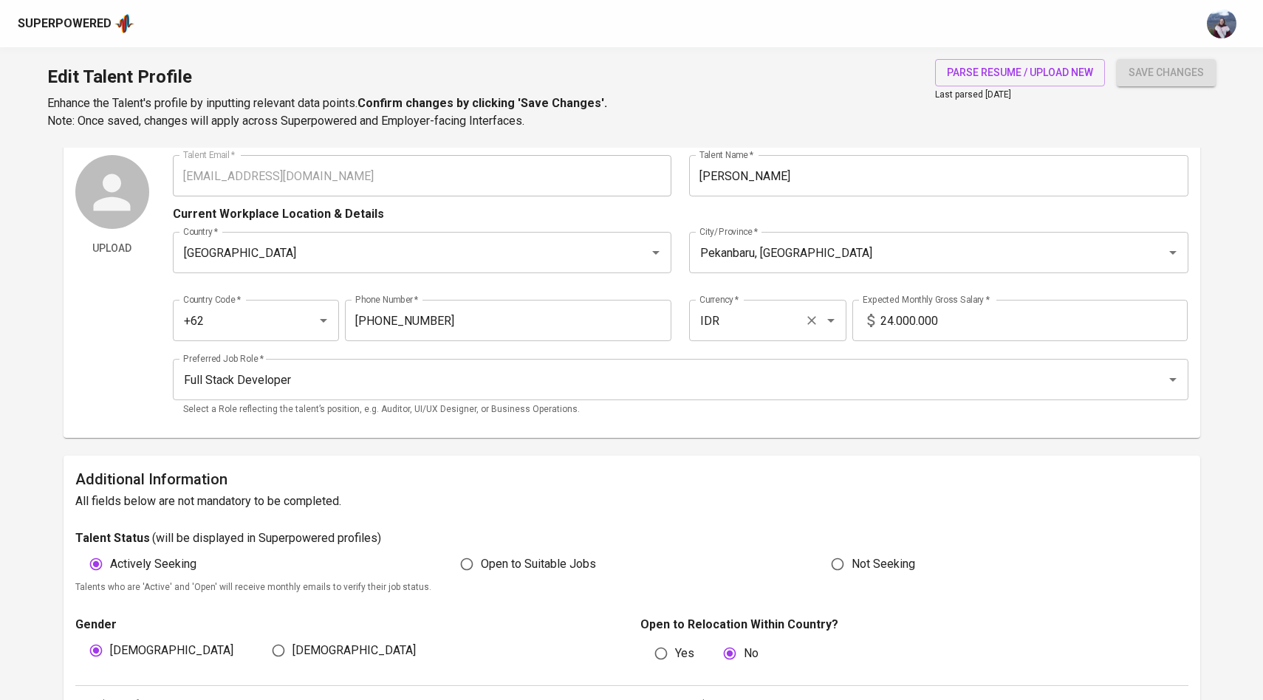
scroll to position [37, 0]
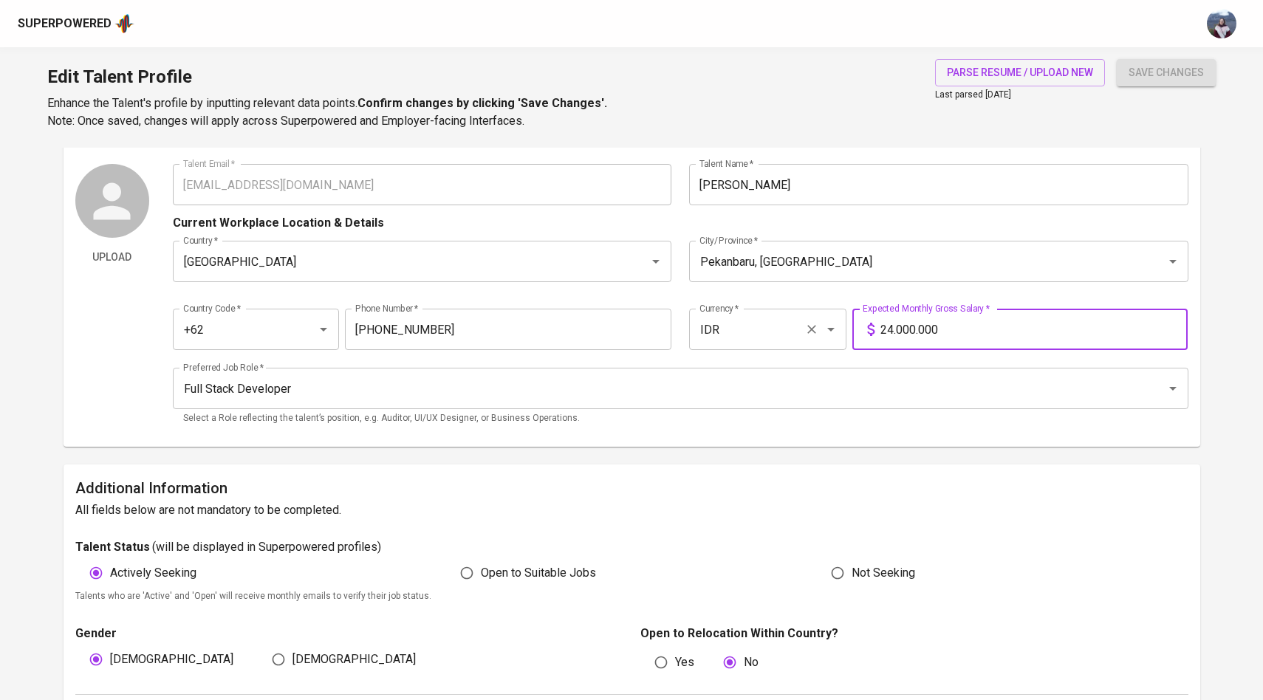
drag, startPoint x: 952, startPoint y: 329, endPoint x: 838, endPoint y: 329, distance: 113.7
click at [838, 329] on div "Country Code   * +62 Country Code * Phone Number   * [PHONE_NUMBER] Phone Numbe…" at bounding box center [680, 325] width 1015 height 68
type input "12.000.000"
click at [1116, 59] on button "save changes" at bounding box center [1165, 72] width 99 height 27
click at [1173, 126] on div "save changes" at bounding box center [1165, 94] width 99 height 71
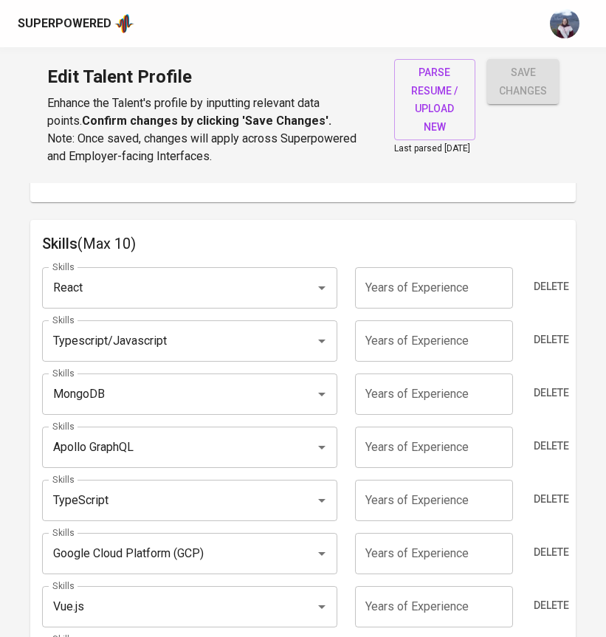
scroll to position [723, 0]
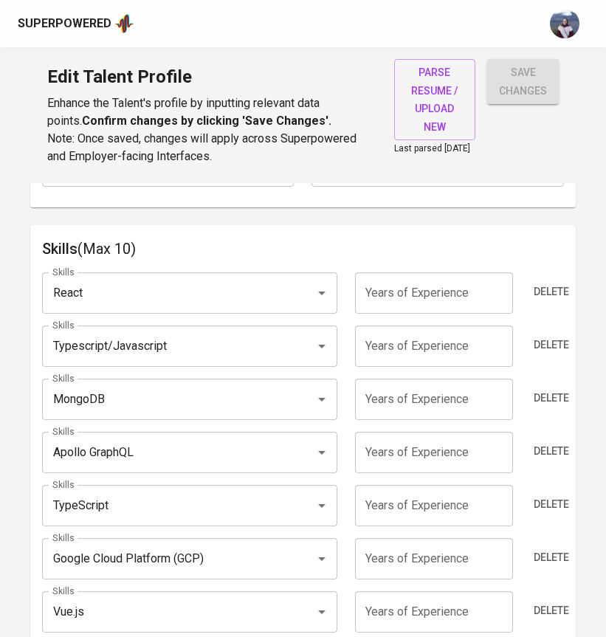
click at [430, 295] on input "number" at bounding box center [434, 292] width 158 height 41
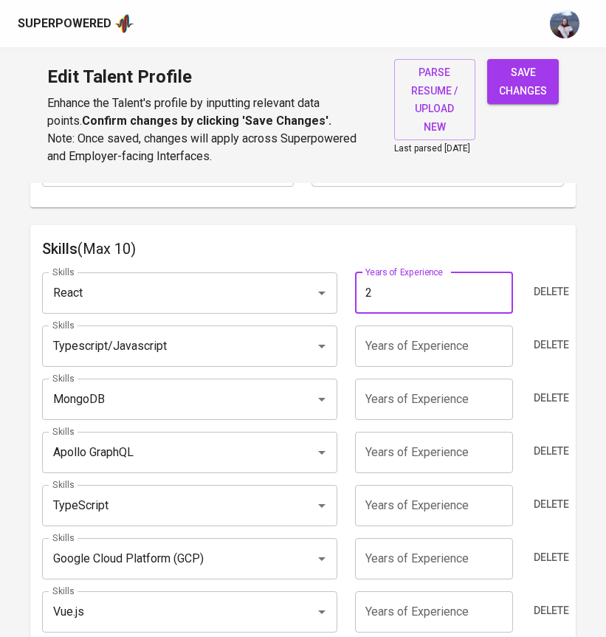
type input "2"
click at [366, 261] on h6 "Skills (Max 10)" at bounding box center [303, 249] width 522 height 24
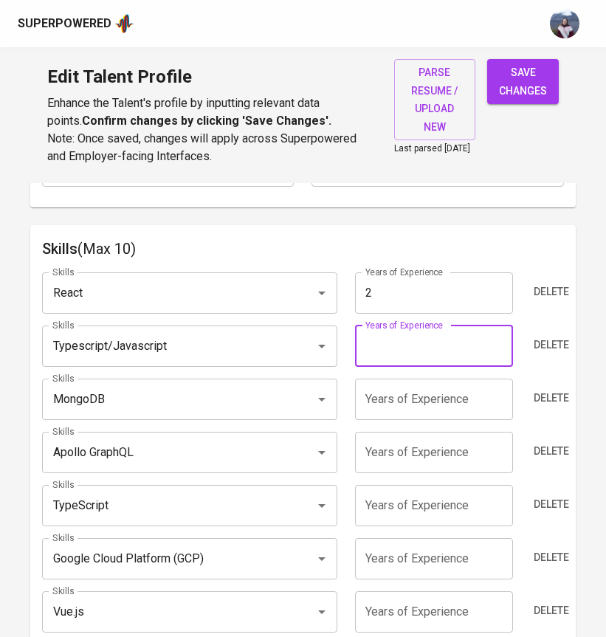
click at [408, 367] on input "number" at bounding box center [434, 346] width 158 height 41
type input "8"
click at [421, 416] on input "number" at bounding box center [434, 399] width 158 height 41
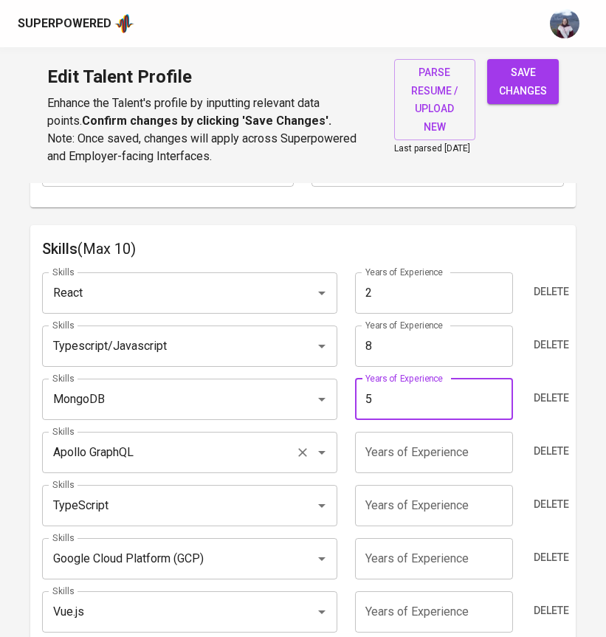
click at [301, 460] on icon "Clear" at bounding box center [302, 452] width 15 height 15
type input "5"
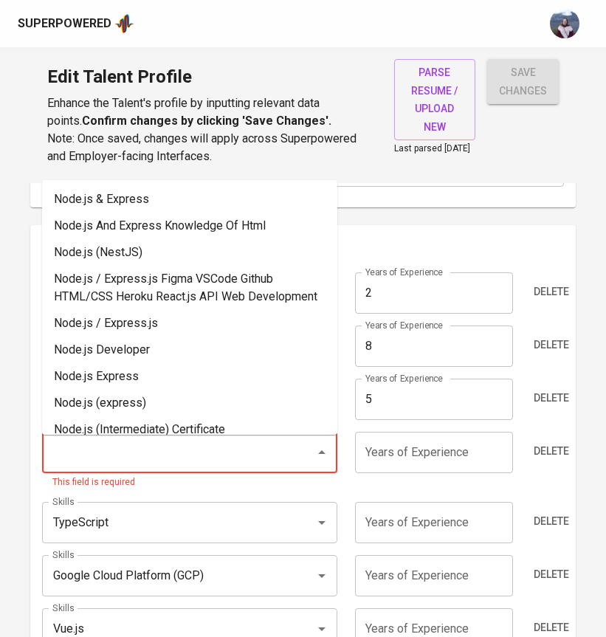
click at [261, 454] on input "Skills" at bounding box center [169, 453] width 241 height 28
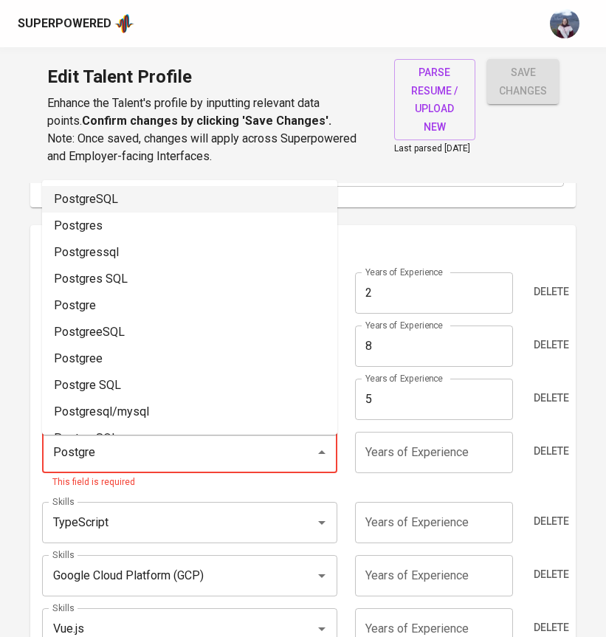
click at [244, 211] on li "PostgreSQL" at bounding box center [189, 199] width 295 height 27
type input "PostgreSQL"
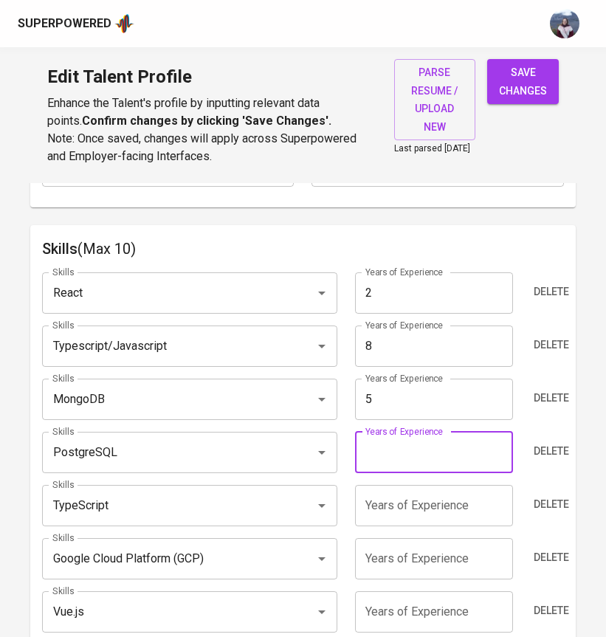
click at [372, 463] on input "number" at bounding box center [434, 452] width 158 height 41
type input "3"
type input "4"
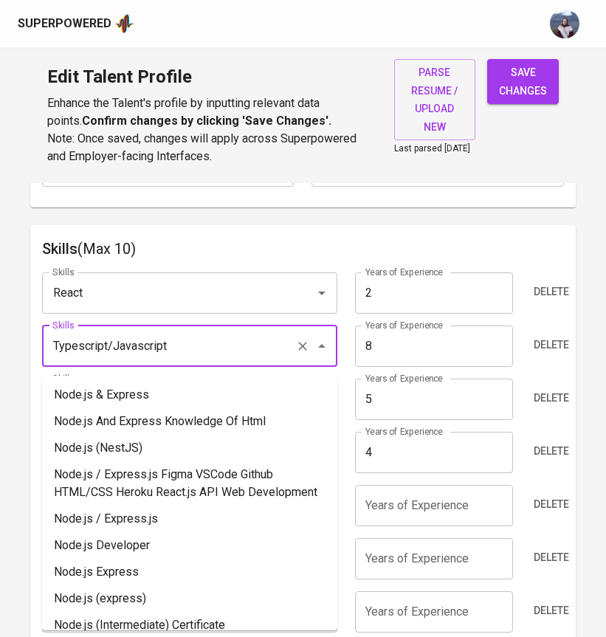
drag, startPoint x: 216, startPoint y: 351, endPoint x: -3, endPoint y: 340, distance: 218.8
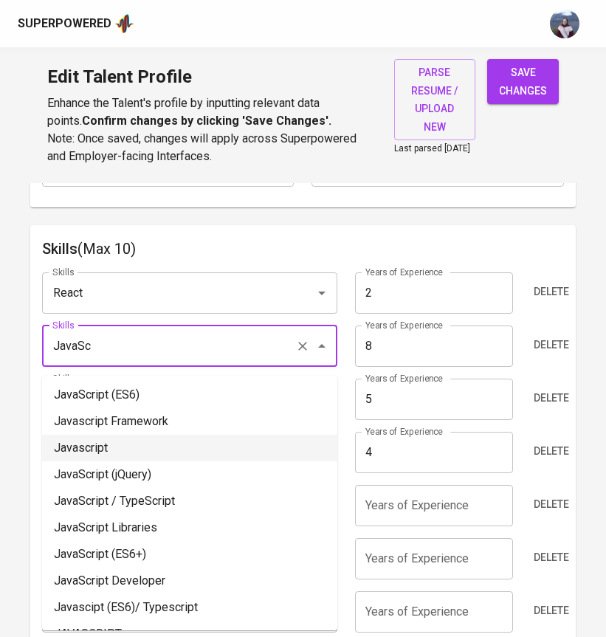
click at [127, 453] on li "Javascript" at bounding box center [189, 448] width 295 height 27
type input "Javascript"
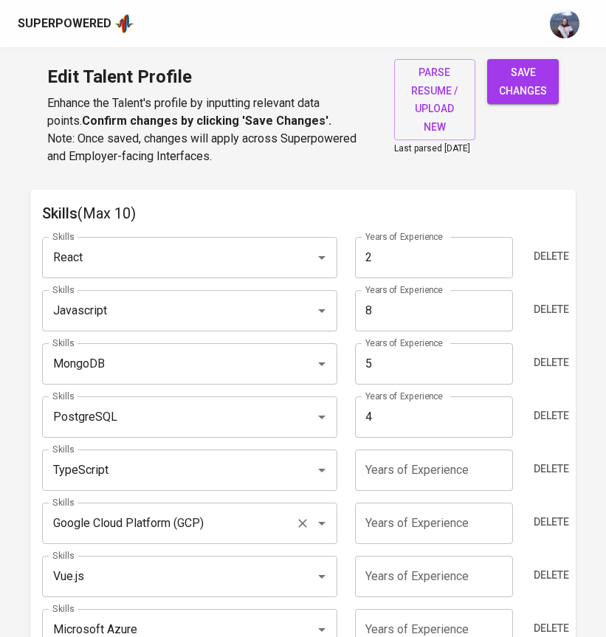
scroll to position [762, 0]
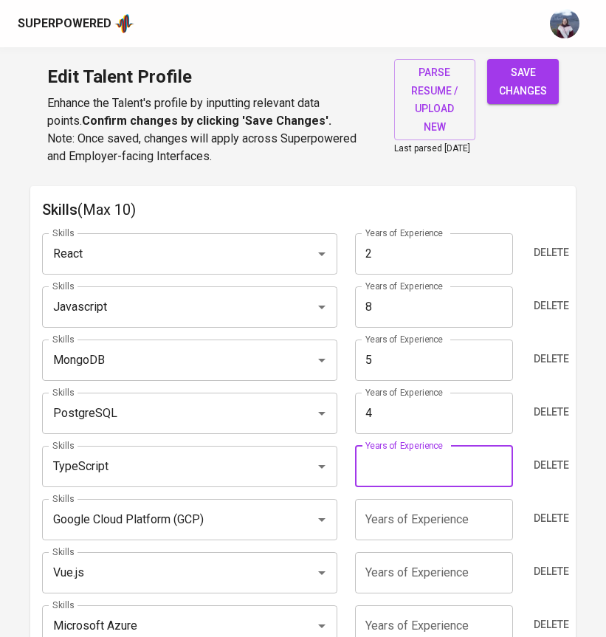
click at [399, 481] on input "number" at bounding box center [434, 466] width 158 height 41
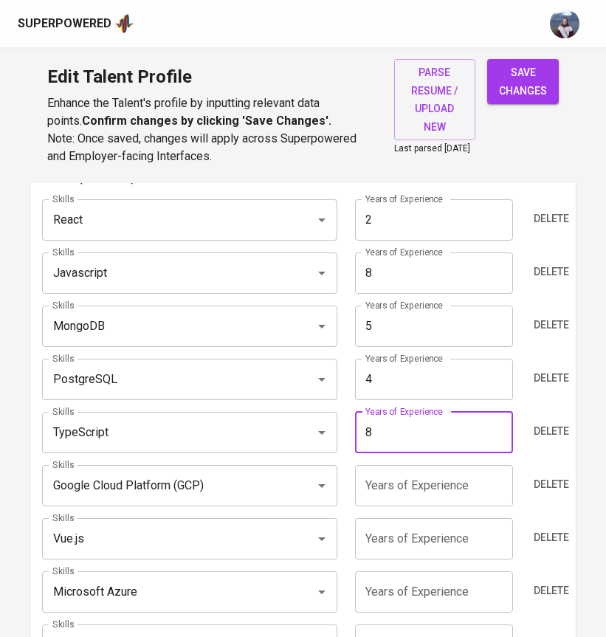
scroll to position [800, 0]
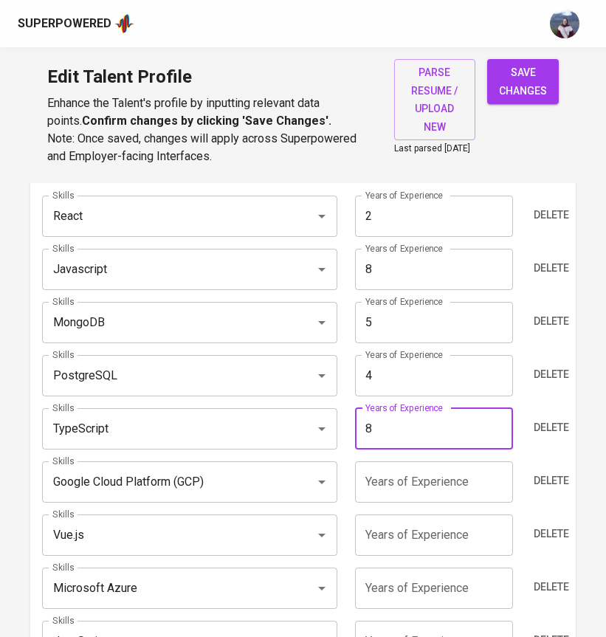
type input "8"
click at [375, 537] on input "number" at bounding box center [434, 535] width 158 height 41
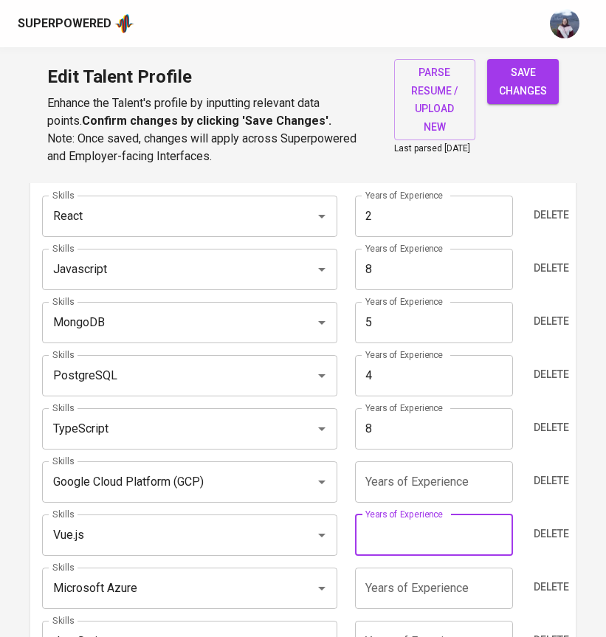
type input "4"
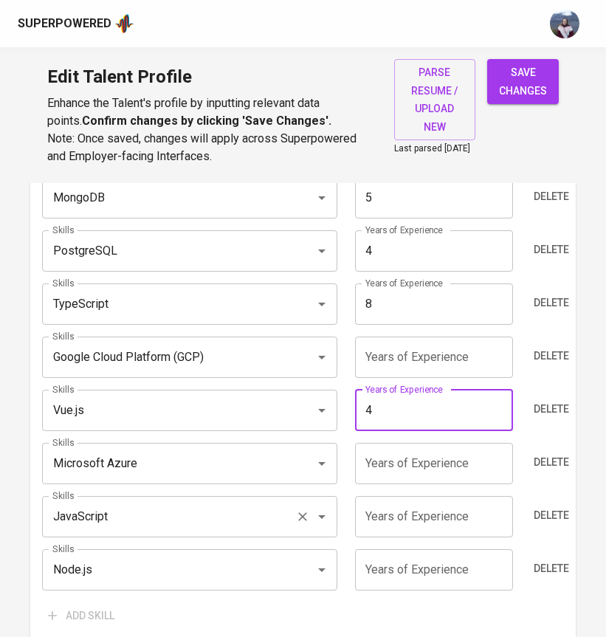
scroll to position [928, 0]
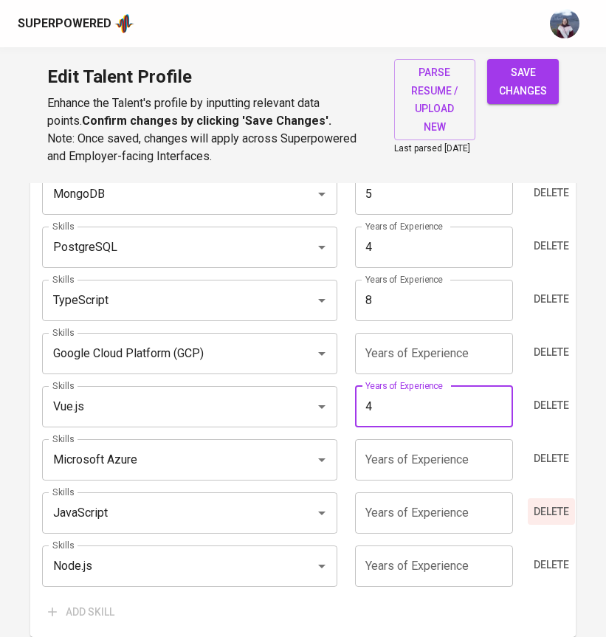
click at [538, 518] on span "Delete" at bounding box center [551, 512] width 35 height 18
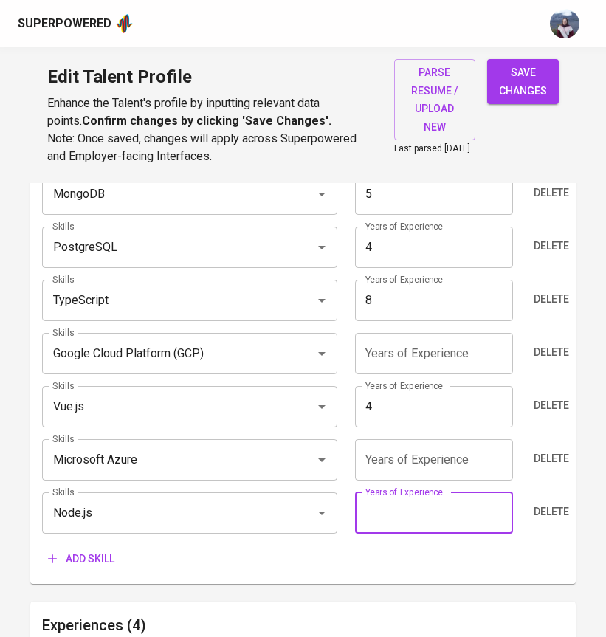
click at [442, 521] on input "number" at bounding box center [434, 513] width 158 height 41
type input "4"
click at [315, 552] on div "Add skill" at bounding box center [303, 559] width 522 height 27
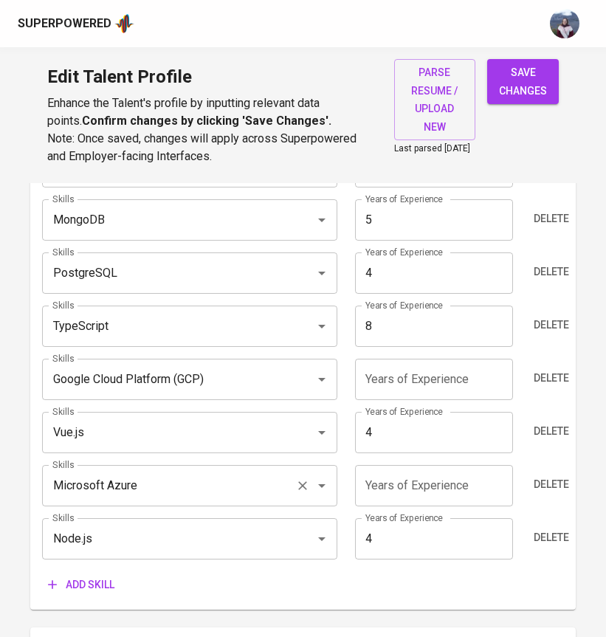
scroll to position [902, 0]
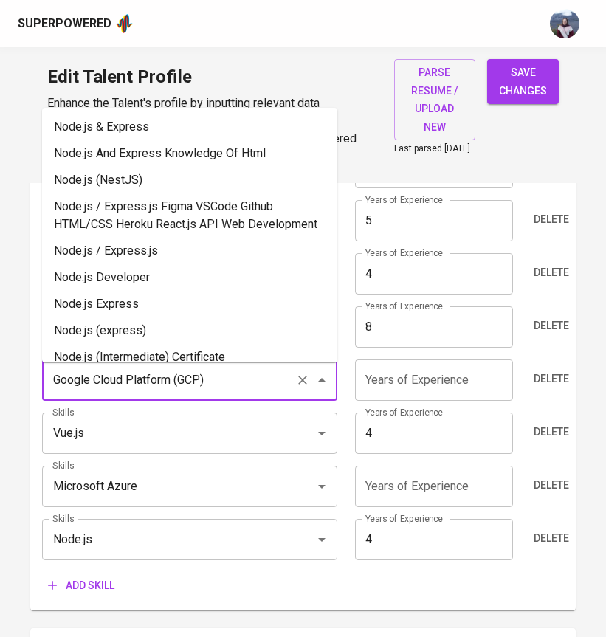
drag, startPoint x: 247, startPoint y: 380, endPoint x: 42, endPoint y: 382, distance: 204.5
click at [42, 382] on div "Google Cloud Platform (GCP) Skills" at bounding box center [189, 380] width 295 height 41
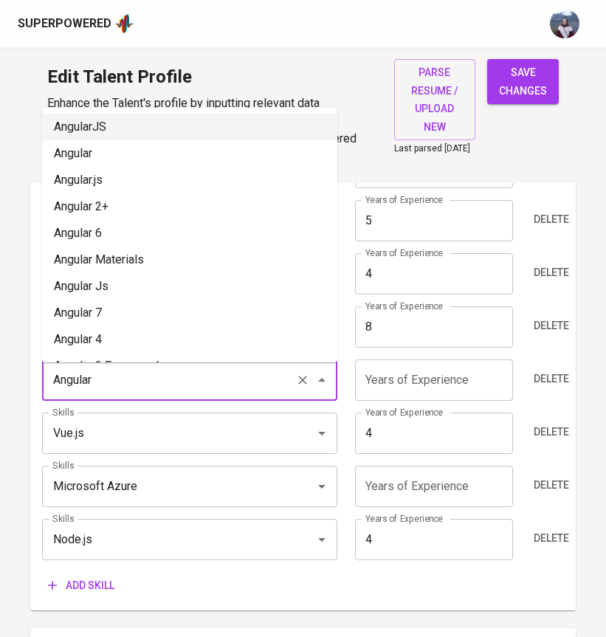
click at [127, 128] on li "AngularJS" at bounding box center [189, 127] width 295 height 27
type input "AngularJS"
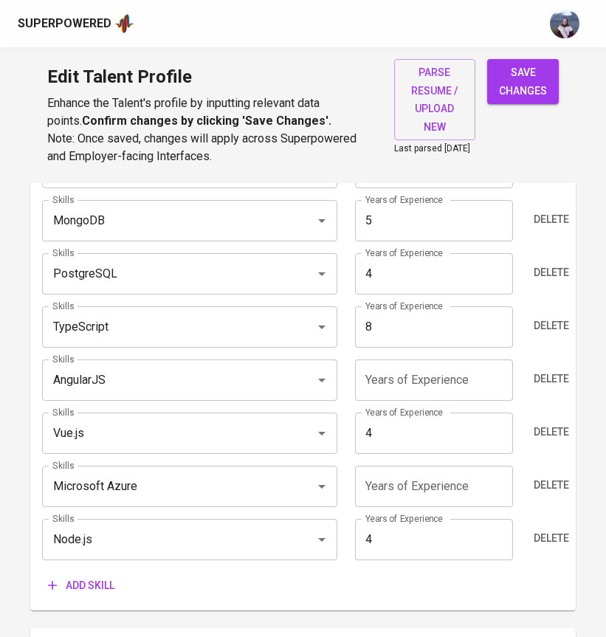
click at [412, 374] on input "number" at bounding box center [434, 380] width 158 height 41
type input "4"
click at [346, 600] on div "Add skill" at bounding box center [303, 585] width 522 height 27
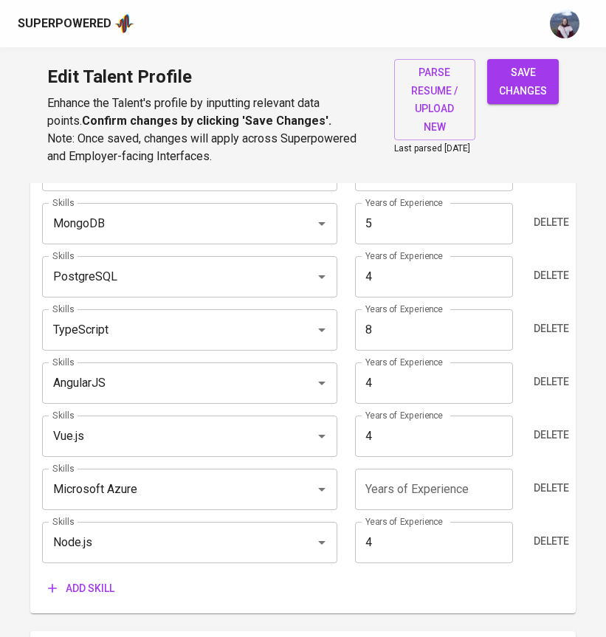
scroll to position [907, 0]
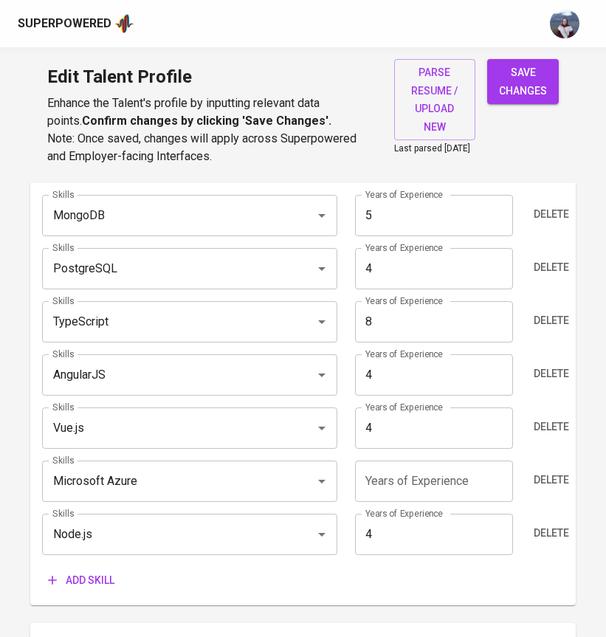
click at [436, 487] on input "number" at bounding box center [434, 481] width 158 height 41
type input "3"
click at [363, 587] on div "Add skill" at bounding box center [303, 580] width 522 height 27
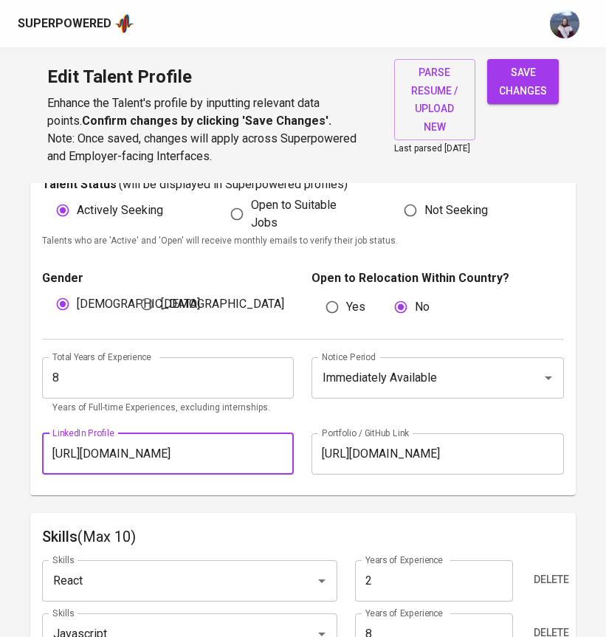
scroll to position [0, 33]
drag, startPoint x: 47, startPoint y: 459, endPoint x: 334, endPoint y: 462, distance: 288.0
click at [334, 462] on div "LinkedIn Profile https://www.linkedin.com/in/ridoansalehnasution/ LinkedIn Prof…" at bounding box center [303, 454] width 522 height 59
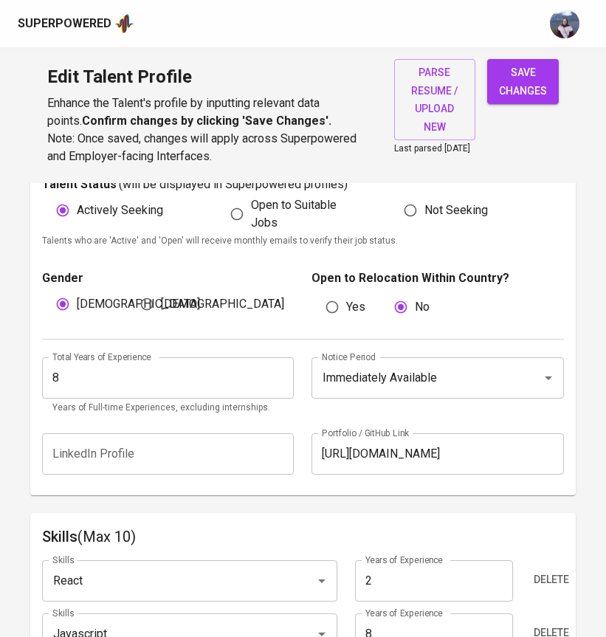
click at [503, 425] on div "Total Years of Experience 8 Total Years of Experience Years of Full-time Experi…" at bounding box center [303, 382] width 522 height 85
drag, startPoint x: 493, startPoint y: 461, endPoint x: 281, endPoint y: 456, distance: 211.2
click at [281, 456] on div "LinkedIn Profile LinkedIn Profile Portfolio / GitHub Link https://github.com/ri…" at bounding box center [303, 454] width 522 height 59
click at [531, 103] on button "save changes" at bounding box center [523, 81] width 72 height 45
type input "TypeScript"
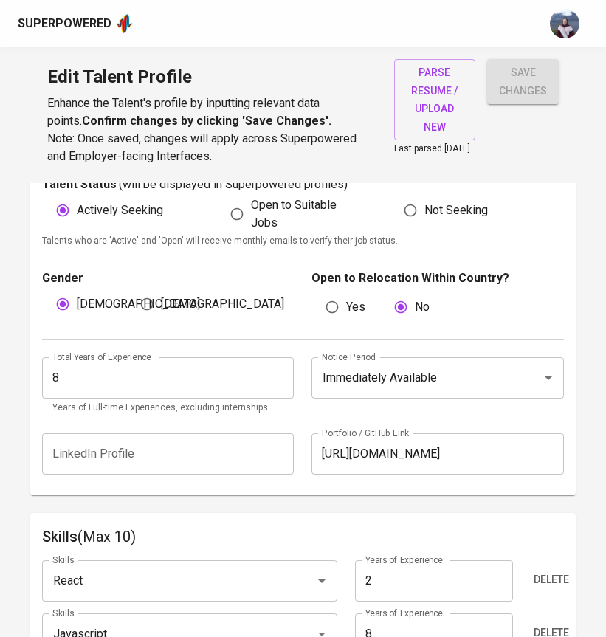
type input "8"
type input "Node.js"
type input "4"
type input "Vue.js"
type input "AngularJS"
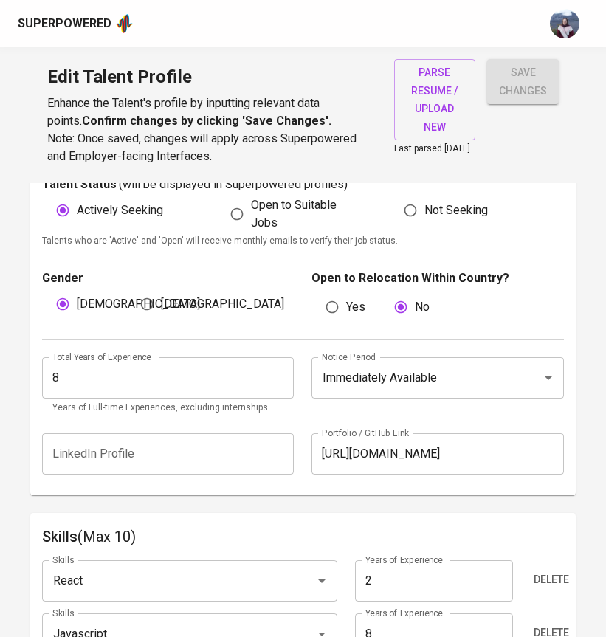
type input "React"
type input "2"
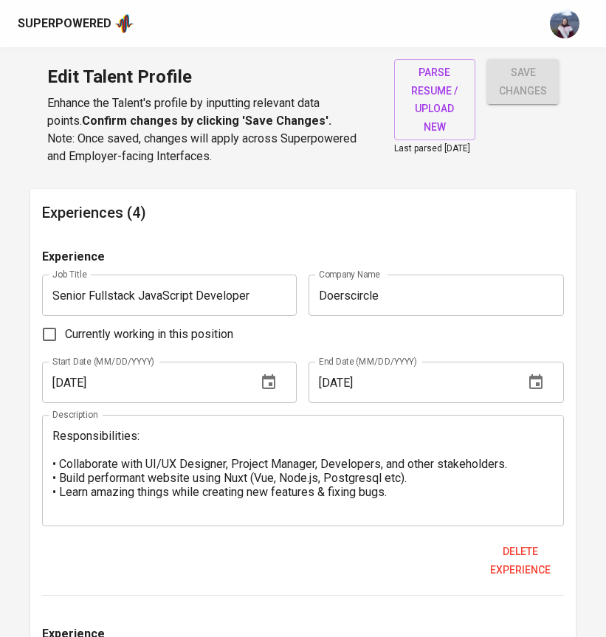
scroll to position [1342, 0]
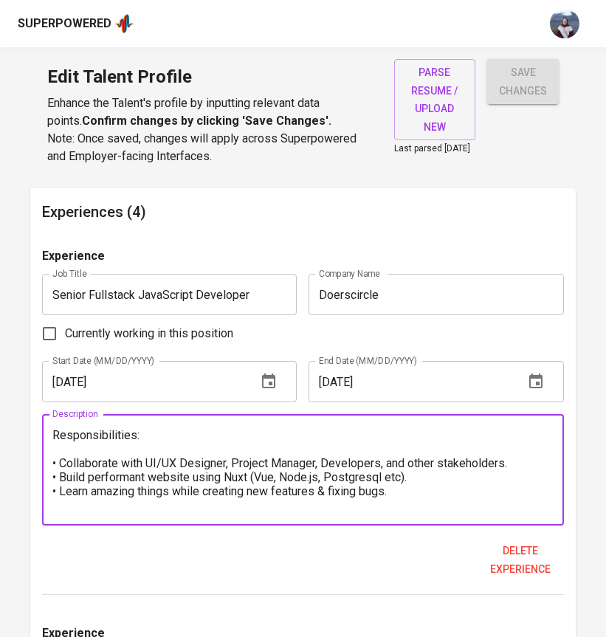
drag, startPoint x: 408, startPoint y: 502, endPoint x: 53, endPoint y: 445, distance: 359.0
click at [51, 445] on div "Responsibilities: • Collaborate with UI/UX Designer, Project Manager, Developer…" at bounding box center [303, 469] width 522 height 111
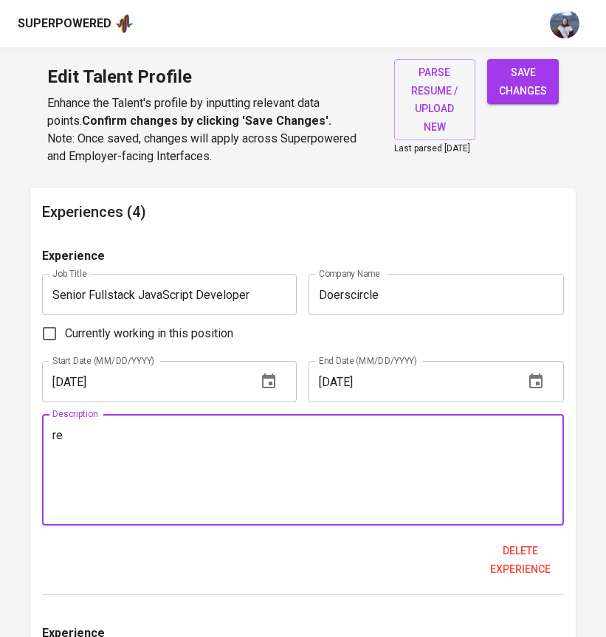
type textarea "r"
paste textarea "Implemented the revamped user's dashboard Developed the Team Account feature al…"
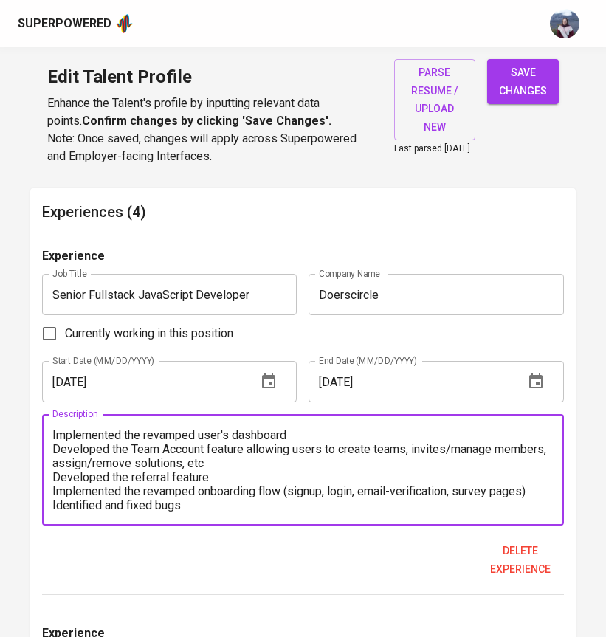
scroll to position [0, 0]
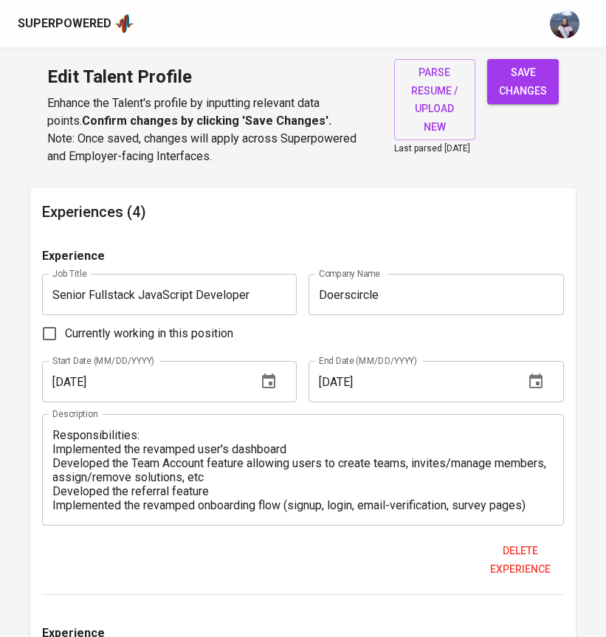
click at [51, 453] on div "Responsibilities: Implemented the revamped user's dashboard Developed the Team …" at bounding box center [303, 469] width 522 height 111
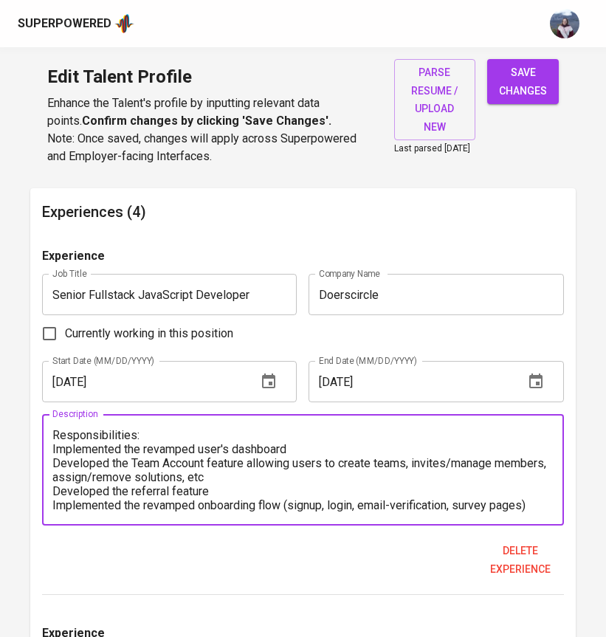
click at [92, 445] on textarea "Responsibilities: Implemented the revamped user's dashboard Developed the Team …" at bounding box center [302, 470] width 501 height 84
click at [58, 456] on textarea "Responsibilities: Implemented the revamped user's dashboard Developed the Team …" at bounding box center [302, 470] width 501 height 84
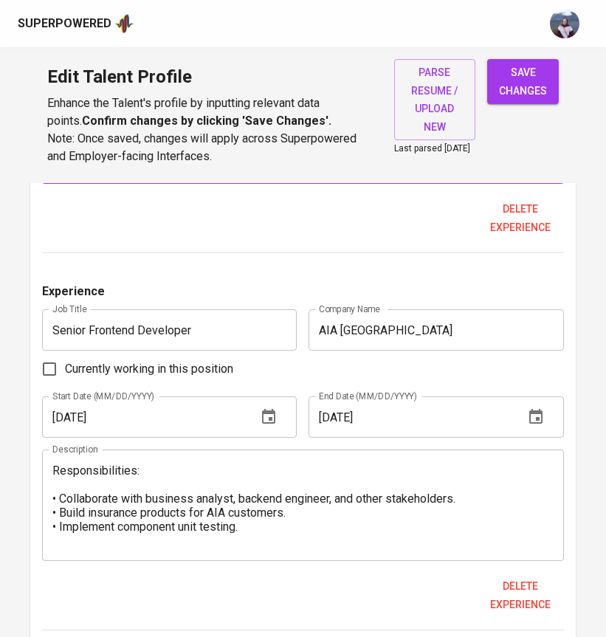
scroll to position [1704, 0]
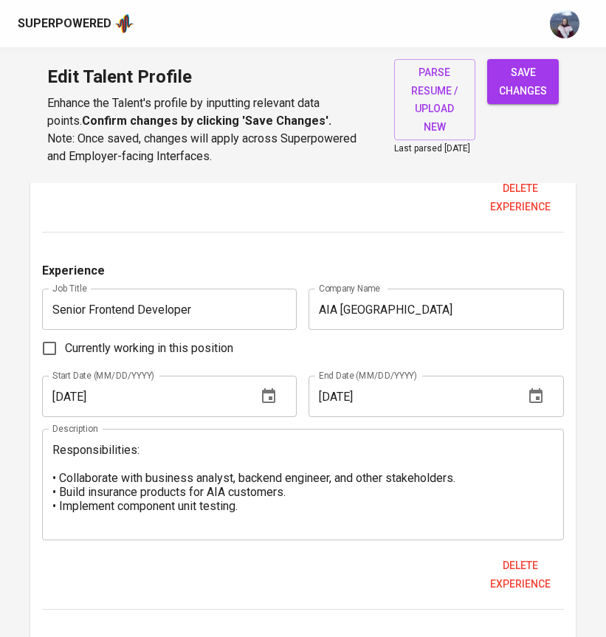
type textarea "Responsibilities: - Implemented the revamped user's dashboard - Developed the T…"
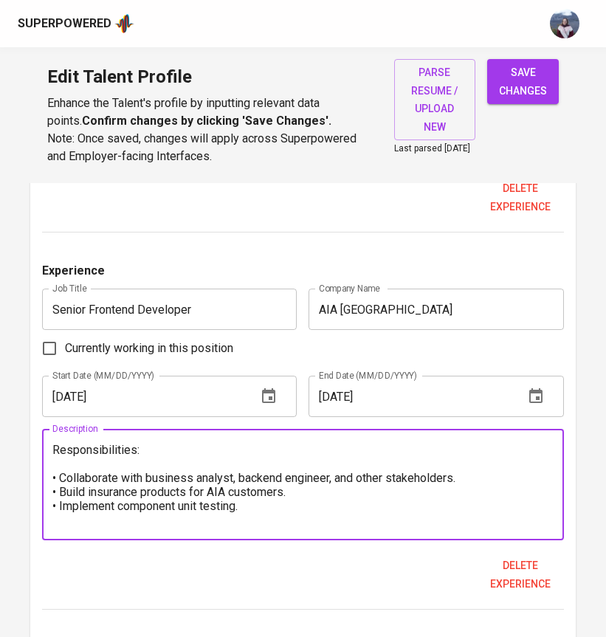
drag, startPoint x: 252, startPoint y: 523, endPoint x: 43, endPoint y: 450, distance: 221.4
click at [43, 450] on div "Responsibilities: • Collaborate with business analyst, backend engineer, and ot…" at bounding box center [303, 484] width 522 height 111
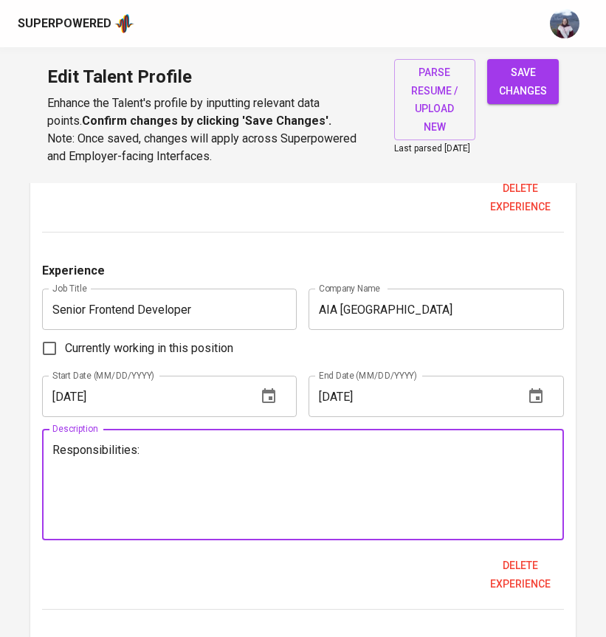
paste textarea "Developed the ClaimsEZ web application using React on top of AEM (Adobe Experie…"
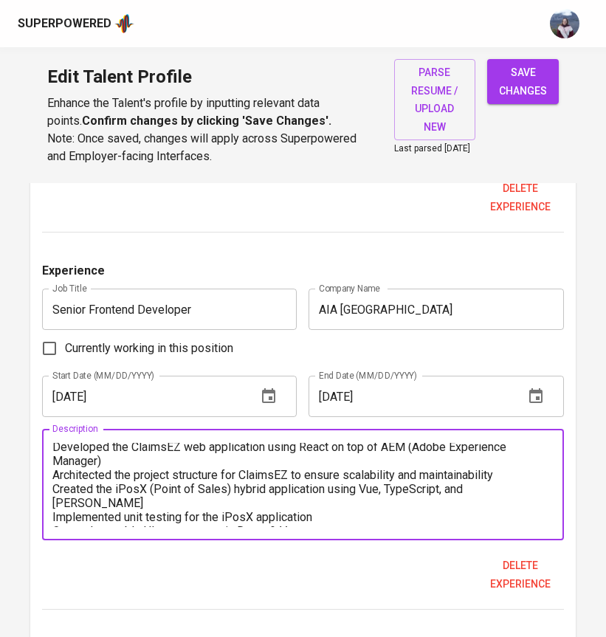
scroll to position [0, 0]
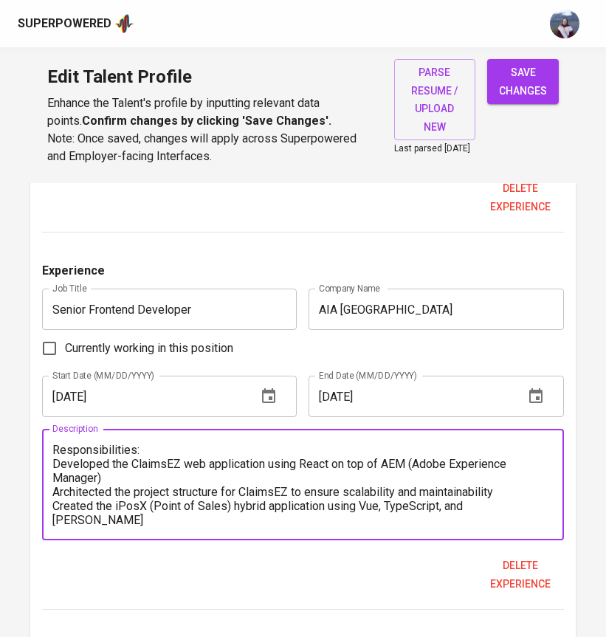
click at [55, 470] on textarea "Responsibilities: Developed the ClaimsEZ web application using React on top of …" at bounding box center [302, 485] width 501 height 84
click at [54, 496] on textarea "Responsibilities: - Developed the ClaimsEZ web application using React on top o…" at bounding box center [302, 485] width 501 height 84
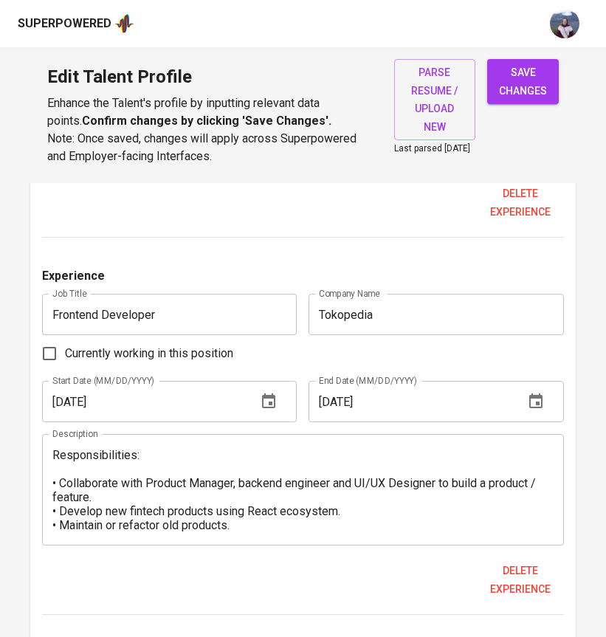
scroll to position [2051, 0]
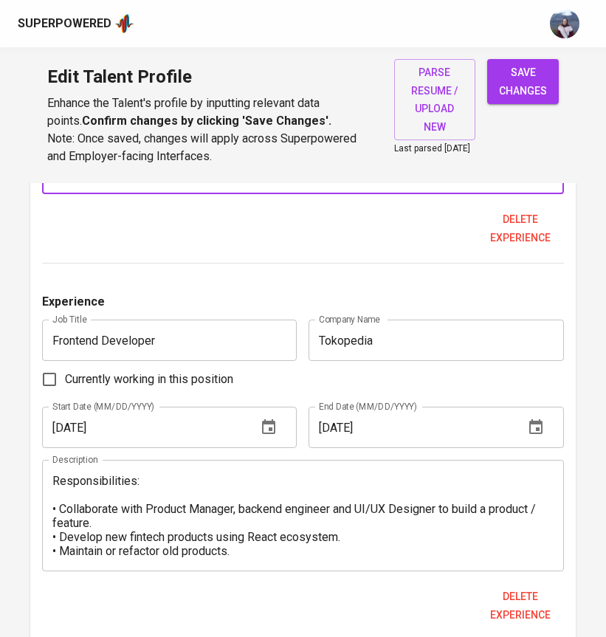
type textarea "Responsibilities: - Developed the ClaimsEZ web application using React on top o…"
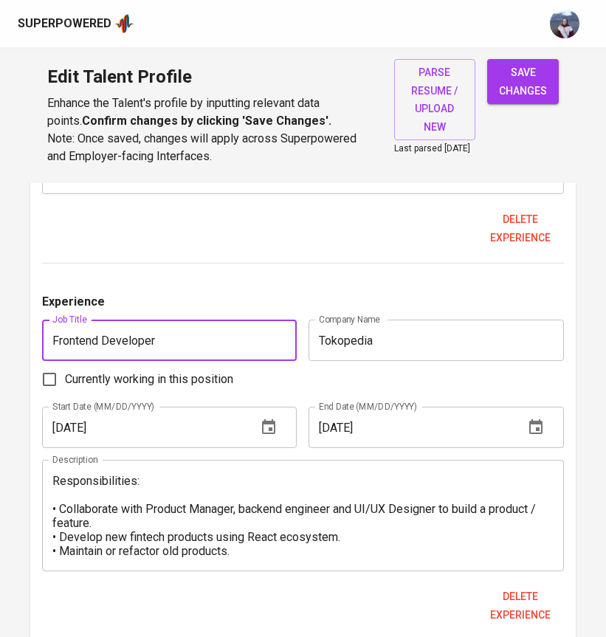
drag, startPoint x: 159, startPoint y: 344, endPoint x: -34, endPoint y: 344, distance: 192.7
type input "Web Platform Engineer"
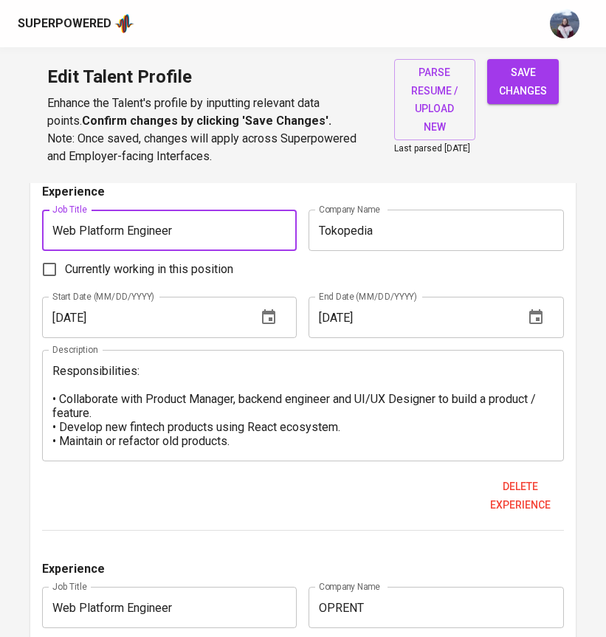
scroll to position [2173, 0]
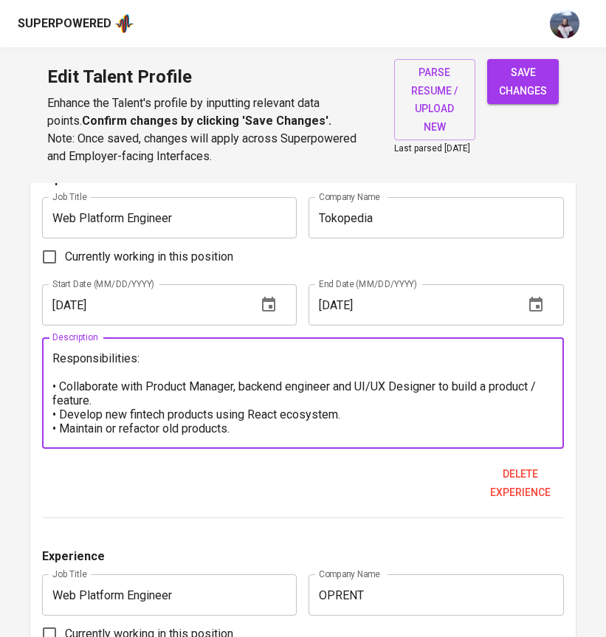
drag, startPoint x: 247, startPoint y: 440, endPoint x: 52, endPoint y: 398, distance: 199.4
click at [52, 398] on div "Responsibilities: • Collaborate with Product Manager, backend engineer and UI/U…" at bounding box center [303, 392] width 522 height 111
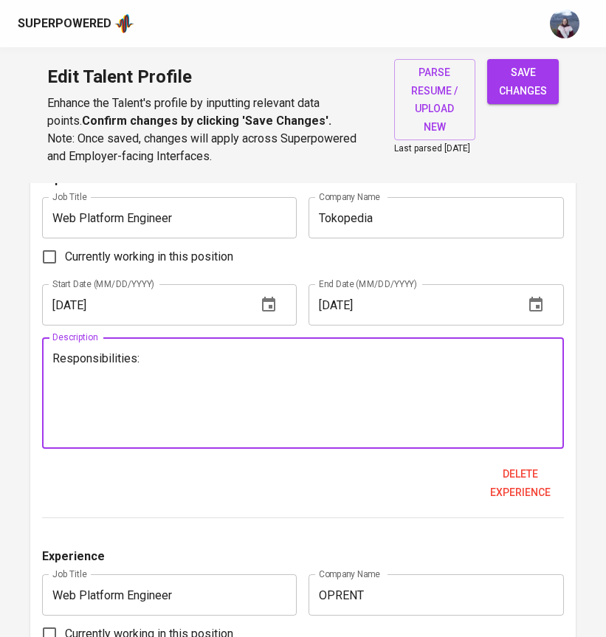
paste textarea "Developed Saldo Prioritas web application using React and RESTful APIs Co-devel…"
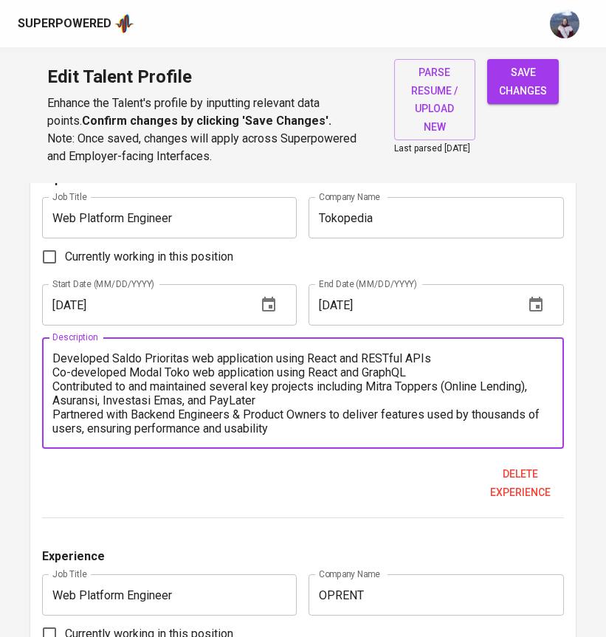
scroll to position [0, 0]
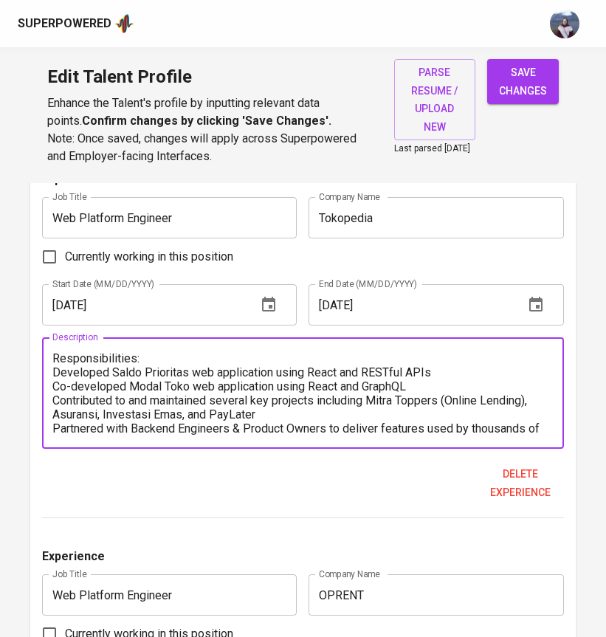
click at [55, 374] on textarea "Responsibilities: Developed Saldo Prioritas web application using React and RES…" at bounding box center [302, 393] width 501 height 84
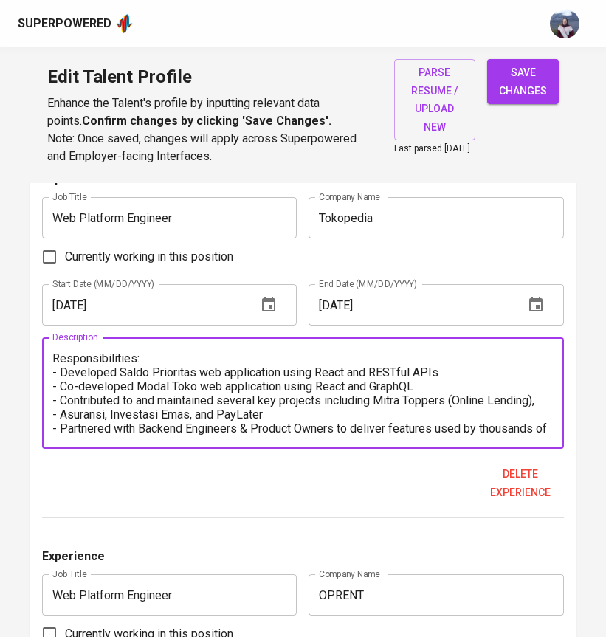
scroll to position [14, 0]
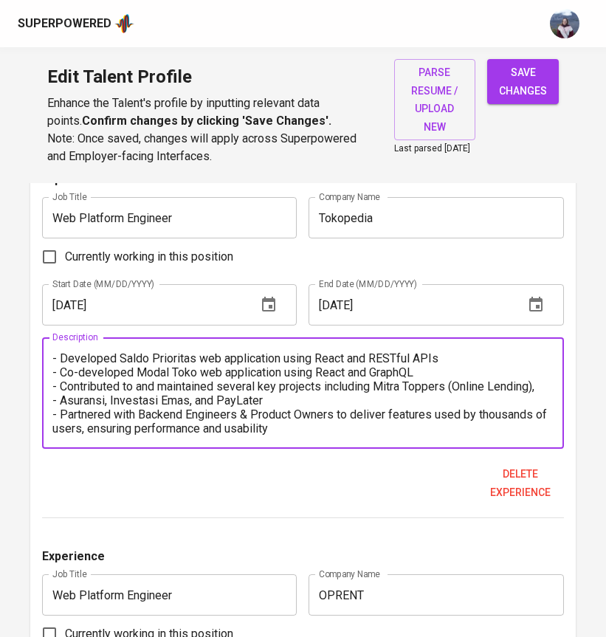
click at [54, 436] on textarea "Responsibilities: - Developed Saldo Prioritas web application using React and R…" at bounding box center [302, 393] width 501 height 84
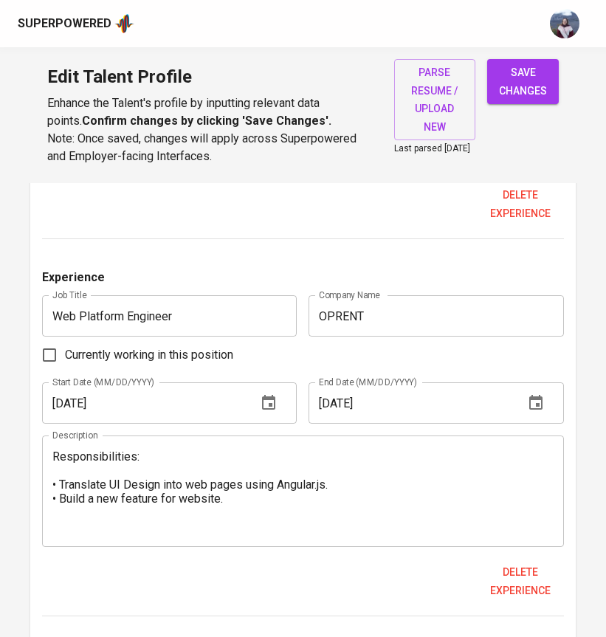
scroll to position [2472, 0]
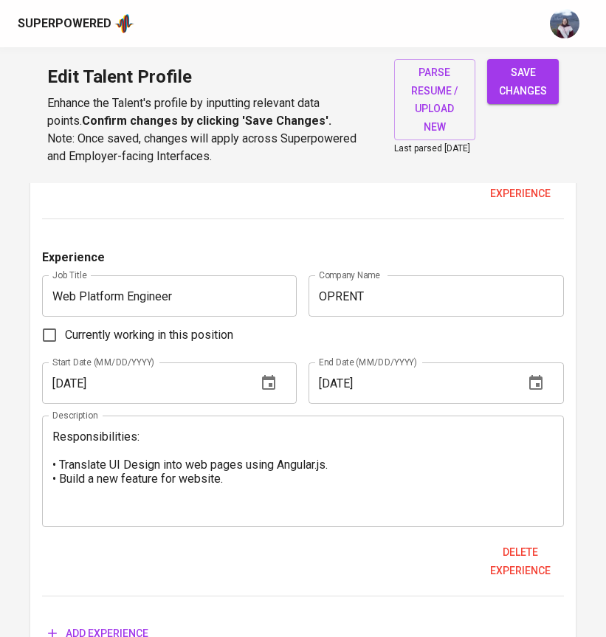
type textarea "Responsibilities: - Developed Saldo Prioritas web application using React and R…"
drag, startPoint x: 227, startPoint y: 303, endPoint x: 13, endPoint y: 303, distance: 214.1
type input "Frontend Developer"
click at [224, 344] on span "Currently working in this position" at bounding box center [149, 335] width 168 height 18
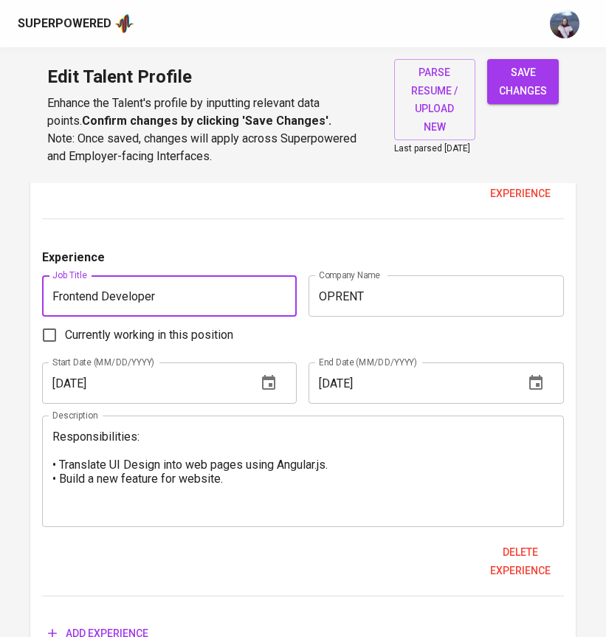
click at [65, 347] on input "Currently working in this position" at bounding box center [49, 335] width 31 height 31
checkbox input "true"
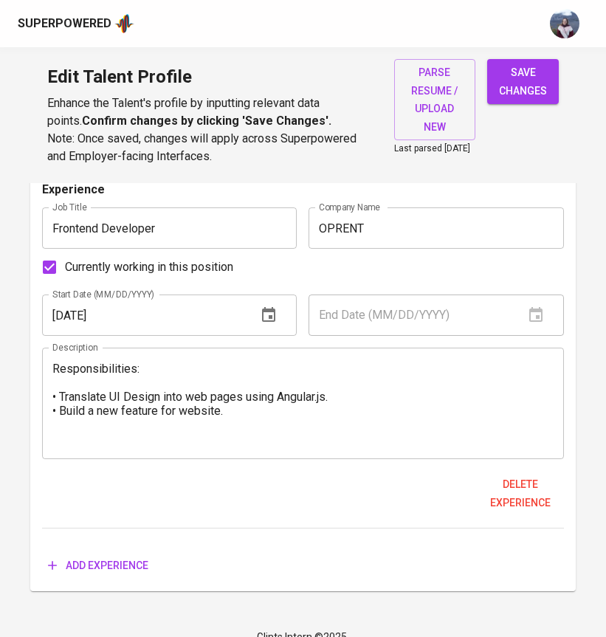
scroll to position [2542, 0]
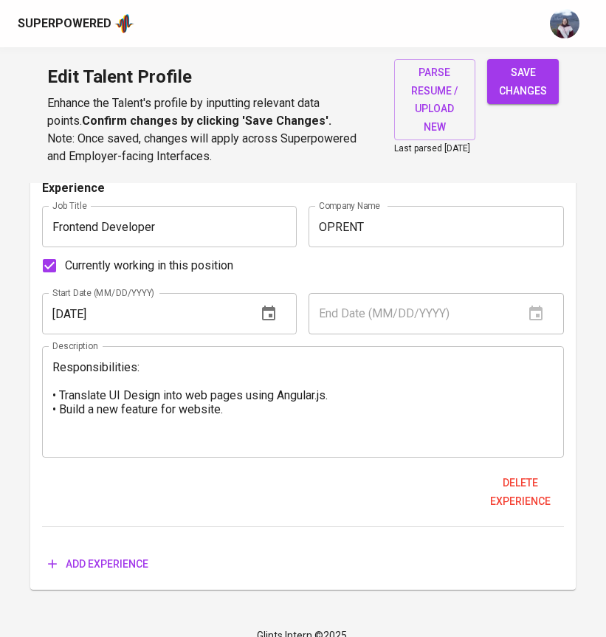
click at [54, 270] on input "Currently working in this position" at bounding box center [49, 265] width 31 height 31
checkbox input "false"
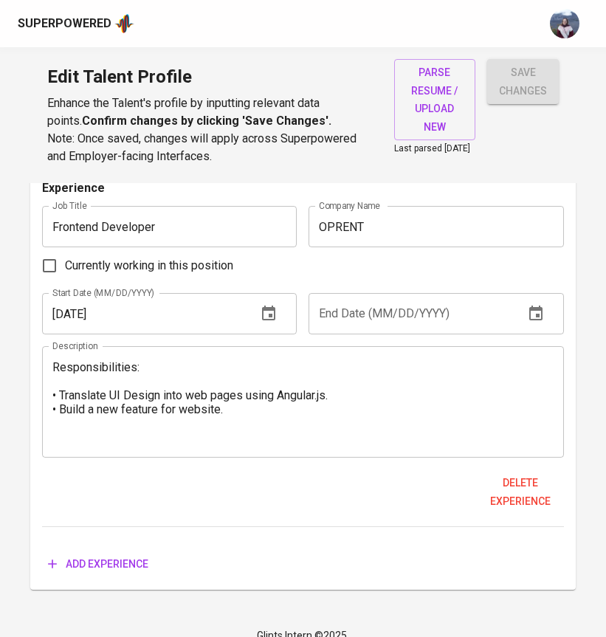
click at [362, 317] on input "text" at bounding box center [410, 313] width 203 height 41
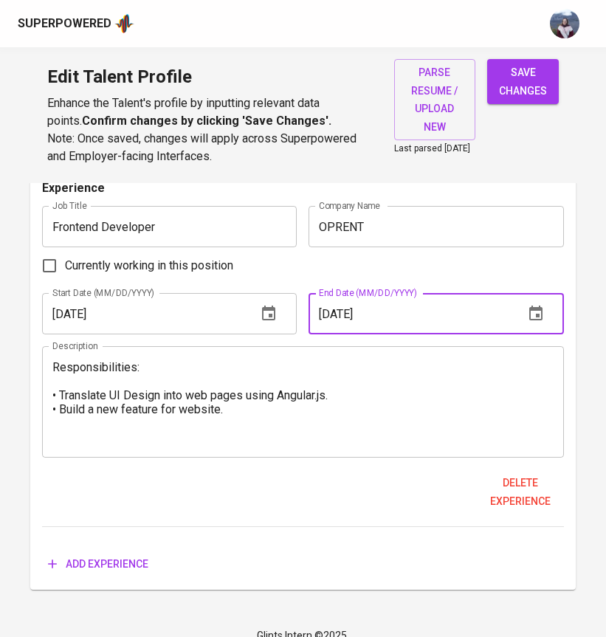
type input "03/01/2018"
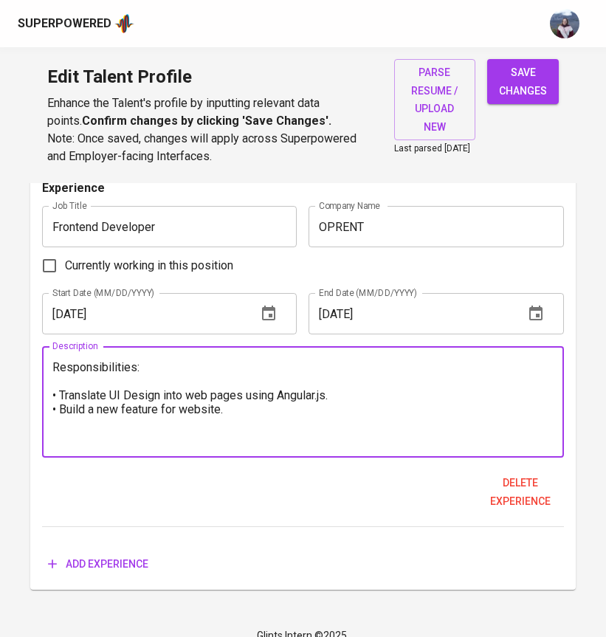
drag, startPoint x: 229, startPoint y: 429, endPoint x: 47, endPoint y: 388, distance: 187.0
click at [47, 388] on div "Responsibilities: • Translate UI Design into web pages using Angular.js. • Buil…" at bounding box center [303, 401] width 522 height 111
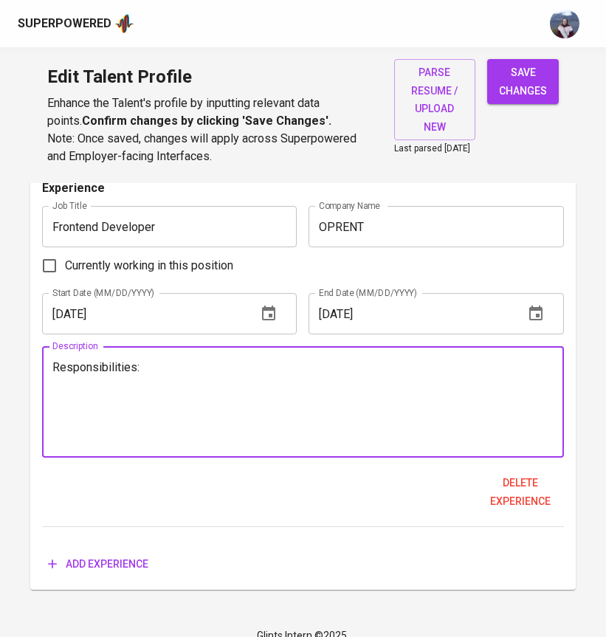
paste textarea "Developed a sticky sidebar to filter products based on user preferences Improve…"
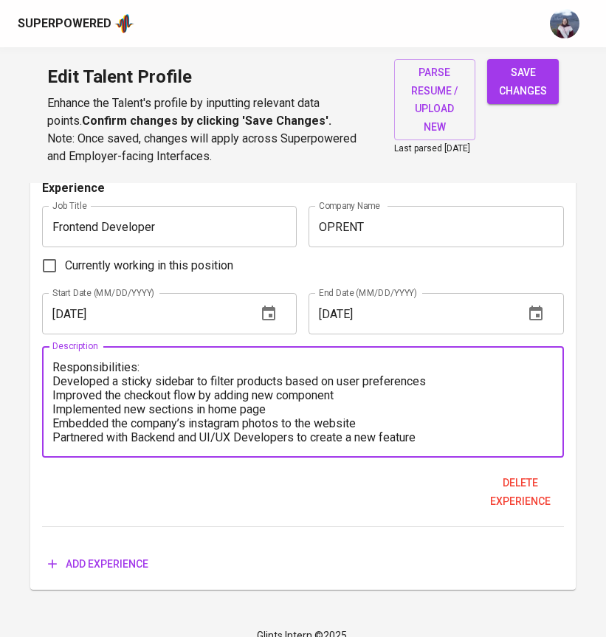
scroll to position [1, 0]
click at [58, 391] on textarea "Responsibilities: Developed a sticky sidebar to filter products based on user p…" at bounding box center [302, 402] width 501 height 84
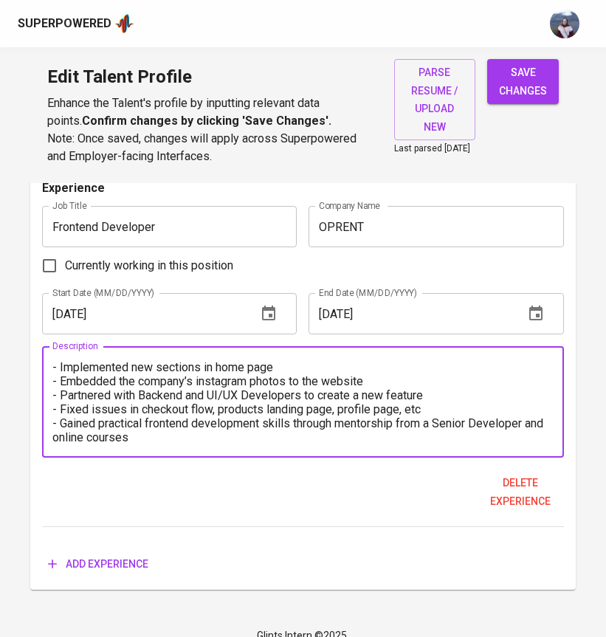
scroll to position [2564, 0]
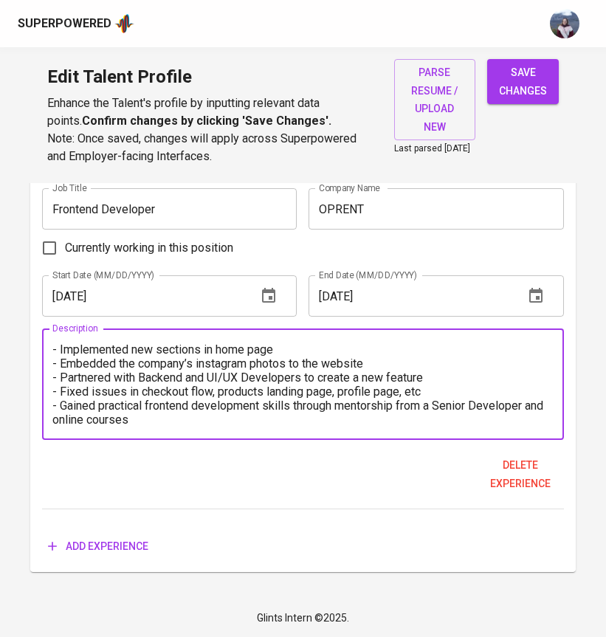
click at [132, 420] on textarea "Responsibilities: - Developed a sticky sidebar to filter products based on user…" at bounding box center [302, 385] width 501 height 84
type textarea "Responsibilities: - Developed a sticky sidebar to filter products based on user…"
click at [528, 79] on span "save changes" at bounding box center [523, 82] width 48 height 36
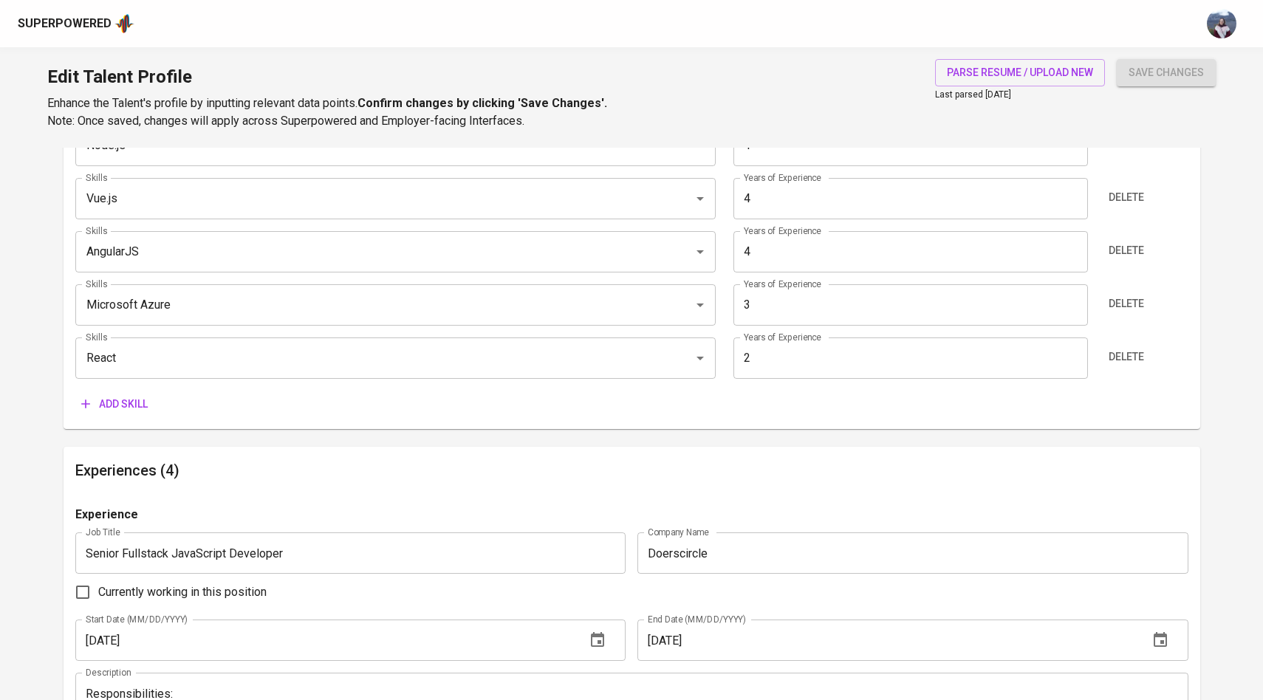
scroll to position [573, 0]
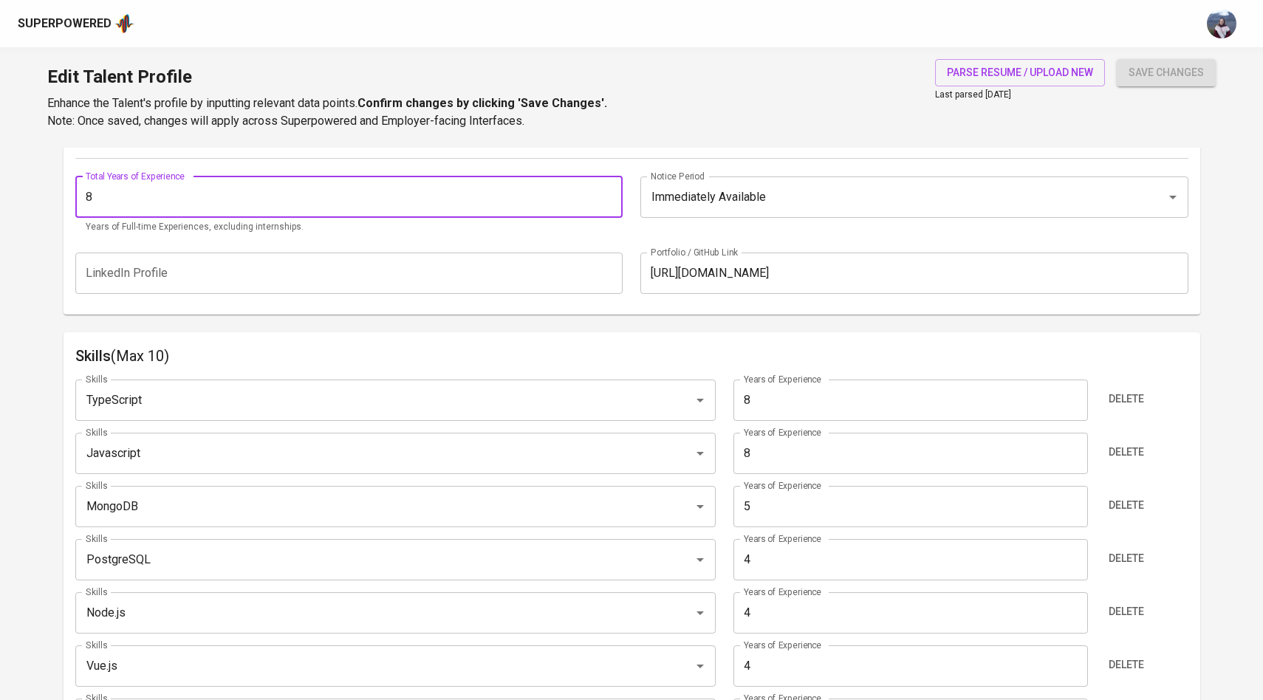
drag, startPoint x: 324, startPoint y: 205, endPoint x: 80, endPoint y: 202, distance: 243.7
click at [80, 202] on input "8" at bounding box center [349, 196] width 548 height 41
type input "9"
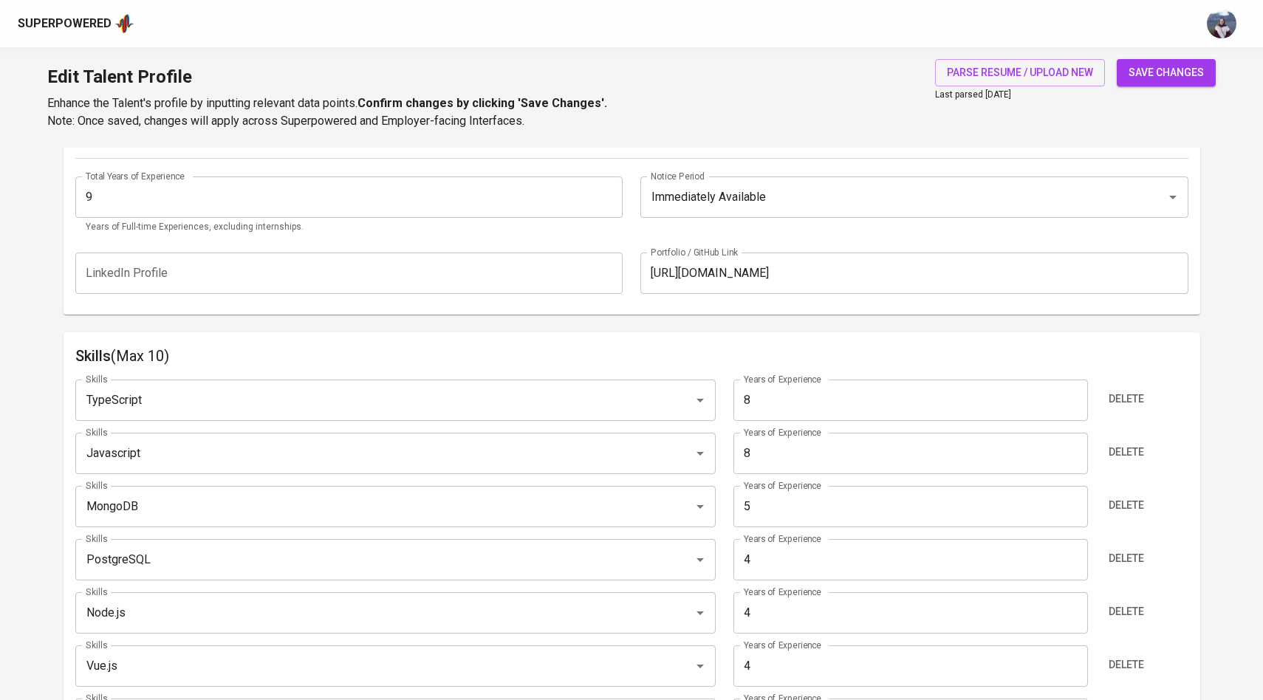
click at [1146, 64] on span "save changes" at bounding box center [1165, 73] width 75 height 18
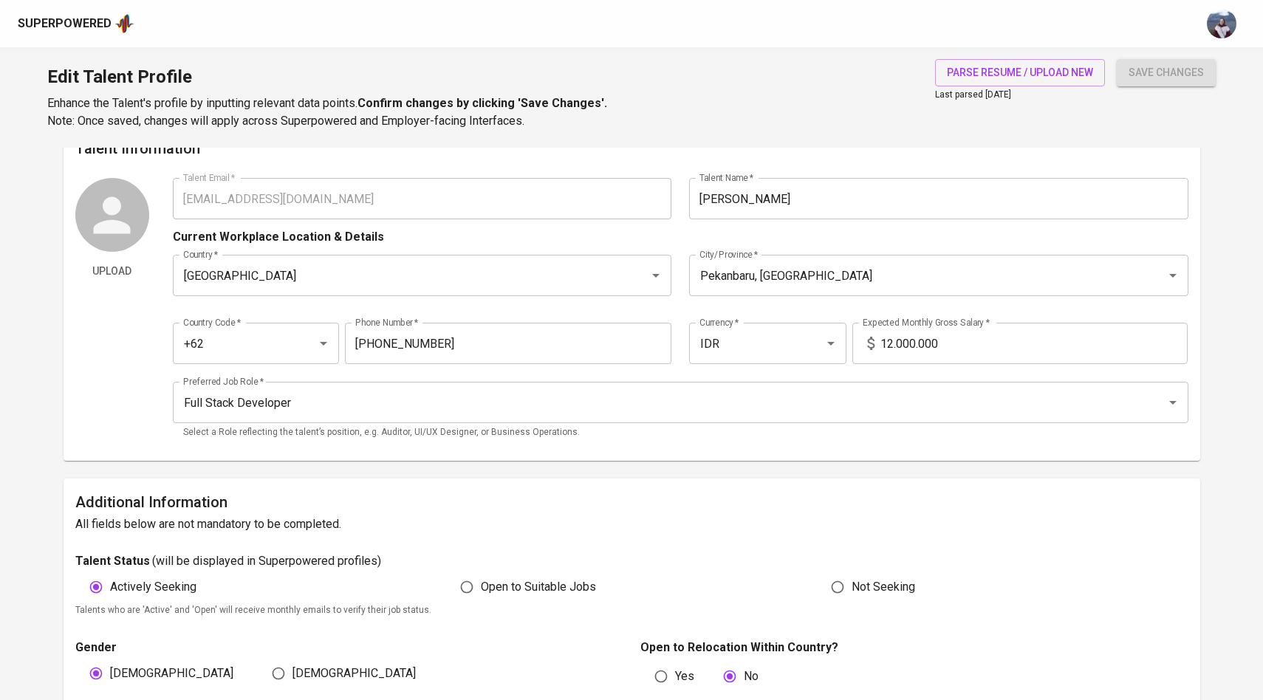
scroll to position [0, 0]
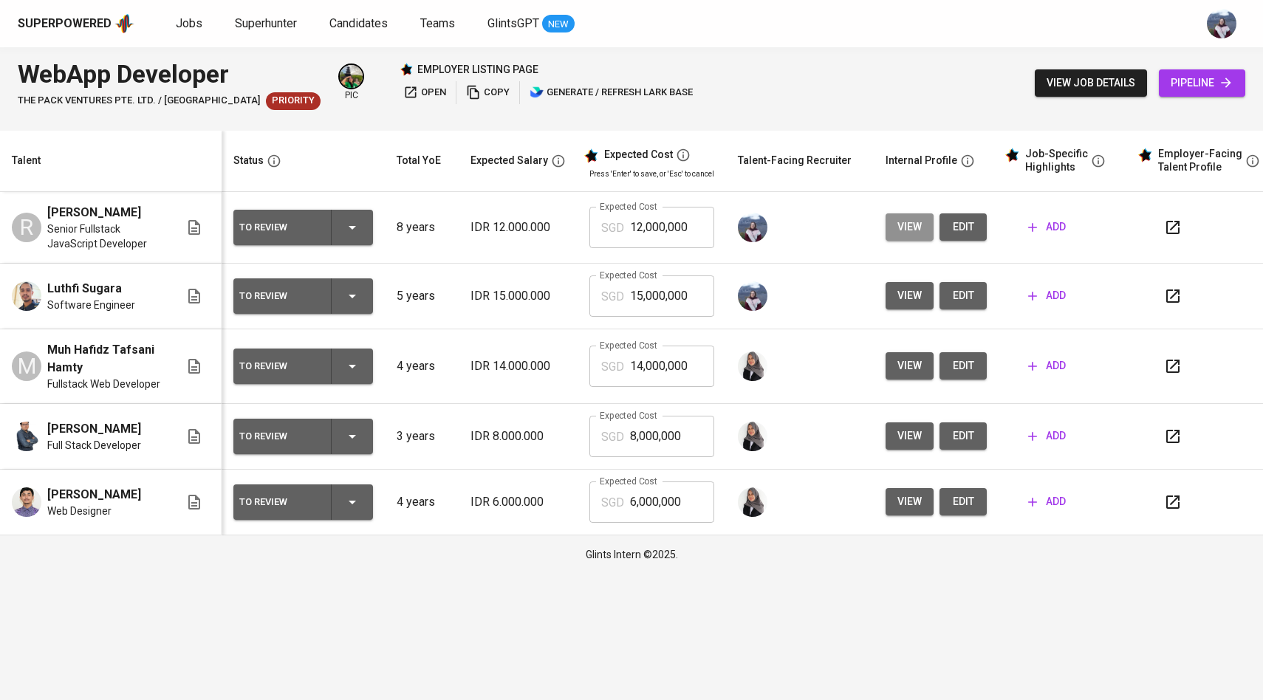
click at [905, 236] on span "view" at bounding box center [909, 227] width 24 height 18
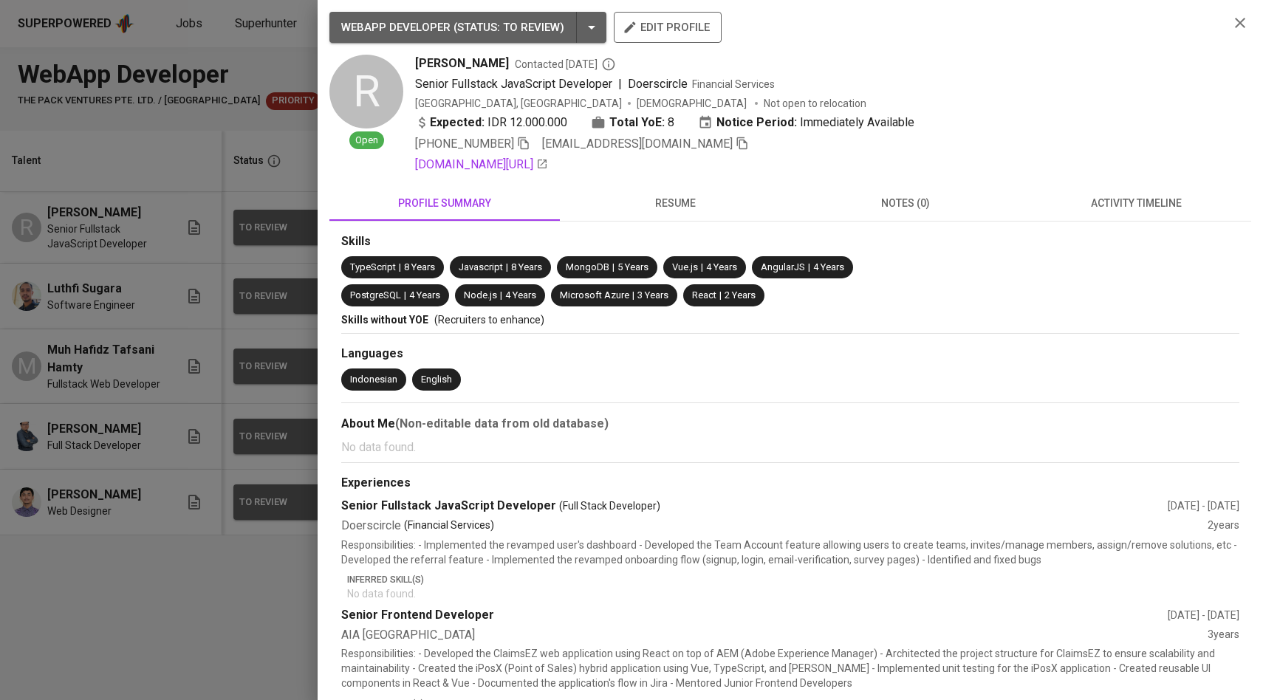
click at [227, 242] on div at bounding box center [631, 350] width 1263 height 700
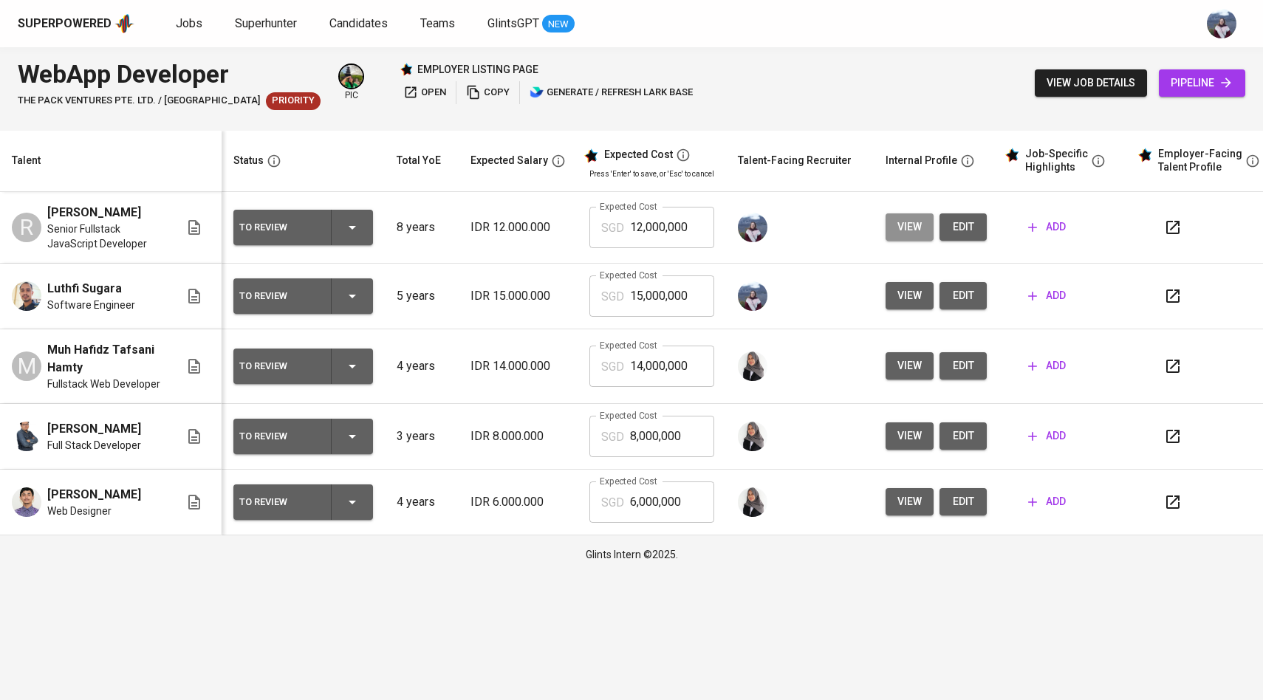
click at [916, 236] on span "view" at bounding box center [909, 227] width 24 height 18
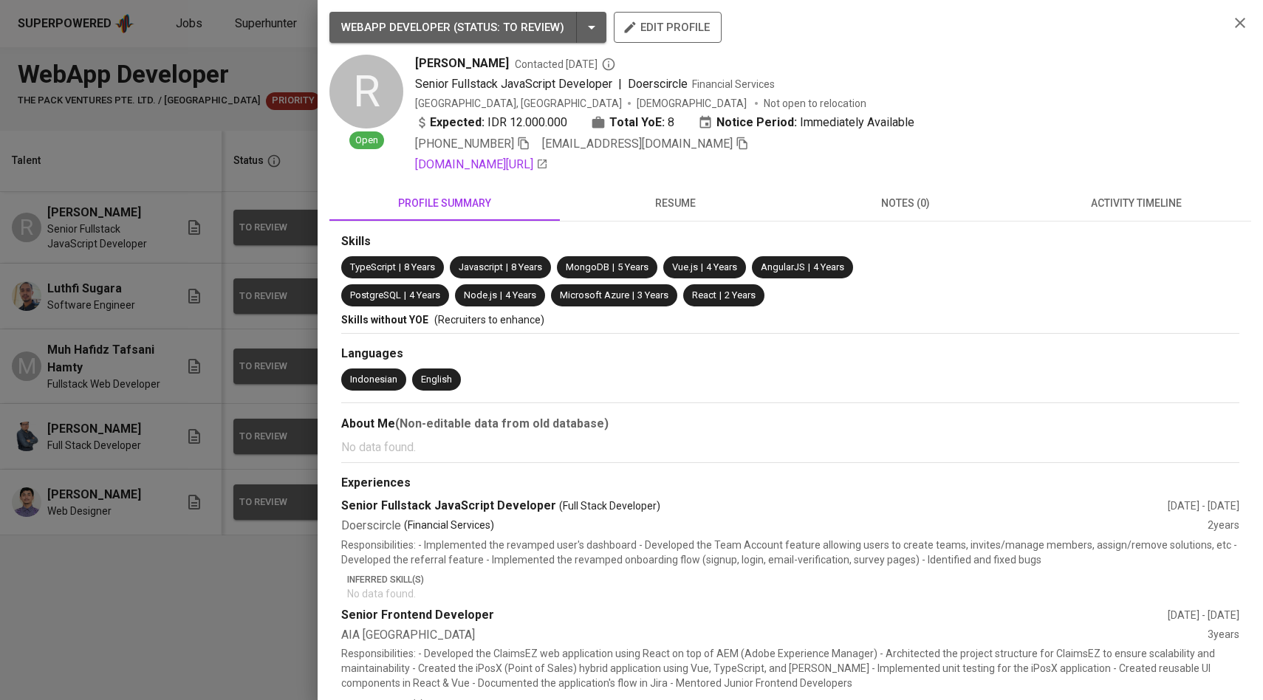
click at [274, 309] on div at bounding box center [631, 350] width 1263 height 700
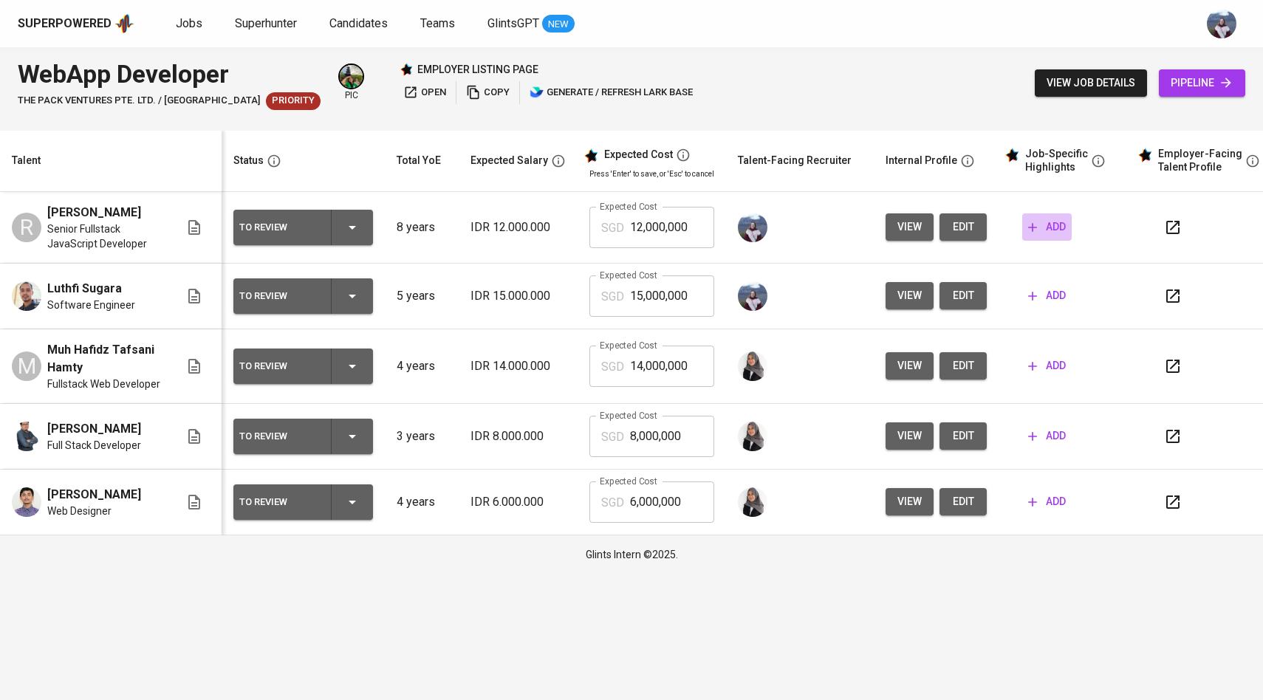
click at [1051, 236] on span "add" at bounding box center [1047, 227] width 38 height 18
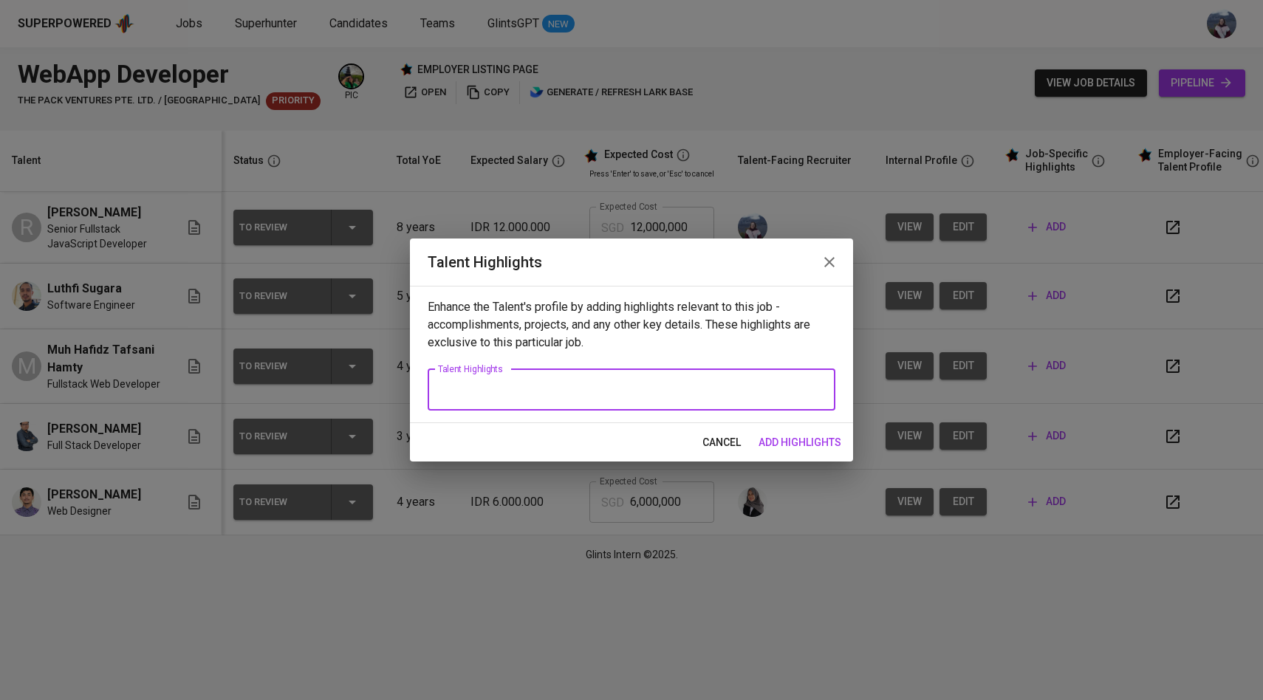
click at [682, 383] on textarea at bounding box center [631, 389] width 387 height 14
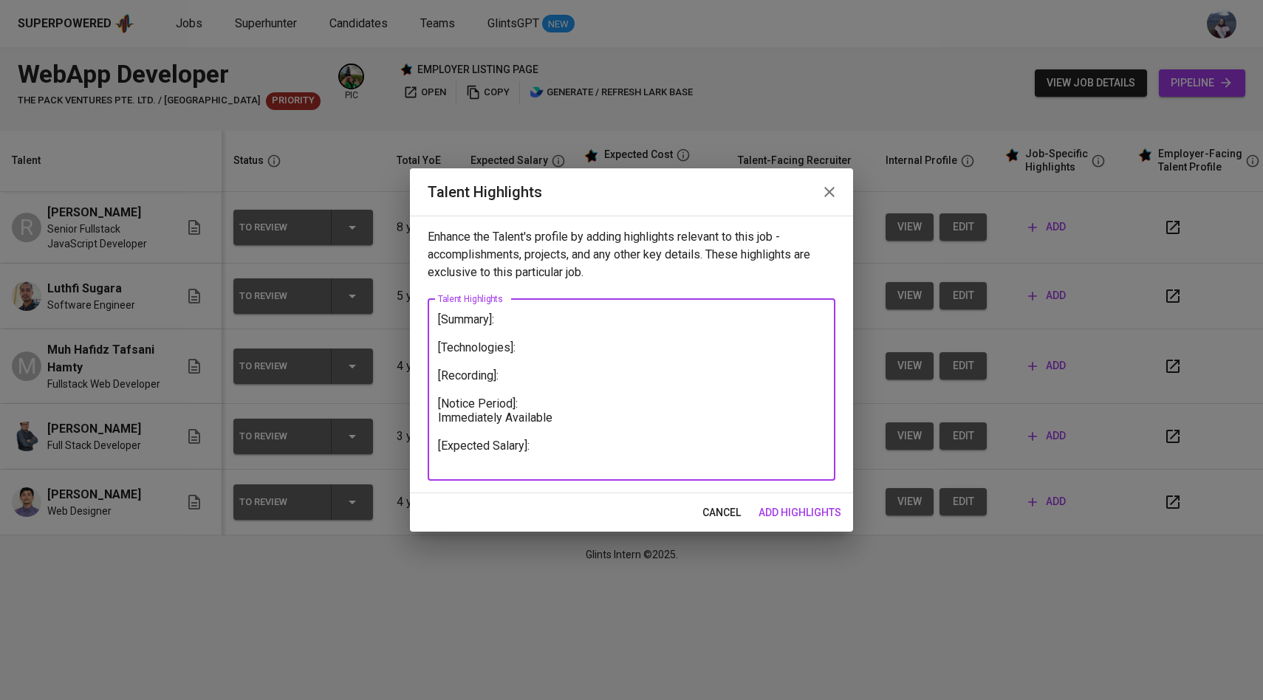
drag, startPoint x: 537, startPoint y: 453, endPoint x: 447, endPoint y: 305, distance: 173.6
click at [446, 305] on div "[Summary]: [Technologies]: [Recording]: [Notice Period]: Immediately Available …" at bounding box center [632, 390] width 408 height 182
type textarea "[Summary]: [Technologies]: [Recording]: [Notice Period]: Immediately Available …"
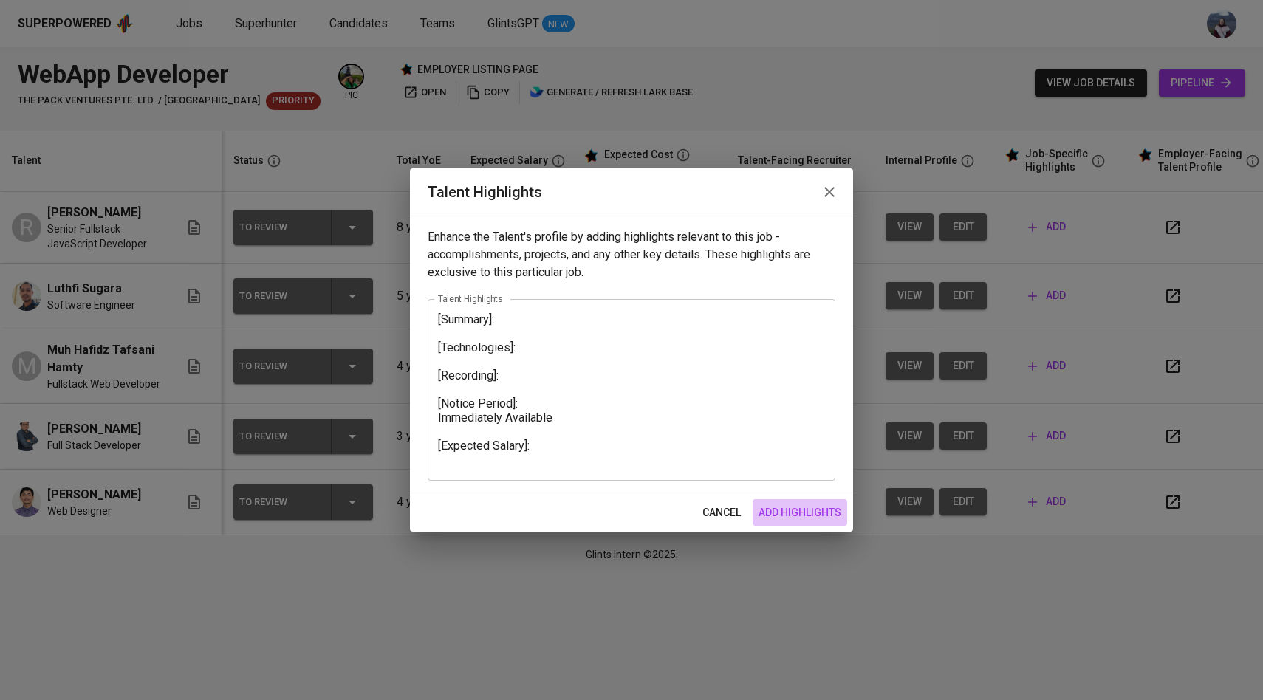
click at [781, 510] on span "add highlights" at bounding box center [799, 513] width 83 height 18
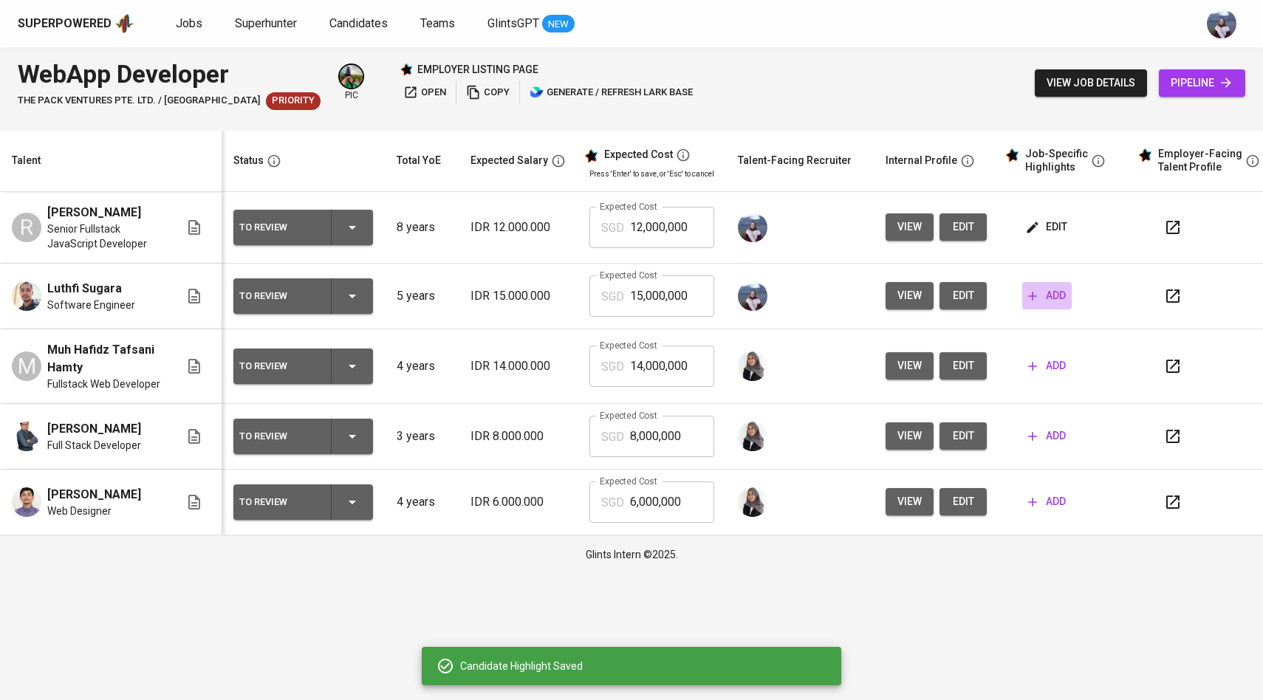
click at [1039, 305] on span "add" at bounding box center [1047, 295] width 38 height 18
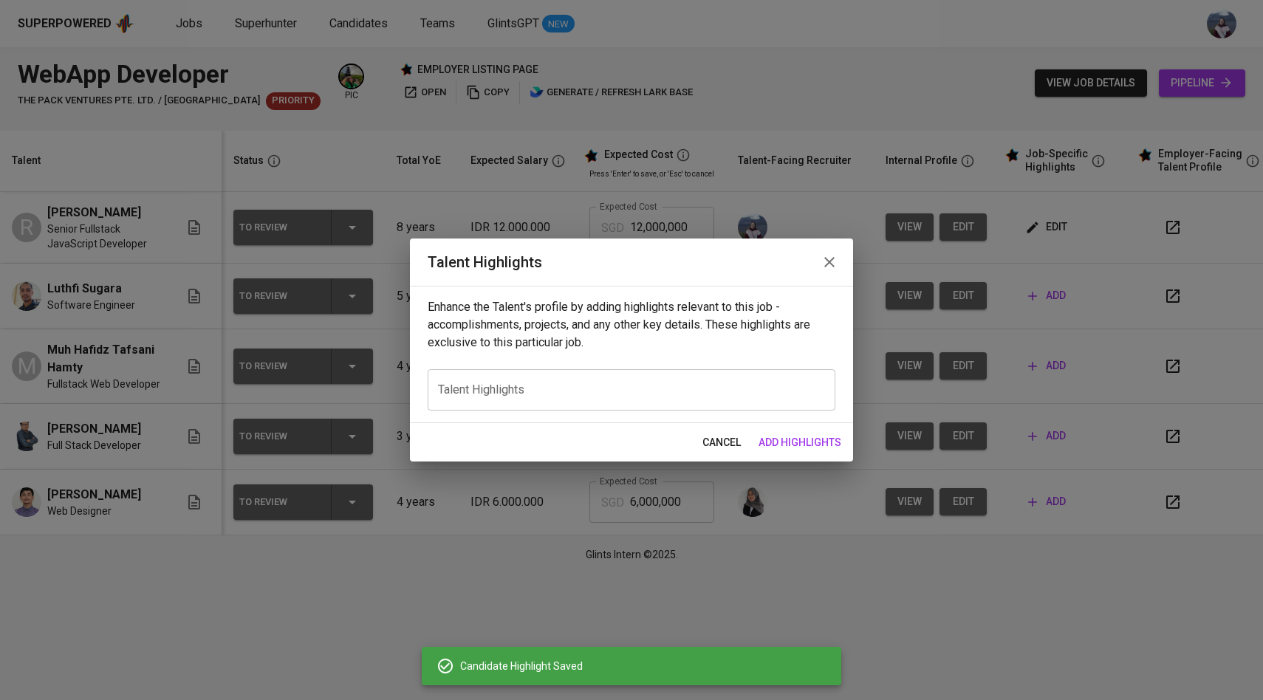
click at [707, 385] on textarea at bounding box center [631, 389] width 387 height 14
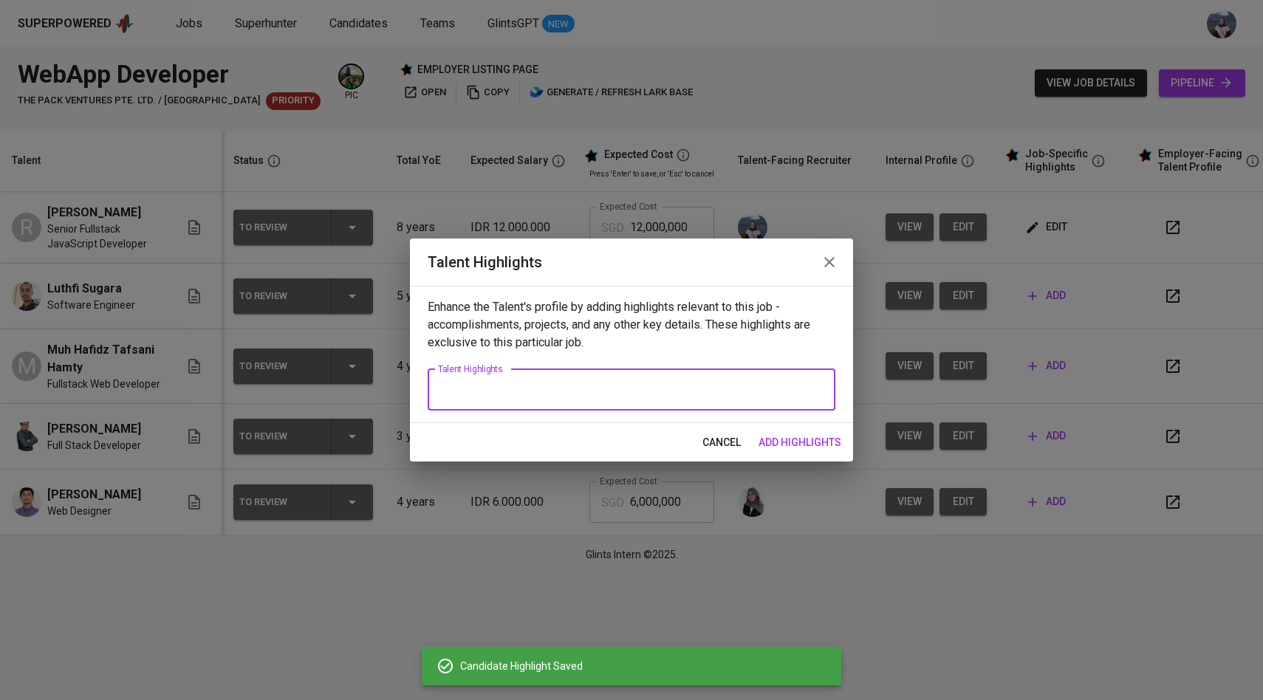
paste textarea "[Summary]: [Technologies]: [Recording]: [Notice Period]: Immediately Available …"
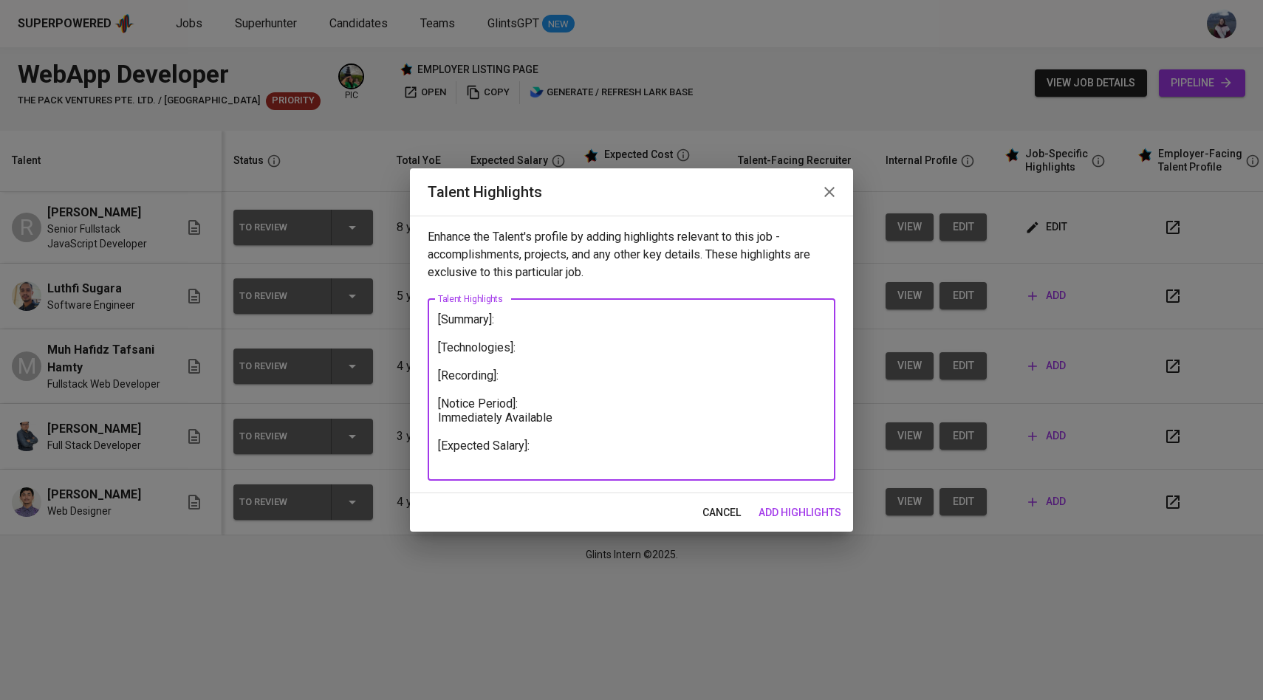
drag, startPoint x: 563, startPoint y: 419, endPoint x: 442, endPoint y: 420, distance: 121.1
click at [442, 420] on textarea "[Summary]: [Technologies]: [Recording]: [Notice Period]: Immediately Available …" at bounding box center [631, 389] width 387 height 154
type textarea "[Summary]: [Technologies]: [Recording]: [Notice Period]: 1 Month notice [Expect…"
click at [792, 518] on span "add highlights" at bounding box center [799, 513] width 83 height 18
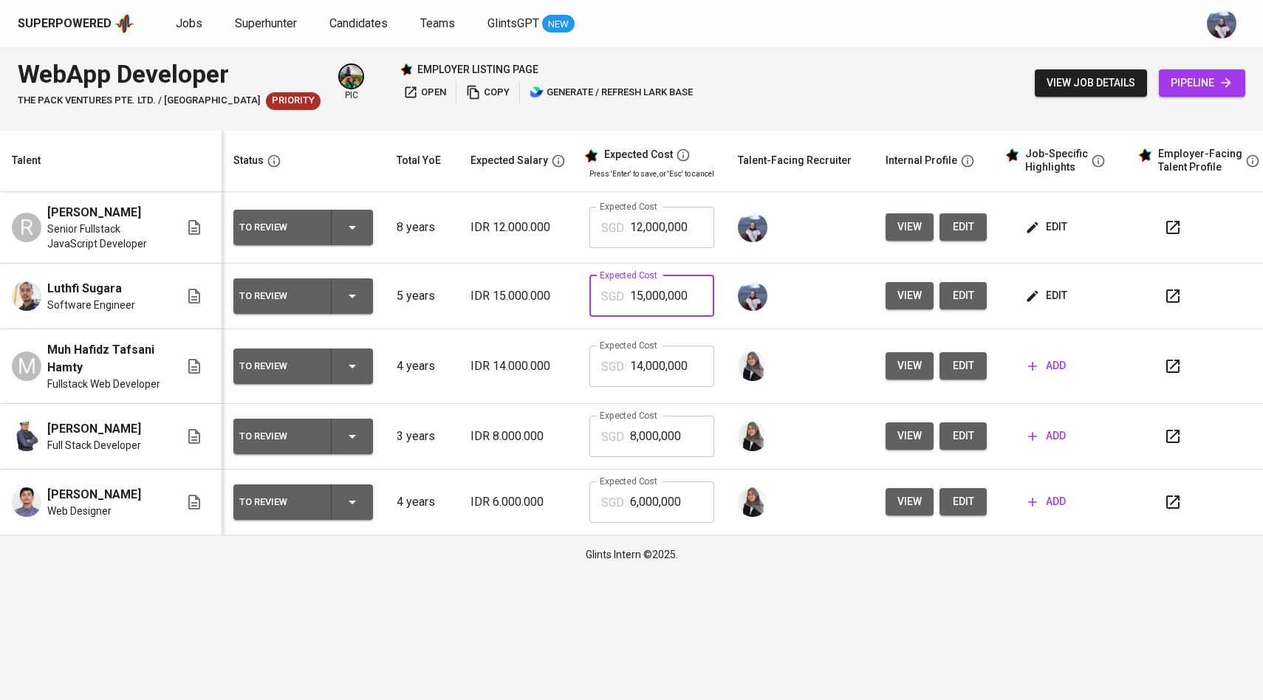
drag, startPoint x: 690, startPoint y: 310, endPoint x: 587, endPoint y: 311, distance: 102.6
click at [589, 311] on div "SGD 15,000,000 Expected Cost" at bounding box center [651, 295] width 125 height 41
type input "12,000,000"
drag, startPoint x: 684, startPoint y: 245, endPoint x: 605, endPoint y: 237, distance: 80.2
click at [605, 237] on div "SGD 12,000,000 Expected Cost" at bounding box center [651, 227] width 125 height 41
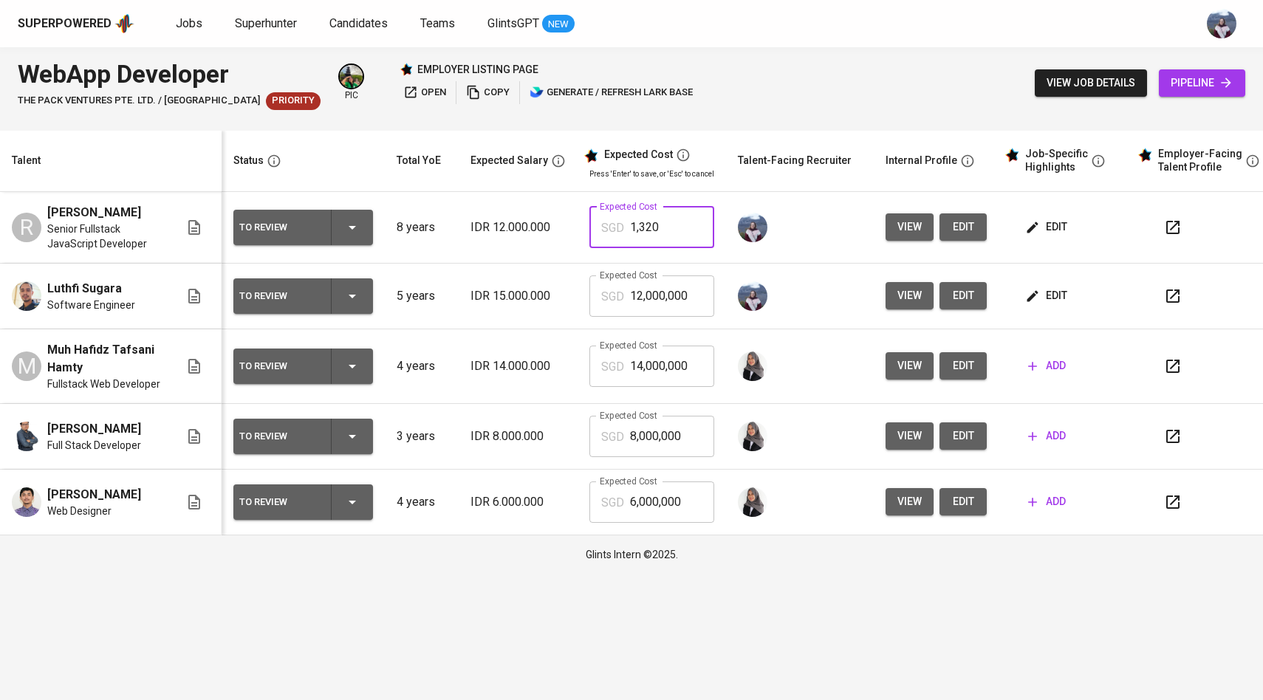
type input "1,320"
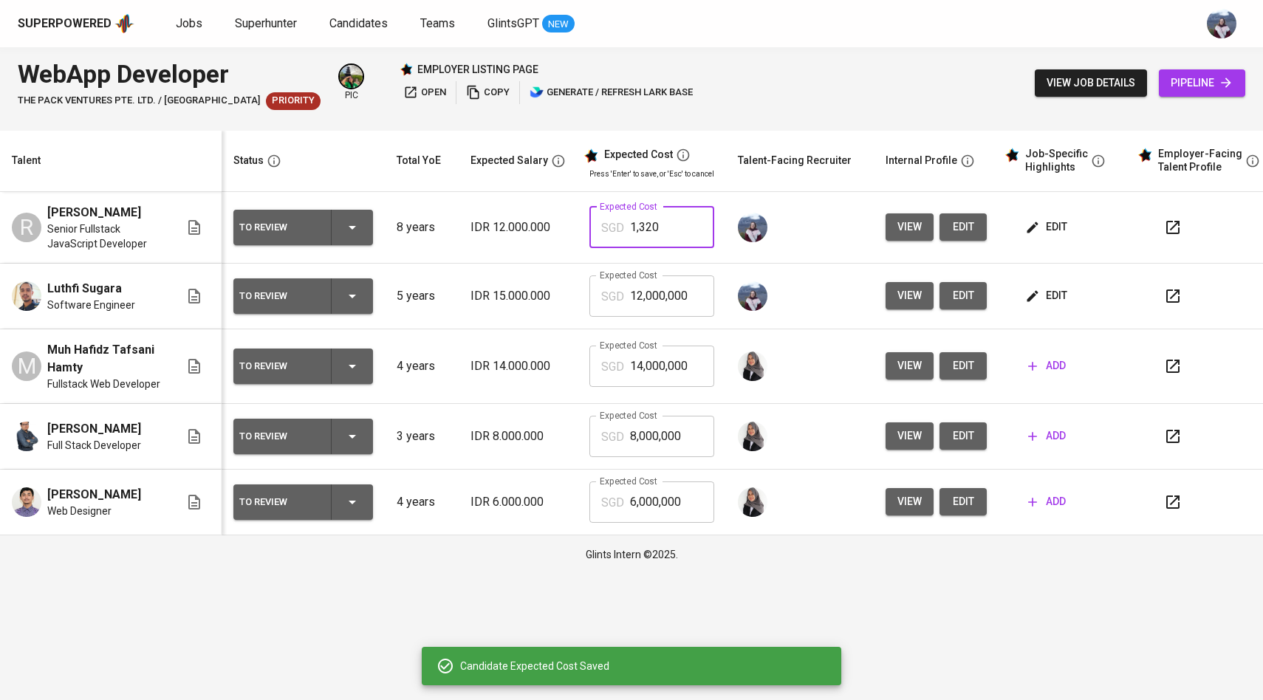
drag, startPoint x: 676, startPoint y: 235, endPoint x: 605, endPoint y: 233, distance: 71.6
click at [605, 233] on div "SGD 1,320 Expected Cost" at bounding box center [651, 227] width 125 height 41
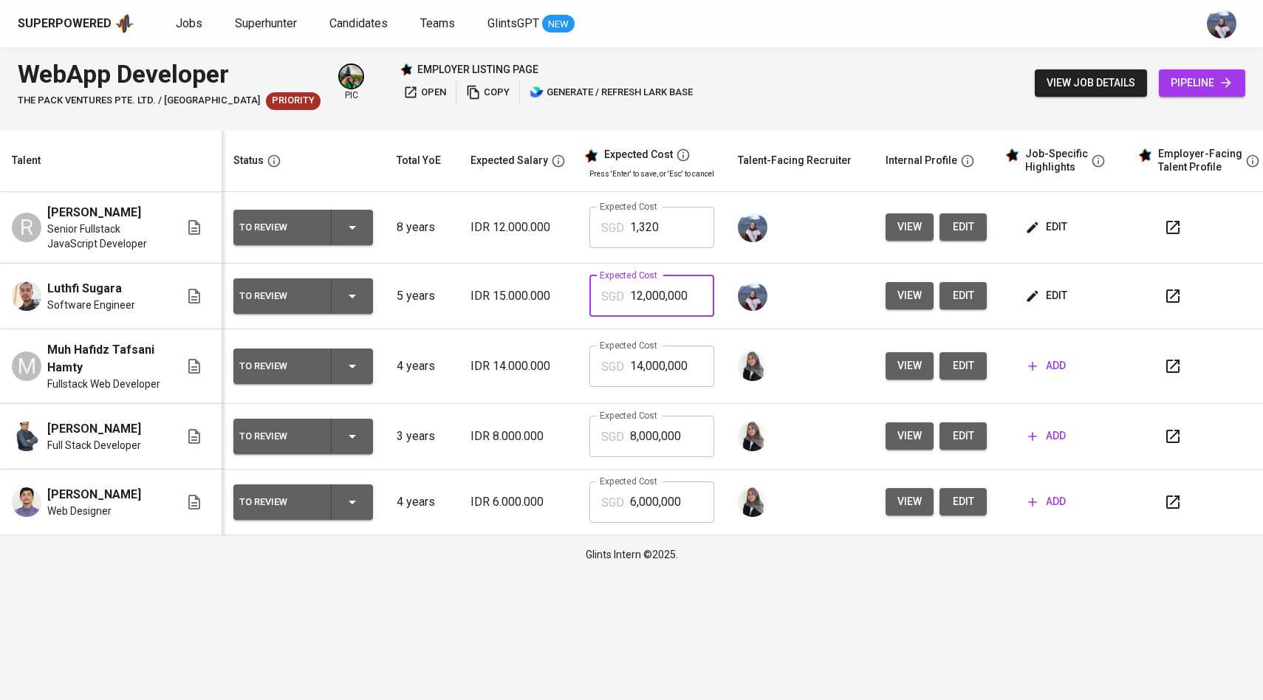
drag, startPoint x: 694, startPoint y: 306, endPoint x: 727, endPoint y: 315, distance: 34.6
click at [727, 315] on tr "Luthfi Sugara Software Engineer To Review 5 years IDR 15.000.000 Expected Cost …" at bounding box center [639, 297] width 1279 height 66
paste input ",32"
type input "1,320"
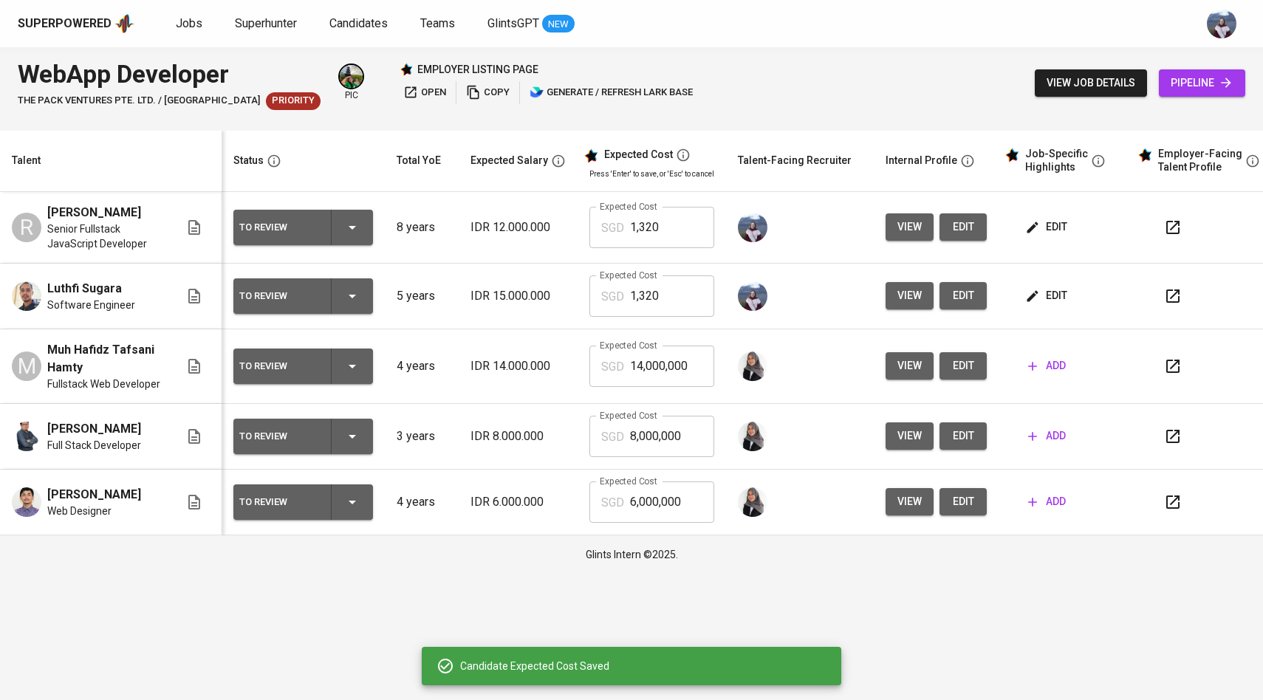
click at [1037, 305] on span "edit" at bounding box center [1047, 295] width 39 height 18
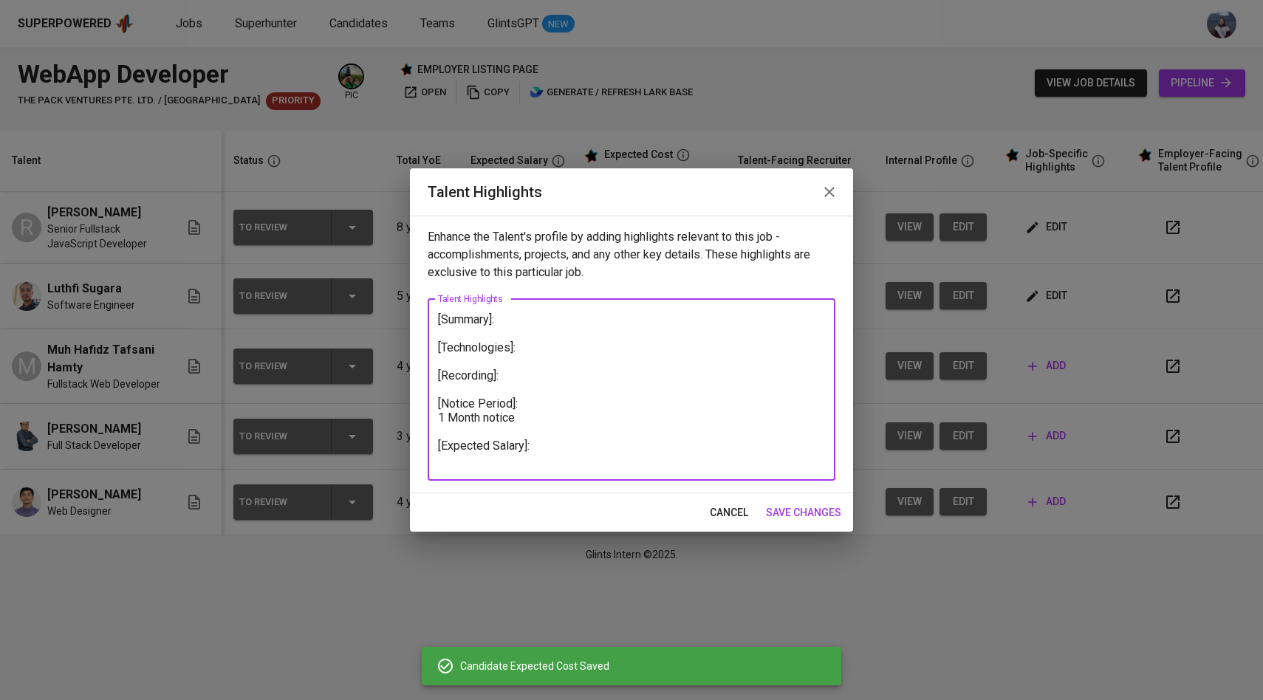
click at [569, 459] on textarea "[Summary]: [Technologies]: [Recording]: [Notice Period]: 1 Month notice [Expect…" at bounding box center [631, 389] width 387 height 154
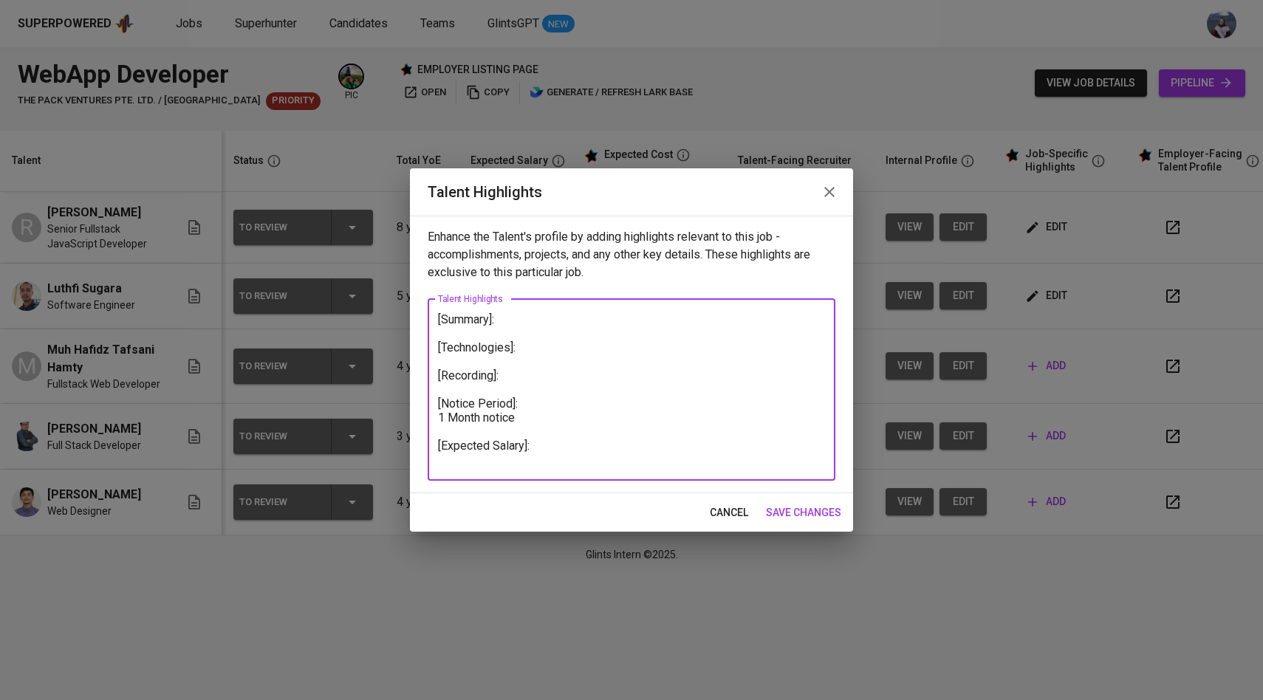
paste textarea "1,320"
click at [470, 459] on textarea "[Summary]: [Technologies]: [Recording]: [Notice Period]: 1 Month notice [Expect…" at bounding box center [631, 389] width 387 height 154
type textarea "[Summary]: [Technologies]: [Recording]: [Notice Period]: 1 Month notice [Expect…"
click at [790, 509] on span "save changes" at bounding box center [803, 513] width 75 height 18
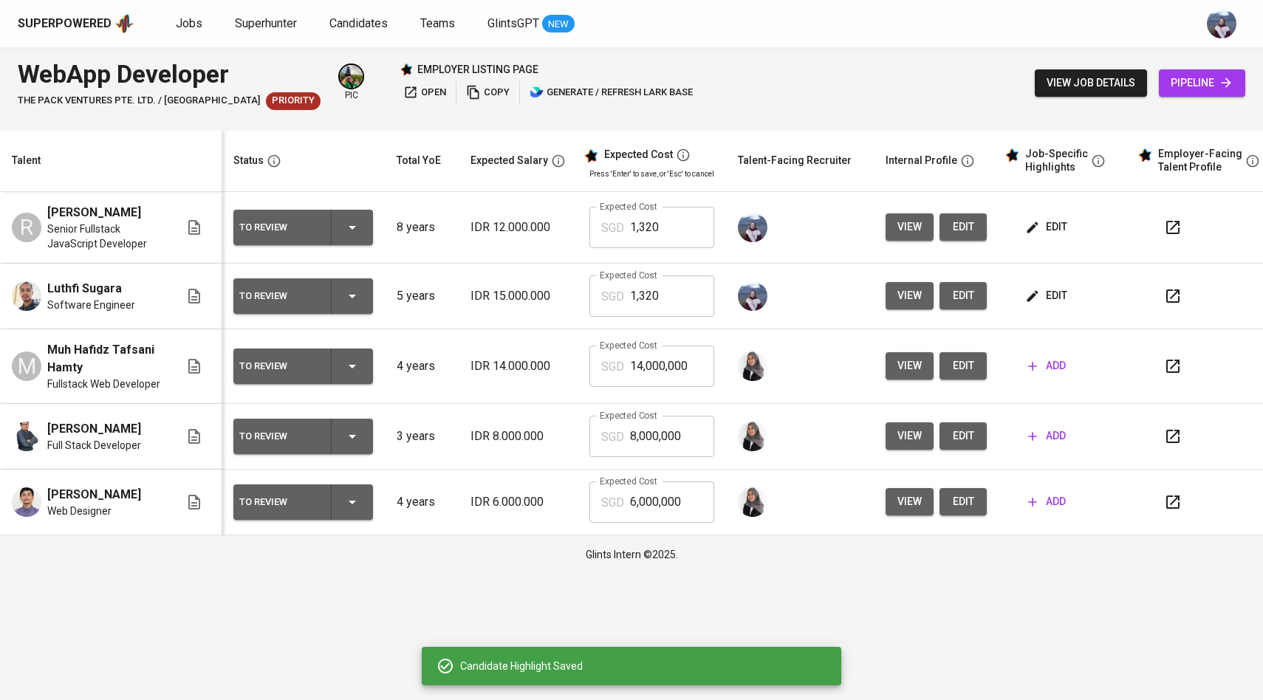
click at [1049, 236] on span "edit" at bounding box center [1047, 227] width 39 height 18
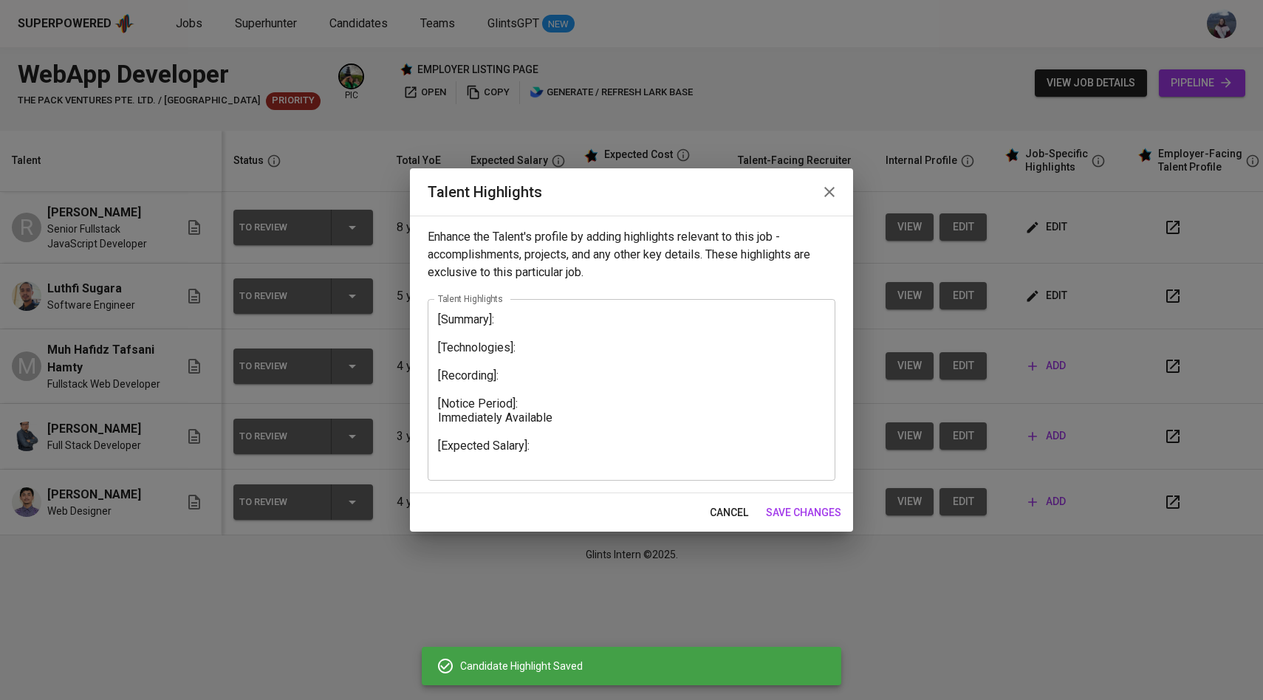
click at [530, 463] on textarea "[Summary]: [Technologies]: [Recording]: [Notice Period]: Immediately Available …" at bounding box center [631, 389] width 387 height 154
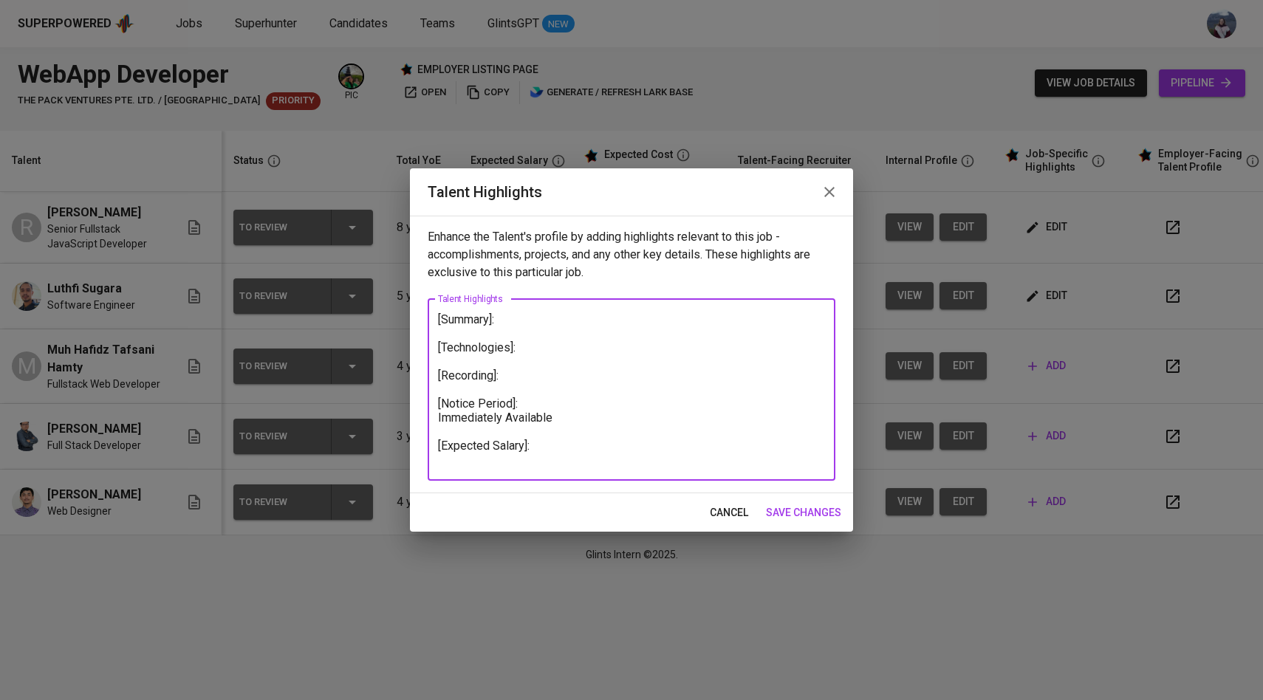
paste textarea "1,320"
type textarea "[Summary]: [Technologies]: [Recording]: [Notice Period]: Immediately Available …"
click at [796, 509] on span "save changes" at bounding box center [803, 513] width 75 height 18
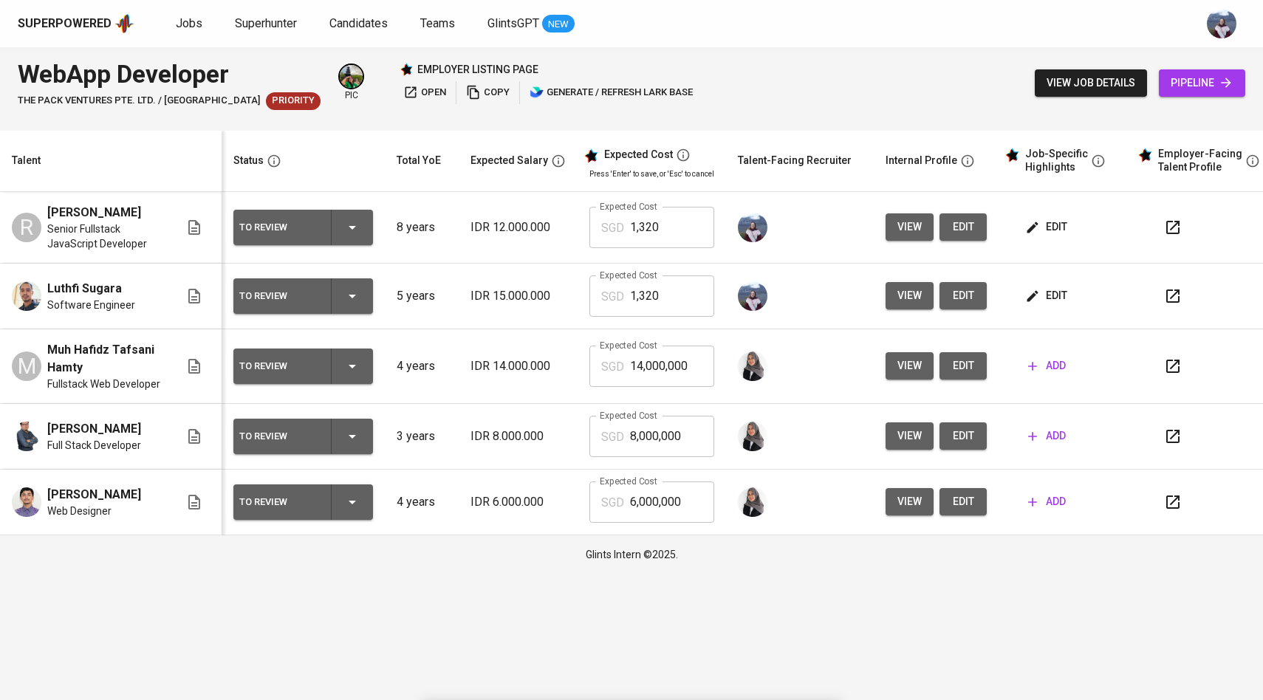
click at [919, 309] on button "view" at bounding box center [909, 295] width 48 height 27
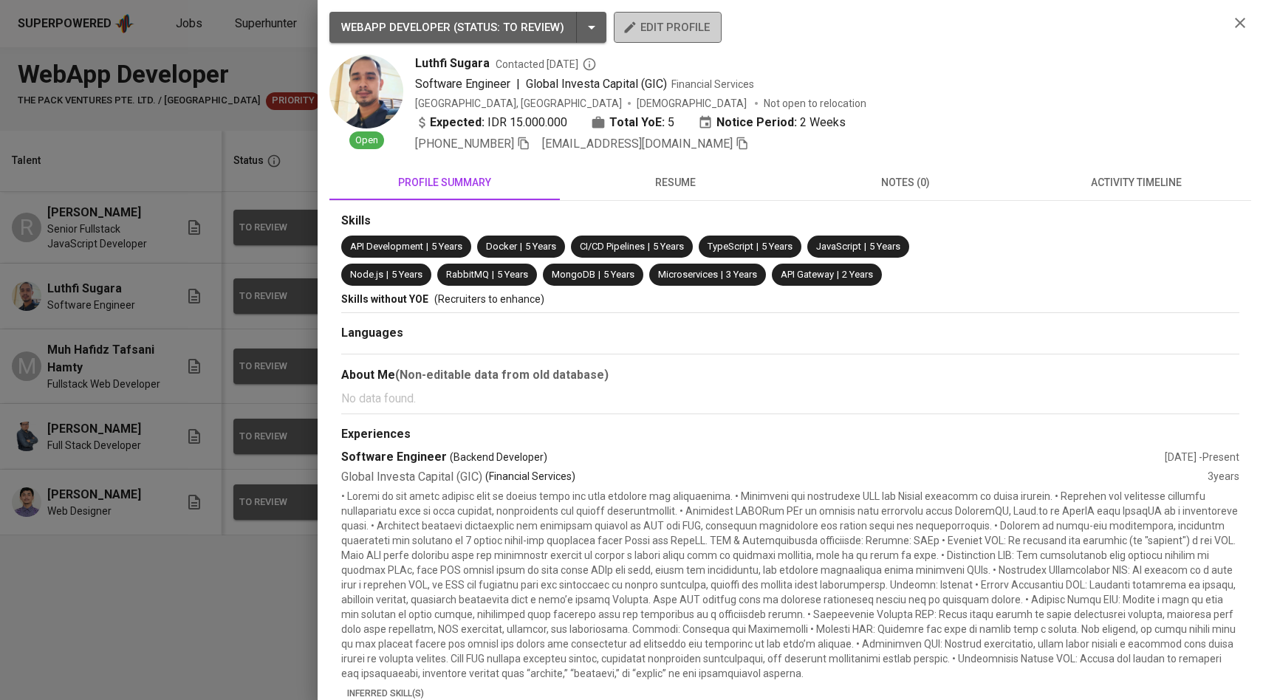
click at [664, 35] on span "edit profile" at bounding box center [667, 27] width 84 height 19
click at [124, 272] on div at bounding box center [631, 350] width 1263 height 700
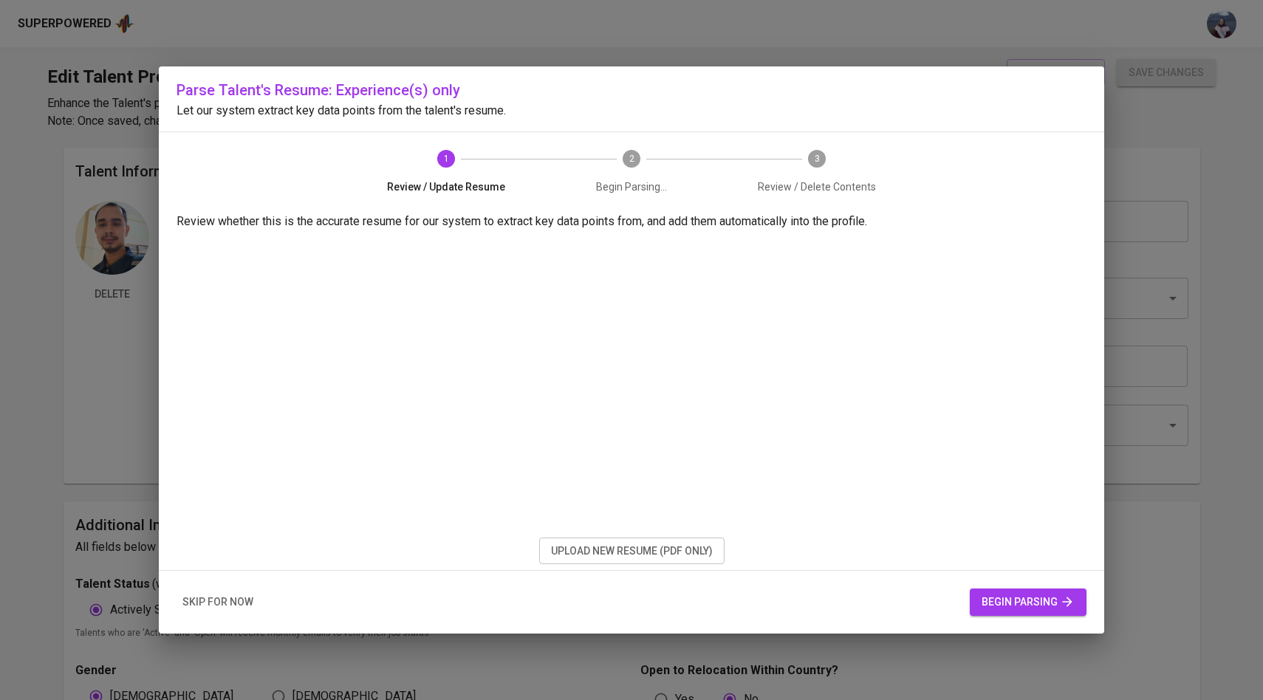
click at [207, 611] on button "skip for now" at bounding box center [217, 602] width 83 height 27
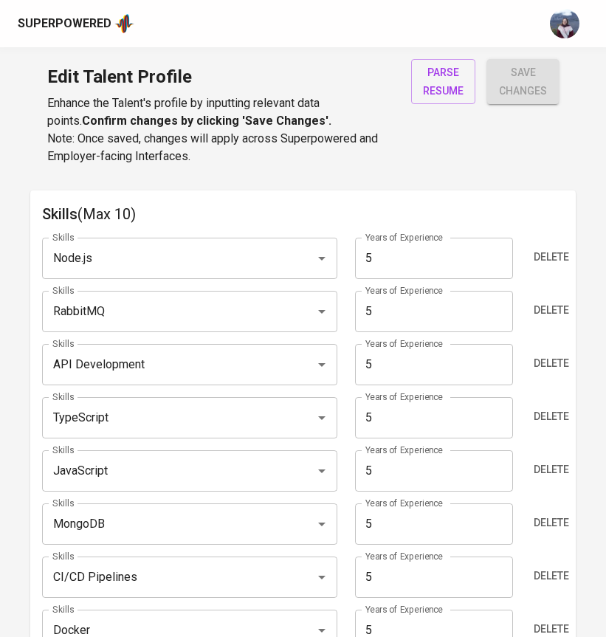
scroll to position [778, 0]
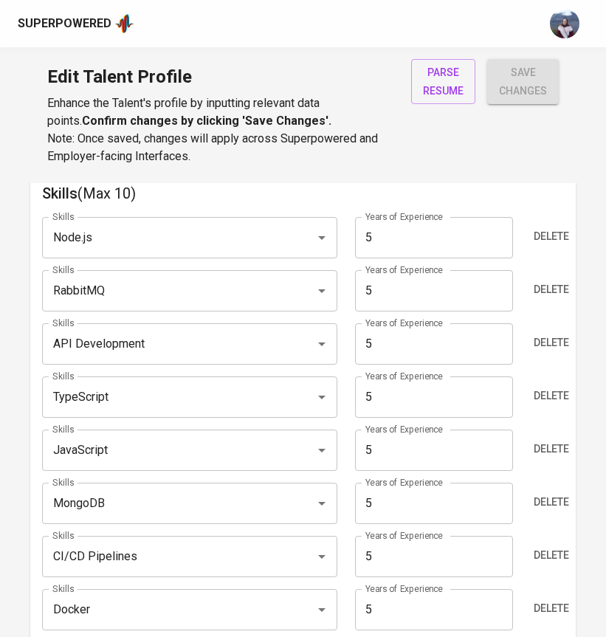
click at [399, 449] on input "5" at bounding box center [434, 450] width 158 height 41
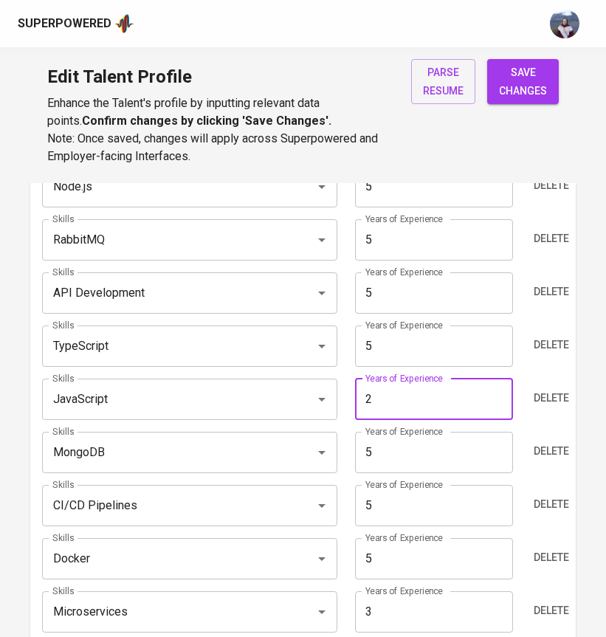
scroll to position [837, 0]
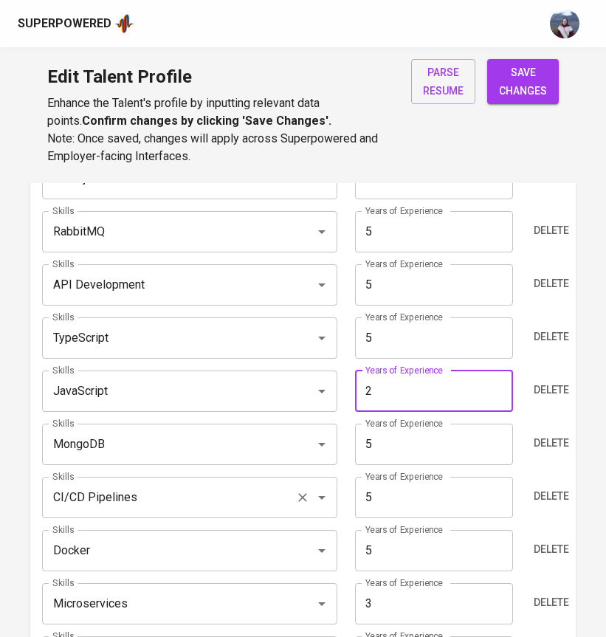
click at [311, 501] on button "Clear" at bounding box center [302, 497] width 21 height 21
type input "2"
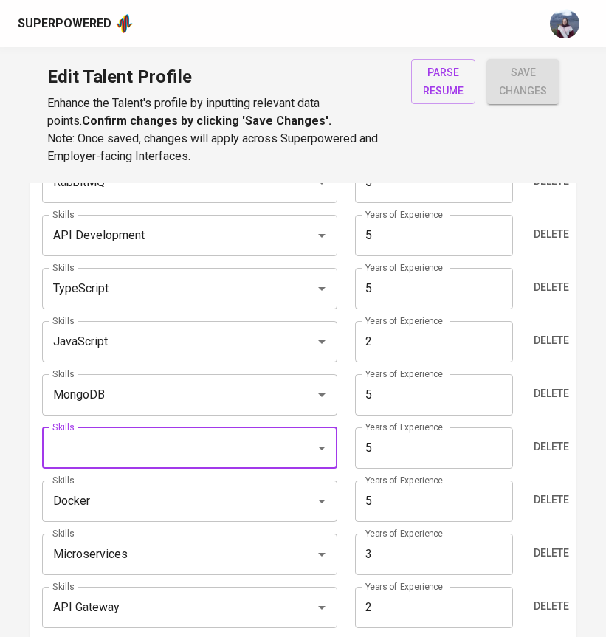
scroll to position [889, 0]
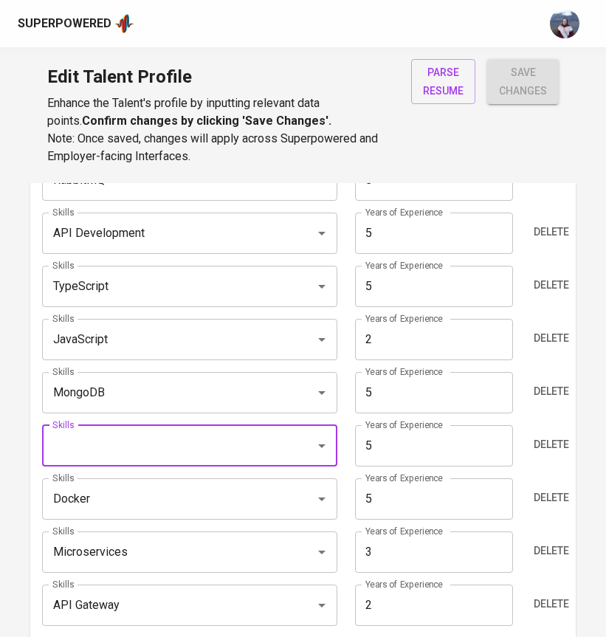
click at [542, 501] on div "Delete" at bounding box center [543, 498] width 44 height 41
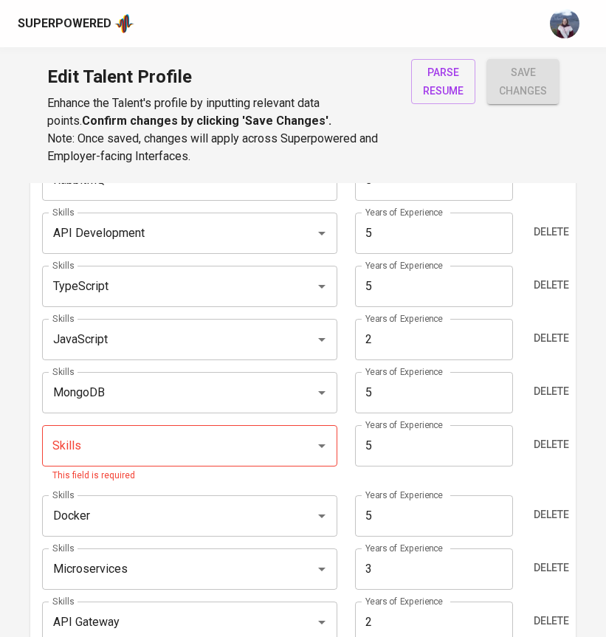
click at [202, 452] on input "Skills" at bounding box center [169, 446] width 241 height 28
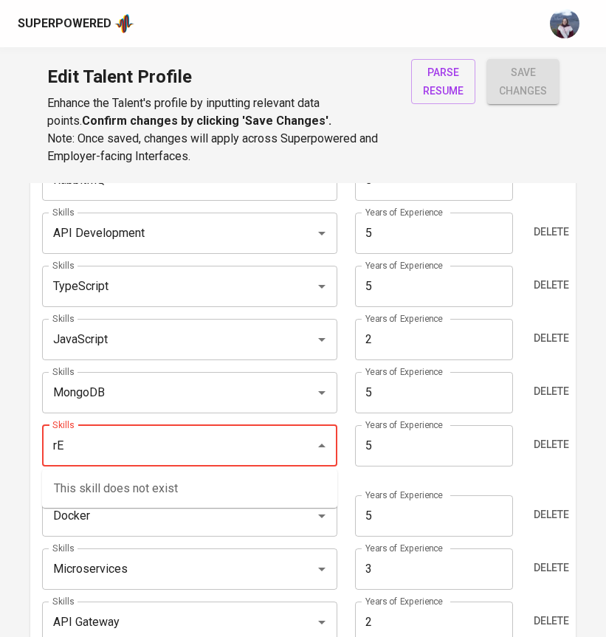
type input "r"
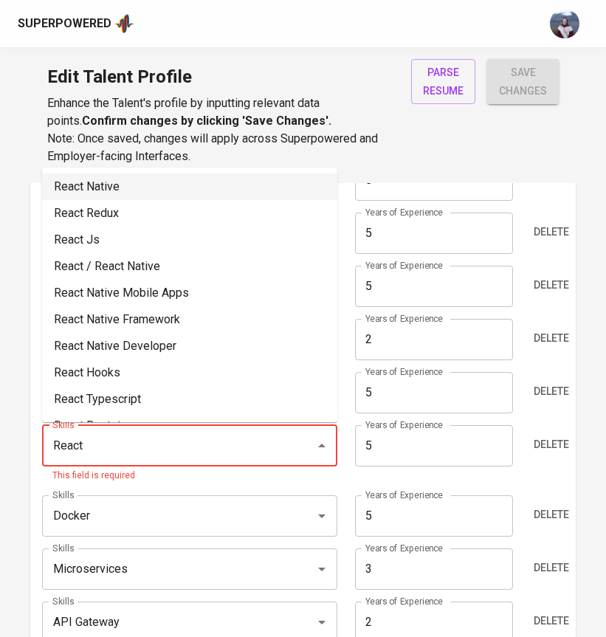
click at [206, 188] on li "React Native" at bounding box center [189, 187] width 295 height 27
type input "React Native"
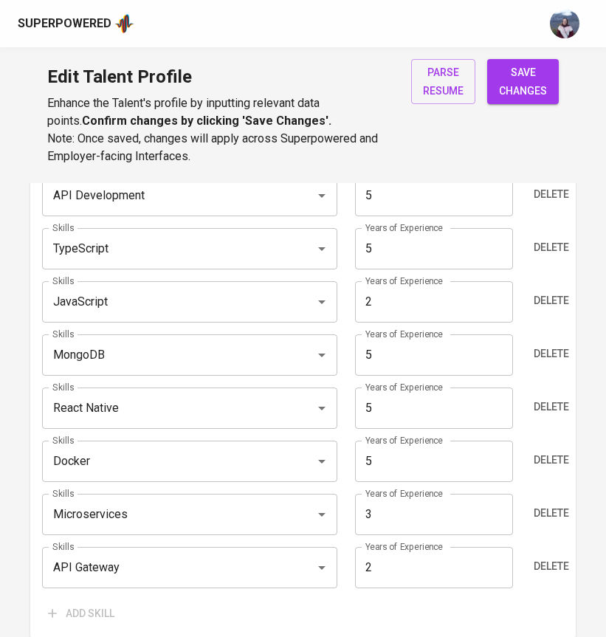
scroll to position [955, 0]
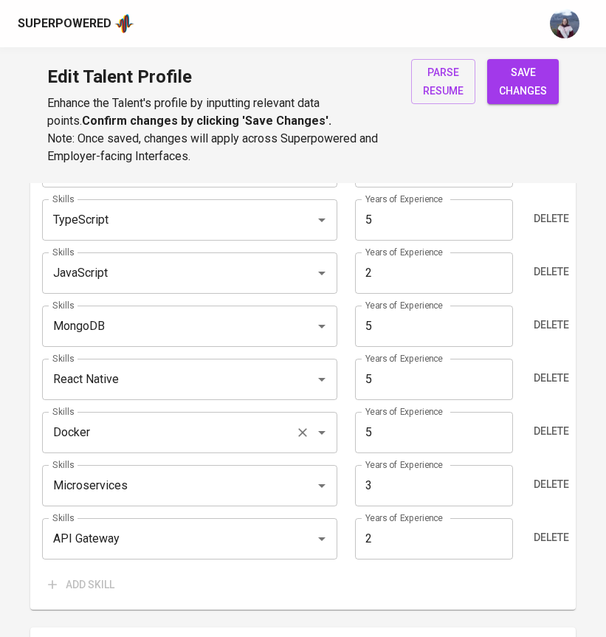
click at [309, 439] on icon "Clear" at bounding box center [302, 432] width 15 height 15
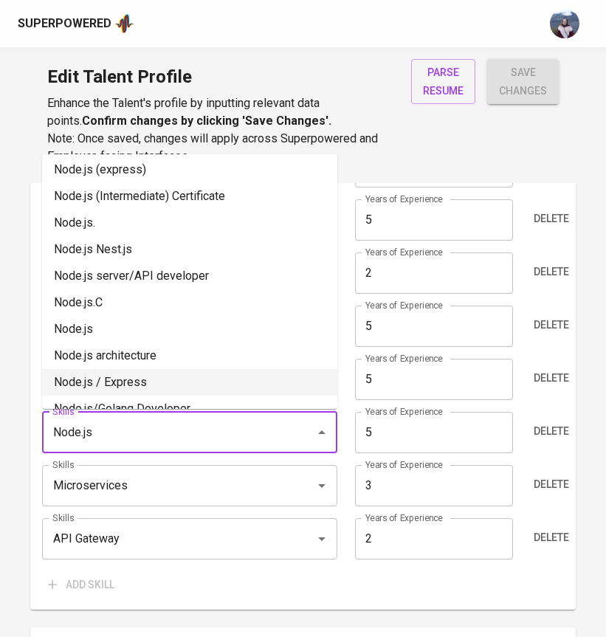
scroll to position [218, 0]
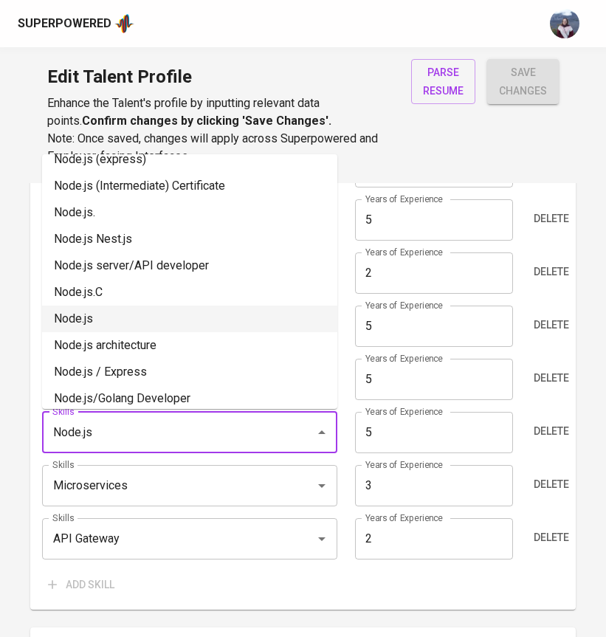
click at [120, 327] on li "Node.js" at bounding box center [189, 319] width 295 height 27
type input "Node.js"
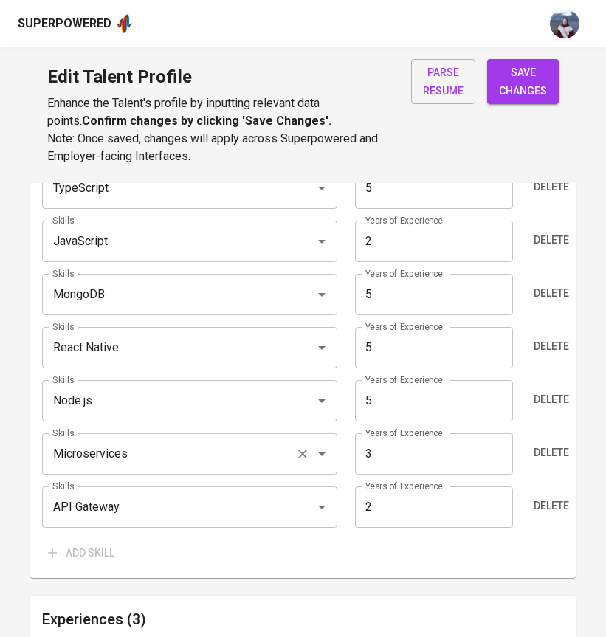
scroll to position [992, 0]
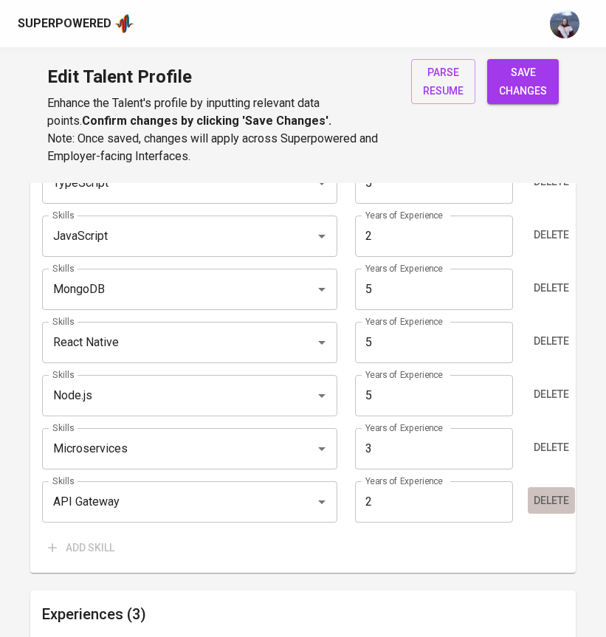
click at [549, 499] on span "Delete" at bounding box center [551, 501] width 35 height 18
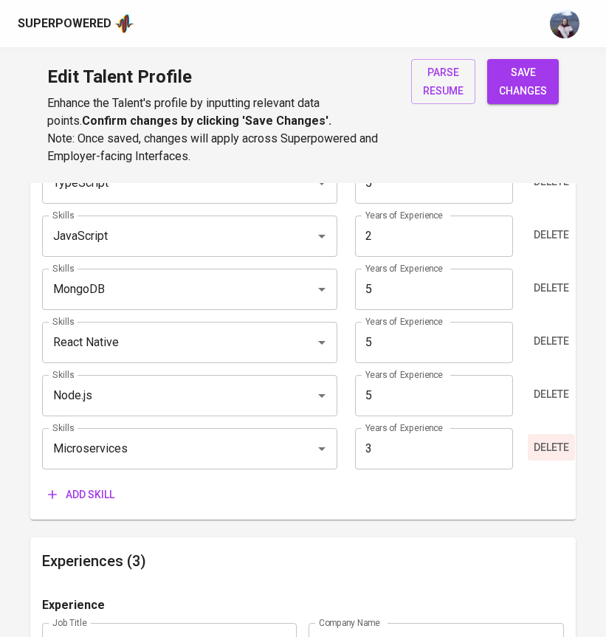
click at [544, 450] on span "Delete" at bounding box center [551, 448] width 35 height 18
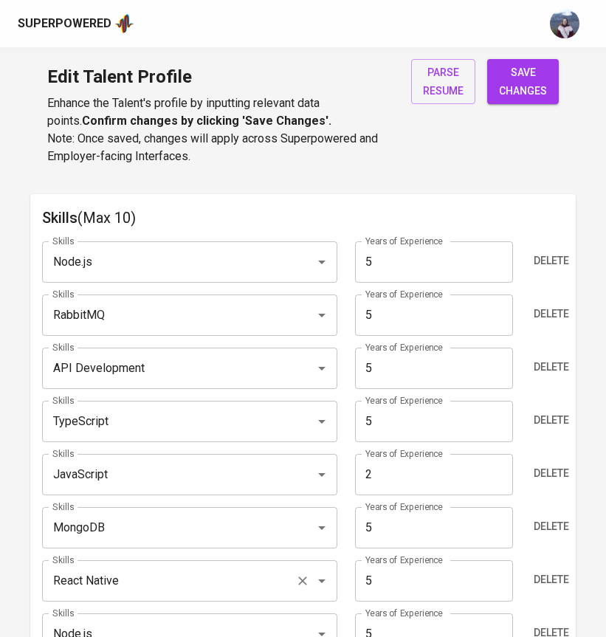
scroll to position [752, 0]
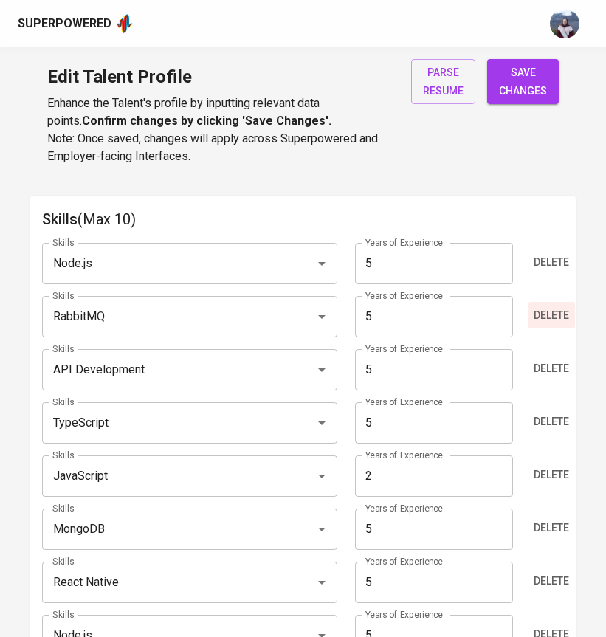
click at [539, 315] on span "Delete" at bounding box center [551, 315] width 35 height 18
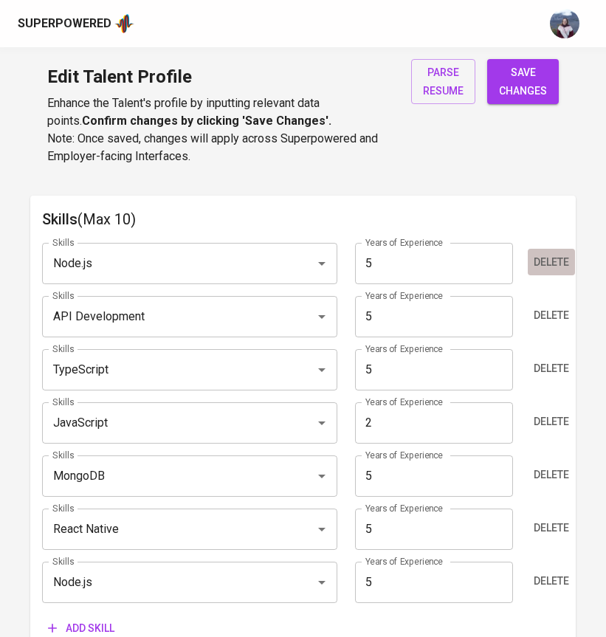
click at [552, 258] on span "Delete" at bounding box center [551, 262] width 35 height 18
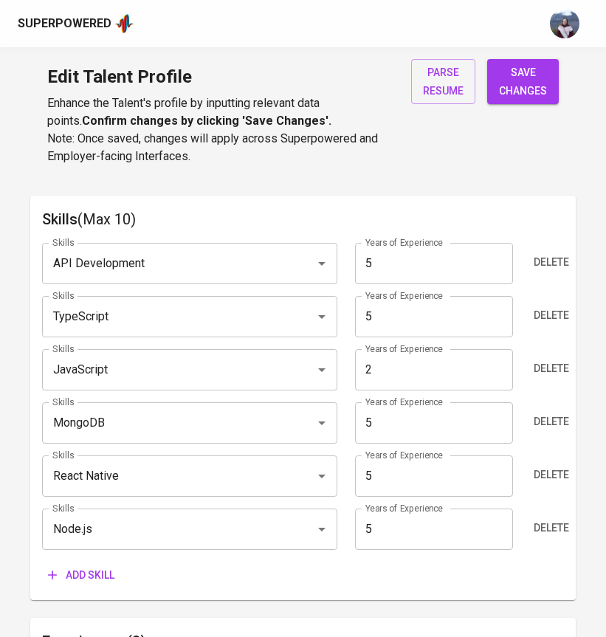
click at [78, 574] on span "Add skill" at bounding box center [81, 575] width 66 height 18
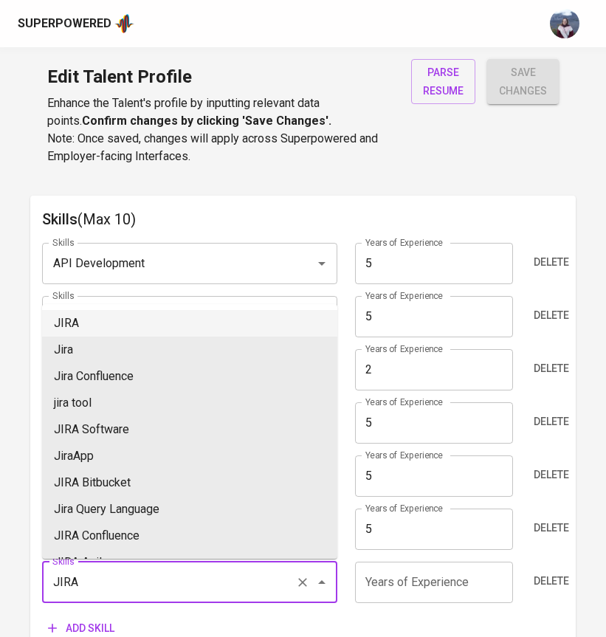
click at [89, 323] on li "JIRA" at bounding box center [189, 323] width 295 height 27
type input "JIRA"
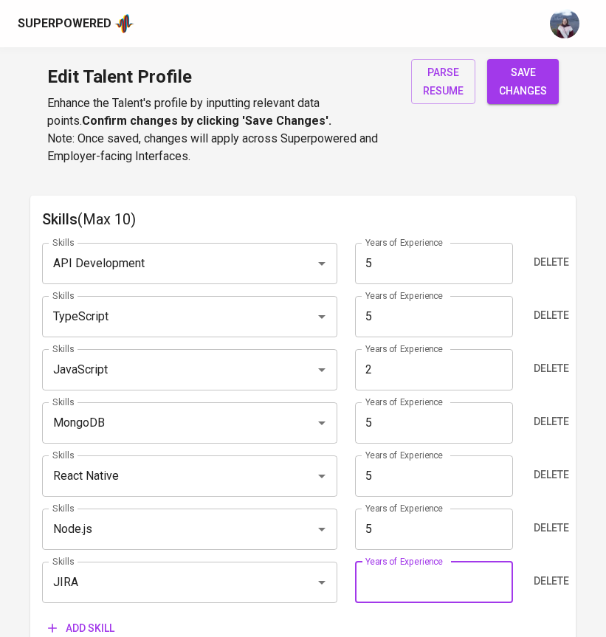
click at [411, 594] on input "number" at bounding box center [434, 582] width 158 height 41
type input "5"
click at [366, 619] on div "Add skill" at bounding box center [303, 628] width 522 height 27
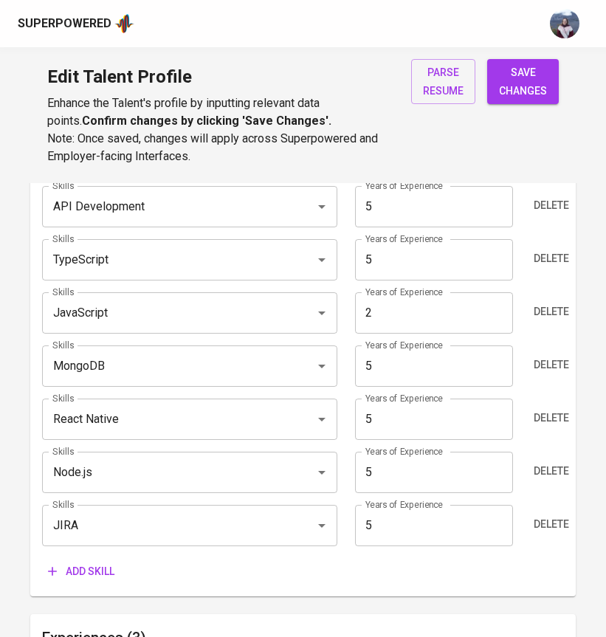
scroll to position [813, 0]
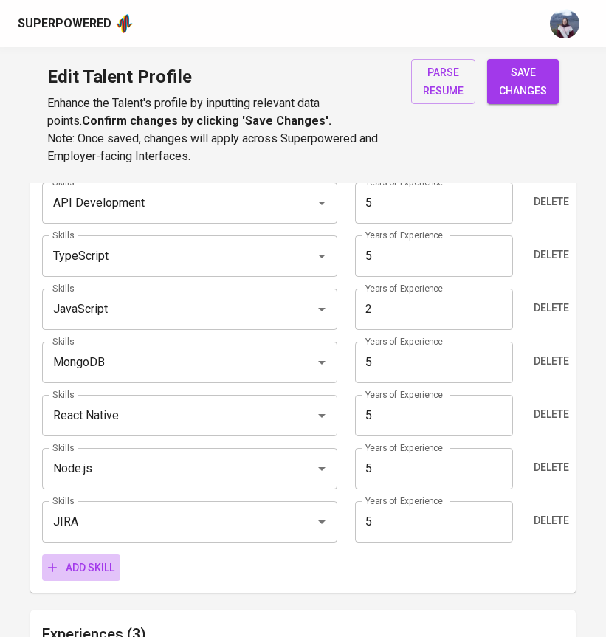
click at [92, 565] on span "Add skill" at bounding box center [81, 568] width 66 height 18
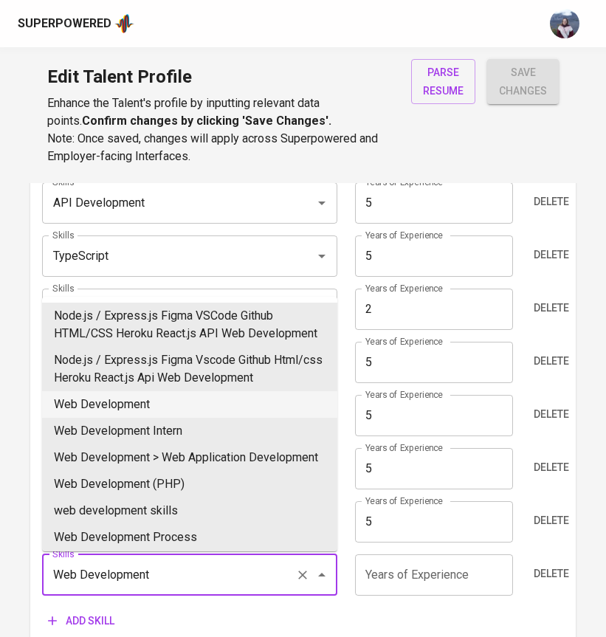
click at [160, 415] on li "Web Development" at bounding box center [189, 404] width 295 height 27
type input "Web Development"
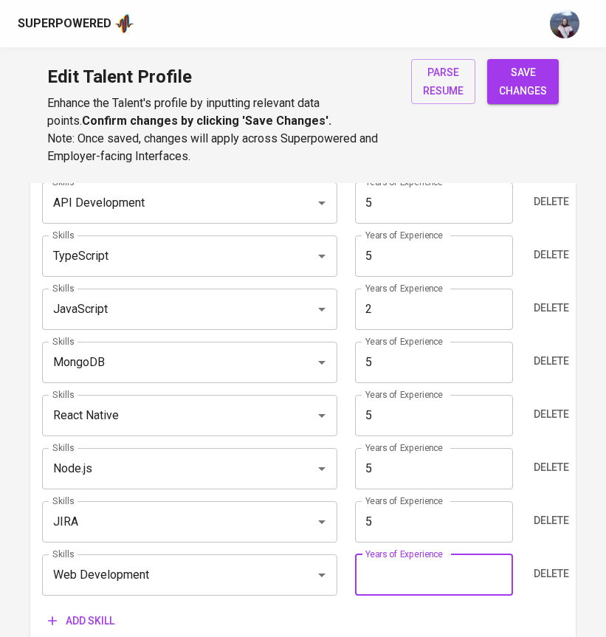
click at [387, 578] on input "number" at bounding box center [434, 575] width 158 height 41
type input "5"
click at [368, 613] on div "Add skill" at bounding box center [303, 621] width 522 height 27
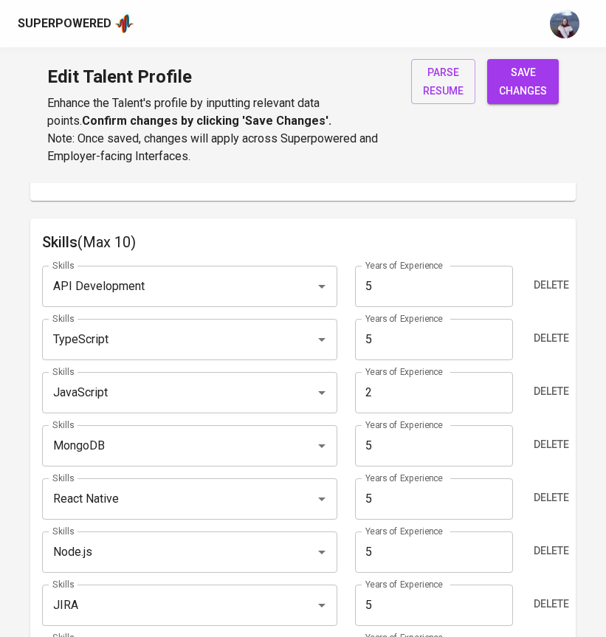
scroll to position [699, 0]
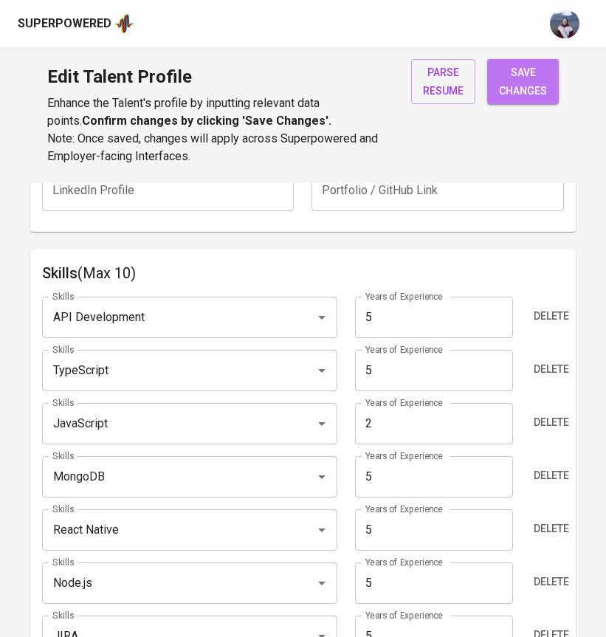
click at [518, 72] on span "save changes" at bounding box center [523, 82] width 48 height 36
type input "Web Development"
type input "Jira"
type input "Node.js"
type input "5"
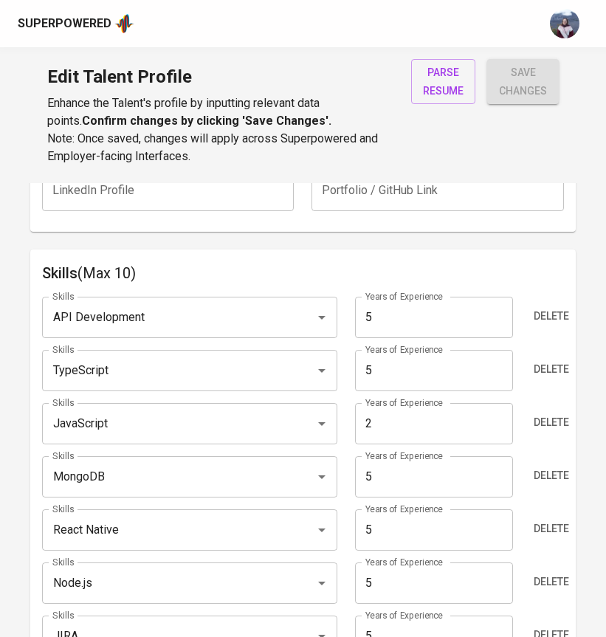
type input "React Native"
type input "TypeScript"
type input "API Development"
type input "MongoDB"
type input "JavaScript"
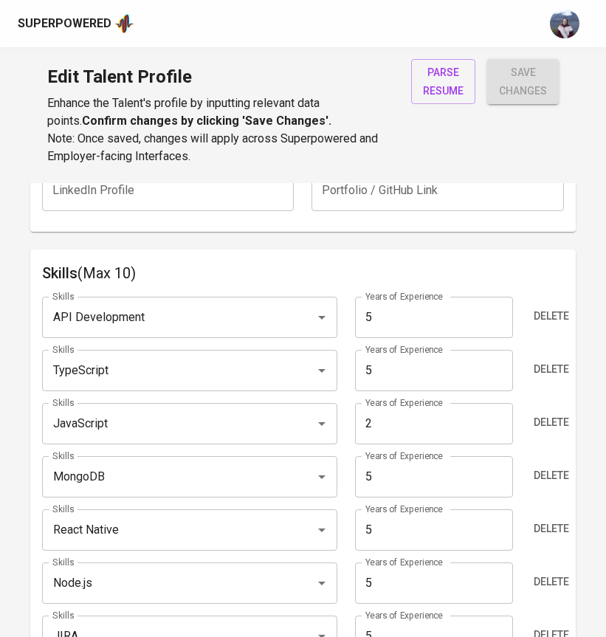
type input "2"
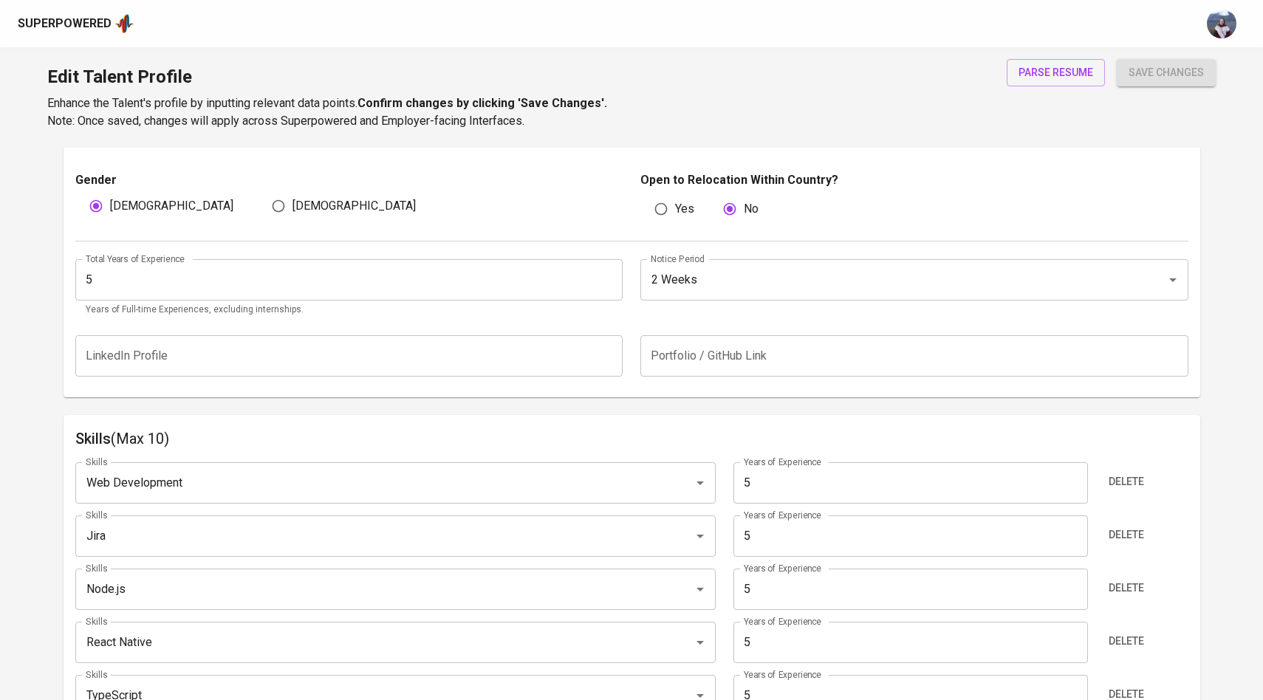
scroll to position [504, 0]
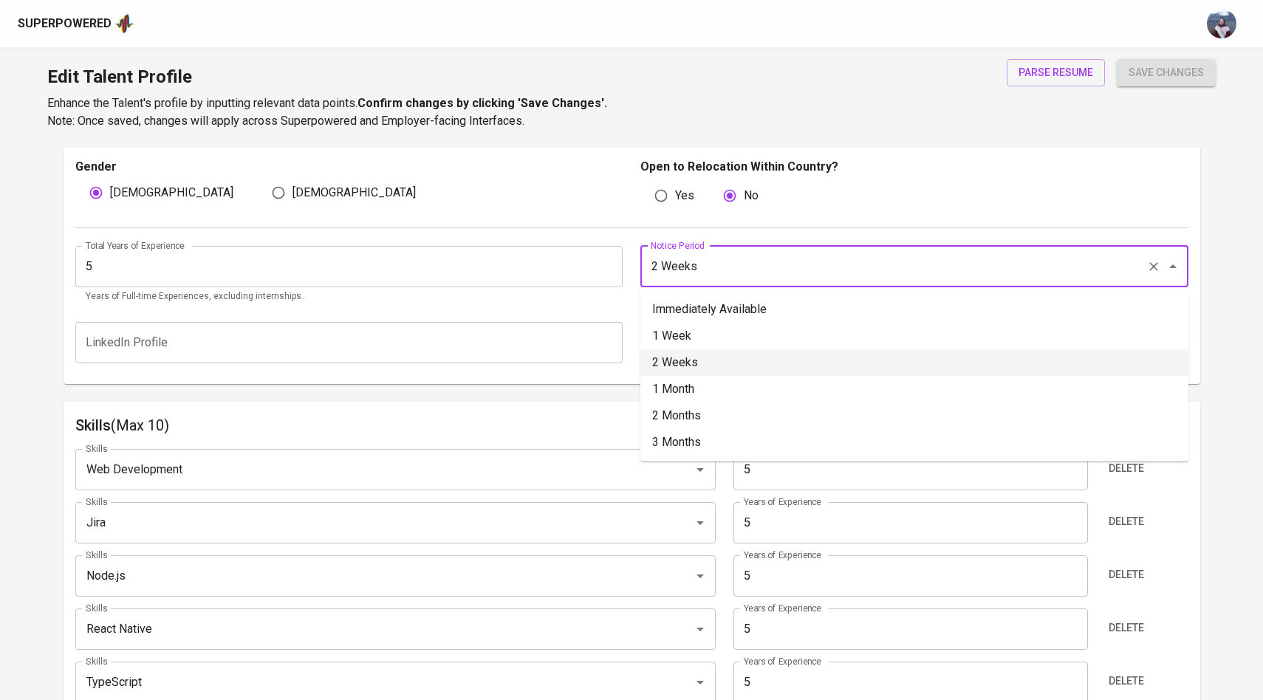
drag, startPoint x: 738, startPoint y: 272, endPoint x: 634, endPoint y: 270, distance: 103.4
click at [634, 270] on div "Notice Period 2 Weeks Notice Period" at bounding box center [909, 275] width 557 height 58
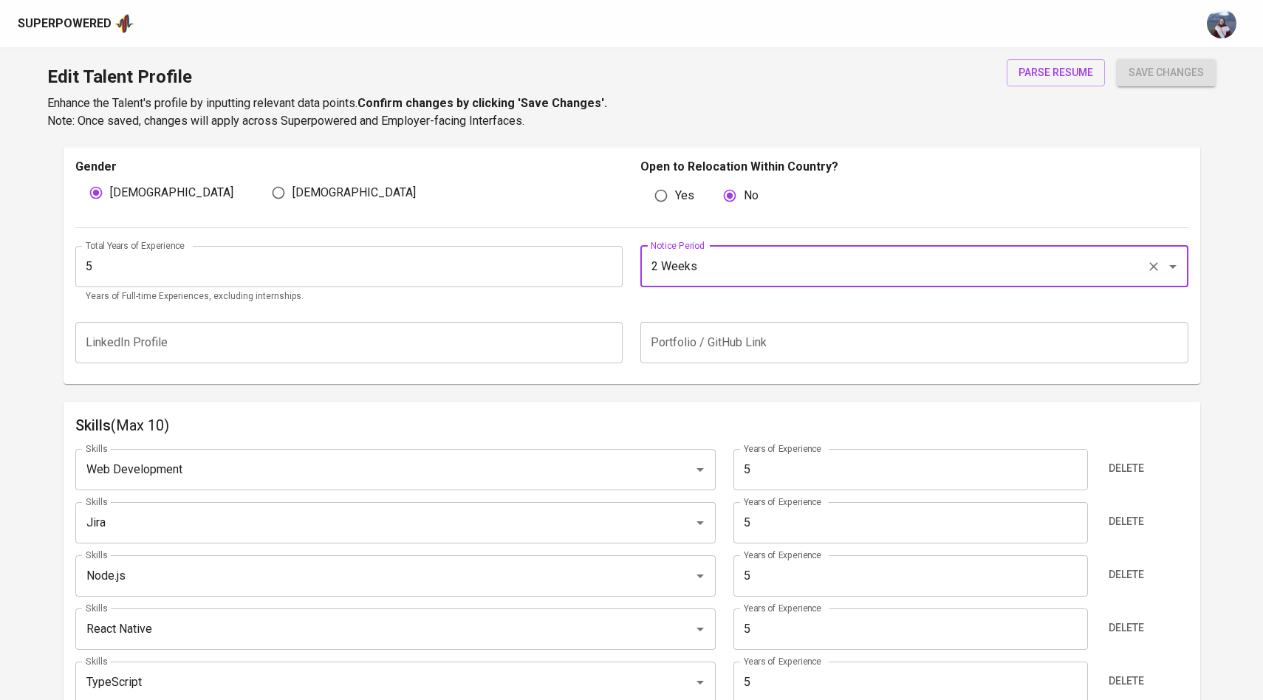
click at [801, 311] on div "Total Years of Experience 5 Total Years of Experience Years of Full-time Experi…" at bounding box center [631, 270] width 1113 height 85
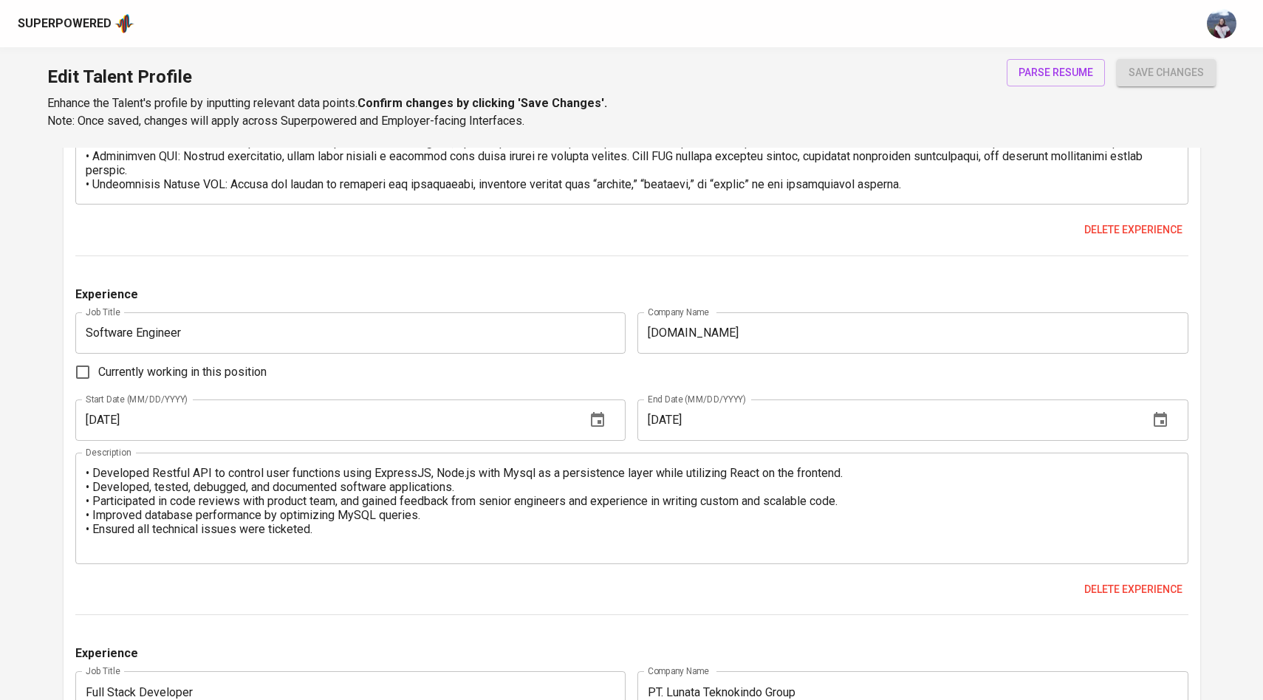
scroll to position [1873, 0]
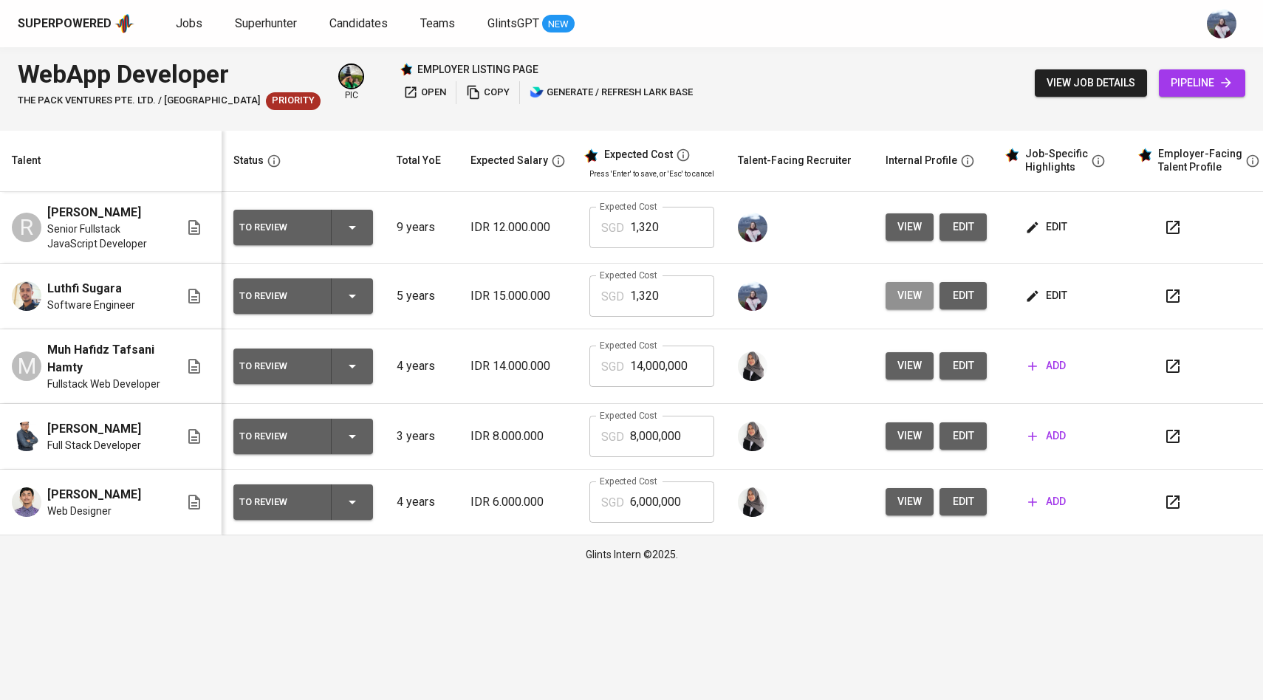
click at [912, 305] on span "view" at bounding box center [909, 295] width 24 height 18
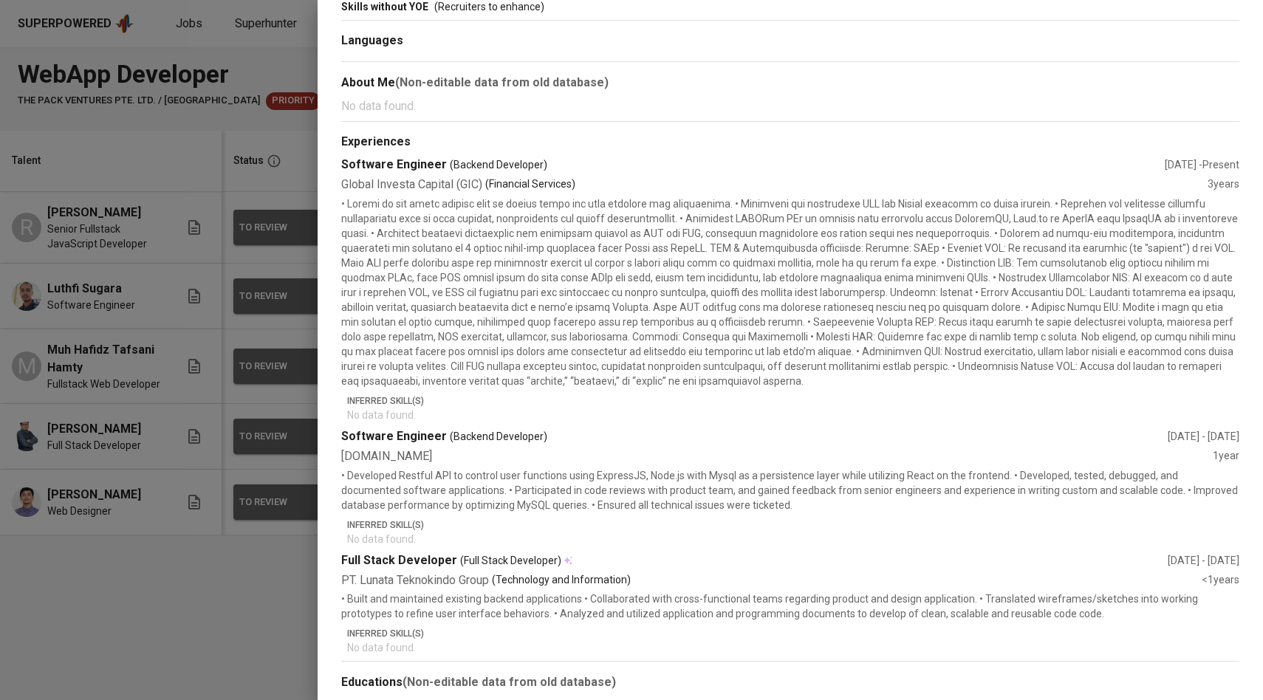
scroll to position [326, 0]
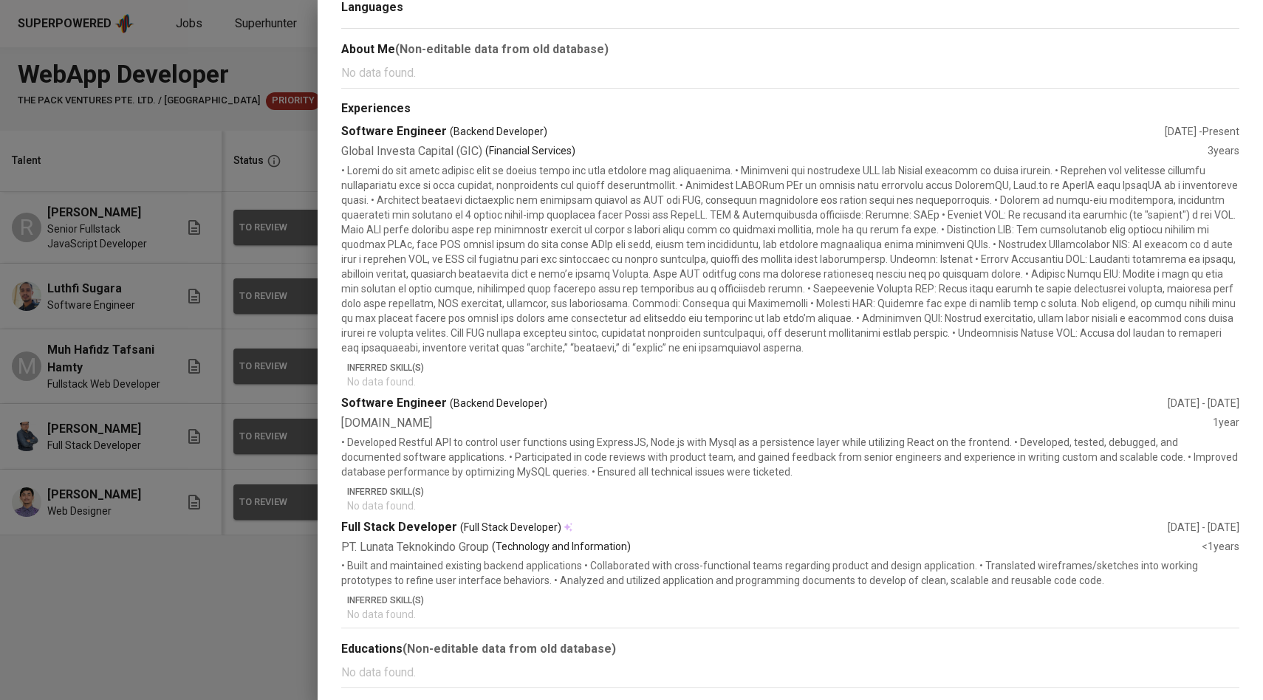
click at [229, 411] on div at bounding box center [631, 350] width 1263 height 700
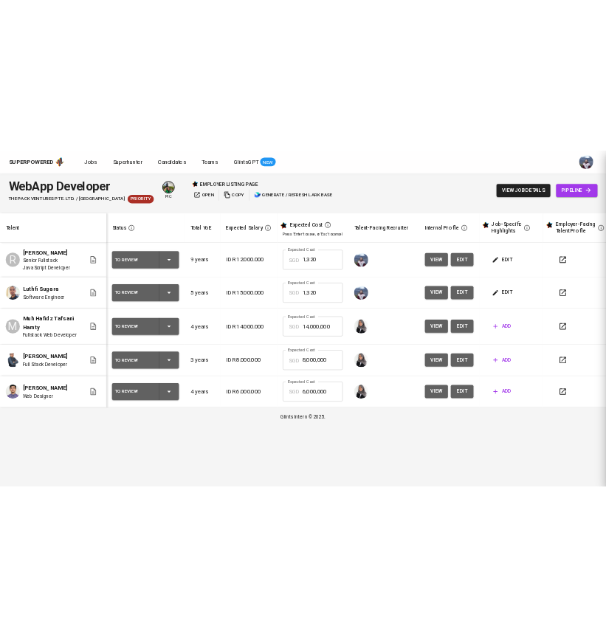
scroll to position [0, 0]
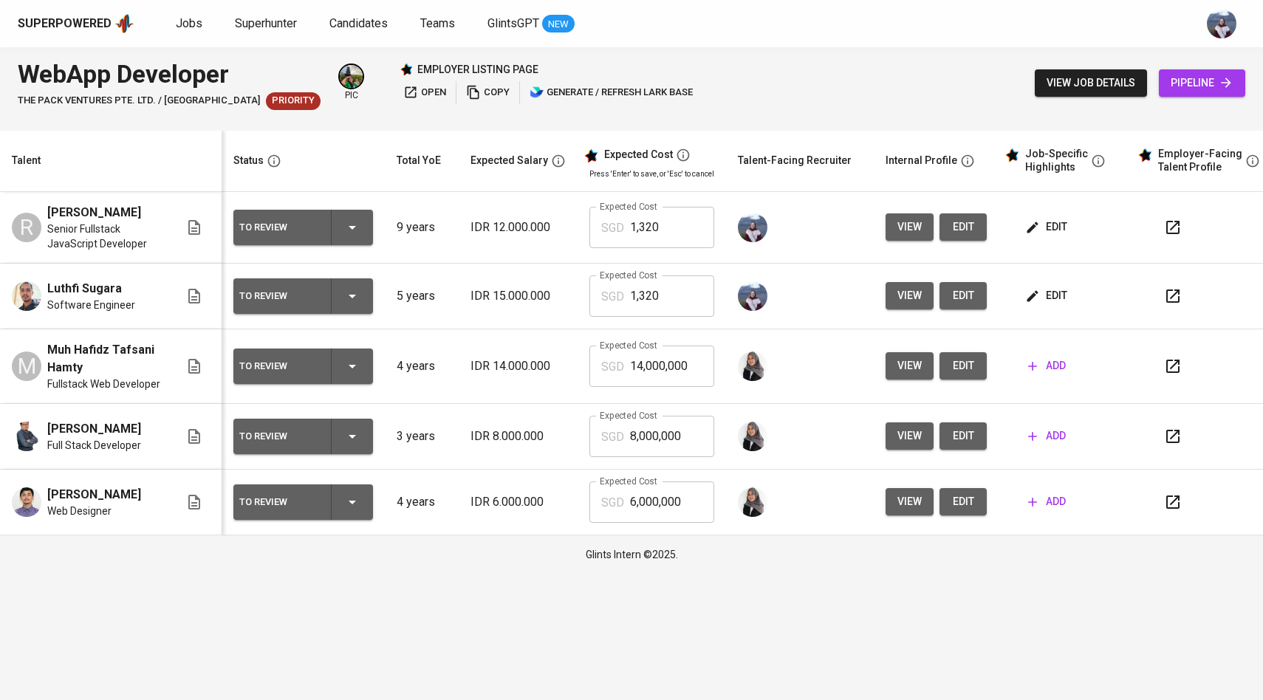
click at [1041, 305] on span "edit" at bounding box center [1047, 295] width 39 height 18
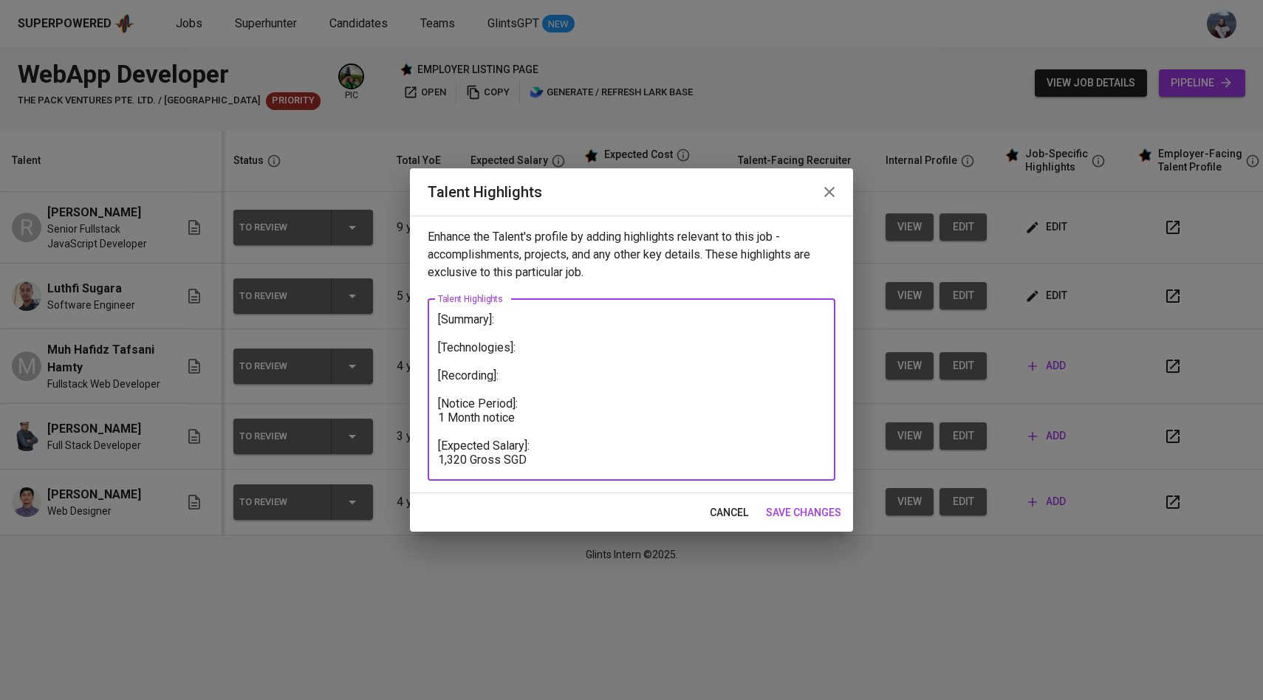
drag, startPoint x: 516, startPoint y: 418, endPoint x: 436, endPoint y: 417, distance: 79.8
click at [435, 417] on div "[Summary]: [Technologies]: [Recording]: [Notice Period]: 1 Month notice [Expect…" at bounding box center [632, 390] width 408 height 182
click at [508, 376] on textarea "[Summary]: [Technologies]: [Recording]: [Notice Period]: 2 Weeks [Expected Sala…" at bounding box center [631, 389] width 387 height 154
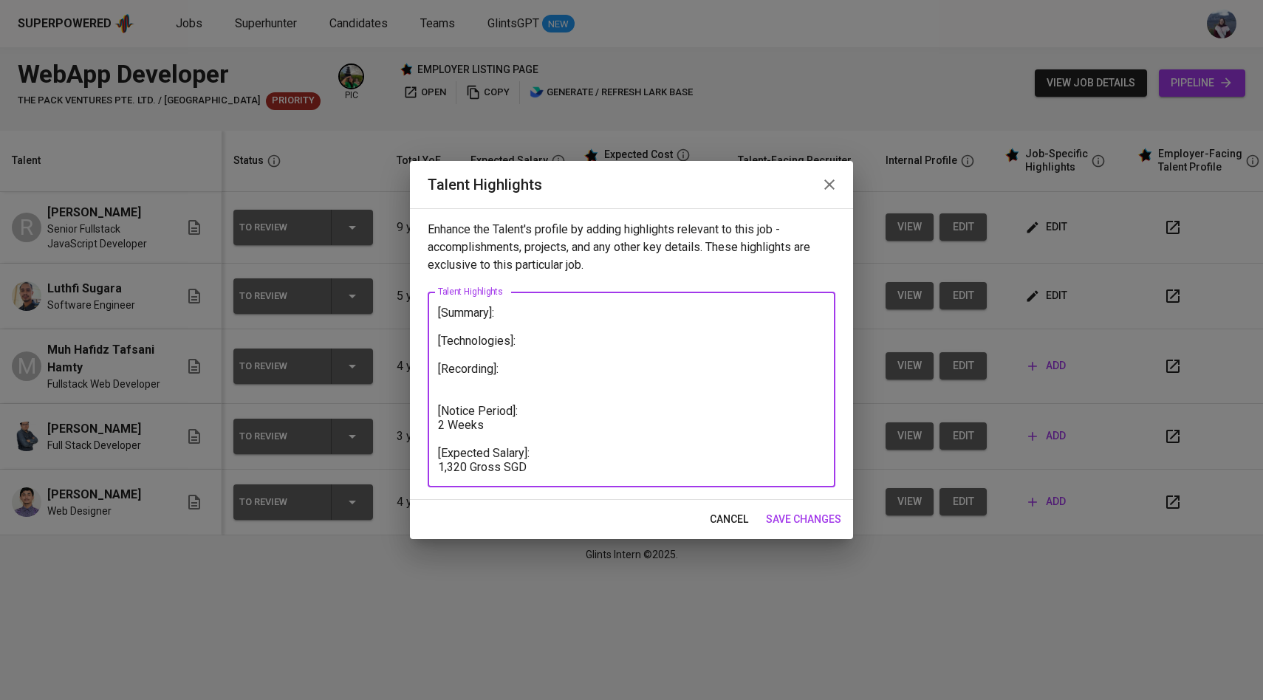
paste textarea "[URL][DOMAIN_NAME]"
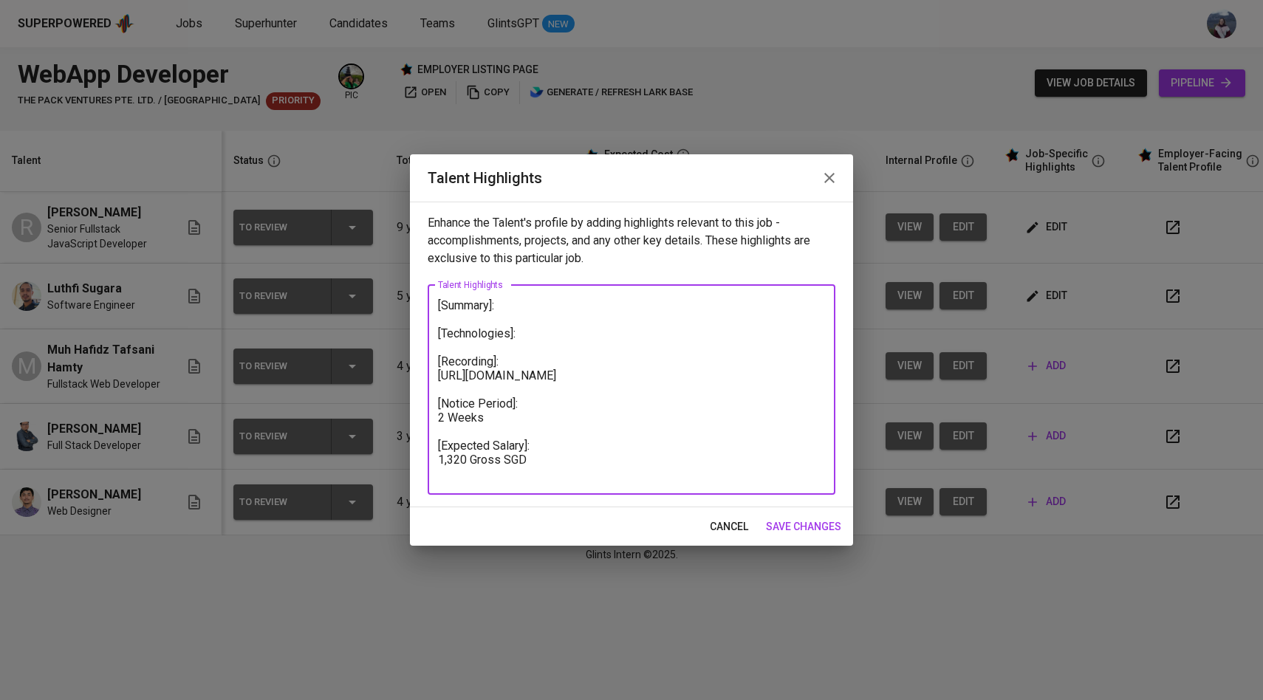
type textarea "[Summary]: [Technologies]: [Recording]: [URL][DOMAIN_NAME] [Notice Period]: 2 W…"
click at [783, 533] on span "save changes" at bounding box center [803, 527] width 75 height 18
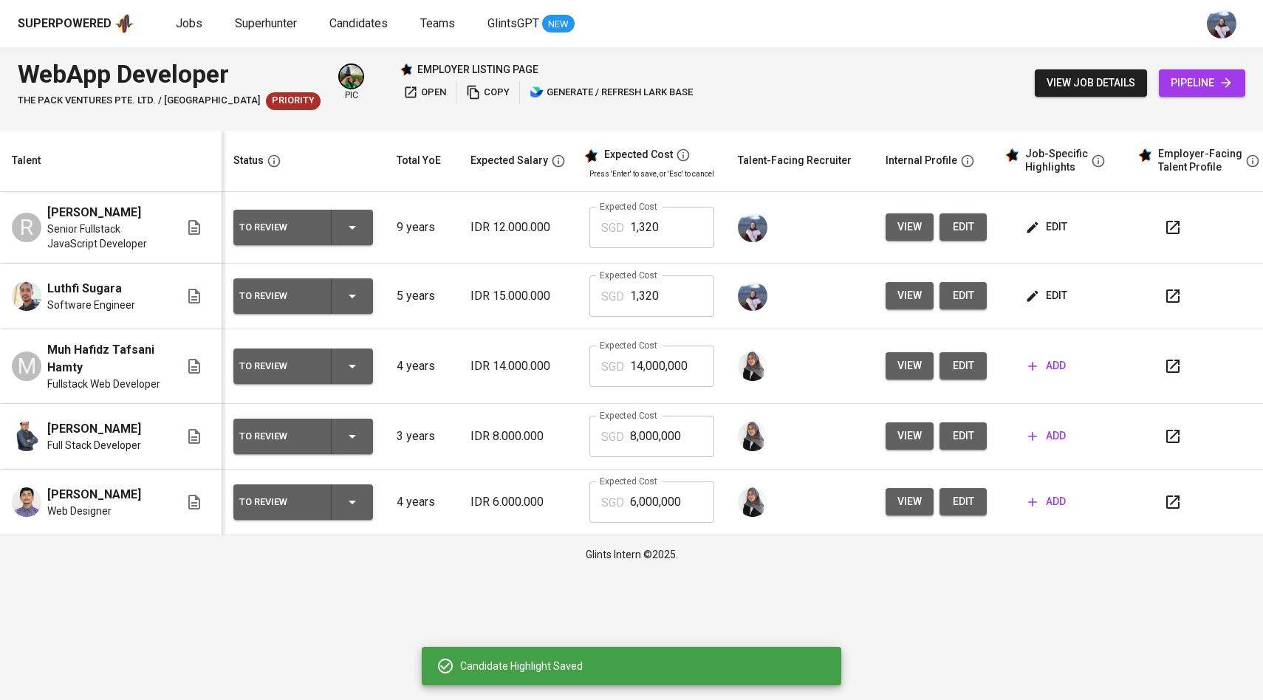
click at [1043, 305] on span "edit" at bounding box center [1047, 295] width 39 height 18
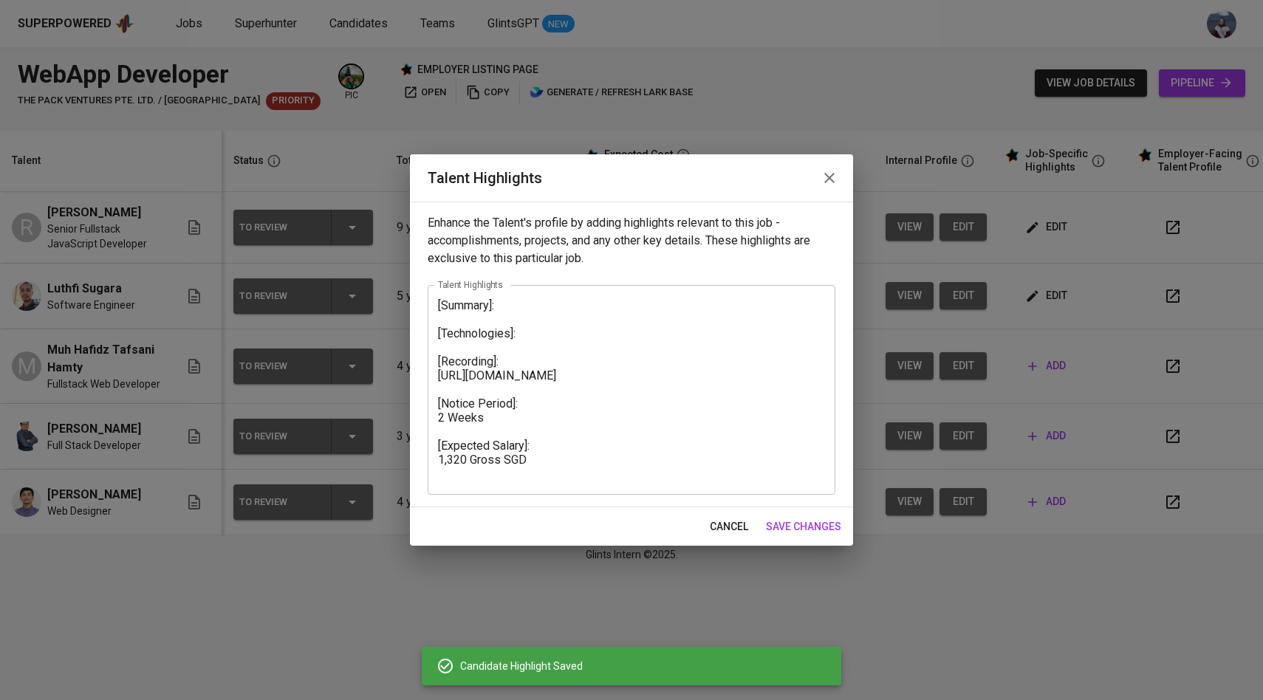
click at [786, 520] on span "save changes" at bounding box center [803, 527] width 75 height 18
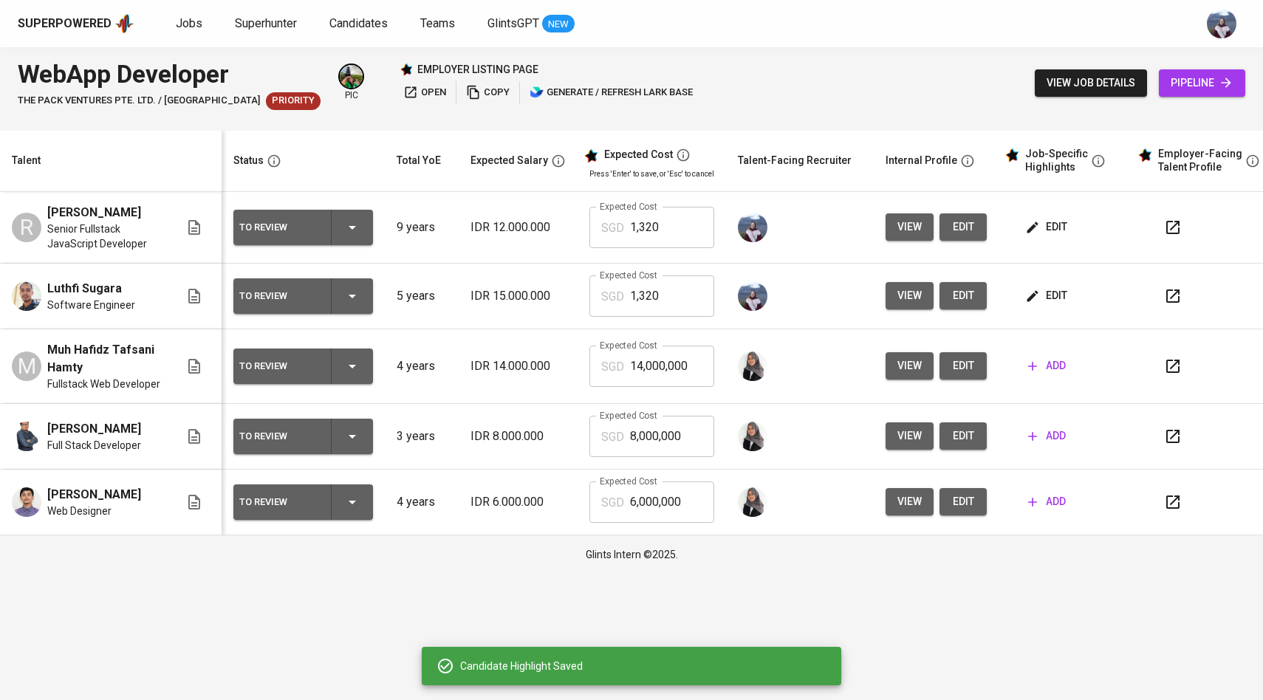
click at [1046, 232] on span "edit" at bounding box center [1047, 227] width 39 height 18
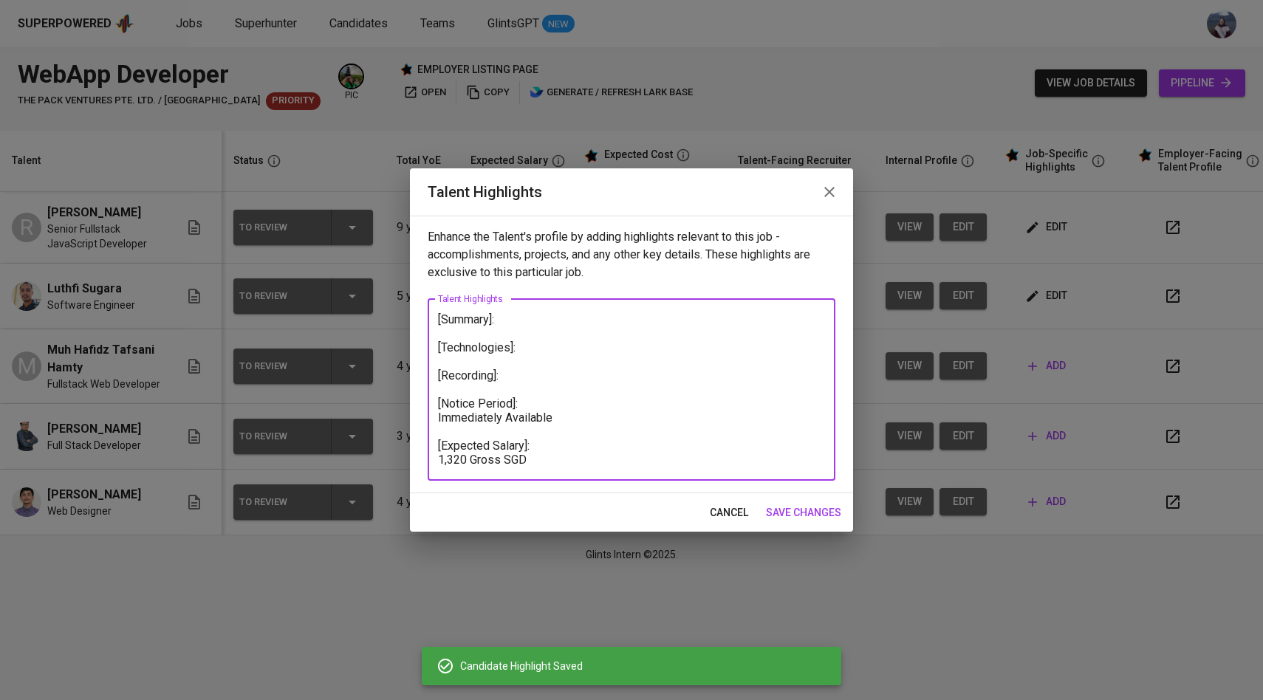
click at [563, 363] on textarea "[Summary]: [Technologies]: [Recording]: [Notice Period]: Immediately Available …" at bounding box center [631, 389] width 387 height 154
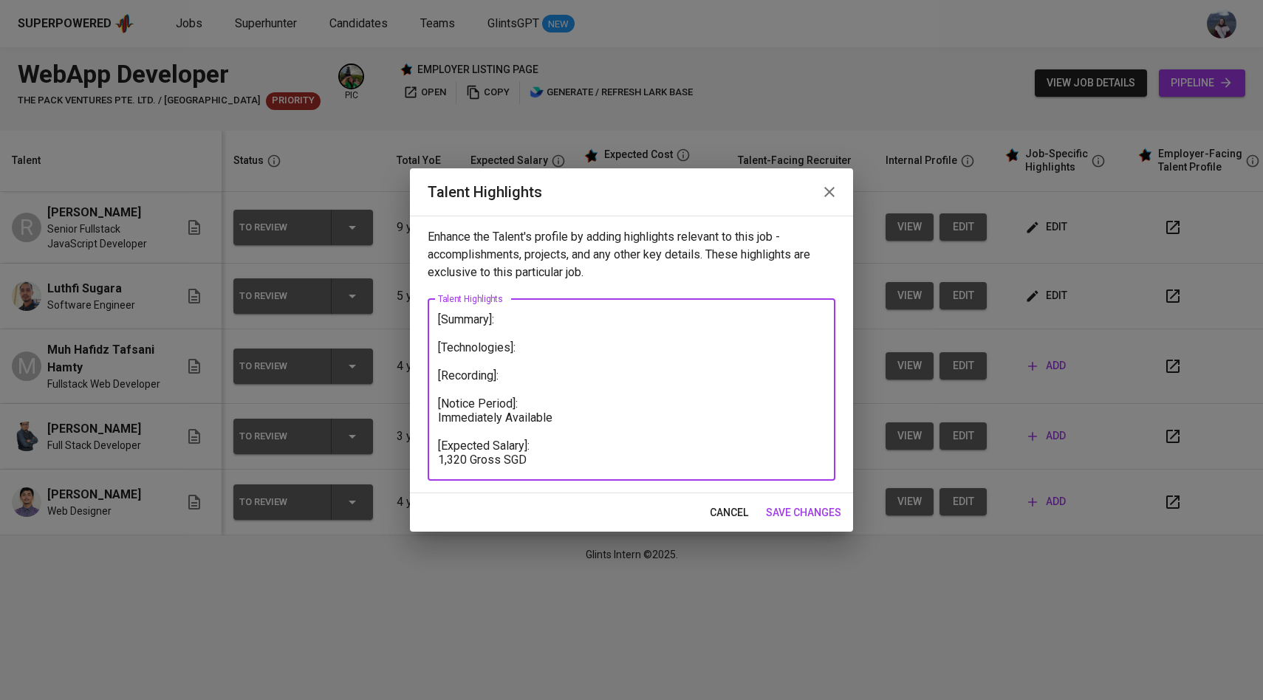
click at [517, 377] on textarea "[Summary]: [Technologies]: [Recording]: [Notice Period]: Immediately Available …" at bounding box center [631, 389] width 387 height 154
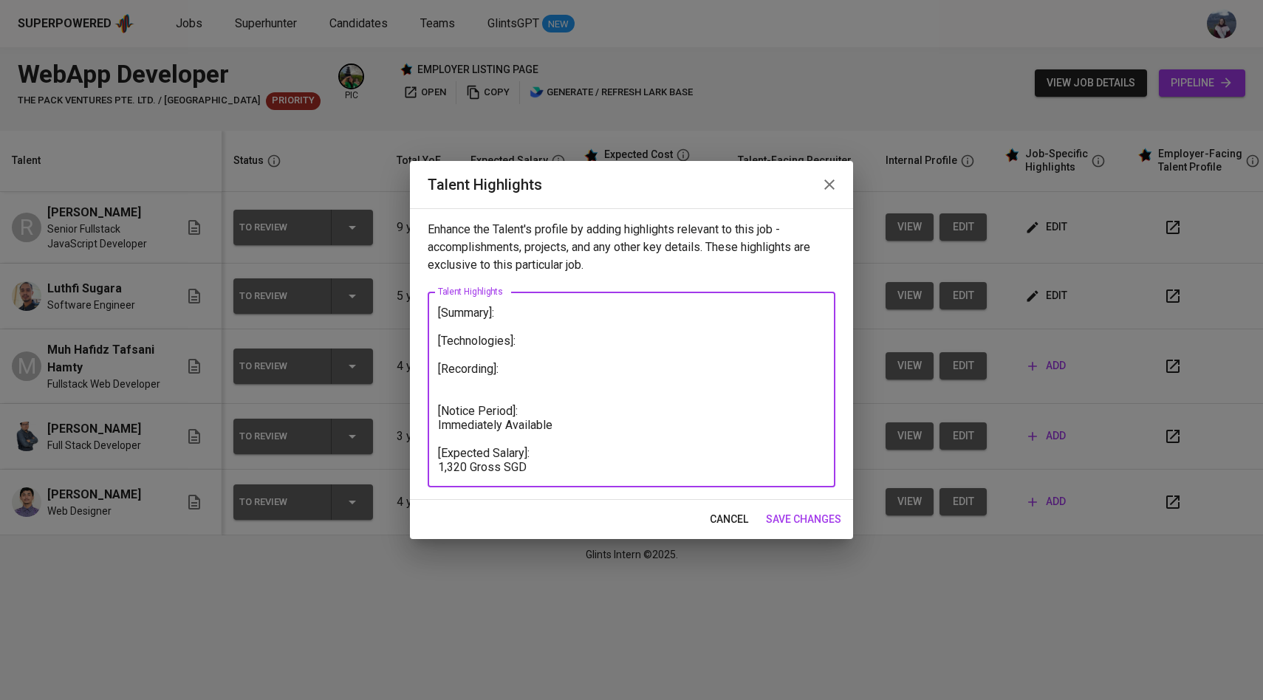
paste textarea "[URL][DOMAIN_NAME]"
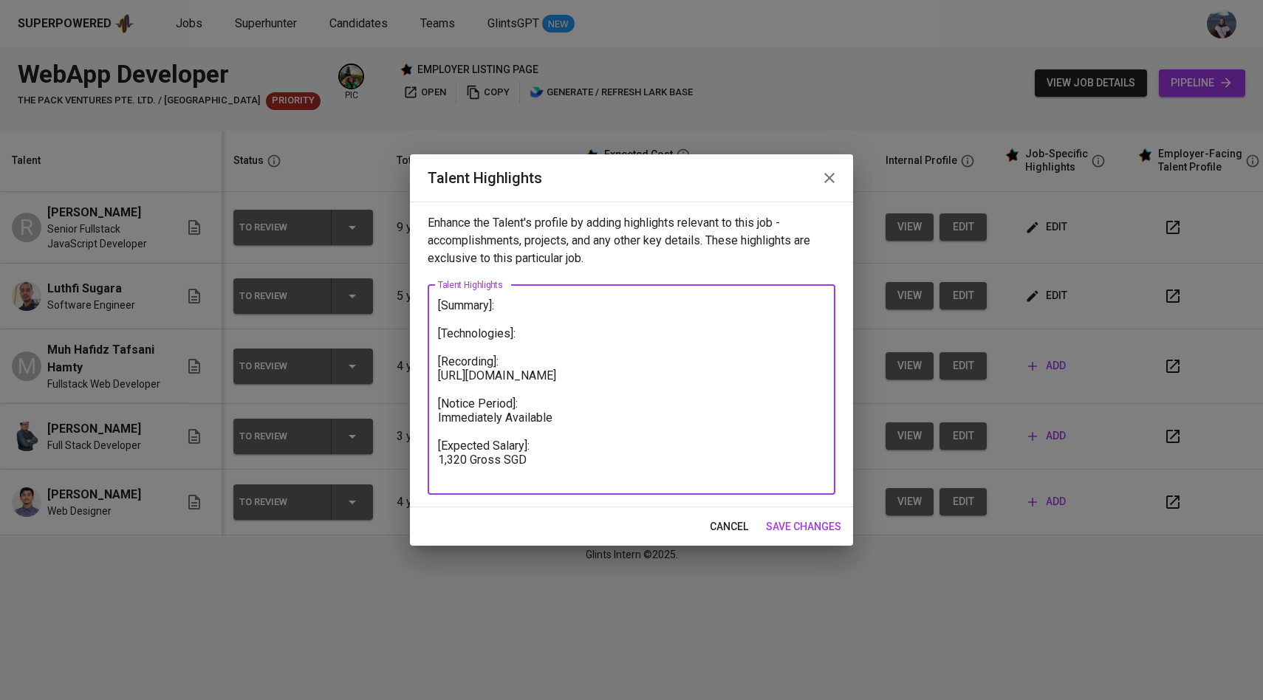
click at [527, 346] on textarea "[Summary]: [Technologies]: [Recording]: [URL][DOMAIN_NAME] [Notice Period]: Imm…" at bounding box center [631, 389] width 387 height 182
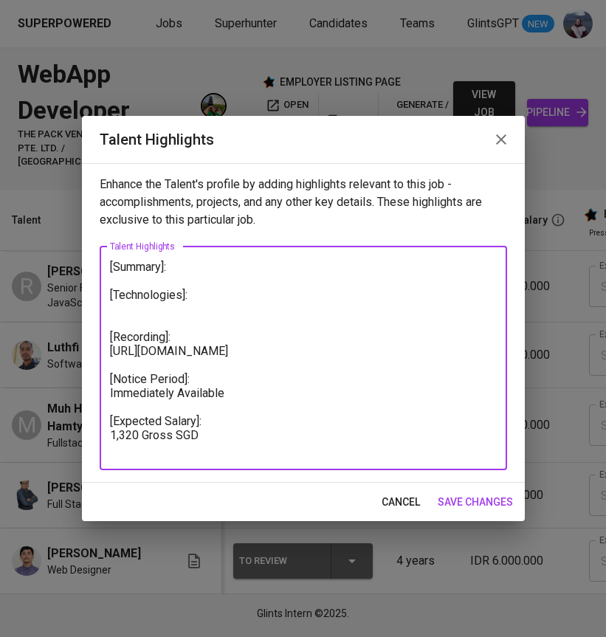
paste textarea "Languages: JavaScript, TypeScript, PHP, Python, SQL Frontend: React, Vue, Next.…"
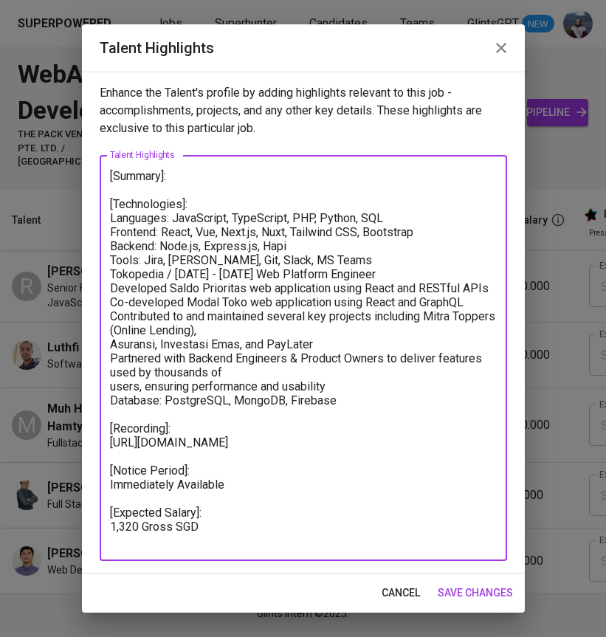
drag, startPoint x: 331, startPoint y: 384, endPoint x: 115, endPoint y: 280, distance: 239.4
click at [115, 278] on textarea "[Summary]: [Technologies]: Languages: JavaScript, TypeScript, PHP, Python, SQL …" at bounding box center [303, 358] width 387 height 379
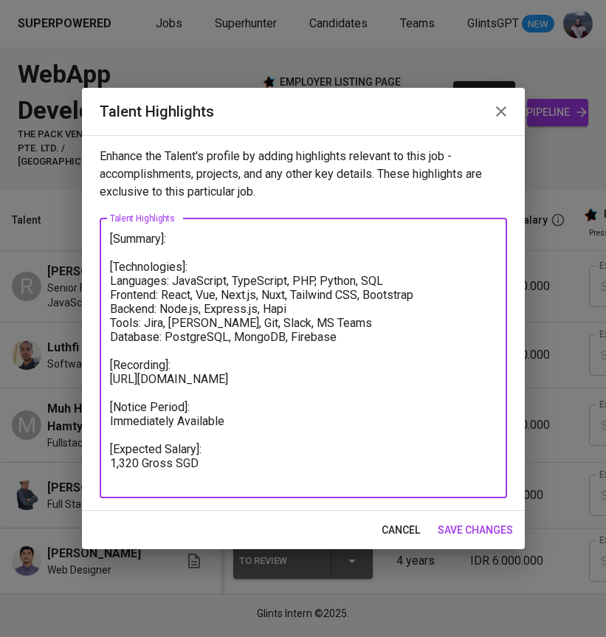
click at [110, 281] on textarea "[Summary]: [Technologies]: Languages: JavaScript, TypeScript, PHP, Python, SQL …" at bounding box center [303, 358] width 387 height 253
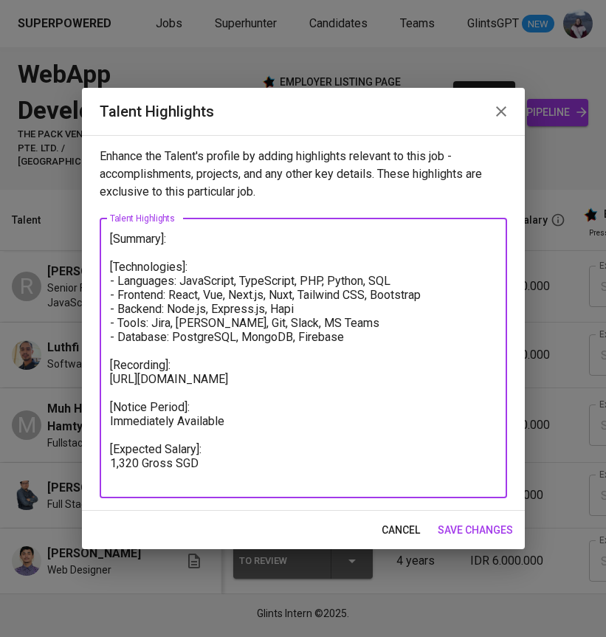
click at [179, 241] on textarea "[Summary]: [Technologies]: - Languages: JavaScript, TypeScript, PHP, Python, SQ…" at bounding box center [303, 358] width 387 height 253
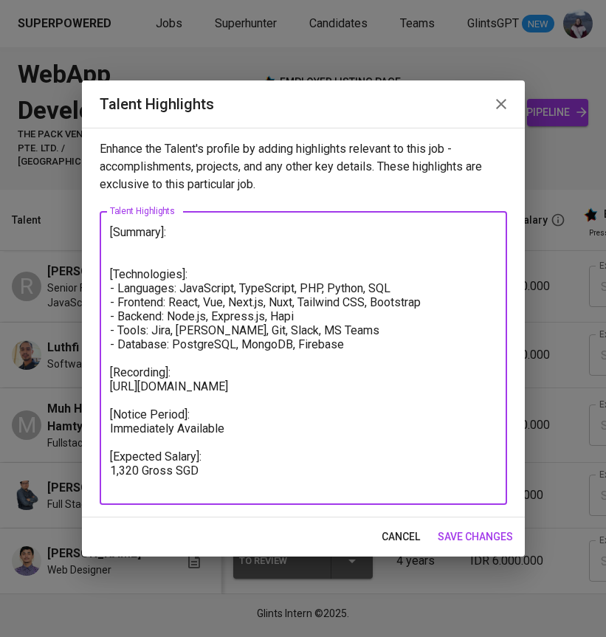
type textarea "[Summary]: [Technologies]: - Languages: JavaScript, TypeScript, PHP, Python, SQ…"
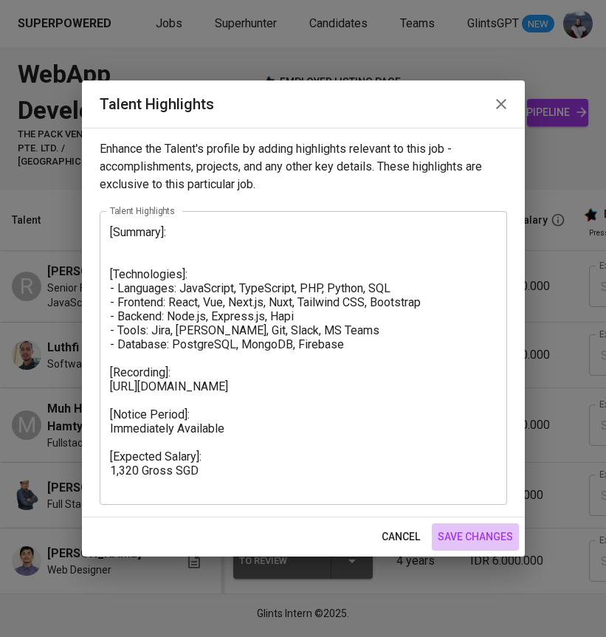
click at [473, 531] on span "save changes" at bounding box center [475, 537] width 75 height 18
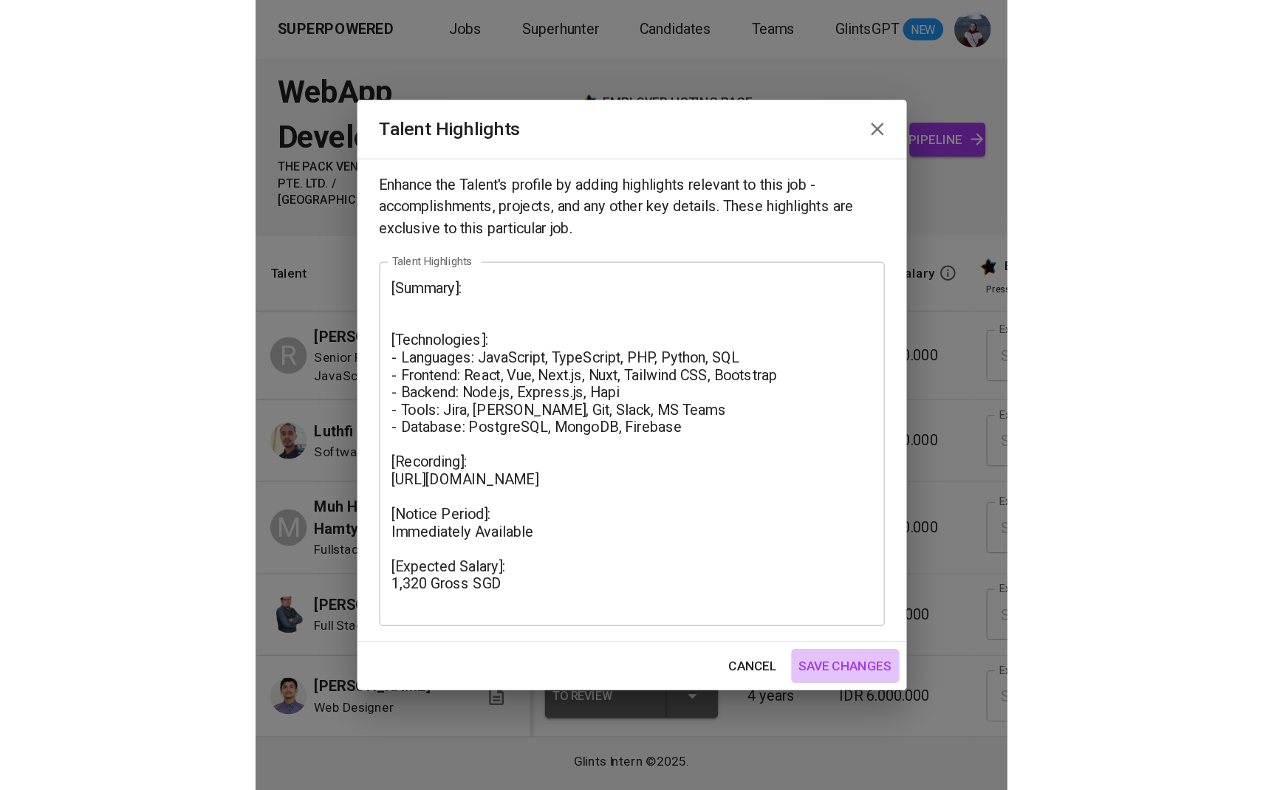
scroll to position [0, 668]
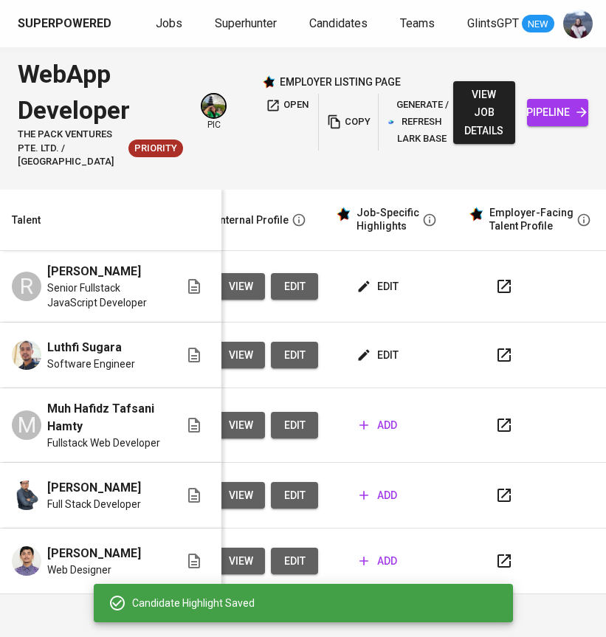
click at [368, 365] on span "edit" at bounding box center [379, 355] width 39 height 18
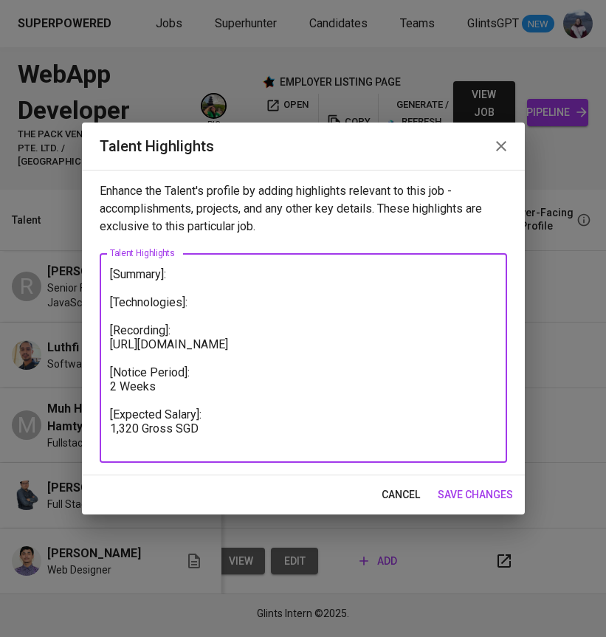
click at [211, 315] on textarea "[Summary]: [Technologies]: [Recording]: [URL][DOMAIN_NAME] [Notice Period]: 2 W…" at bounding box center [303, 358] width 387 height 182
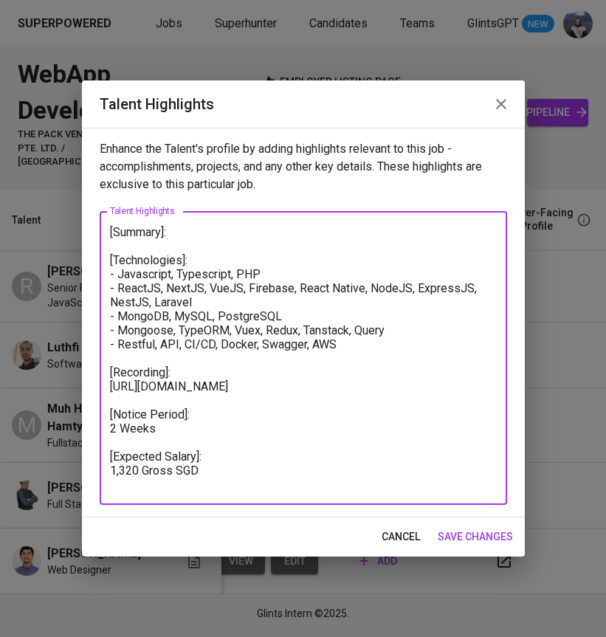
click at [160, 239] on textarea "[Summary]: [Technologies]: - Javascript, Typescript, PHP - ReactJS, NextJS, Vue…" at bounding box center [303, 358] width 387 height 267
paste textarea "Software Developer with 6 years Structuring, Develop and Implementing interacti…"
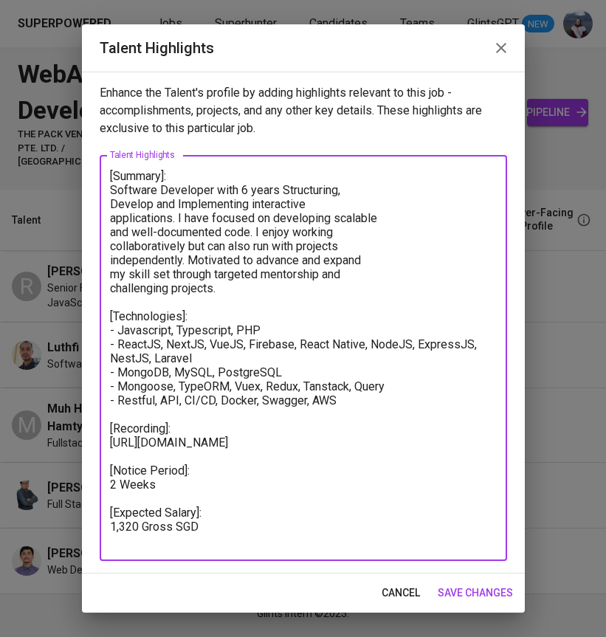
click at [111, 193] on textarea "[Summary]: Software Developer with 6 years Structuring, Develop and Implementin…" at bounding box center [303, 358] width 387 height 379
click at [111, 220] on textarea "[Summary]: Lutfi is a Software Developer with 6 years Structuring, Develop and …" at bounding box center [303, 358] width 387 height 379
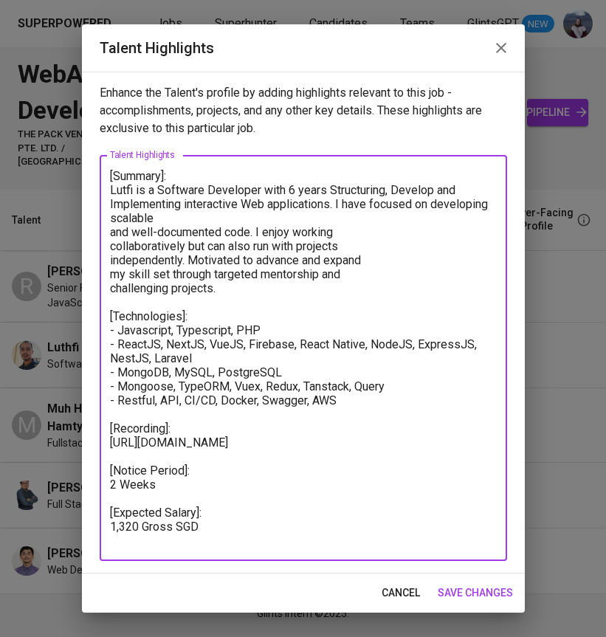
click at [343, 202] on textarea "[Summary]: Lutfi is a Software Developer with 6 years Structuring, Develop and …" at bounding box center [303, 358] width 387 height 379
click at [112, 235] on textarea "[Summary]: Lutfi is a Software Developer with 6 years Structuring, Develop and …" at bounding box center [303, 358] width 387 height 379
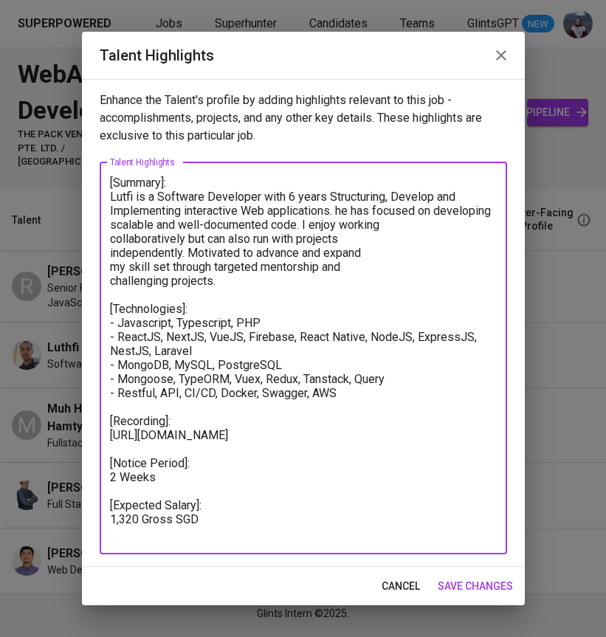
click at [109, 237] on div "[Summary]: Lutfi is a Software Developer with 6 years Structuring, Develop and …" at bounding box center [304, 358] width 408 height 392
click at [111, 241] on textarea "[Summary]: Lutfi is a Software Developer with 6 years Structuring, Develop and …" at bounding box center [303, 358] width 387 height 365
click at [311, 227] on textarea "[Summary]: Lutfi is a Software Developer with 6 years Structuring, Develop and …" at bounding box center [303, 358] width 387 height 365
click at [111, 255] on textarea "[Summary]: Lutfi is a Software Developer with 6 years Structuring, Develop and …" at bounding box center [303, 358] width 387 height 365
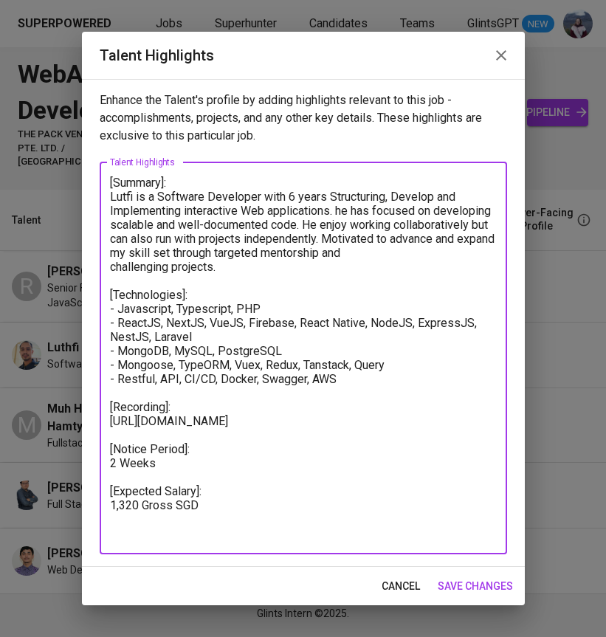
drag, startPoint x: 222, startPoint y: 281, endPoint x: 327, endPoint y: 241, distance: 113.1
click at [326, 241] on textarea "[Summary]: Lutfi is a Software Developer with 6 years Structuring, Develop and …" at bounding box center [303, 358] width 387 height 365
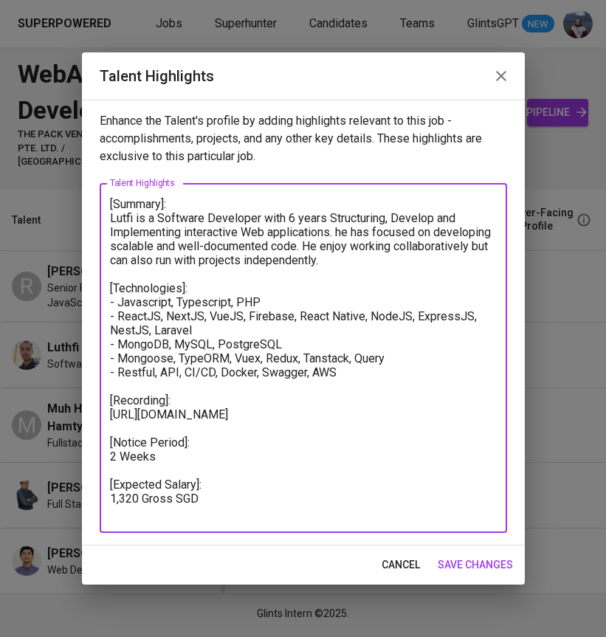
type textarea "[Summary]: Lutfi is a Software Developer with 6 years Structuring, Develop and …"
click at [493, 569] on span "save changes" at bounding box center [475, 565] width 75 height 18
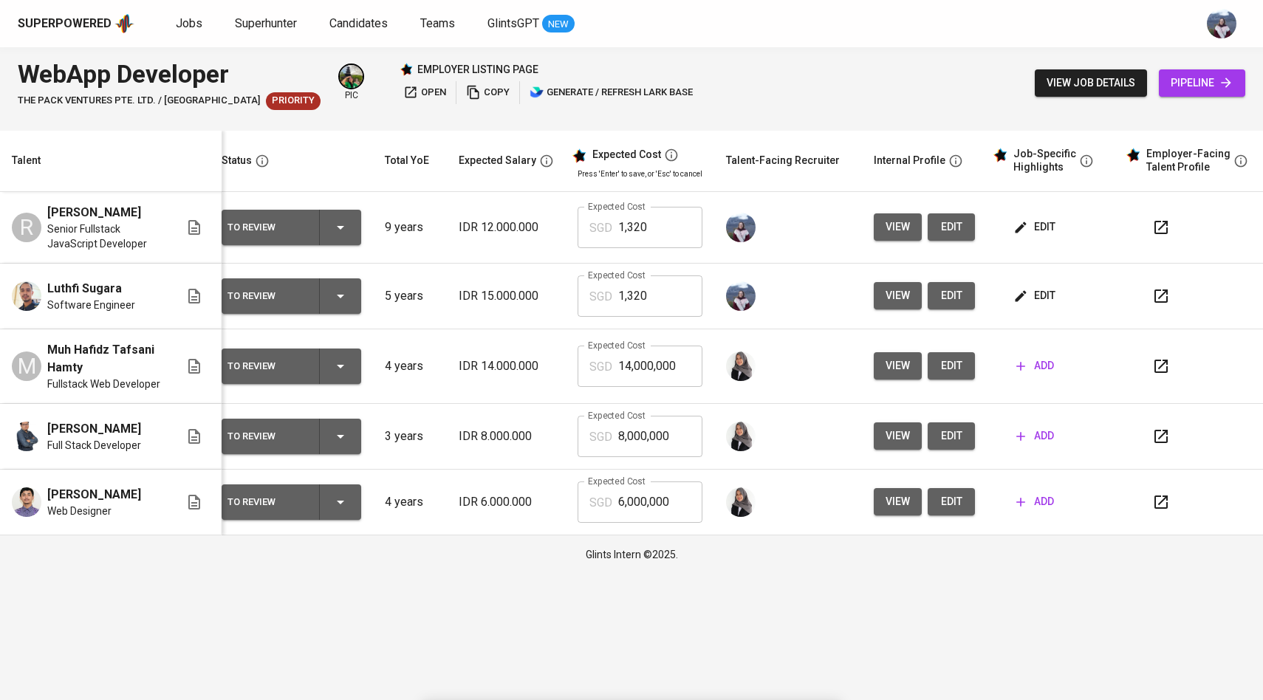
scroll to position [0, 0]
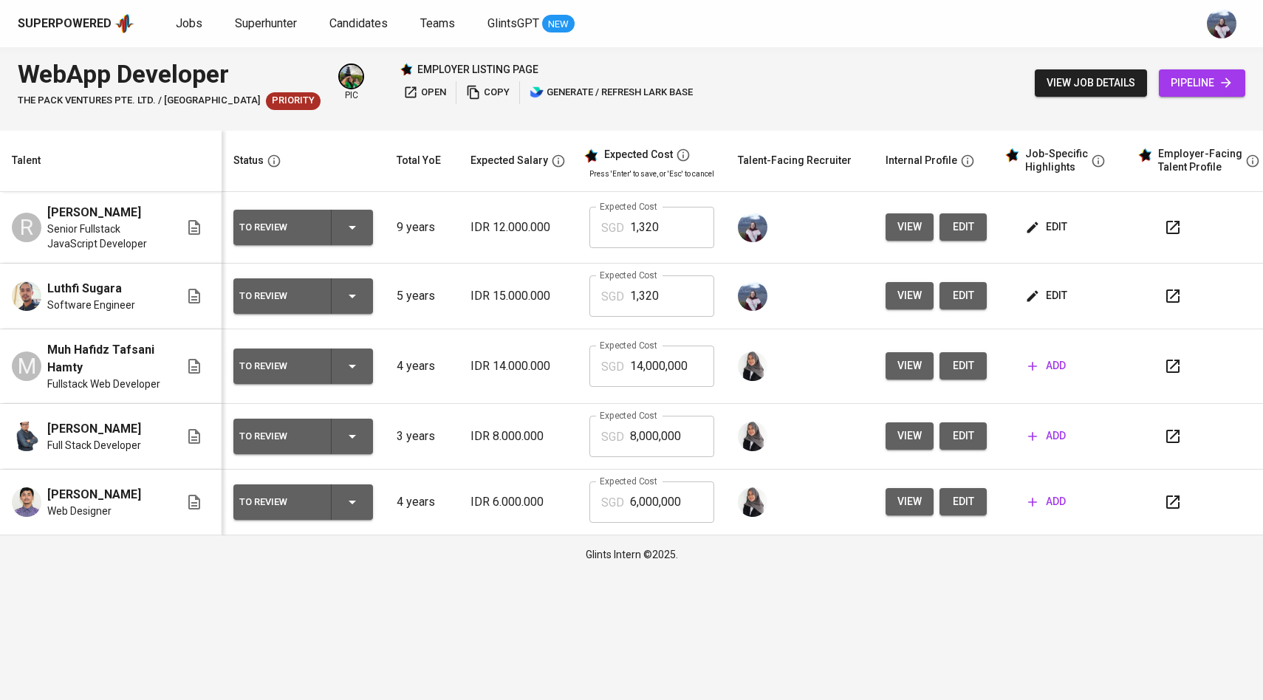
click at [922, 309] on button "view" at bounding box center [909, 295] width 48 height 27
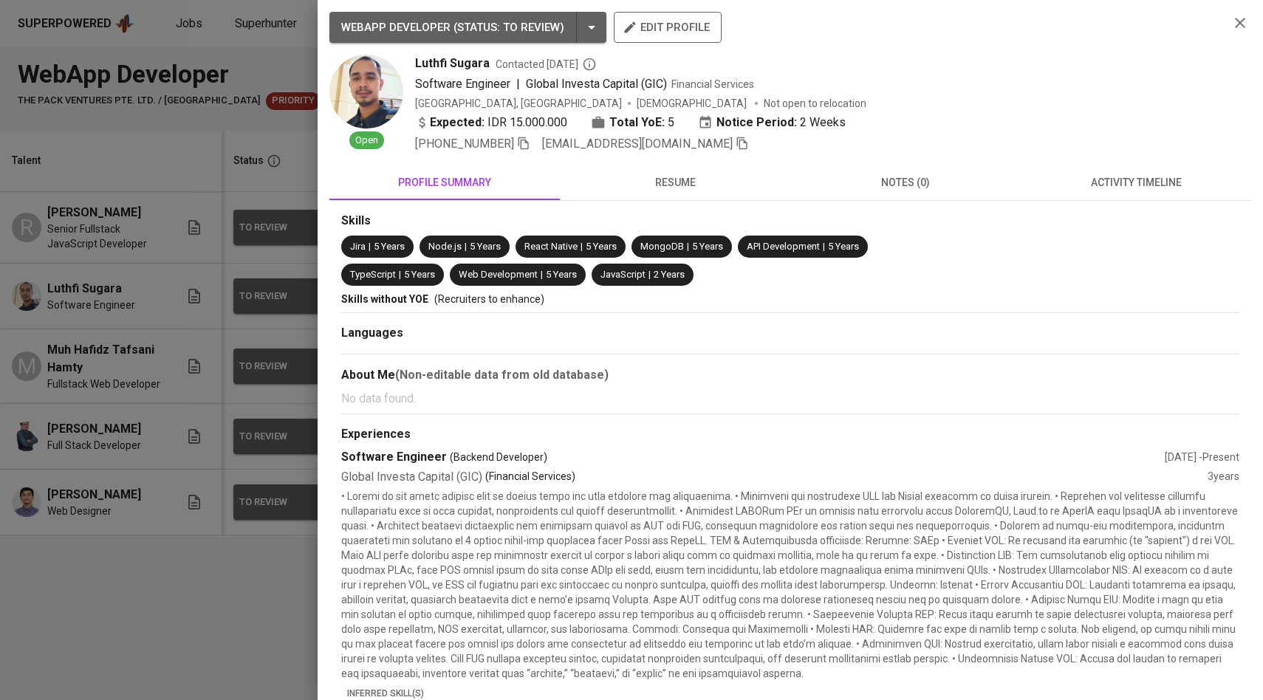
click at [260, 357] on div at bounding box center [631, 350] width 1263 height 700
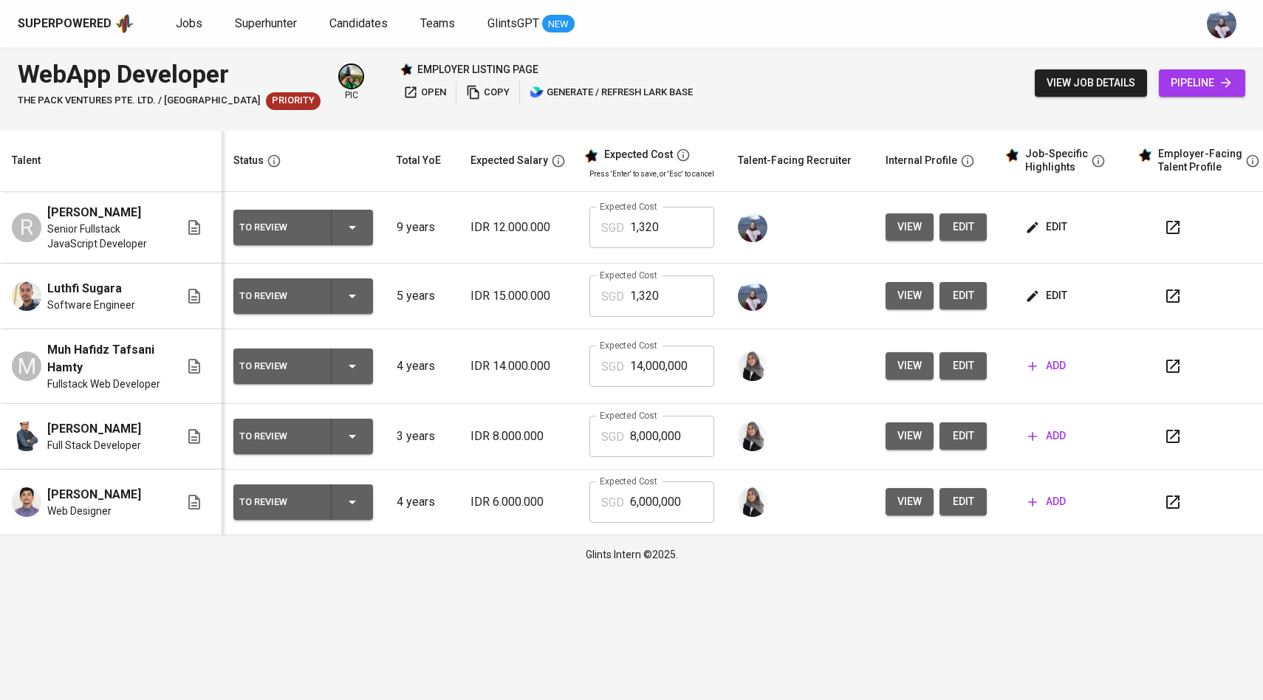
click at [1029, 301] on icon "button" at bounding box center [1032, 295] width 11 height 11
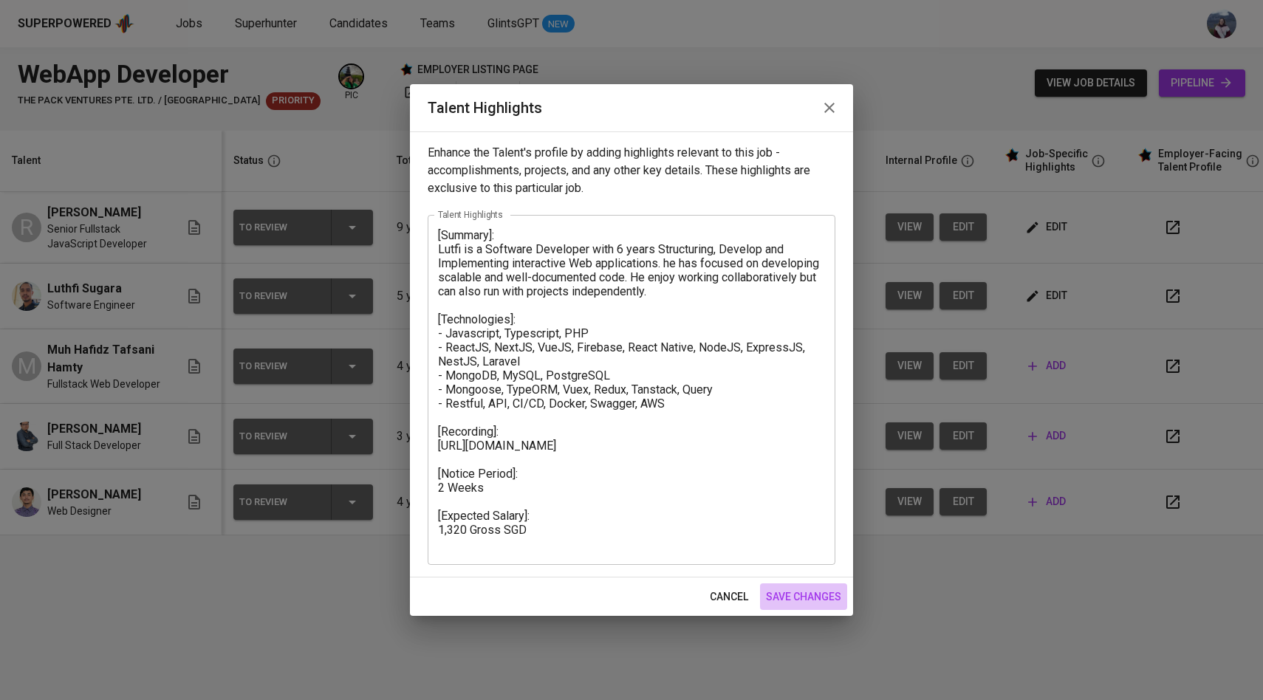
click at [793, 603] on span "save changes" at bounding box center [803, 597] width 75 height 18
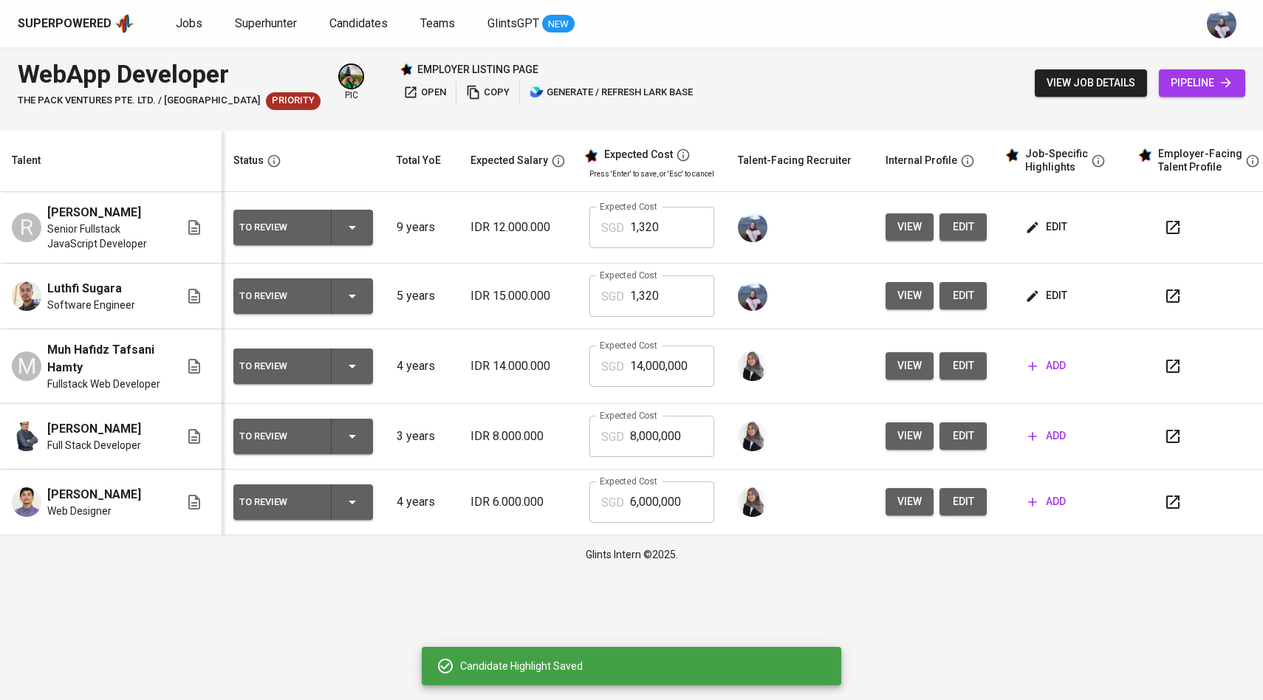
click at [1027, 233] on icon "button" at bounding box center [1032, 227] width 11 height 11
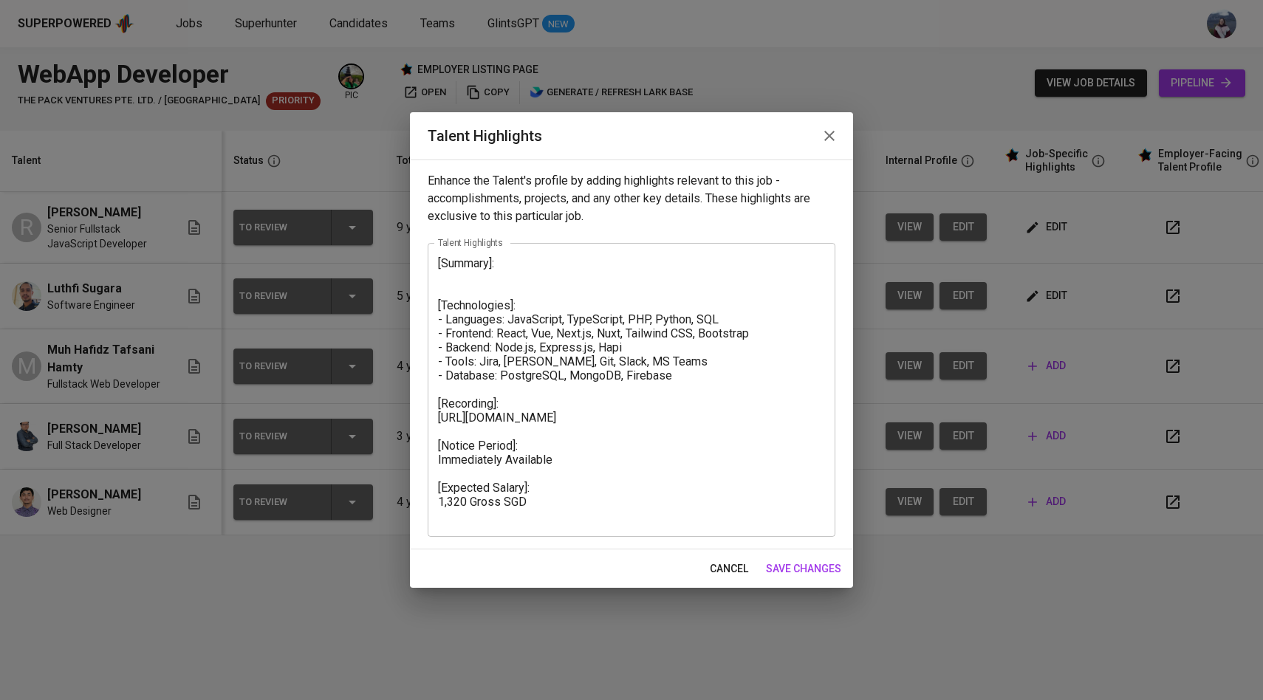
click at [503, 270] on textarea "[Summary]: [Technologies]: - Languages: JavaScript, TypeScript, PHP, Python, SQ…" at bounding box center [631, 389] width 387 height 267
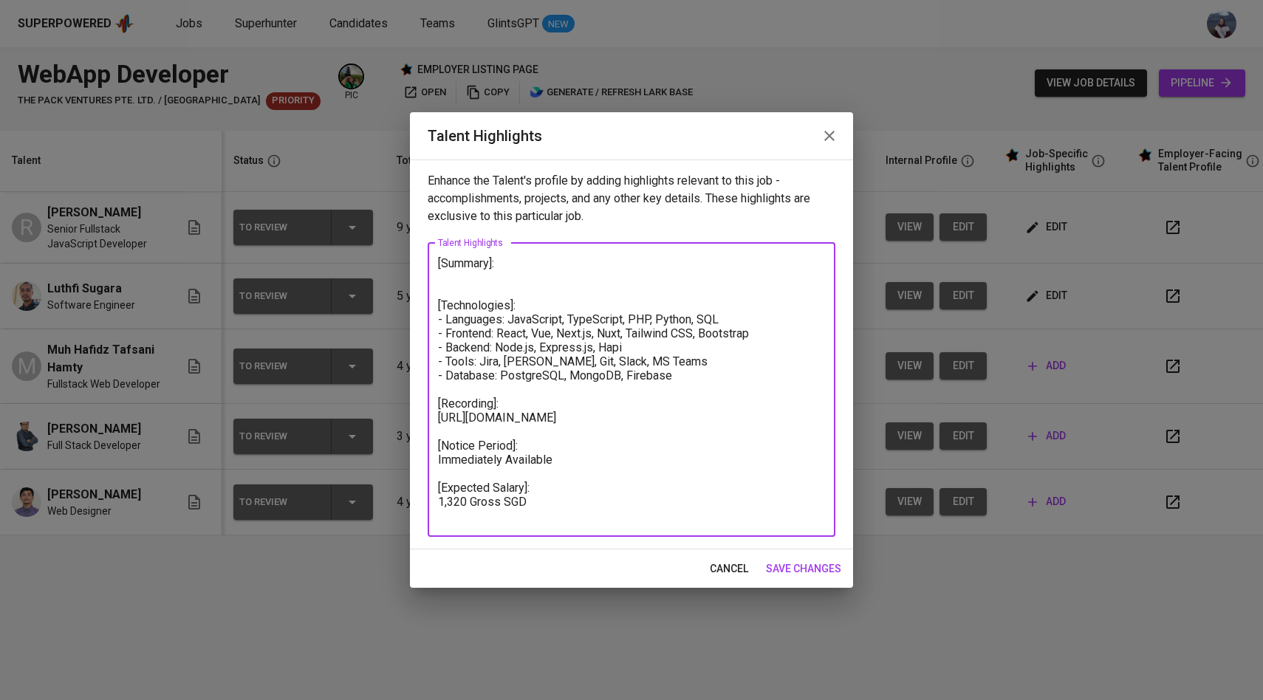
click at [489, 275] on textarea "[Summary]: [Technologies]: - Languages: JavaScript, TypeScript, PHP, Python, SQ…" at bounding box center [631, 389] width 387 height 267
paste textarea "A detail-oriented and innovative Website Developer with strong expertise in fro…"
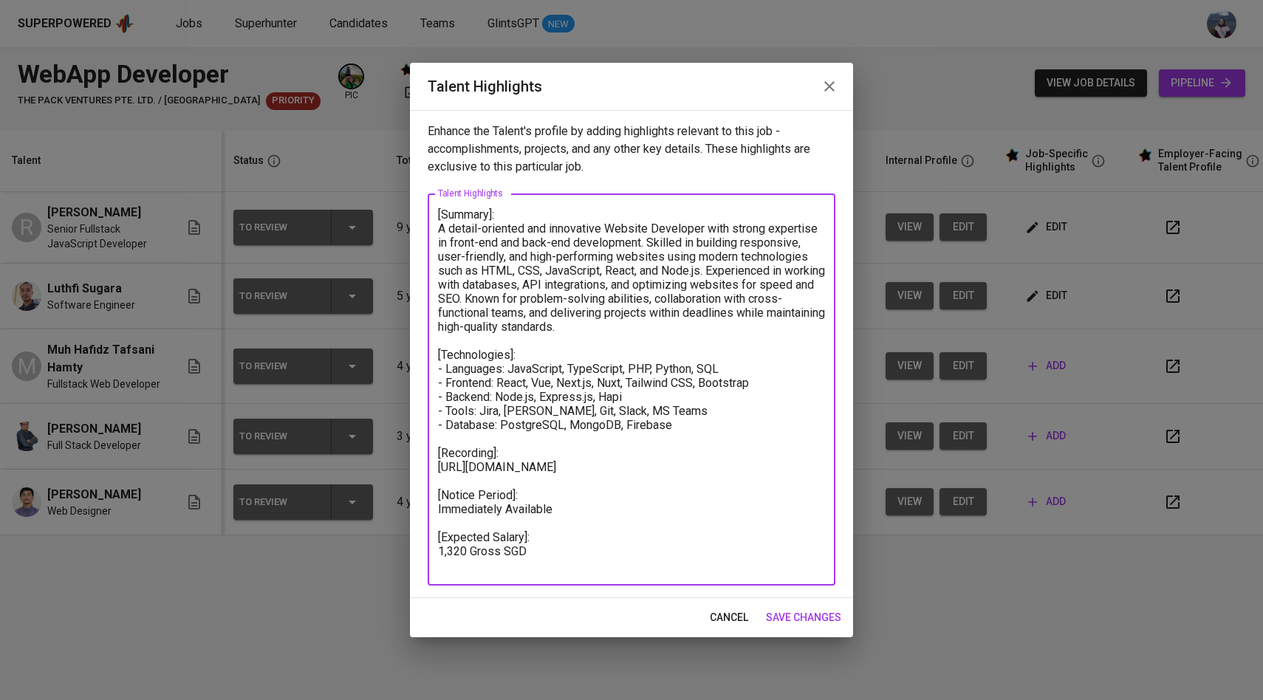
click at [440, 227] on textarea "[Summary]: A detail-oriented and innovative Website Developer with strong exper…" at bounding box center [631, 389] width 387 height 365
click at [617, 272] on textarea "[Summary]: Ridoan ia a detail-oriented and innovative Website Developer with st…" at bounding box center [631, 389] width 387 height 365
click at [693, 256] on textarea "[Summary]: Ridoan ia a detail-oriented and innovative Website Developer with st…" at bounding box center [631, 389] width 387 height 365
click at [642, 267] on textarea "[Summary]: Ridoan ia a detail-oriented and innovative Website Developer with st…" at bounding box center [631, 389] width 387 height 365
click at [616, 267] on textarea "[Summary]: Ridoan ia a detail-oriented and innovative Website Developer with st…" at bounding box center [631, 389] width 387 height 365
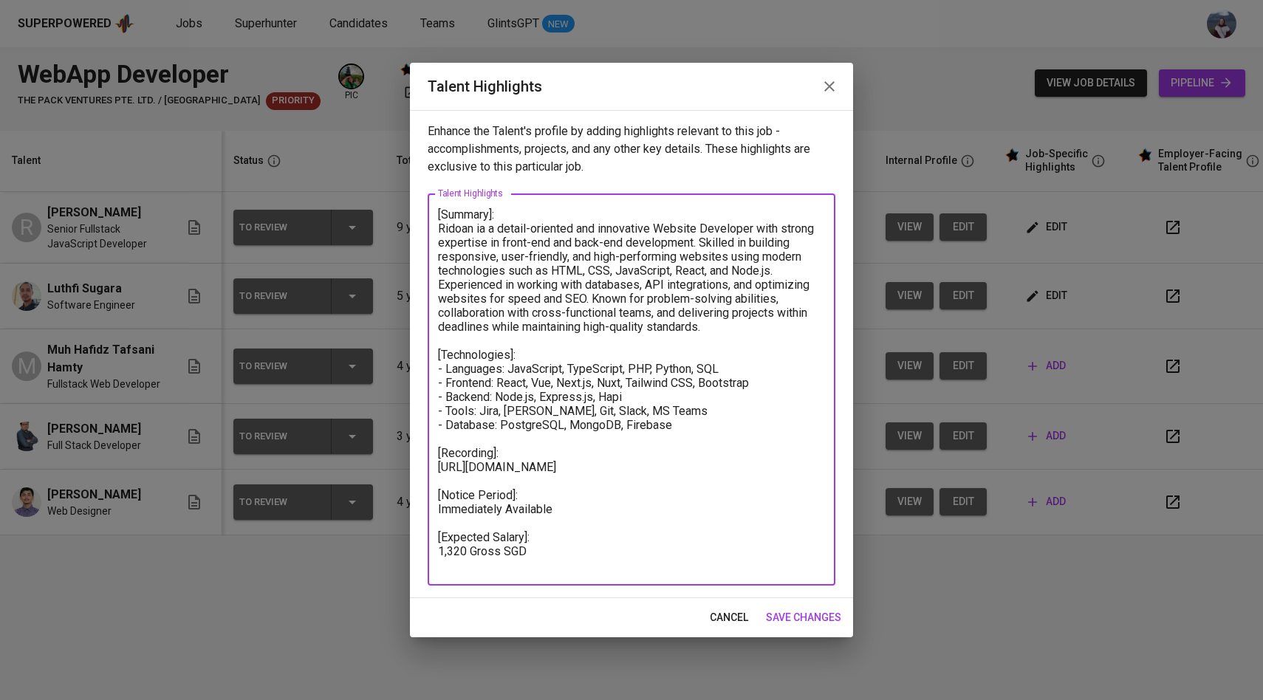
click at [605, 270] on textarea "[Summary]: Ridoan ia a detail-oriented and innovative Website Developer with st…" at bounding box center [631, 389] width 387 height 365
drag, startPoint x: 617, startPoint y: 273, endPoint x: 568, endPoint y: 275, distance: 48.8
click at [568, 275] on textarea "[Summary]: Ridoan ia a detail-oriented and innovative Website Developer with st…" at bounding box center [631, 389] width 387 height 365
drag, startPoint x: 638, startPoint y: 330, endPoint x: 521, endPoint y: 301, distance: 121.1
click at [521, 301] on textarea "[Summary]: Ridoan ia a detail-oriented and innovative Website Developer with st…" at bounding box center [631, 389] width 387 height 365
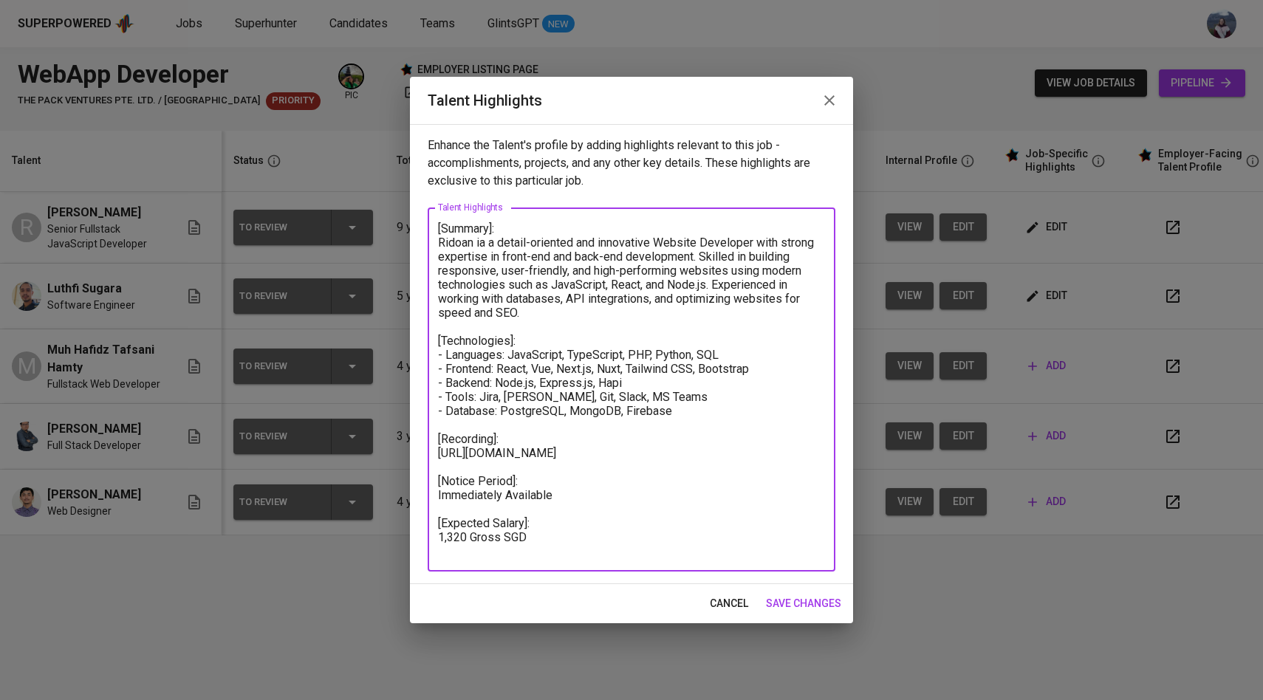
drag, startPoint x: 556, startPoint y: 283, endPoint x: 622, endPoint y: 282, distance: 66.5
click at [623, 282] on textarea "[Summary]: Ridoan ia a detail-oriented and innovative Website Developer with st…" at bounding box center [631, 390] width 387 height 337
drag, startPoint x: 551, startPoint y: 284, endPoint x: 712, endPoint y: 285, distance: 161.0
click at [712, 285] on textarea "[Summary]: Ridoan ia a detail-oriented and innovative Website Developer with st…" at bounding box center [631, 390] width 387 height 337
type textarea "[Summary]: Ridoan ia a detail-oriented and innovative Website Developer with st…"
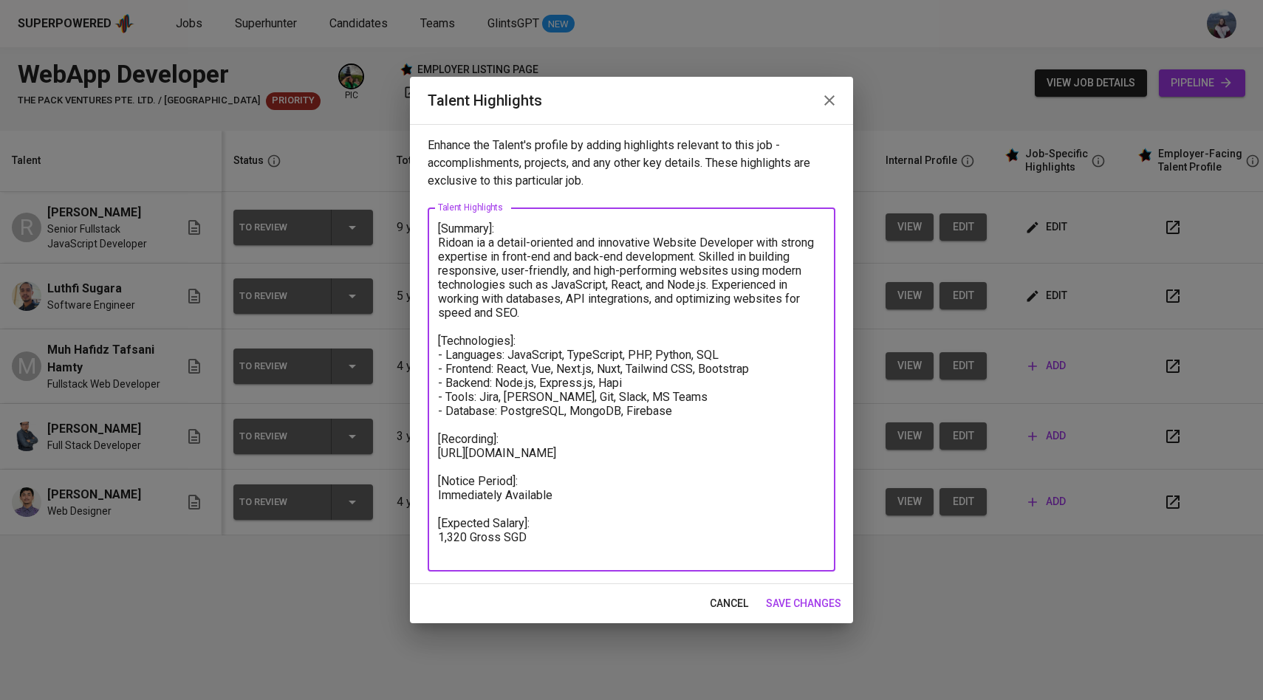
click at [807, 599] on span "save changes" at bounding box center [803, 603] width 75 height 18
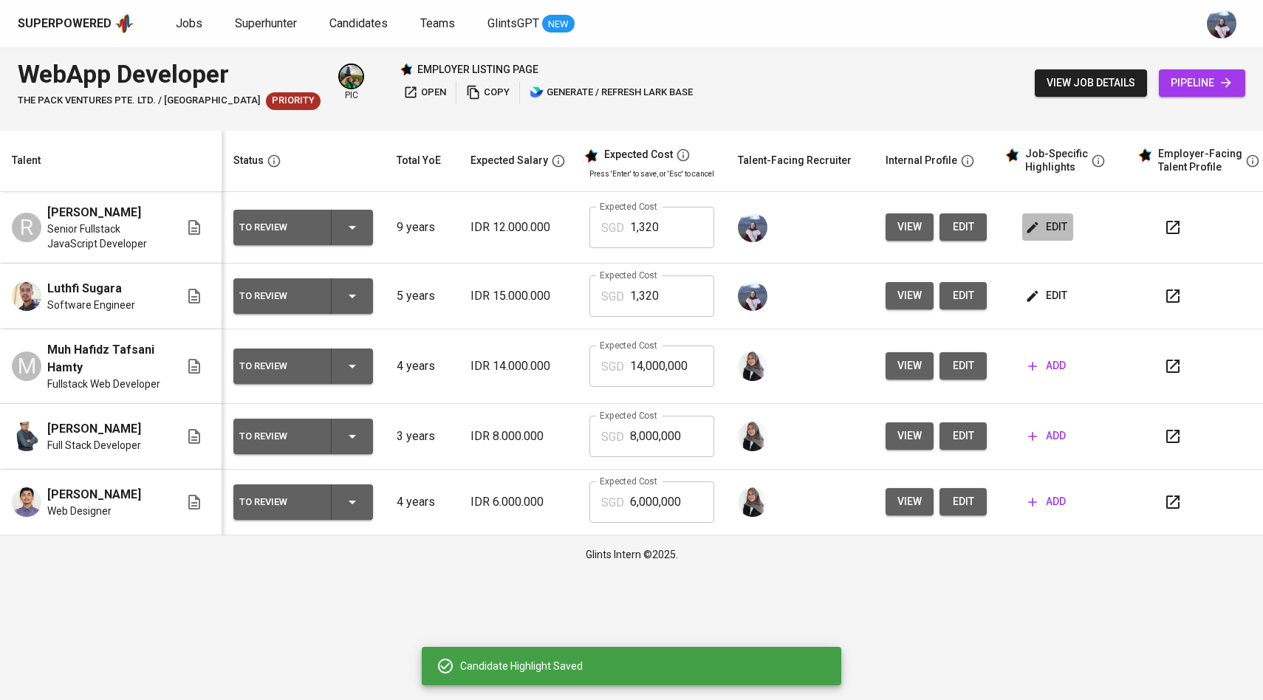
click at [1032, 228] on span "edit" at bounding box center [1047, 227] width 39 height 18
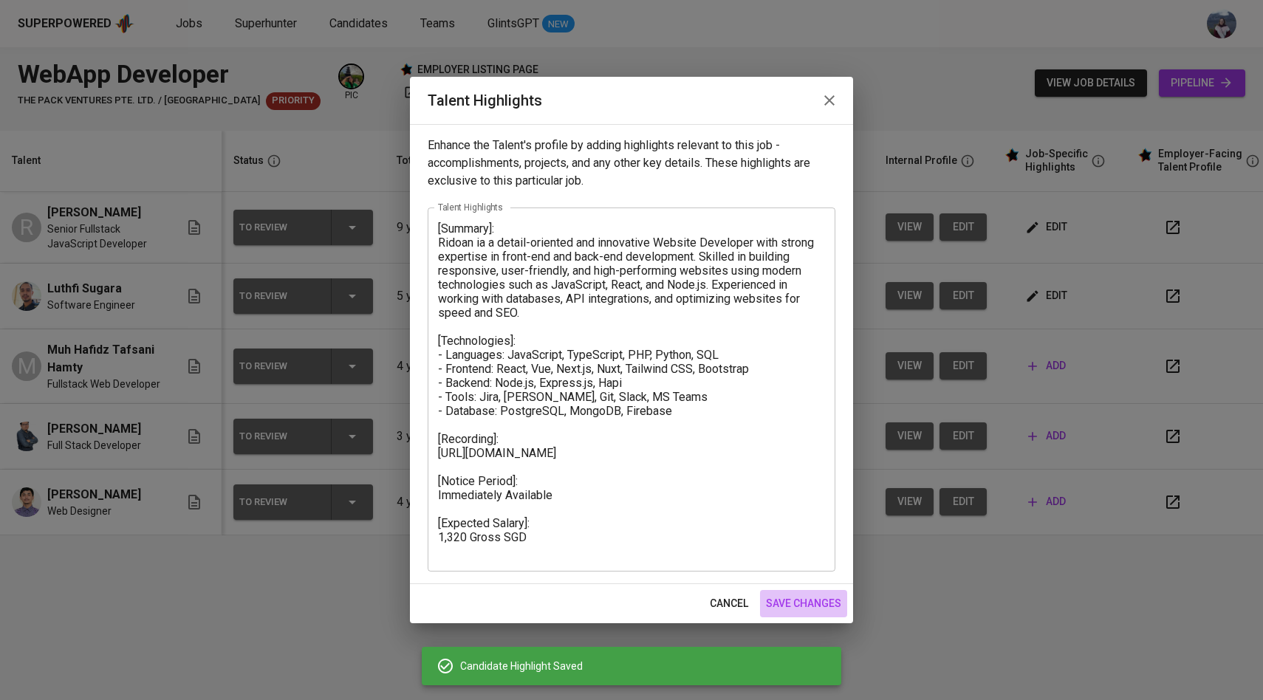
click at [795, 602] on span "save changes" at bounding box center [803, 603] width 75 height 18
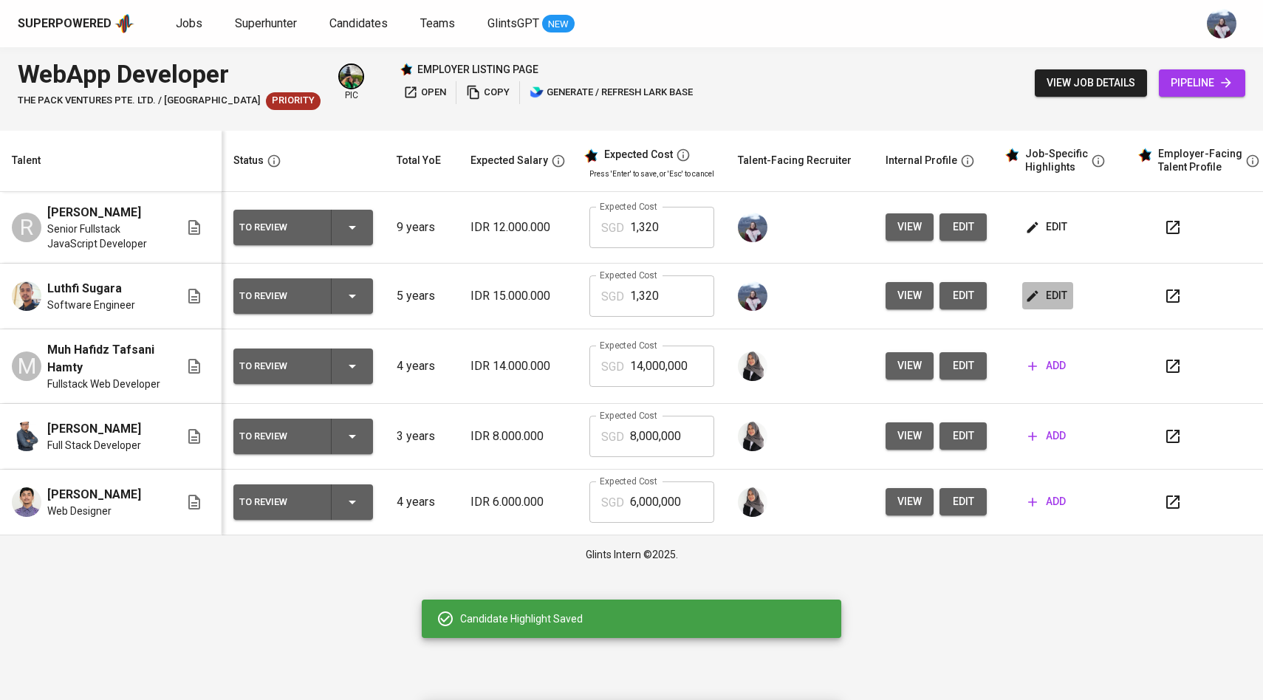
click at [1035, 305] on span "edit" at bounding box center [1047, 295] width 39 height 18
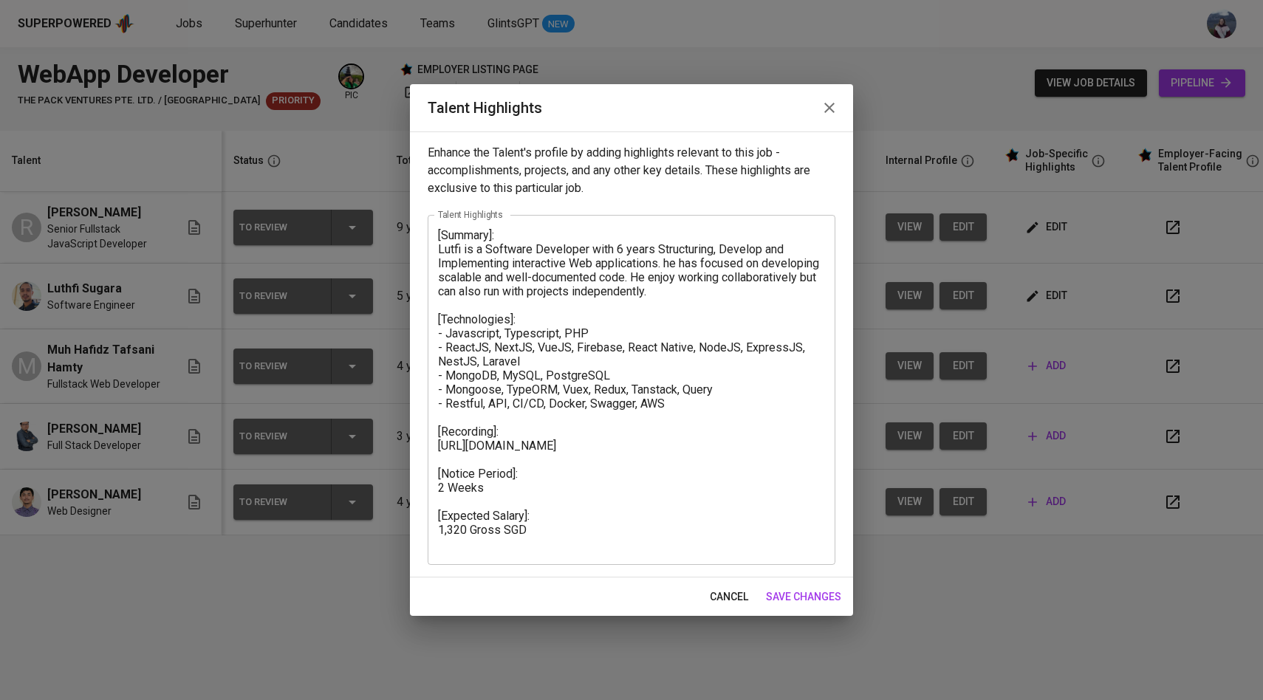
click at [684, 296] on textarea "[Summary]: Lutfi is a Software Developer with 6 years Structuring, Develop and …" at bounding box center [631, 389] width 387 height 323
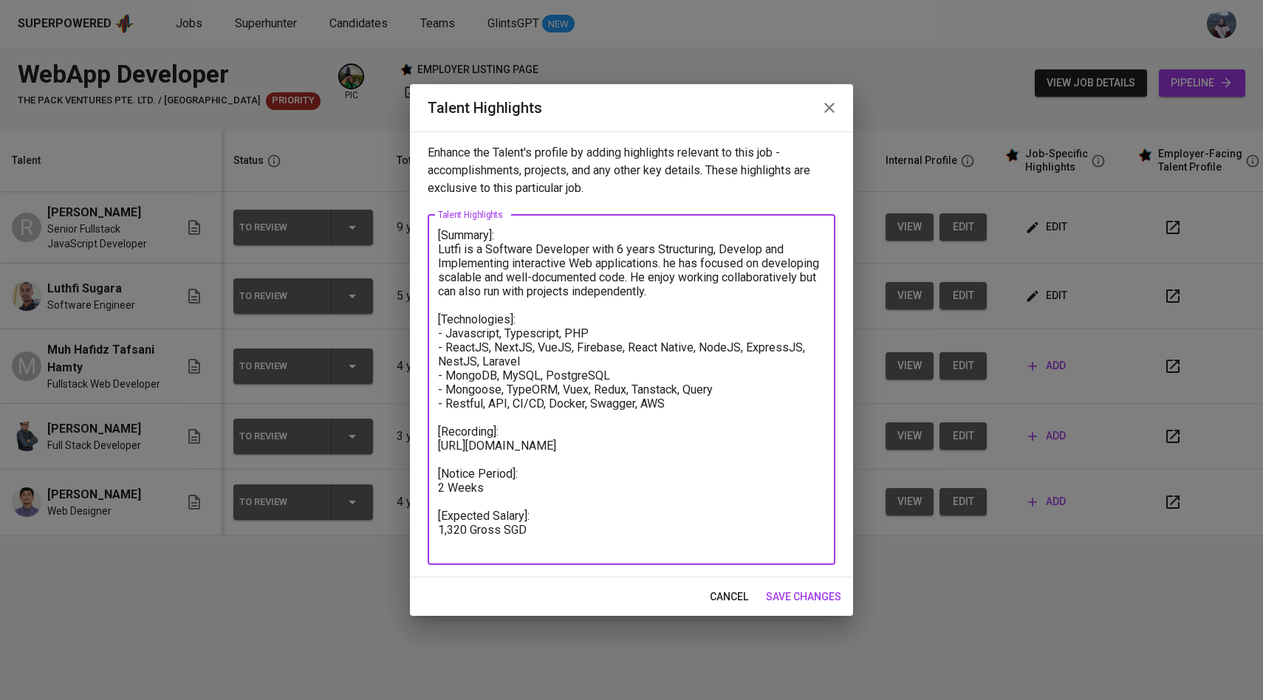
click at [662, 262] on textarea "[Summary]: Lutfi is a Software Developer with 6 years Structuring, Develop and …" at bounding box center [631, 389] width 387 height 323
paste textarea "JavaScript, React, and Node.js."
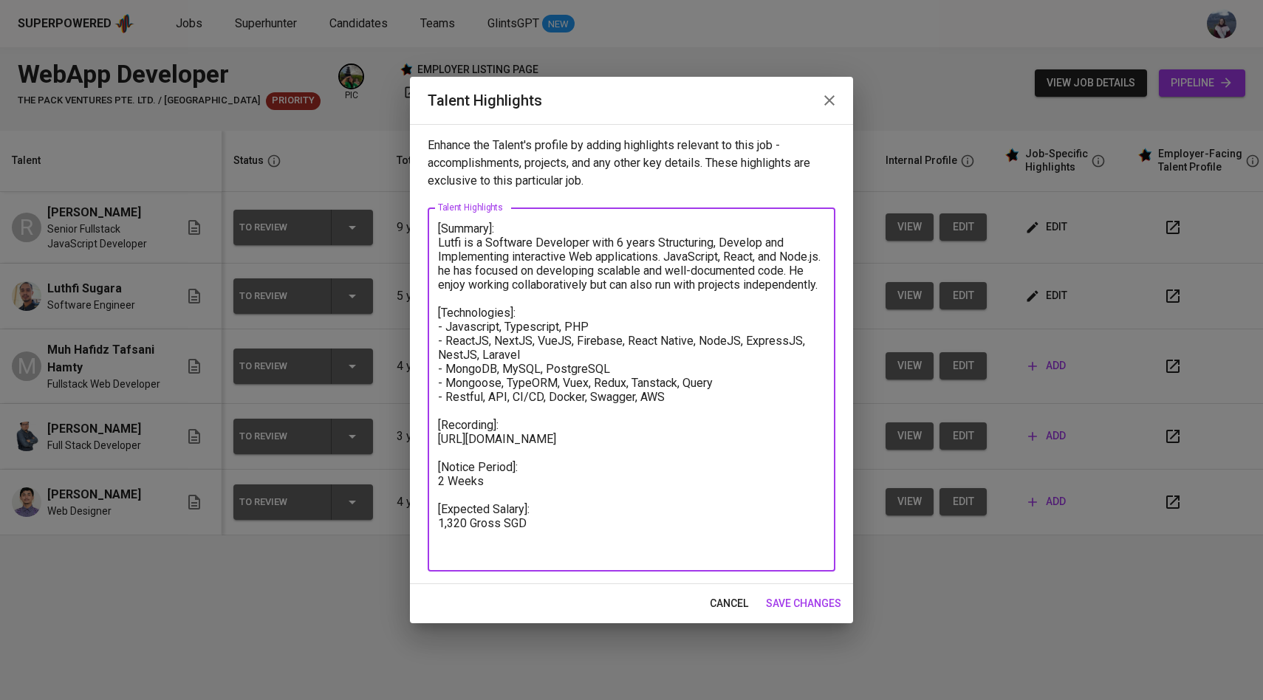
click at [669, 256] on textarea "[Summary]: Lutfi is a Software Developer with 6 years Structuring, Develop and …" at bounding box center [631, 390] width 387 height 337
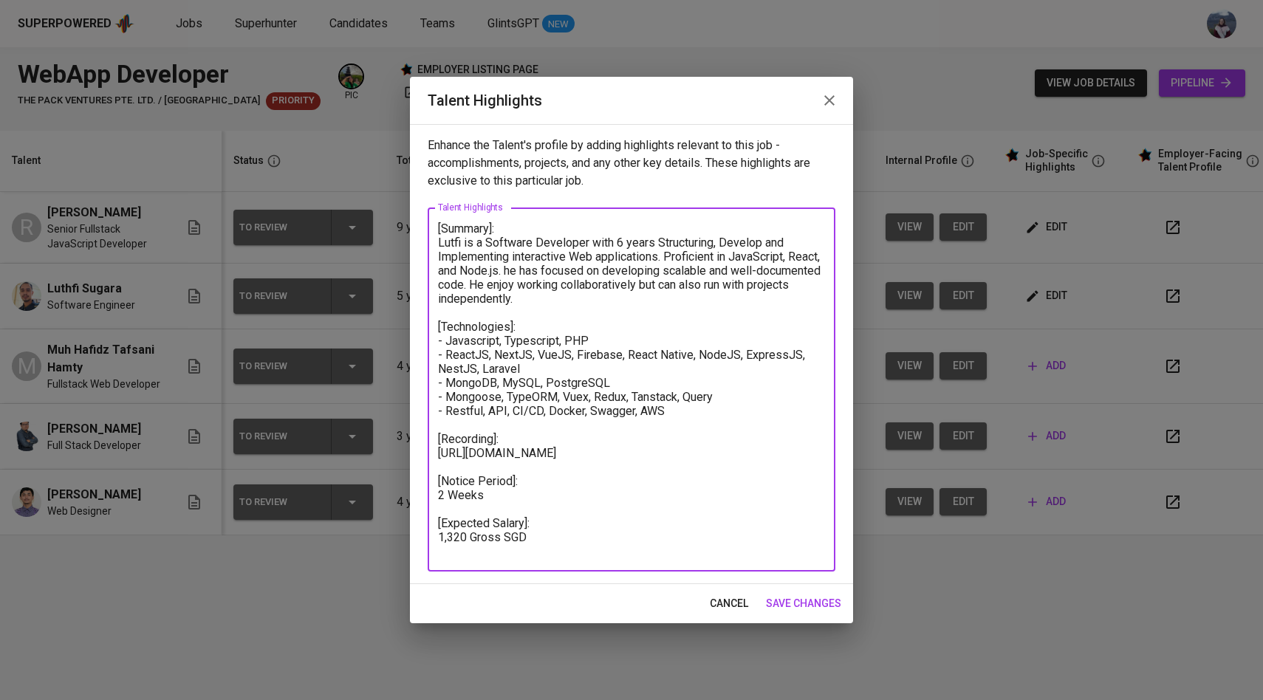
click at [538, 269] on textarea "[Summary]: Lutfi is a Software Developer with 6 years Structuring, Develop and …" at bounding box center [631, 390] width 387 height 337
click at [608, 300] on textarea "[Summary]: Lutfi is a Software Developer with 6 years Structuring, Develop and …" at bounding box center [631, 390] width 387 height 337
type textarea "[Summary]: Lutfi is a Software Developer with 6 years Structuring, Develop and …"
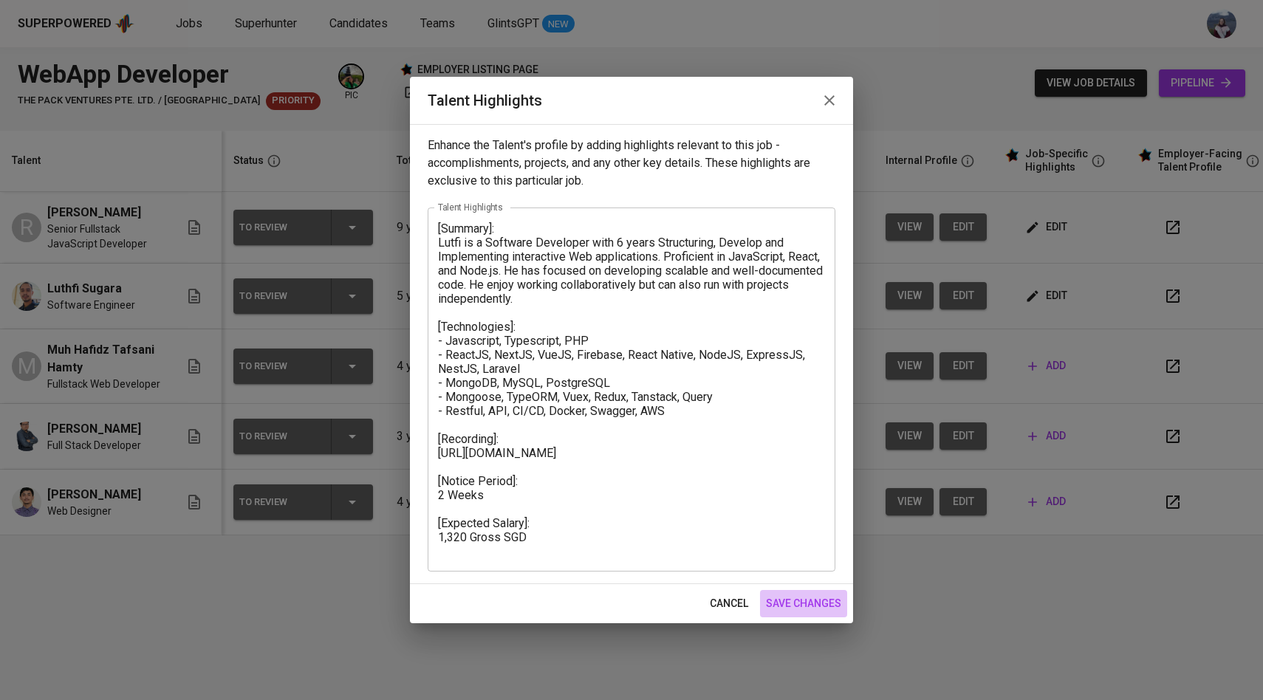
click at [831, 604] on span "save changes" at bounding box center [803, 603] width 75 height 18
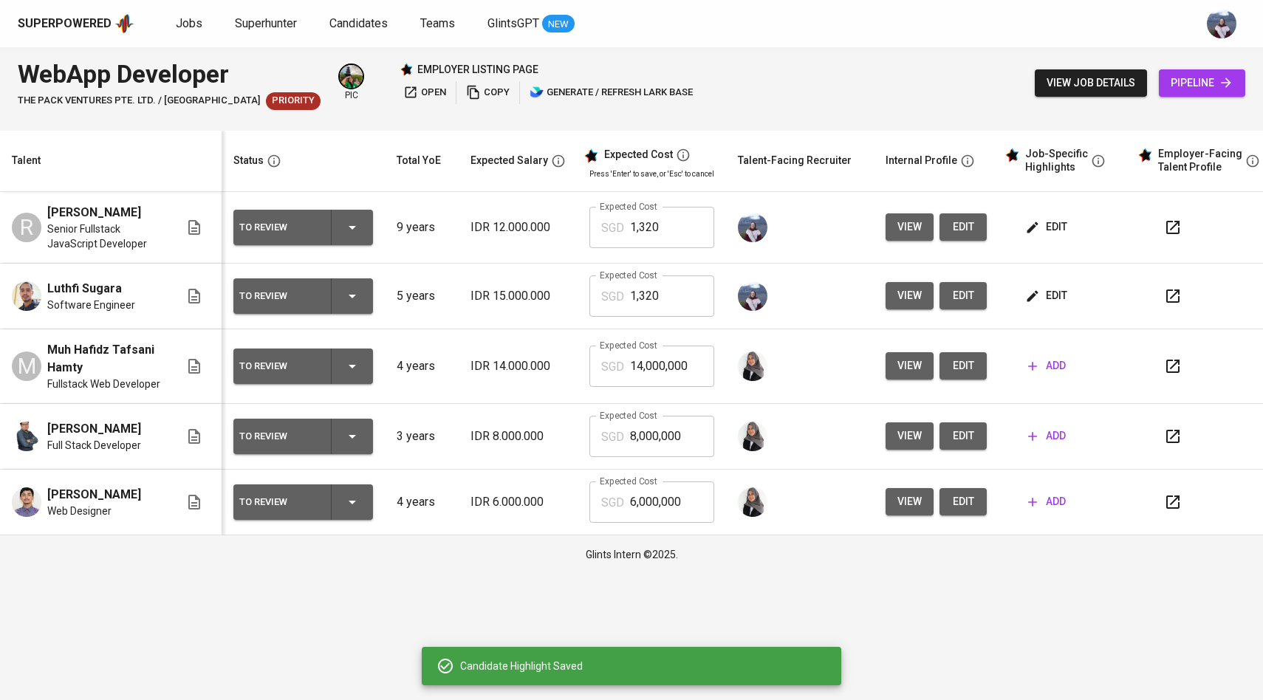
click at [365, 236] on div "To Review" at bounding box center [303, 227] width 128 height 35
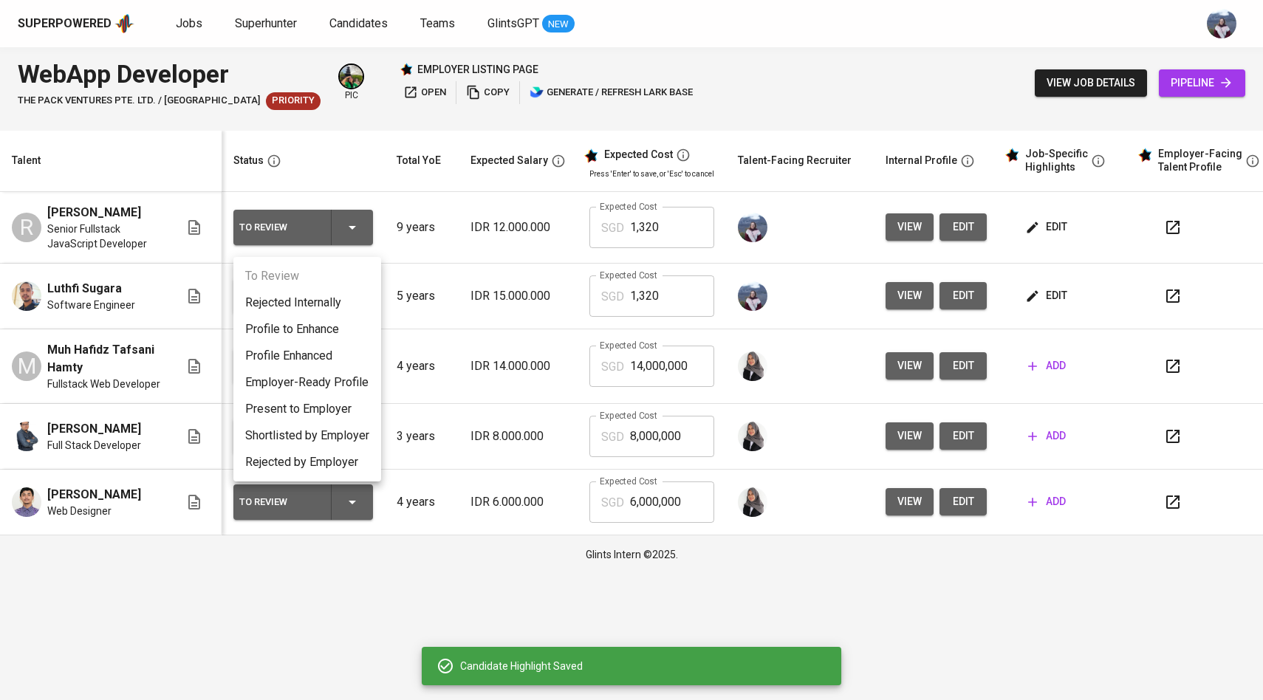
click at [329, 374] on li "Employer-Ready Profile" at bounding box center [307, 382] width 148 height 27
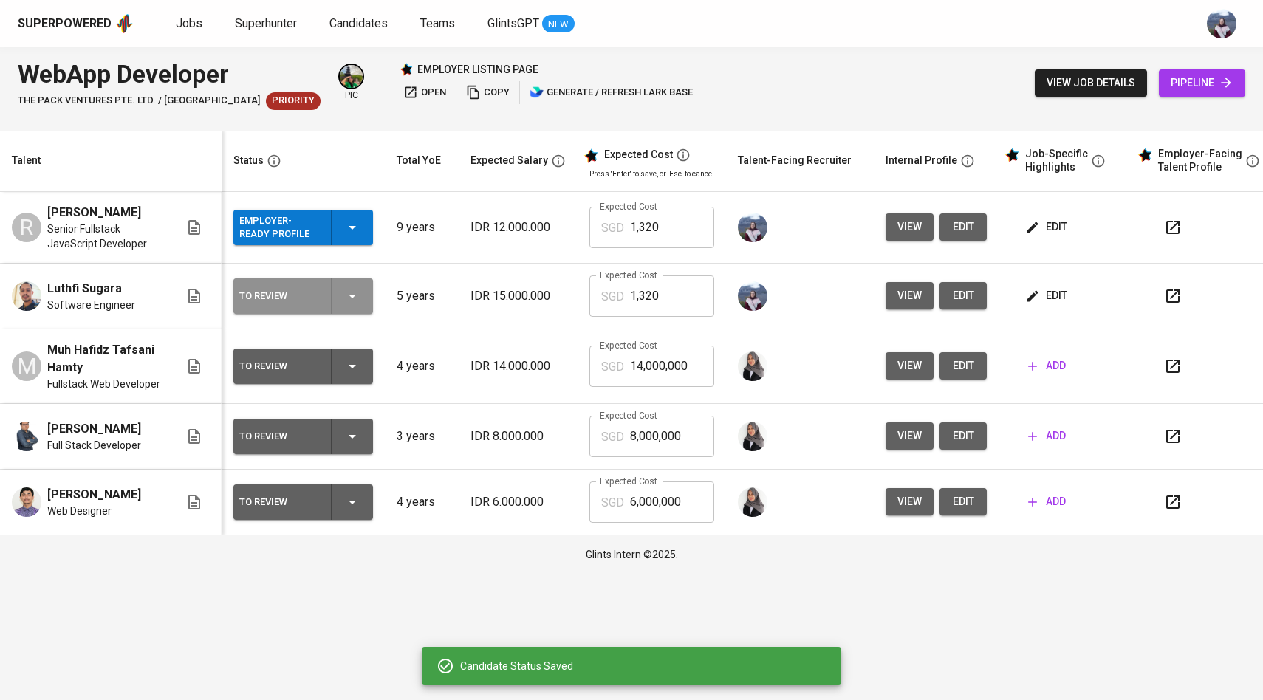
click at [348, 305] on icon "button" at bounding box center [352, 296] width 18 height 18
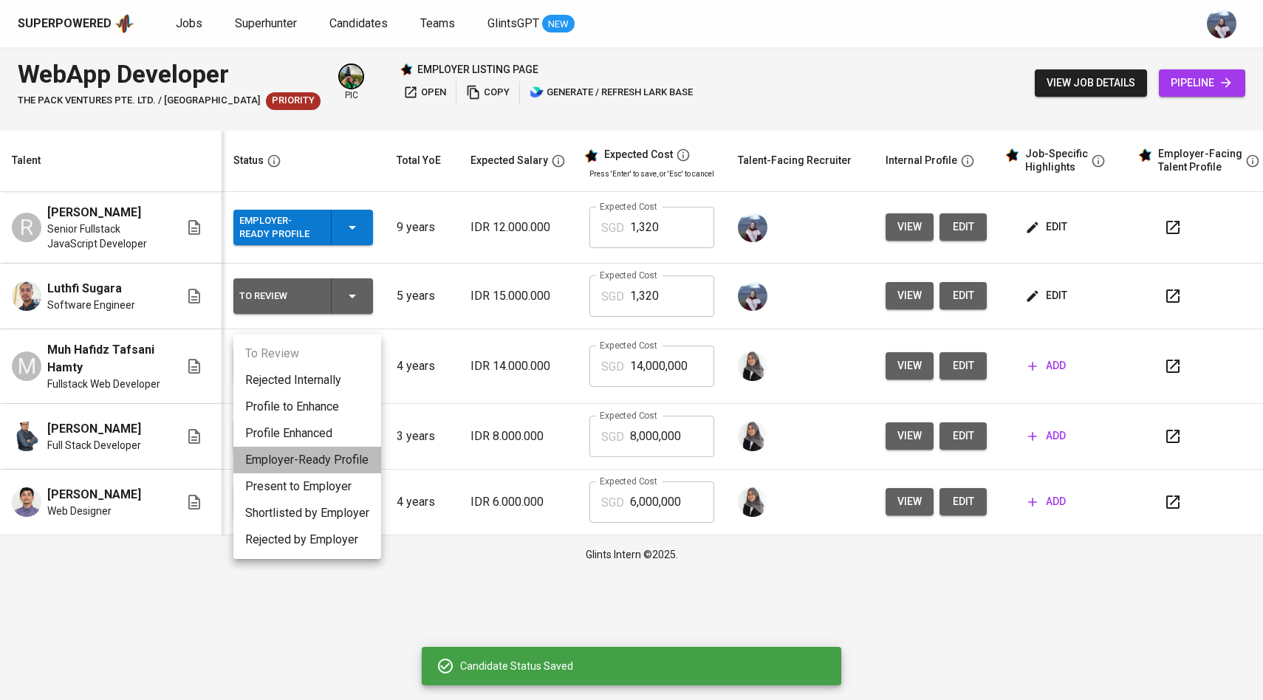
click at [333, 456] on li "Employer-Ready Profile" at bounding box center [307, 460] width 148 height 27
